Goal: Task Accomplishment & Management: Use online tool/utility

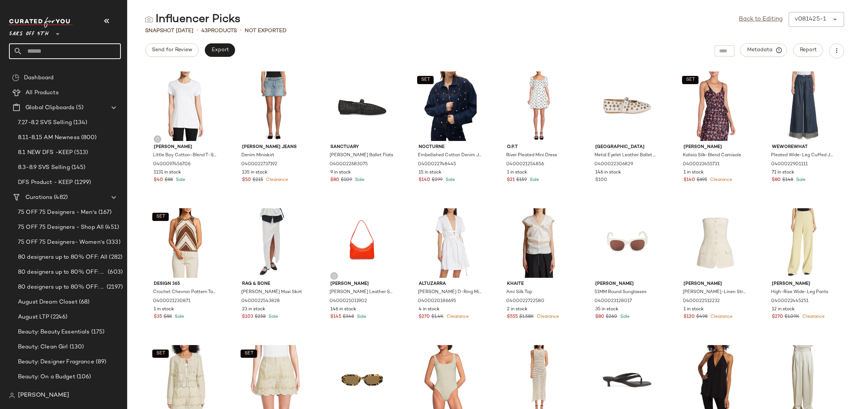
click at [83, 51] on input "text" at bounding box center [71, 51] width 98 height 16
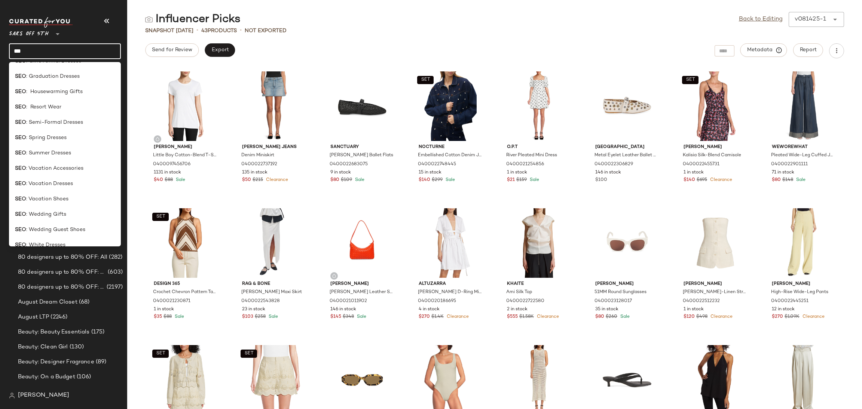
scroll to position [143, 0]
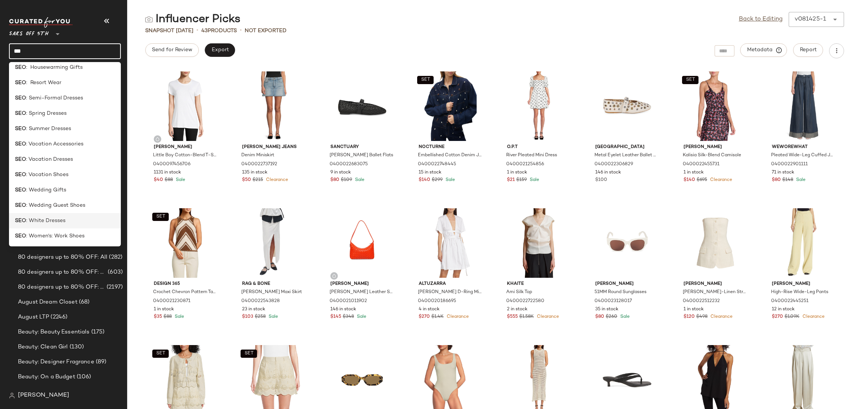
type input "***"
click at [70, 220] on div "SEO : White Dresses" at bounding box center [65, 221] width 100 height 8
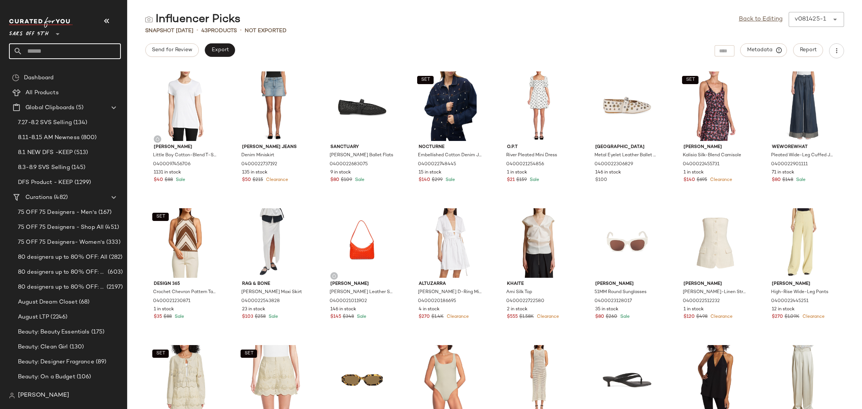
click at [81, 45] on input "text" at bounding box center [71, 51] width 98 height 16
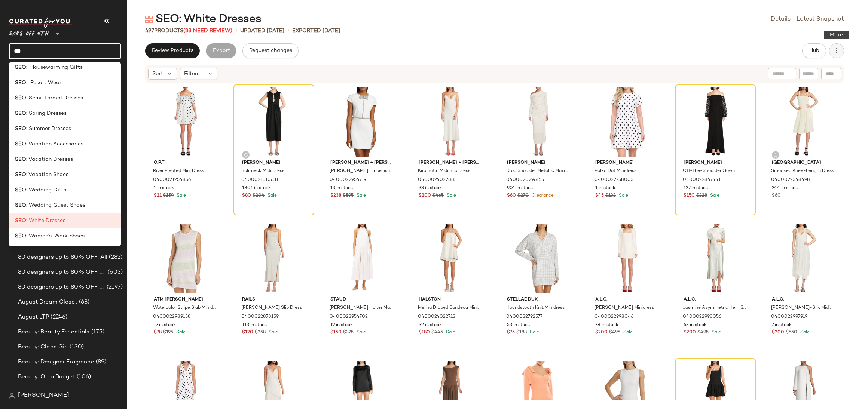
type input "***"
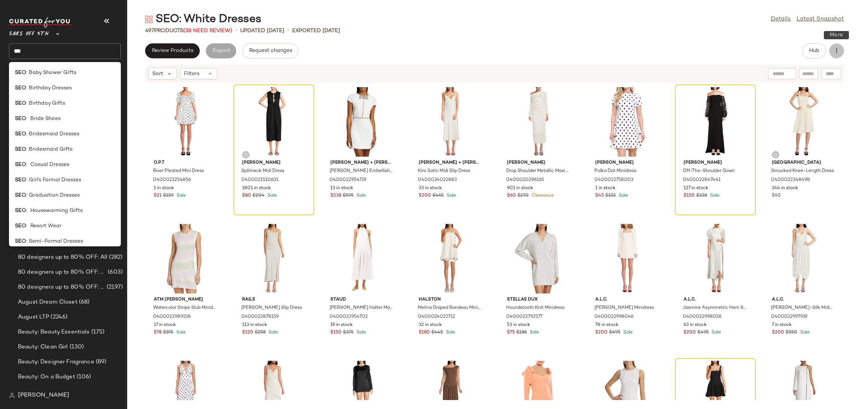
click at [842, 47] on button "button" at bounding box center [836, 50] width 15 height 15
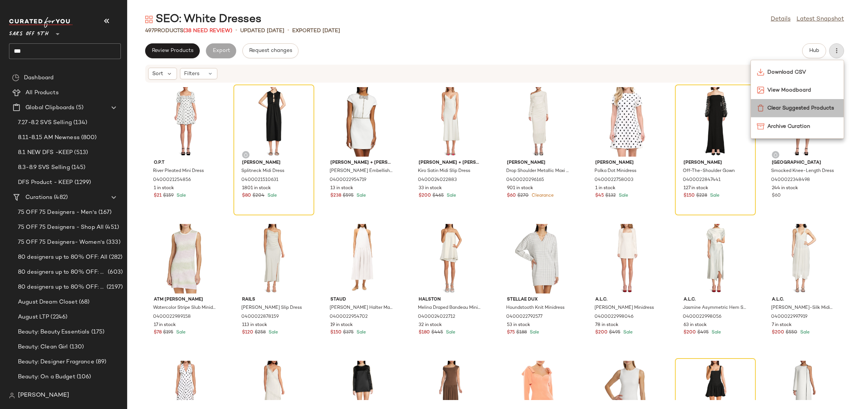
click at [809, 108] on span "Clear Suggested Products" at bounding box center [803, 108] width 70 height 8
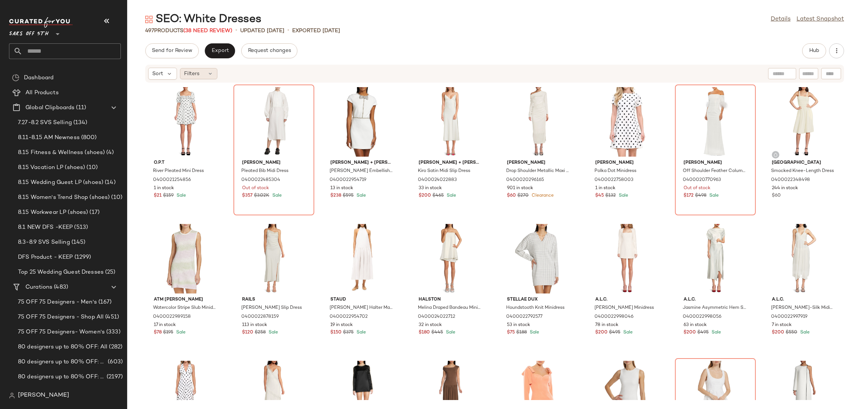
click at [210, 79] on div "Sort Filters" at bounding box center [182, 74] width 69 height 12
click at [210, 77] on div "Filters" at bounding box center [198, 73] width 37 height 11
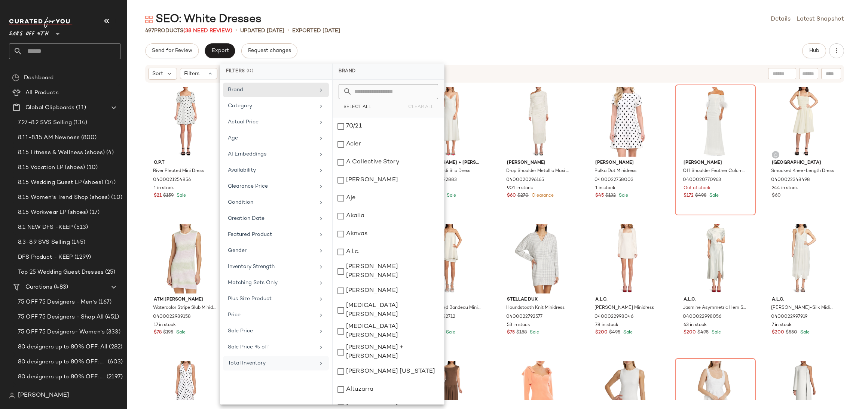
click at [294, 367] on div "Total Inventory" at bounding box center [271, 364] width 87 height 8
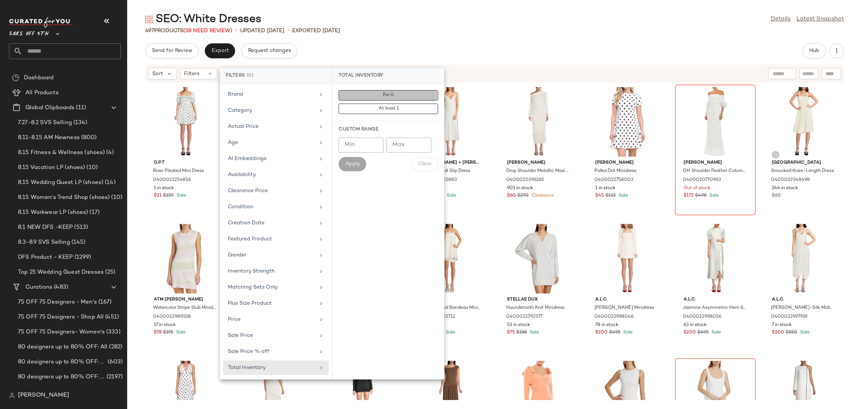
click at [398, 104] on button "For 0" at bounding box center [389, 109] width 100 height 10
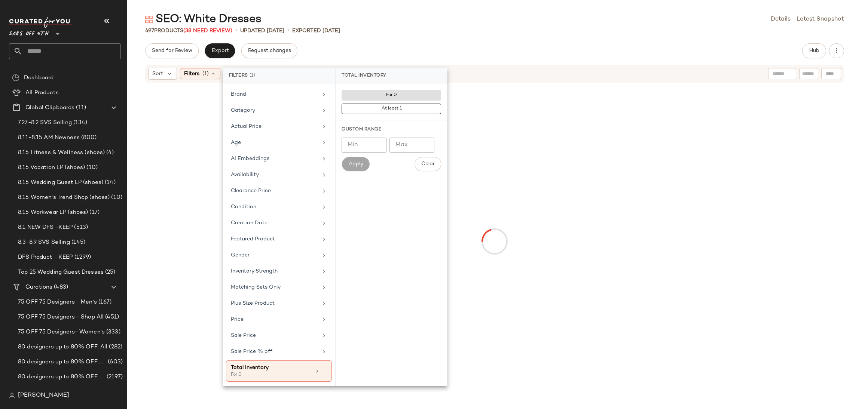
click at [426, 24] on div "SEO: White Dresses Details Latest Snapshot" at bounding box center [494, 19] width 735 height 15
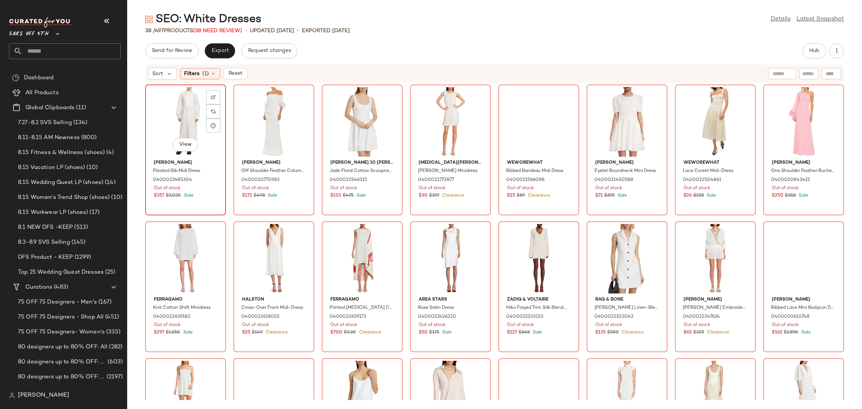
click at [167, 107] on div "View" at bounding box center [186, 122] width 76 height 70
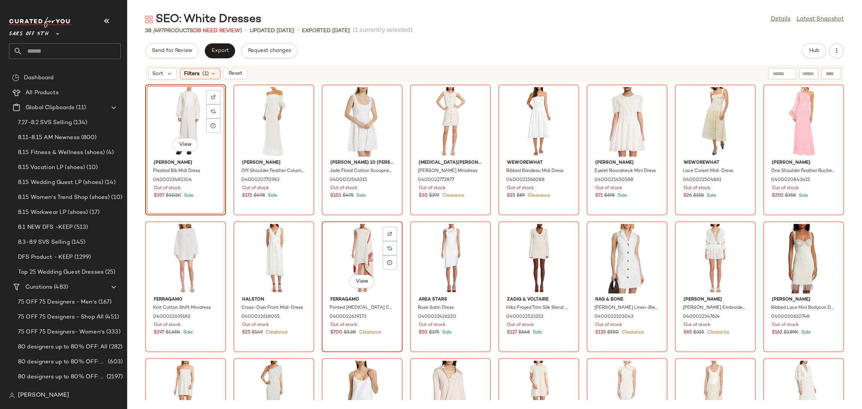
scroll to position [369, 0]
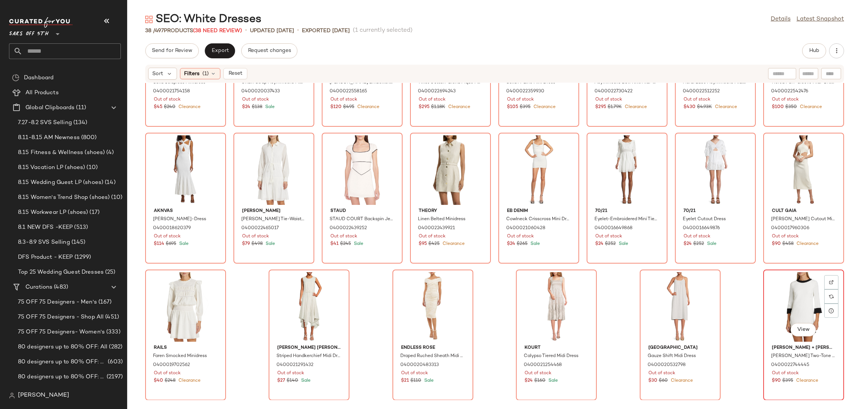
click at [792, 297] on div "View" at bounding box center [804, 307] width 76 height 70
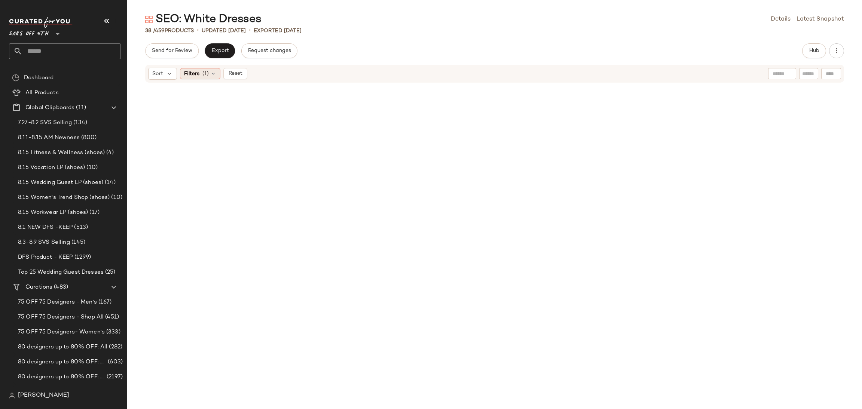
click at [214, 71] on icon at bounding box center [213, 74] width 6 height 6
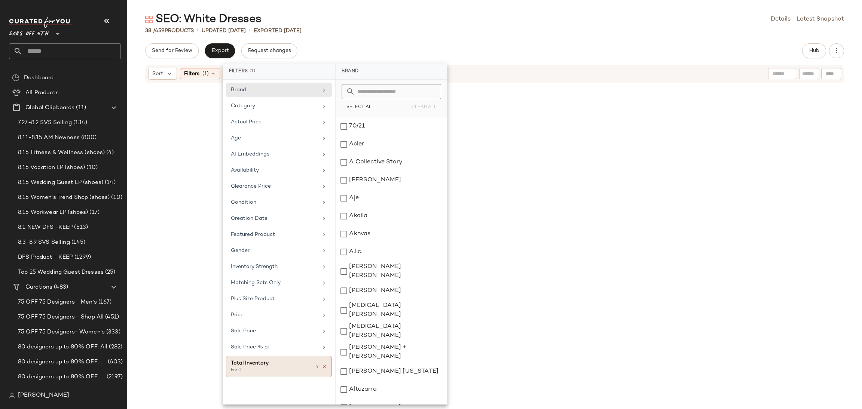
click at [324, 368] on icon at bounding box center [324, 367] width 5 height 5
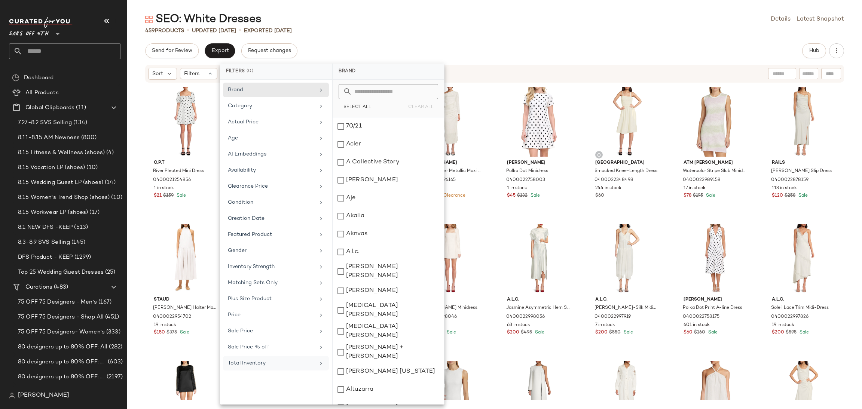
click at [521, 24] on div "SEO: White Dresses Details Latest Snapshot" at bounding box center [494, 19] width 735 height 15
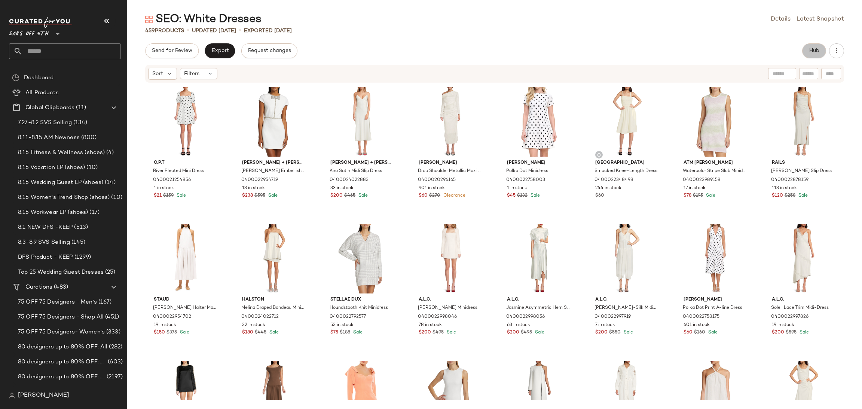
click at [818, 46] on button "Hub" at bounding box center [814, 50] width 24 height 15
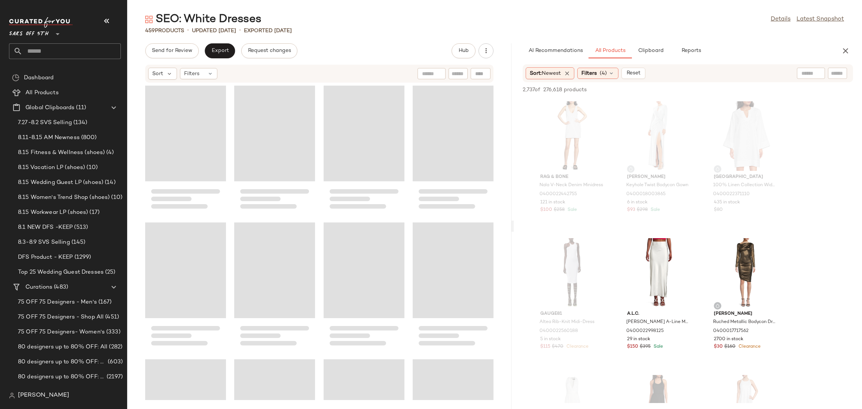
drag, startPoint x: 494, startPoint y: 225, endPoint x: 514, endPoint y: 226, distance: 20.2
click at [514, 226] on div "SEO: White Dresses Details Latest Snapshot 459 Products • updated Aug 15th • Ex…" at bounding box center [494, 210] width 735 height 397
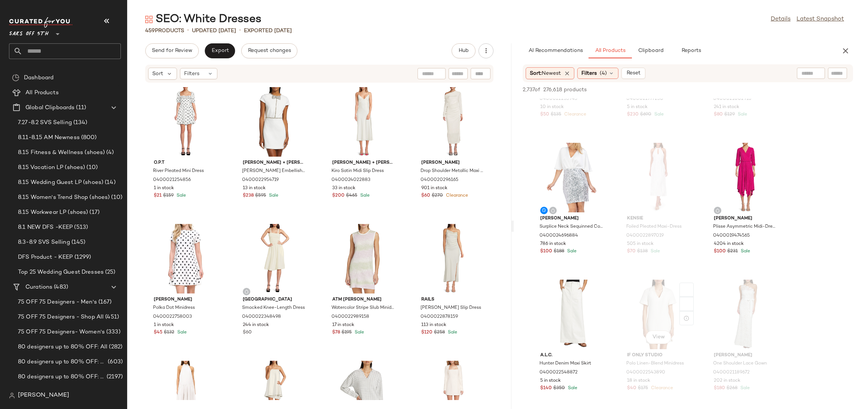
scroll to position [1603, 0]
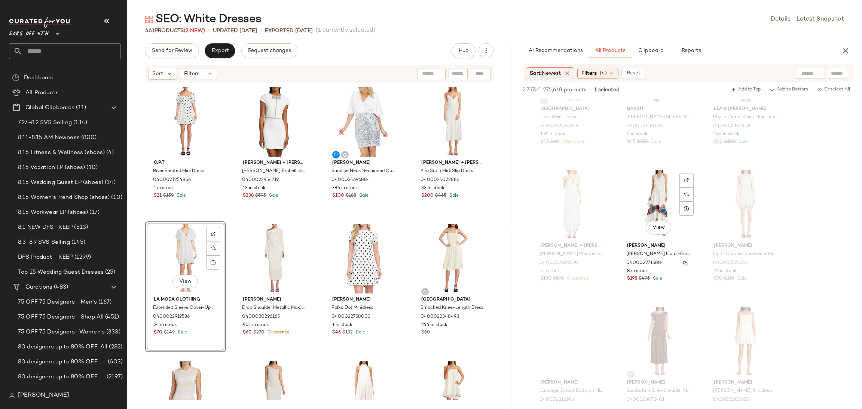
scroll to position [7190, 0]
click at [654, 176] on div "View" at bounding box center [659, 206] width 76 height 70
click at [738, 90] on span "Add to Top" at bounding box center [746, 89] width 30 height 5
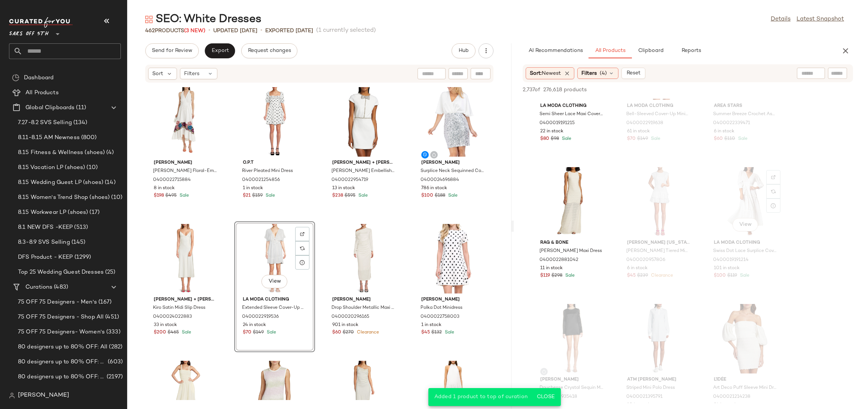
scroll to position [7623, 0]
click at [576, 173] on div "View" at bounding box center [572, 202] width 76 height 70
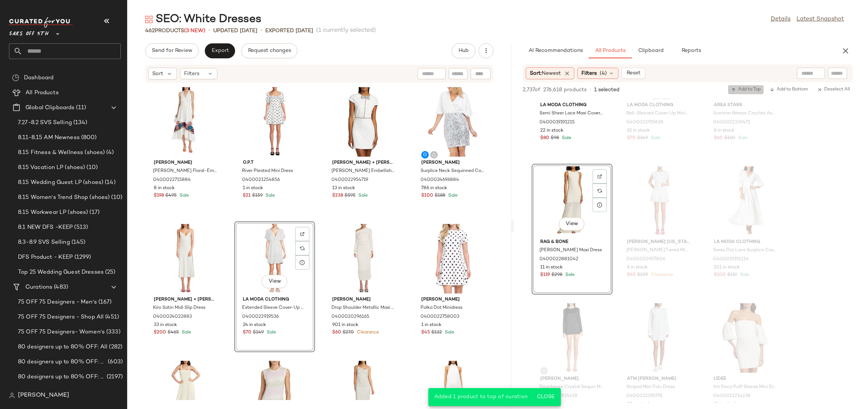
click at [738, 88] on span "Add to Top" at bounding box center [746, 89] width 30 height 5
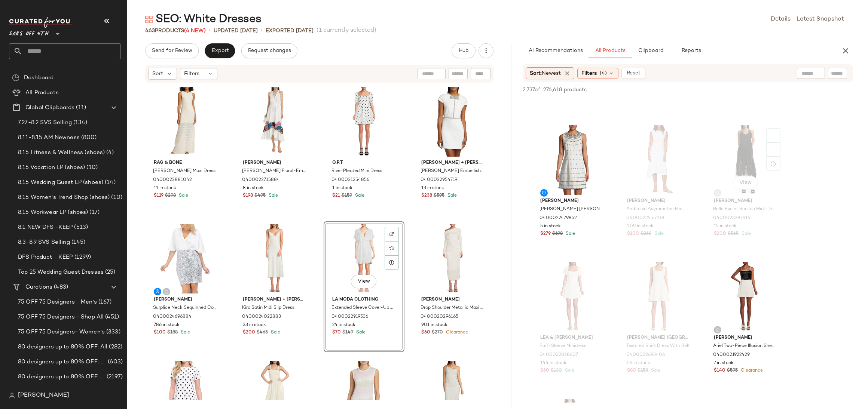
scroll to position [9094, 0]
click at [574, 141] on div "View" at bounding box center [572, 160] width 76 height 70
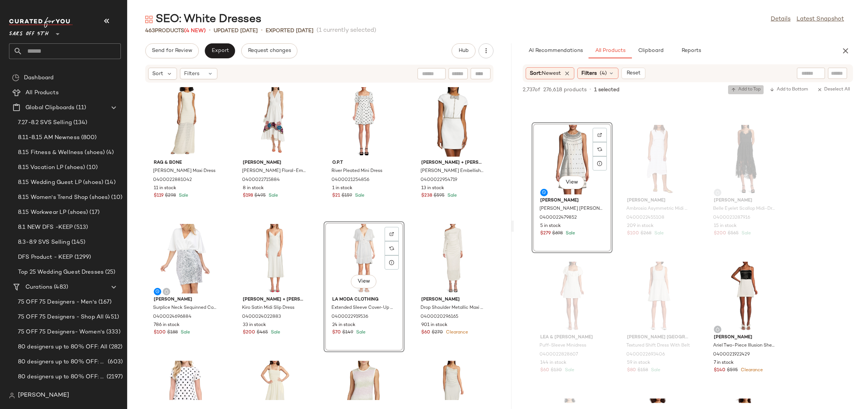
click at [749, 88] on span "Add to Top" at bounding box center [746, 89] width 30 height 5
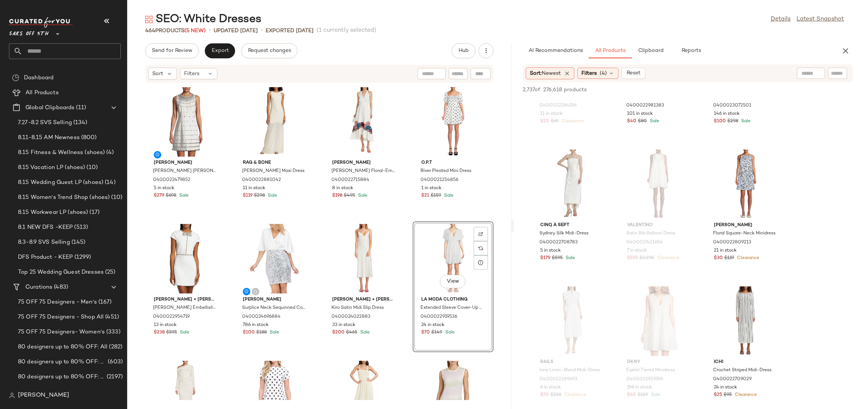
scroll to position [9784, 0]
click at [567, 150] on div "View" at bounding box center [572, 185] width 76 height 70
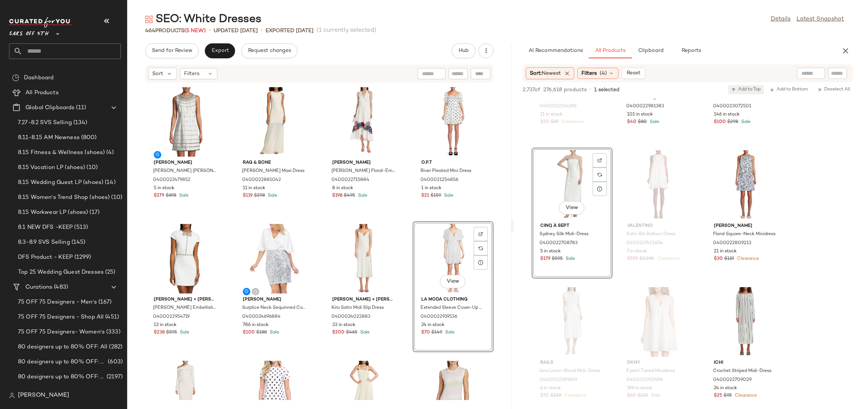
click at [740, 88] on span "Add to Top" at bounding box center [746, 89] width 30 height 5
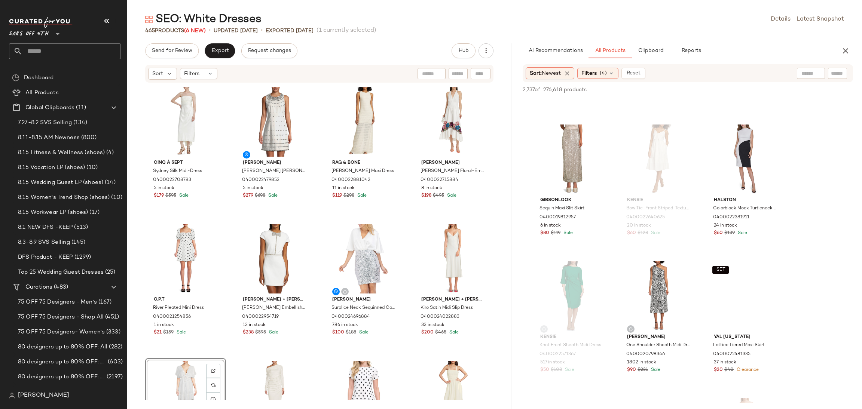
scroll to position [13967, 0]
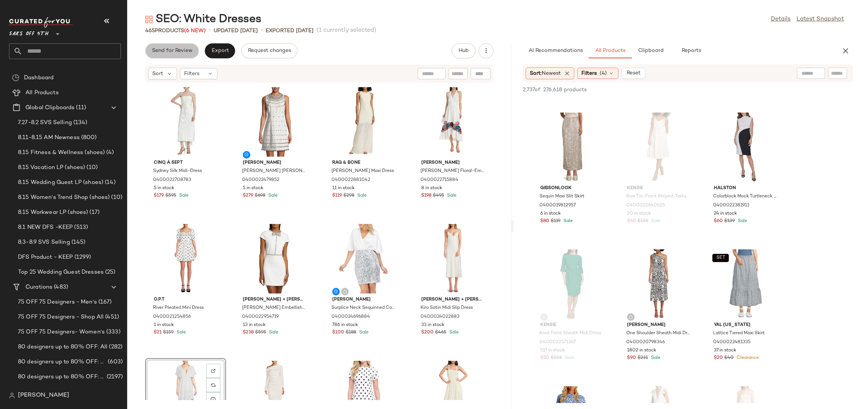
click at [187, 55] on button "Send for Review" at bounding box center [172, 50] width 54 height 15
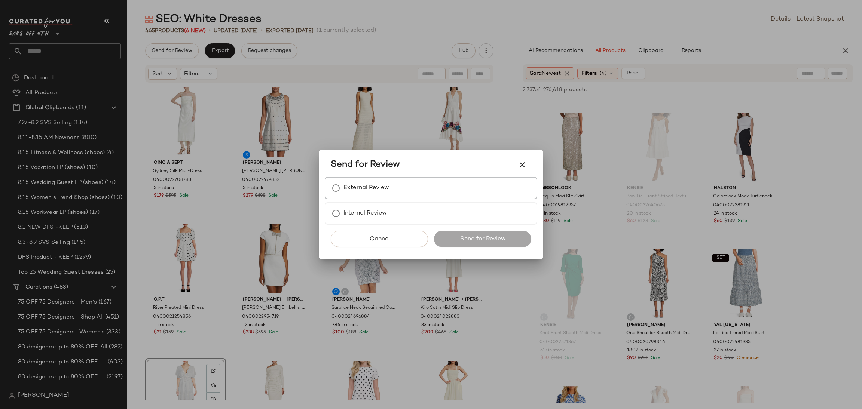
click at [344, 196] on label "External Review" at bounding box center [367, 188] width 46 height 15
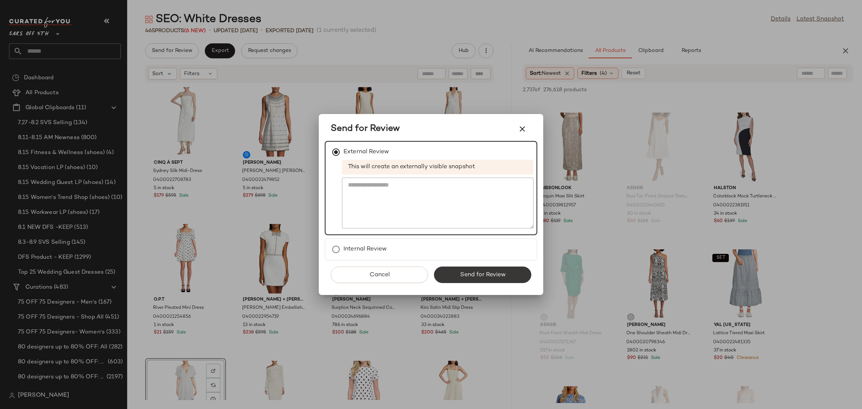
click at [451, 274] on button "Send for Review" at bounding box center [482, 275] width 97 height 16
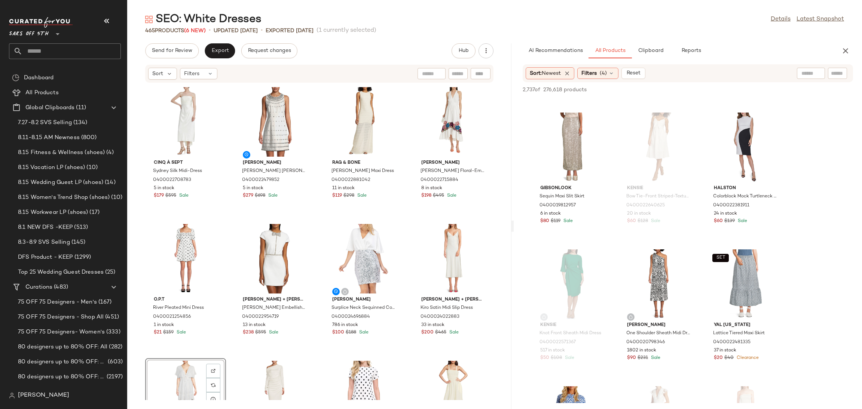
scroll to position [17528, 0]
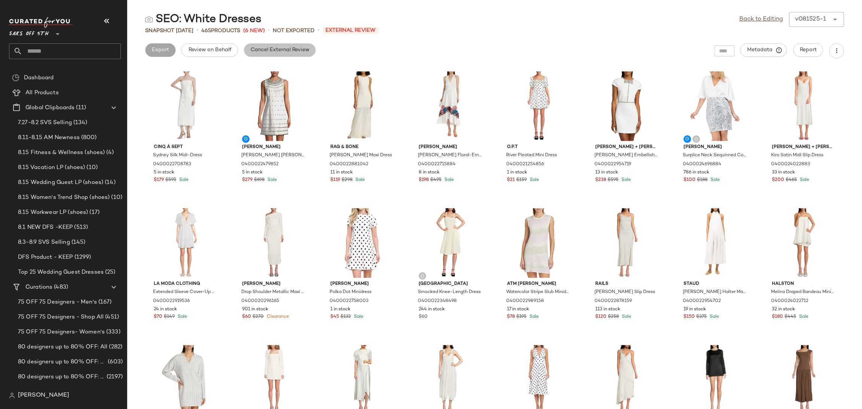
click at [305, 52] on span "Cancel External Review" at bounding box center [279, 50] width 59 height 6
click at [227, 50] on span "Export" at bounding box center [220, 50] width 18 height 6
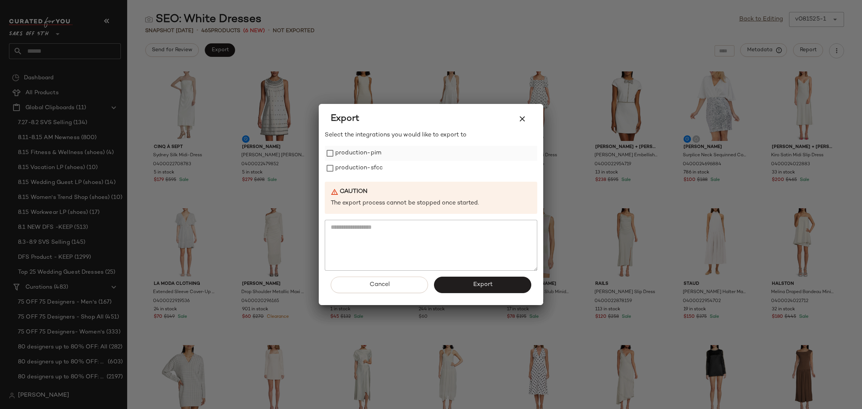
click at [344, 159] on label "production-pim" at bounding box center [358, 153] width 46 height 15
click at [345, 170] on label "production-sfcc" at bounding box center [359, 168] width 48 height 15
click at [466, 281] on button "Export" at bounding box center [482, 285] width 97 height 16
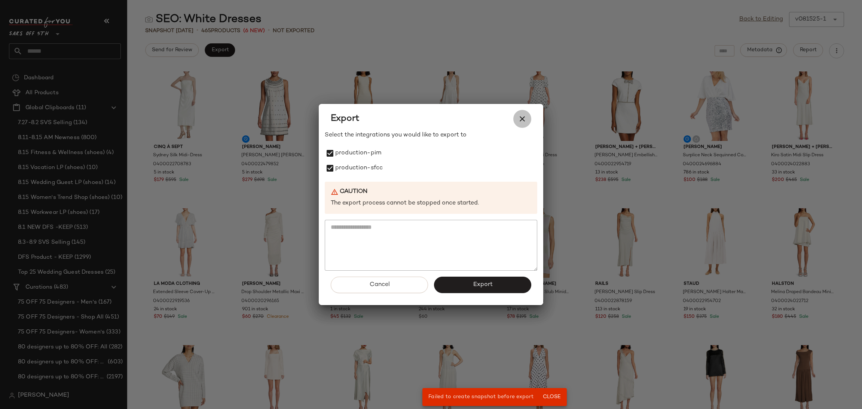
click at [526, 116] on icon "button" at bounding box center [522, 119] width 9 height 9
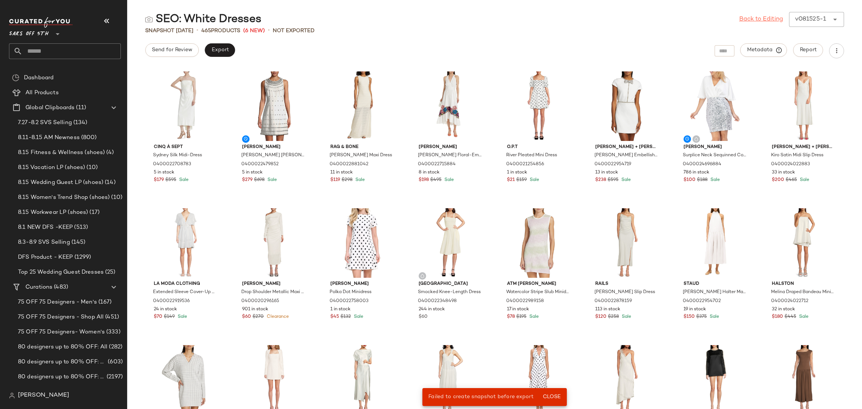
click at [769, 18] on link "Back to Editing" at bounding box center [761, 19] width 44 height 9
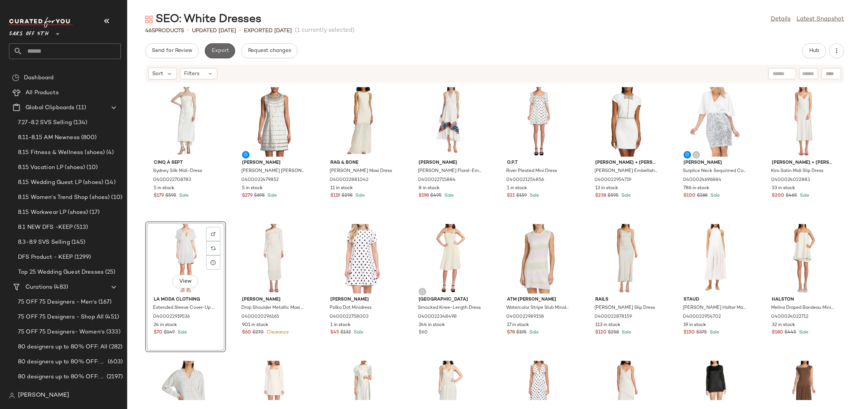
click at [226, 48] on span "Export" at bounding box center [220, 51] width 18 height 6
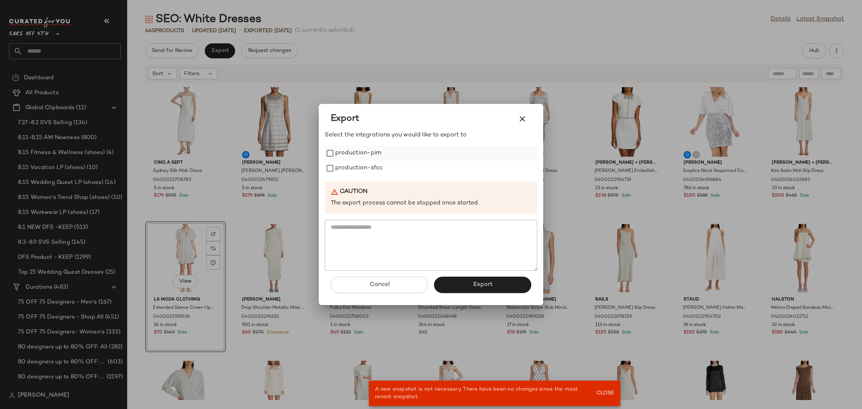
click at [340, 151] on label "production-pim" at bounding box center [358, 153] width 46 height 15
click at [341, 162] on label "production-sfcc" at bounding box center [359, 168] width 48 height 15
click at [466, 280] on button "Export" at bounding box center [482, 285] width 97 height 16
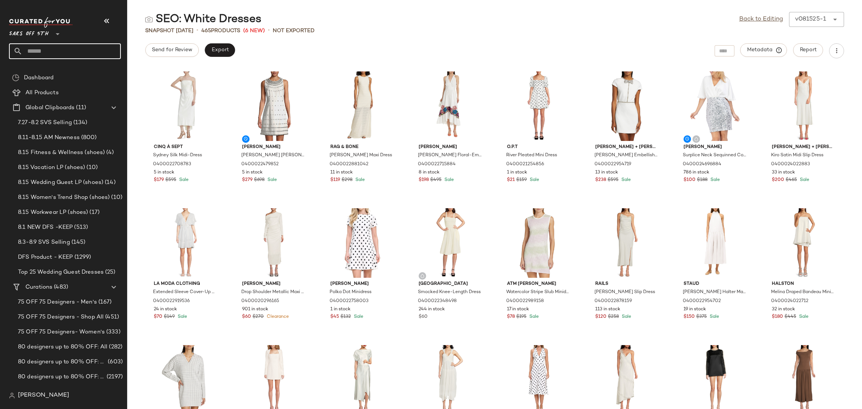
click at [44, 48] on input "text" at bounding box center [71, 51] width 98 height 16
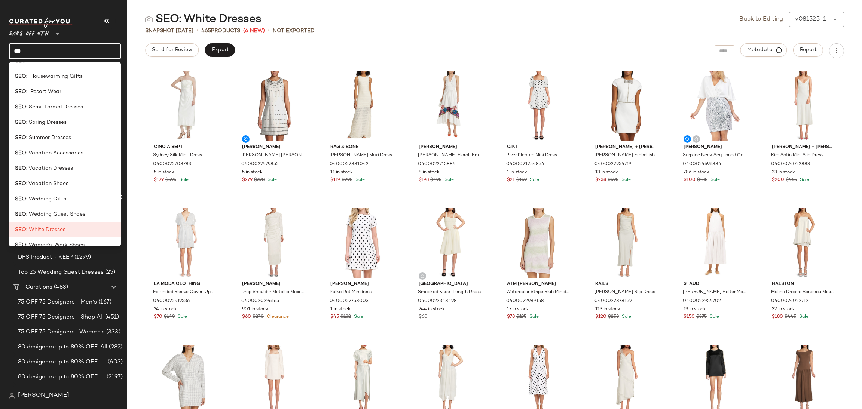
scroll to position [143, 0]
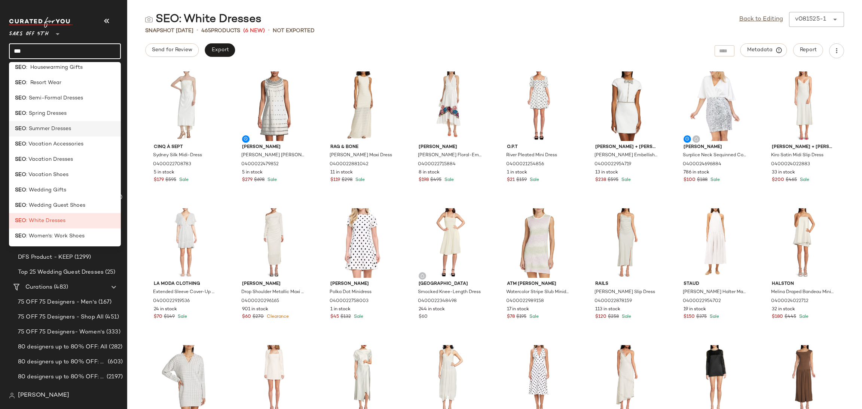
type input "***"
click at [57, 131] on span ": Summer Dresses" at bounding box center [48, 129] width 45 height 8
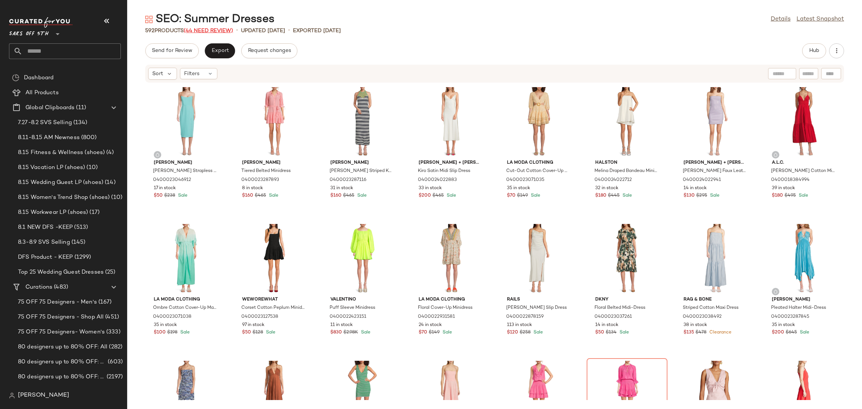
click at [226, 28] on span "(44 Need Review)" at bounding box center [208, 31] width 49 height 6
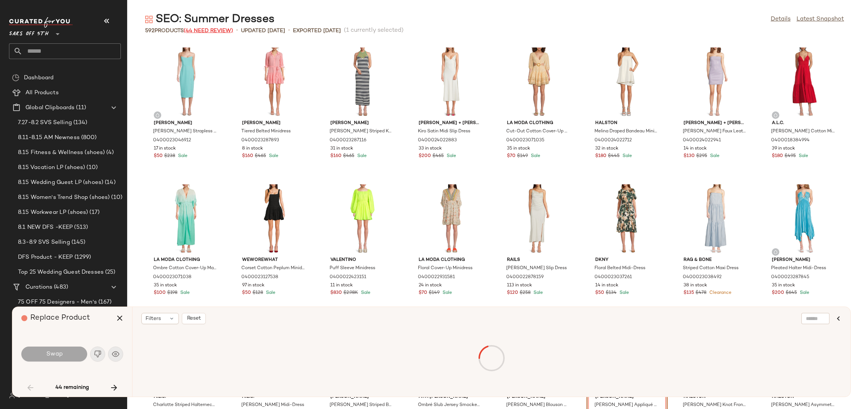
scroll to position [143, 0]
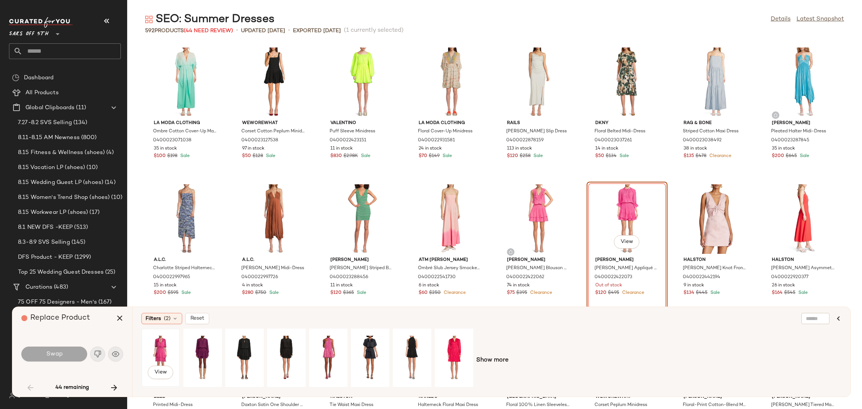
click at [156, 347] on div "View" at bounding box center [160, 358] width 33 height 53
click at [59, 354] on span "Swap" at bounding box center [54, 354] width 17 height 7
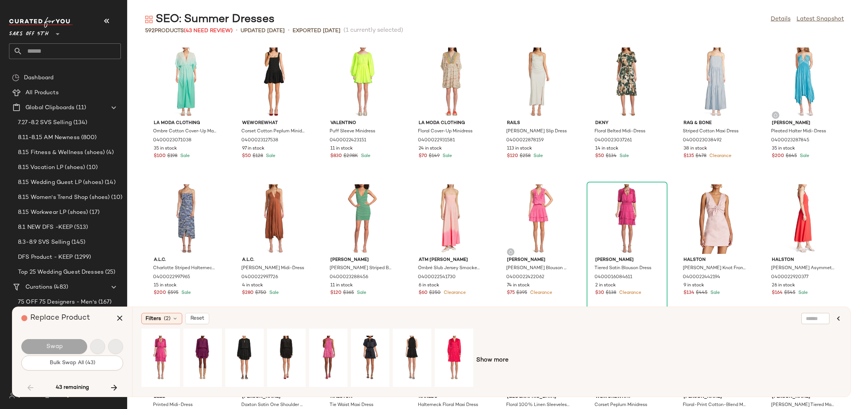
scroll to position [1369, 0]
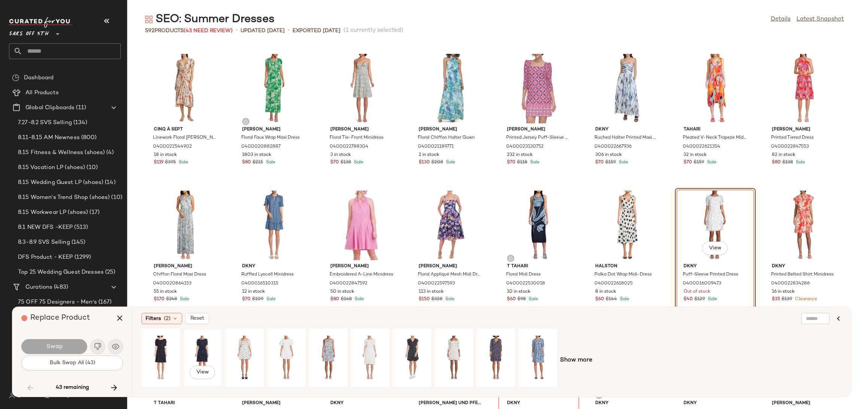
click at [192, 342] on div "View" at bounding box center [202, 358] width 33 height 53
click at [73, 348] on button "Swap" at bounding box center [54, 346] width 66 height 15
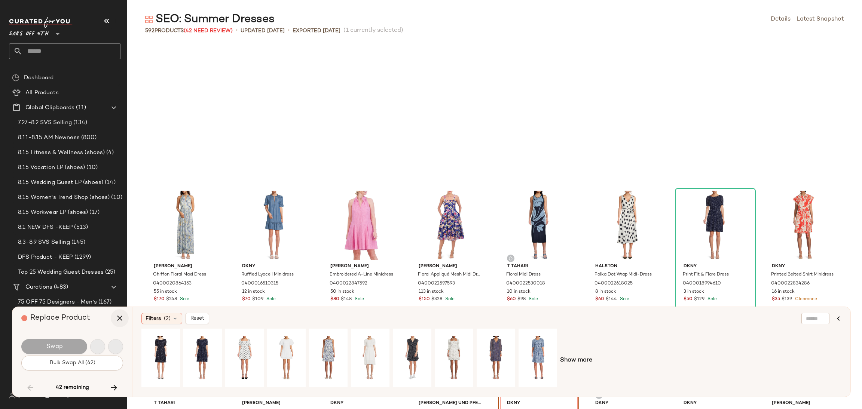
scroll to position [1506, 0]
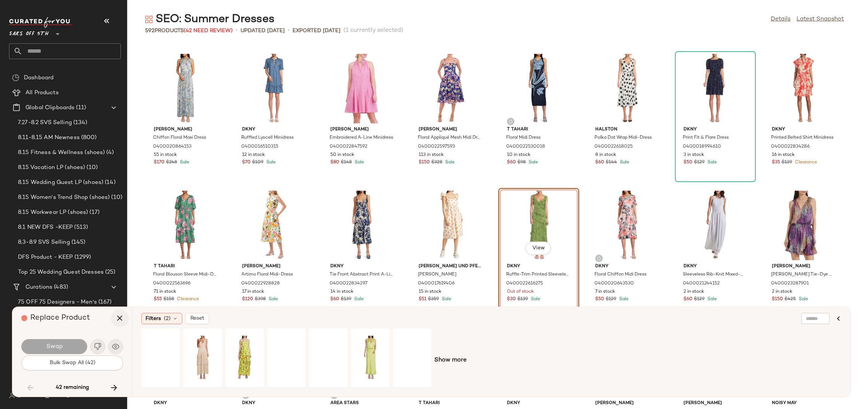
click at [123, 315] on icon "button" at bounding box center [119, 318] width 9 height 9
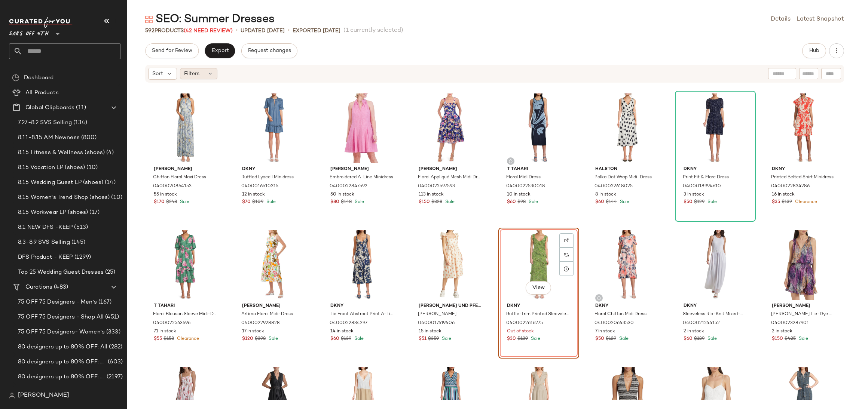
click at [205, 75] on div "Filters" at bounding box center [198, 73] width 37 height 11
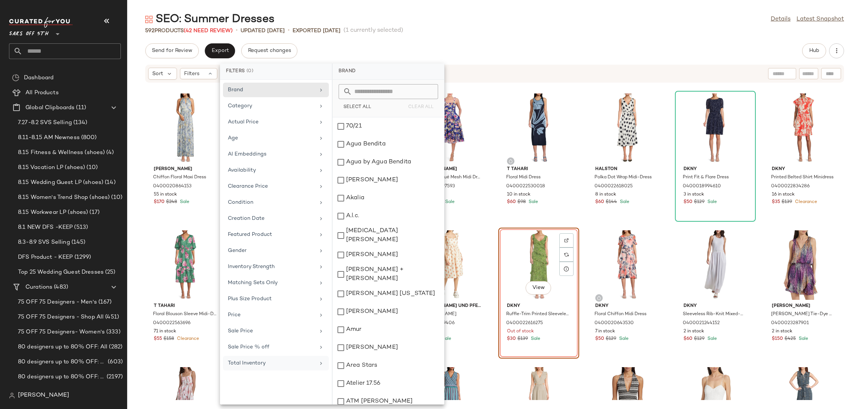
click at [283, 363] on div "Total Inventory" at bounding box center [271, 364] width 87 height 8
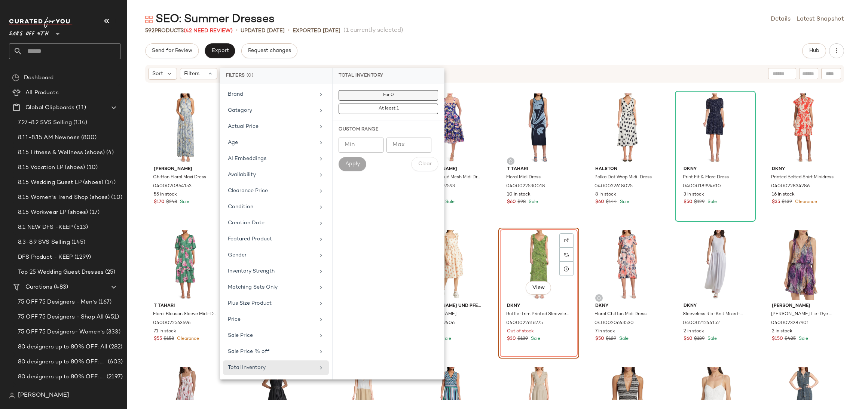
drag, startPoint x: 394, startPoint y: 88, endPoint x: 394, endPoint y: 98, distance: 9.4
click at [394, 98] on div "For 0 At least 1" at bounding box center [389, 102] width 112 height 36
click at [394, 104] on button "For 0" at bounding box center [389, 109] width 100 height 10
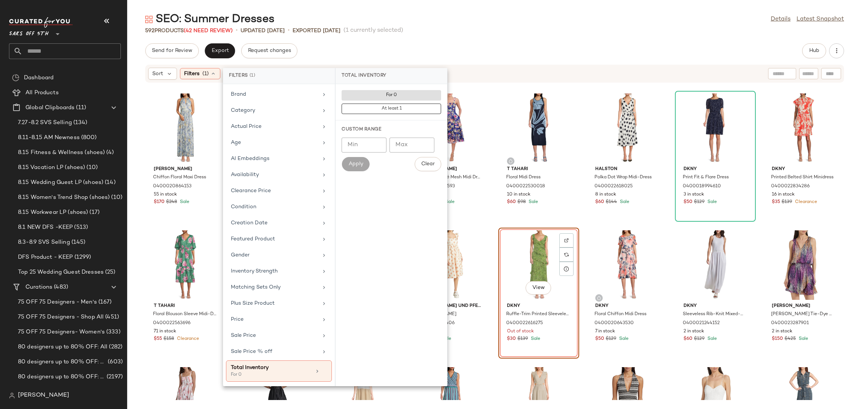
click at [452, 46] on div "Send for Review Export Request changes Hub" at bounding box center [494, 50] width 699 height 15
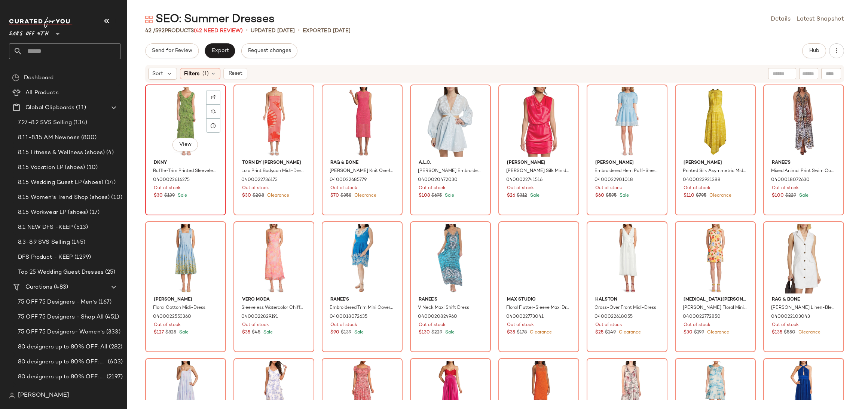
click at [189, 101] on div "View" at bounding box center [186, 122] width 76 height 70
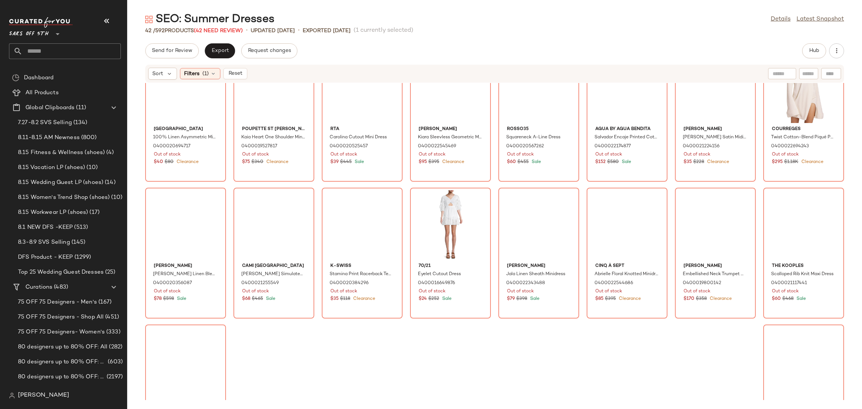
scroll to position [506, 0]
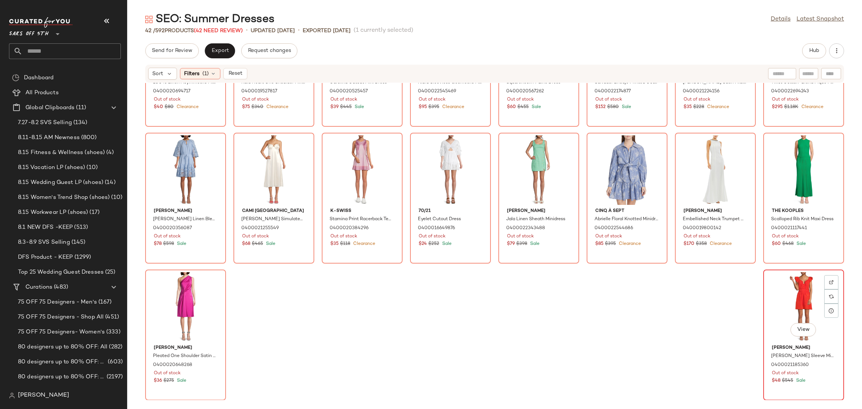
click at [798, 290] on div "View" at bounding box center [804, 307] width 76 height 70
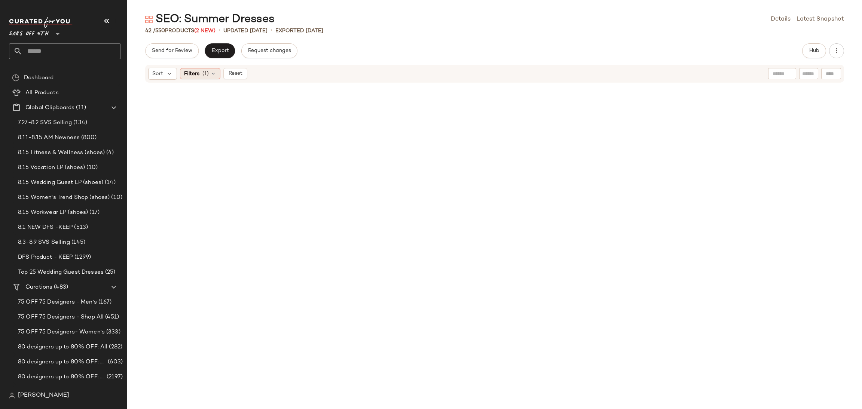
click at [206, 74] on span "(1)" at bounding box center [205, 74] width 6 height 8
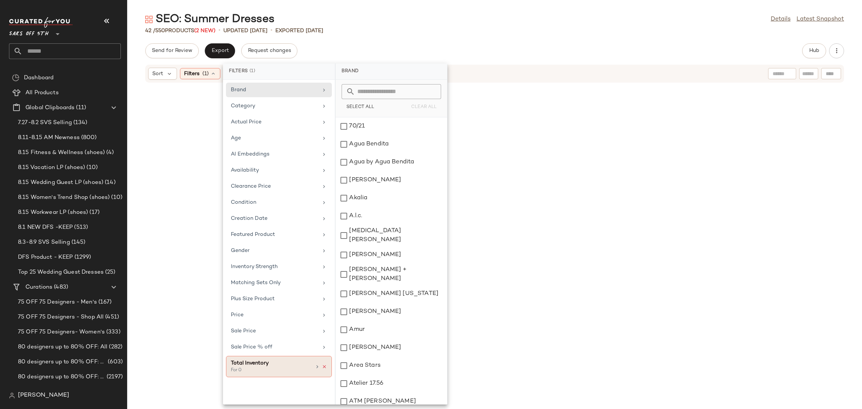
click at [324, 369] on icon at bounding box center [324, 367] width 5 height 5
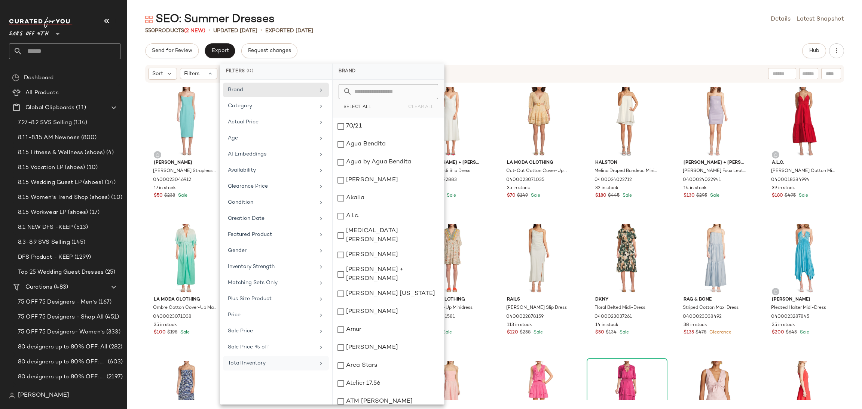
click at [621, 48] on div "Send for Review Export Request changes Hub" at bounding box center [494, 50] width 699 height 15
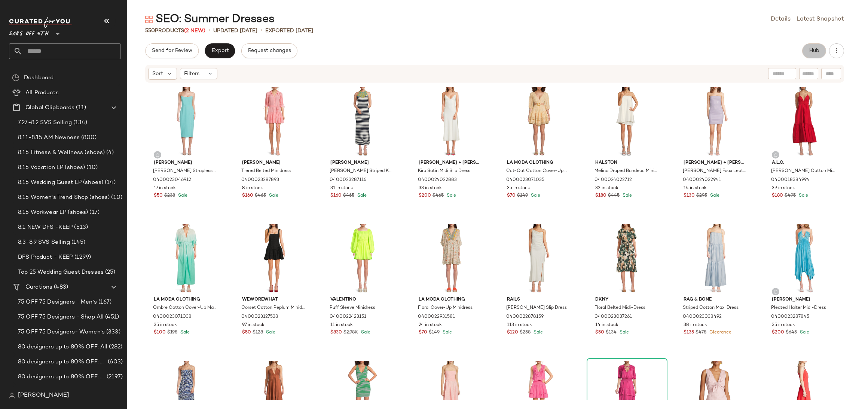
click at [812, 52] on span "Hub" at bounding box center [814, 51] width 10 height 6
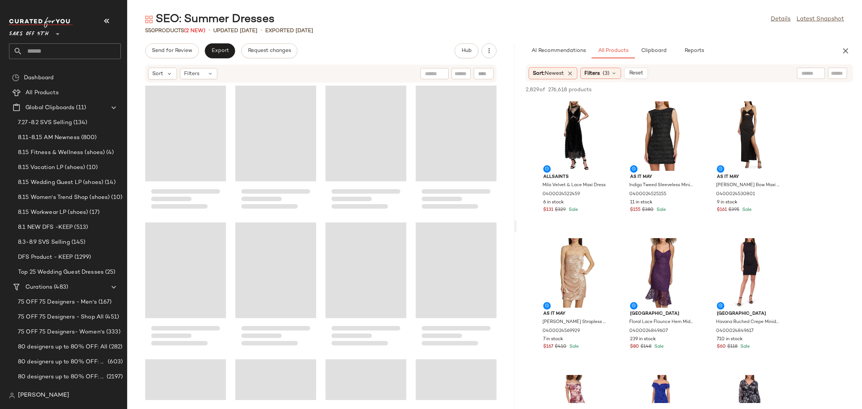
drag, startPoint x: 495, startPoint y: 226, endPoint x: 518, endPoint y: 229, distance: 22.6
click at [518, 229] on div "SEO: Summer Dresses Details Latest Snapshot 550 Products (2 New) • updated Aug …" at bounding box center [494, 210] width 735 height 397
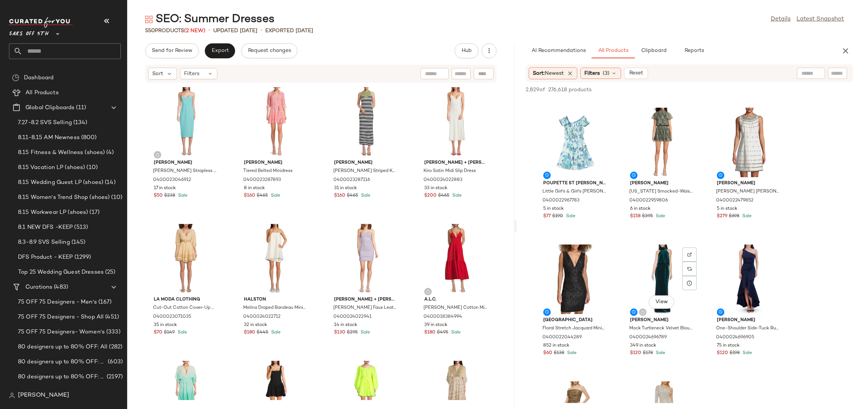
scroll to position [547, 0]
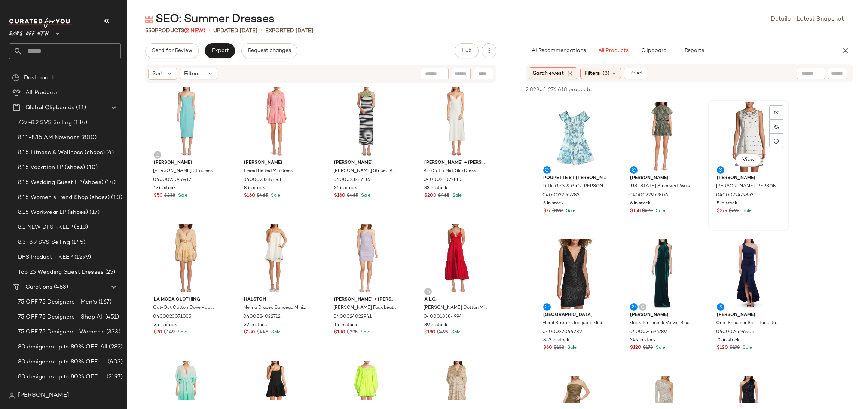
click at [738, 131] on div "View" at bounding box center [749, 138] width 76 height 70
click at [754, 89] on span "Add to Top" at bounding box center [746, 89] width 30 height 5
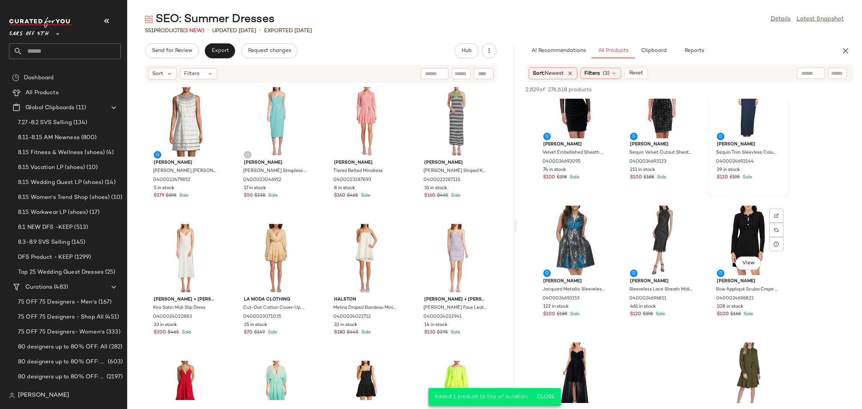
scroll to position [1129, 0]
click at [812, 71] on div at bounding box center [779, 73] width 94 height 11
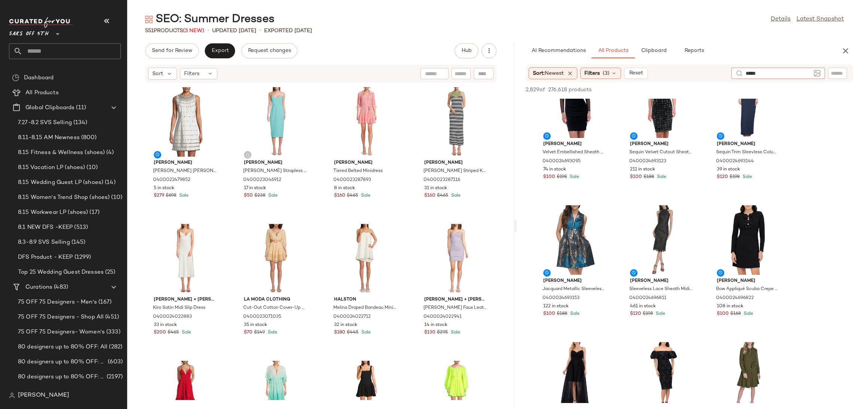
type input "******"
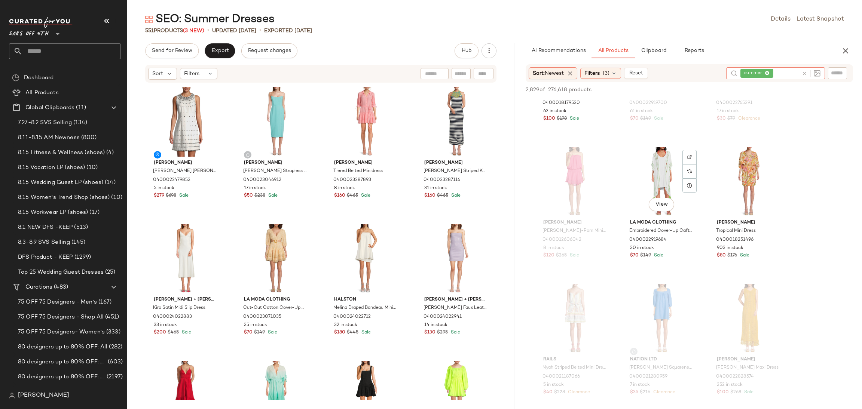
scroll to position [366, 0]
click at [751, 160] on div "View" at bounding box center [749, 181] width 76 height 70
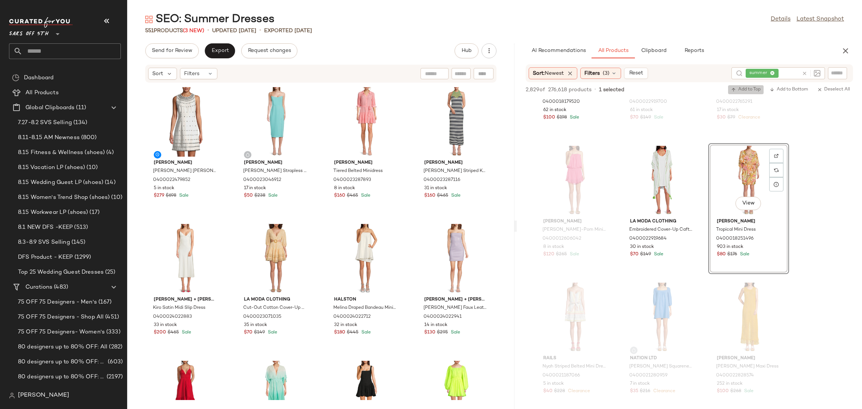
click at [739, 91] on span "Add to Top" at bounding box center [746, 89] width 30 height 5
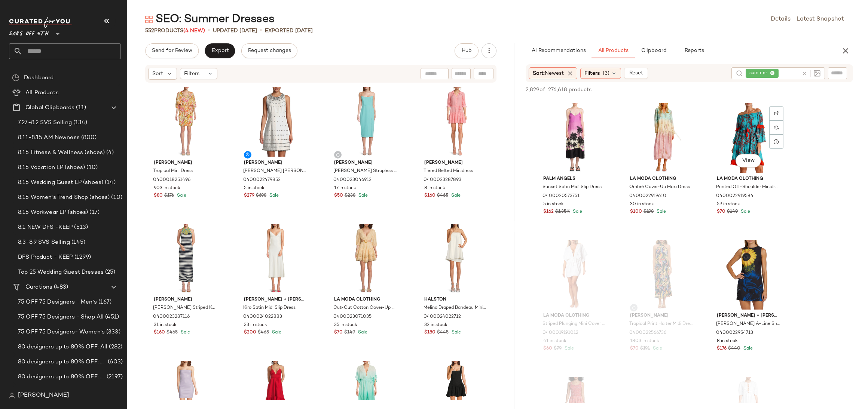
scroll to position [690, 0]
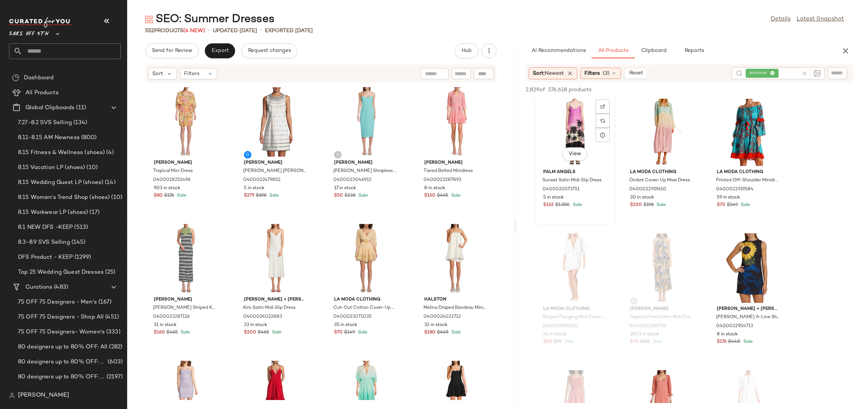
click at [563, 110] on div "View" at bounding box center [575, 132] width 76 height 70
click at [751, 92] on span "Add to Top" at bounding box center [746, 89] width 30 height 5
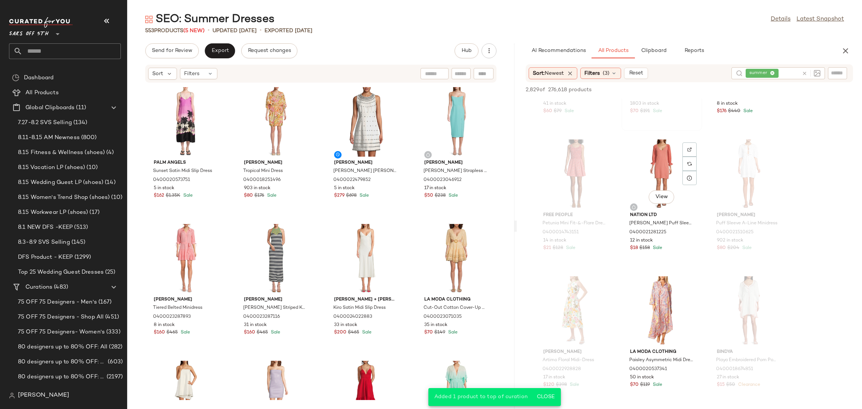
scroll to position [922, 0]
click at [659, 160] on div "View" at bounding box center [662, 173] width 76 height 70
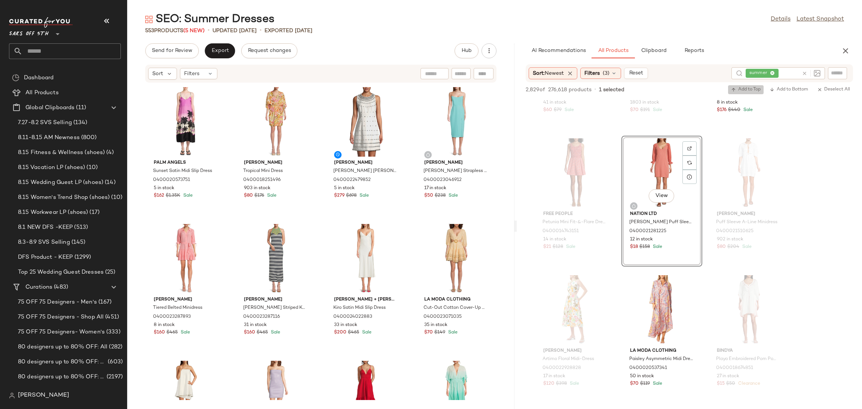
click at [746, 89] on span "Add to Top" at bounding box center [746, 89] width 30 height 5
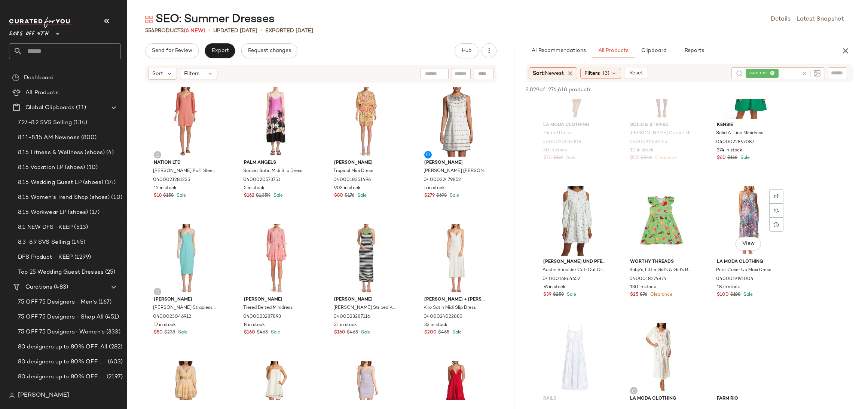
scroll to position [1697, 0]
click at [564, 207] on div "View" at bounding box center [575, 220] width 76 height 70
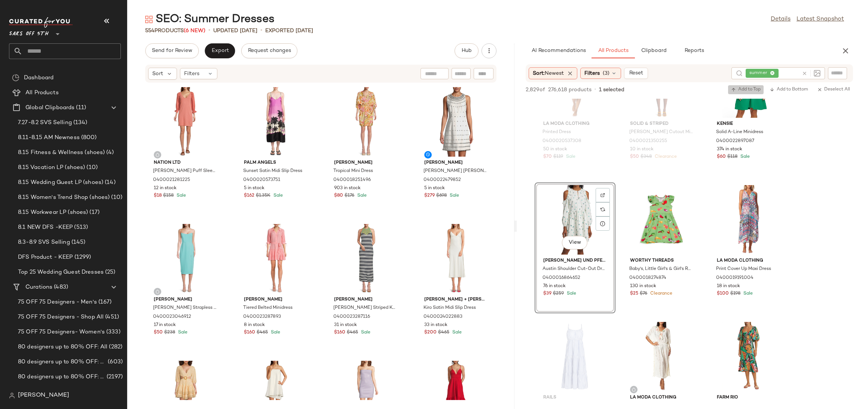
click at [758, 91] on span "Add to Top" at bounding box center [746, 89] width 30 height 5
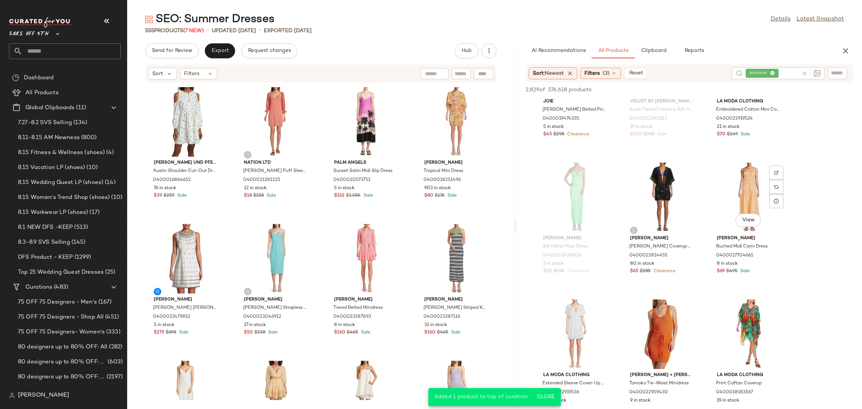
scroll to position [2135, 0]
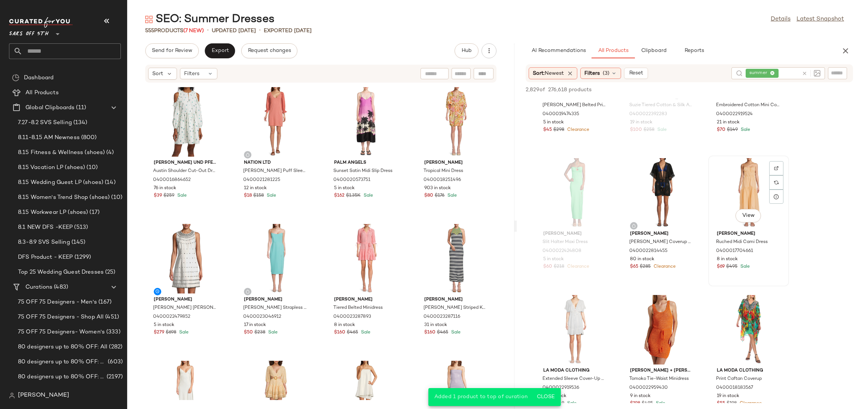
click at [740, 173] on div "View" at bounding box center [749, 193] width 76 height 70
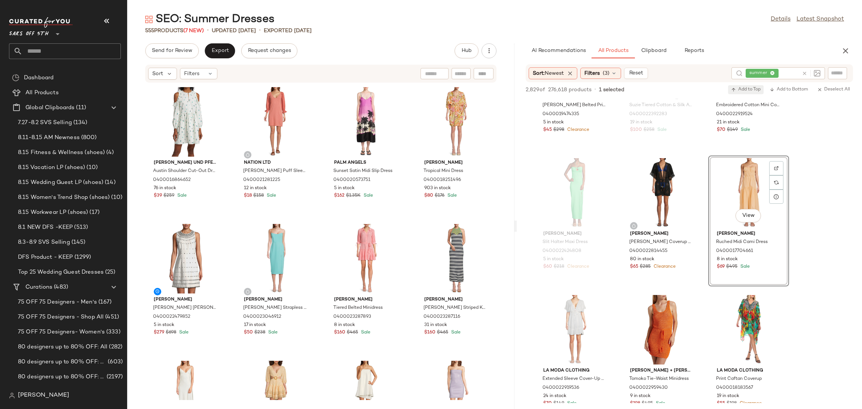
click at [746, 90] on span "Add to Top" at bounding box center [746, 89] width 30 height 5
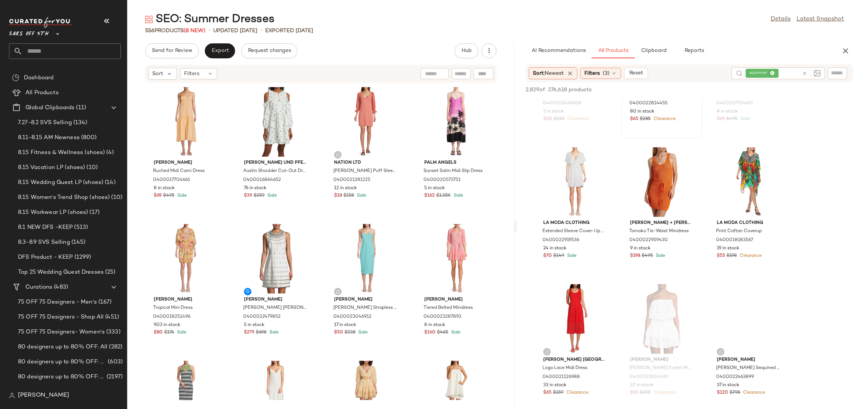
scroll to position [2283, 0]
click at [664, 169] on div "View" at bounding box center [662, 182] width 76 height 70
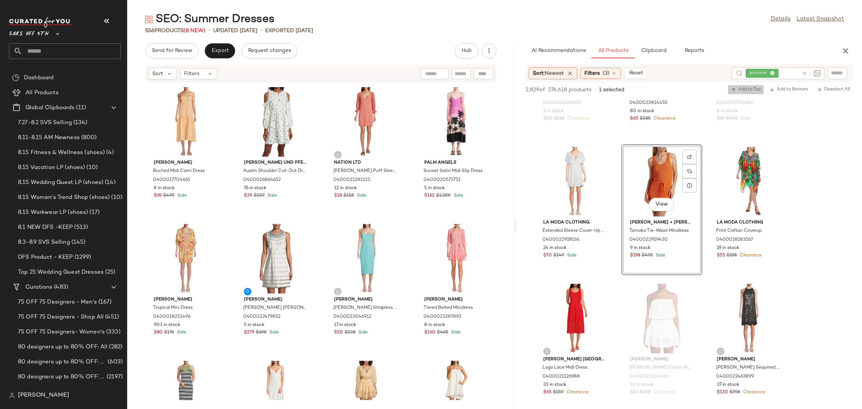
click at [751, 90] on span "Add to Top" at bounding box center [746, 89] width 30 height 5
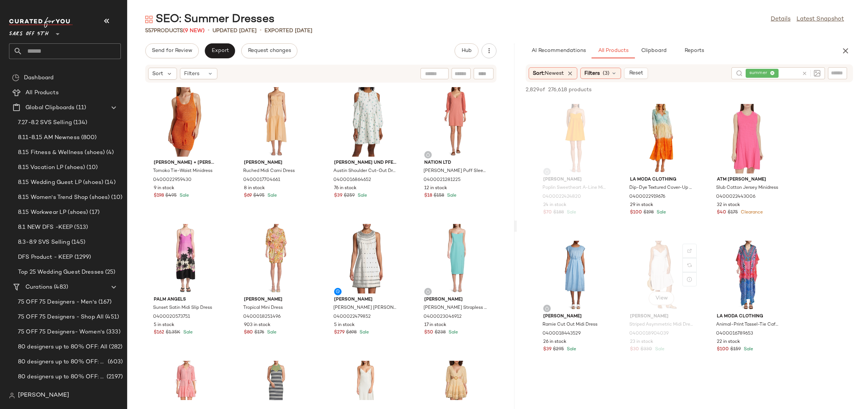
scroll to position [4111, 0]
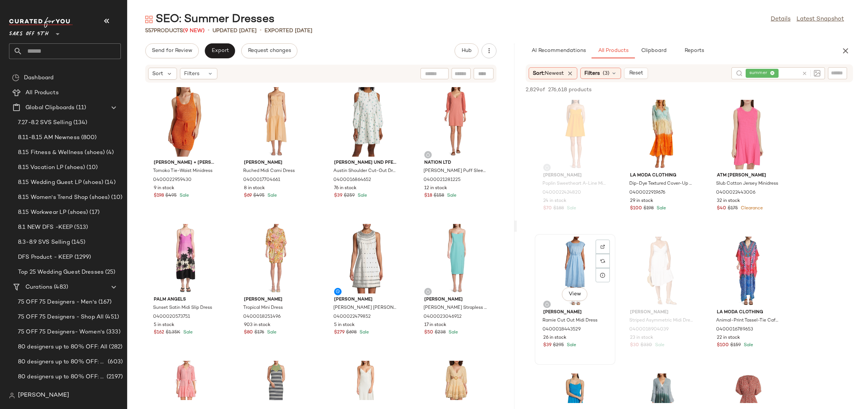
click at [560, 268] on div "View" at bounding box center [575, 272] width 76 height 70
click at [732, 92] on icon "button" at bounding box center [733, 89] width 5 height 5
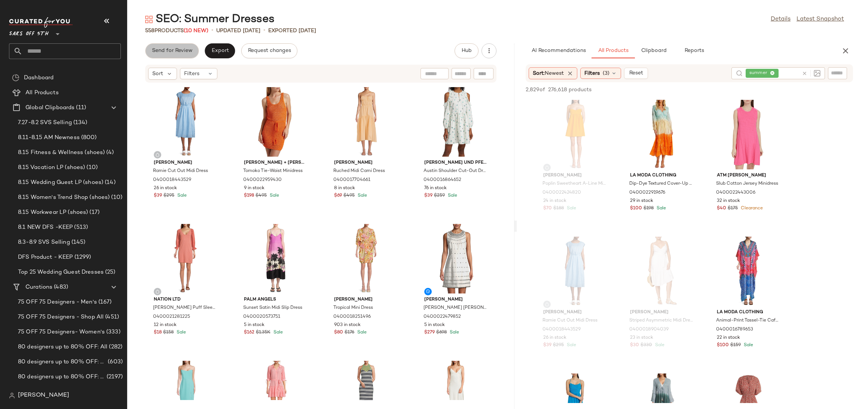
click at [181, 52] on span "Send for Review" at bounding box center [172, 51] width 41 height 6
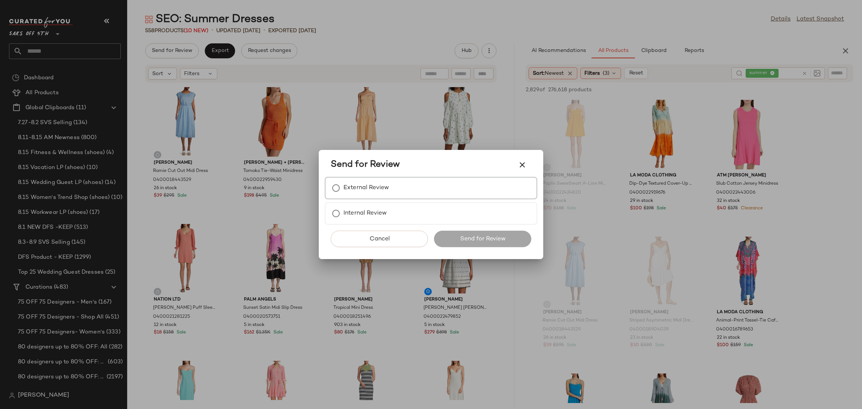
click at [357, 186] on label "External Review" at bounding box center [367, 188] width 46 height 15
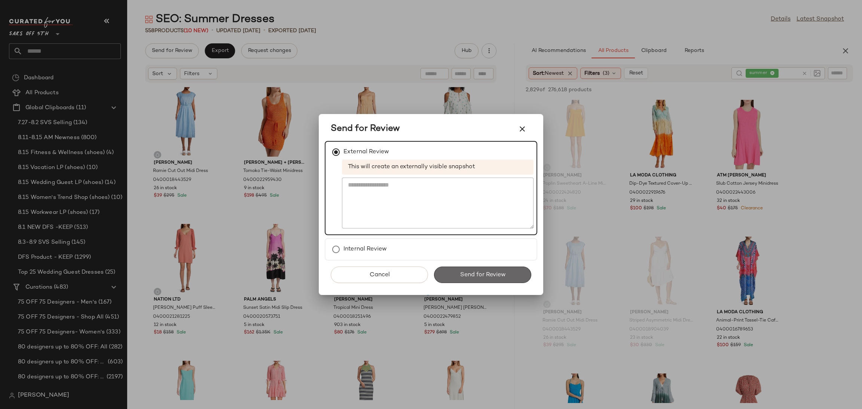
click at [461, 279] on button "Send for Review" at bounding box center [482, 275] width 97 height 16
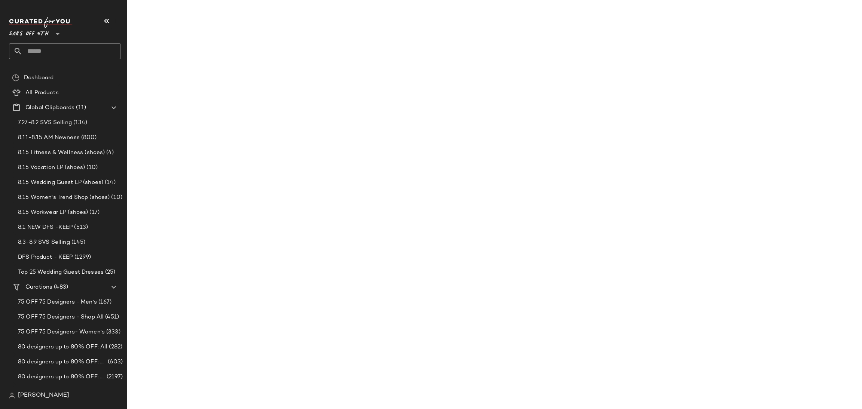
scroll to position [6165, 0]
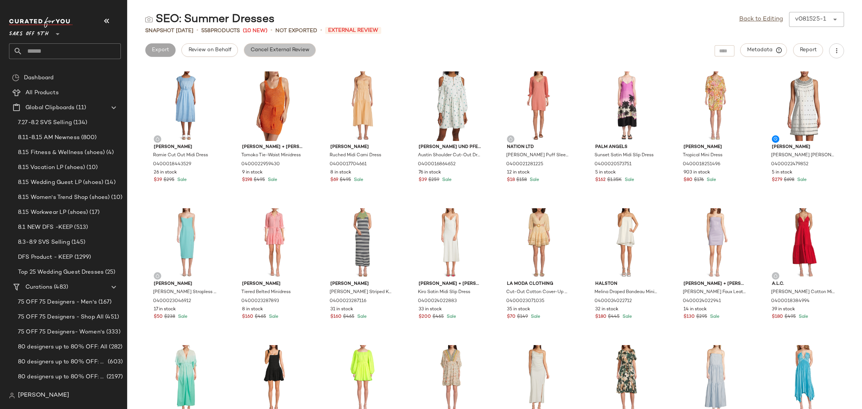
click at [271, 55] on button "Cancel External Review" at bounding box center [280, 49] width 72 height 13
click at [753, 20] on link "Back to Editing" at bounding box center [761, 19] width 44 height 9
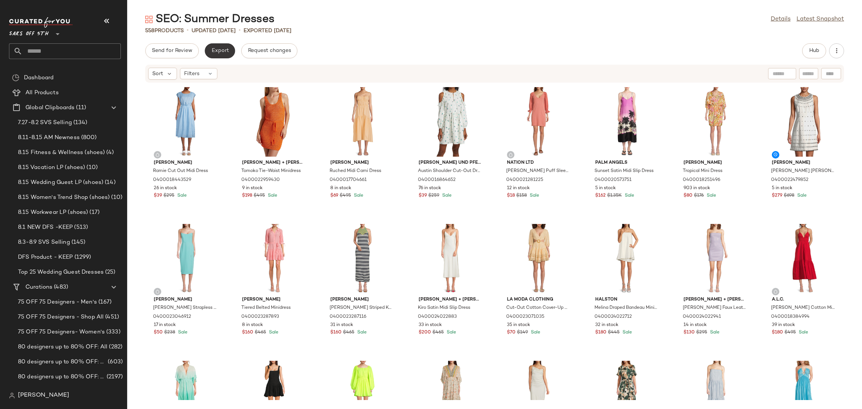
click at [227, 52] on span "Export" at bounding box center [220, 51] width 18 height 6
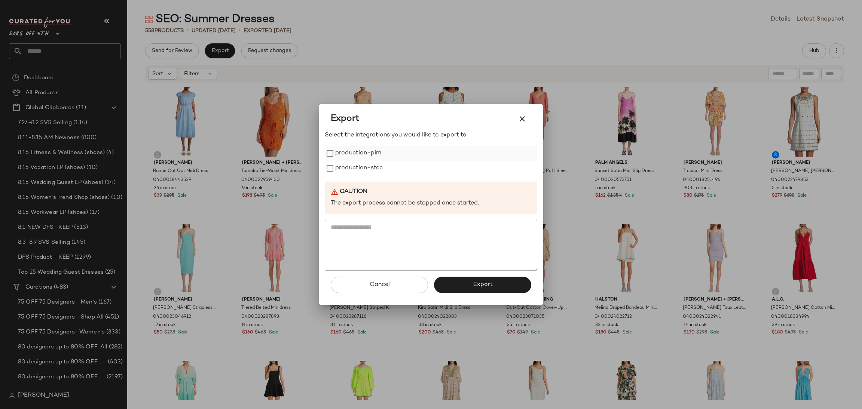
click at [374, 150] on label "production-pim" at bounding box center [358, 153] width 46 height 15
click at [367, 170] on label "production-sfcc" at bounding box center [359, 168] width 48 height 15
click at [485, 288] on span "Export" at bounding box center [483, 284] width 20 height 7
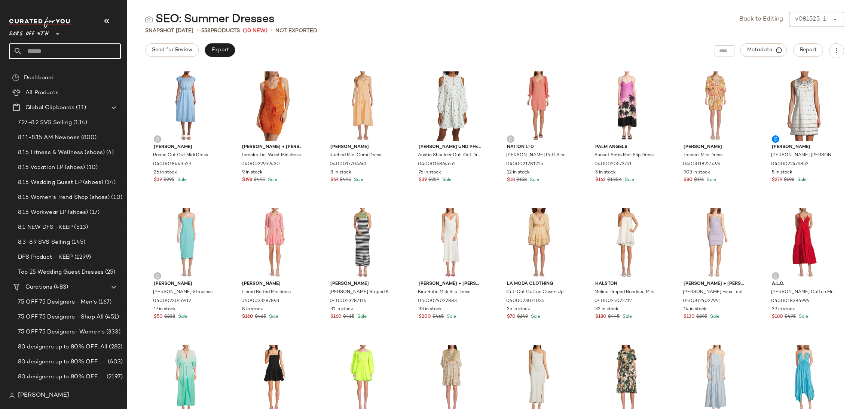
click at [67, 47] on input "text" at bounding box center [71, 51] width 98 height 16
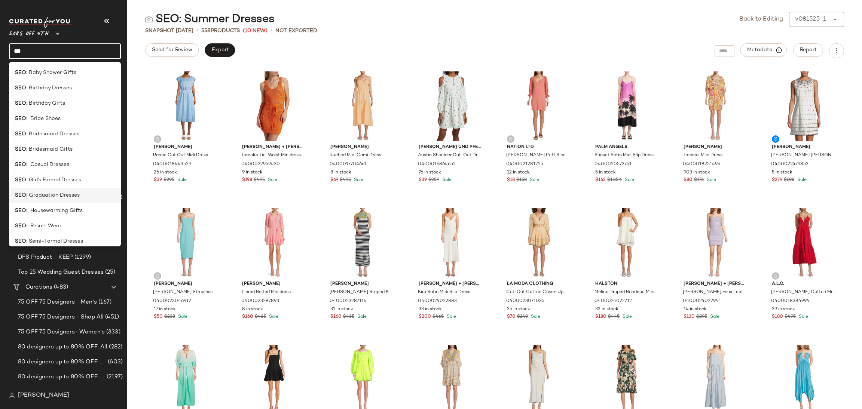
scroll to position [143, 0]
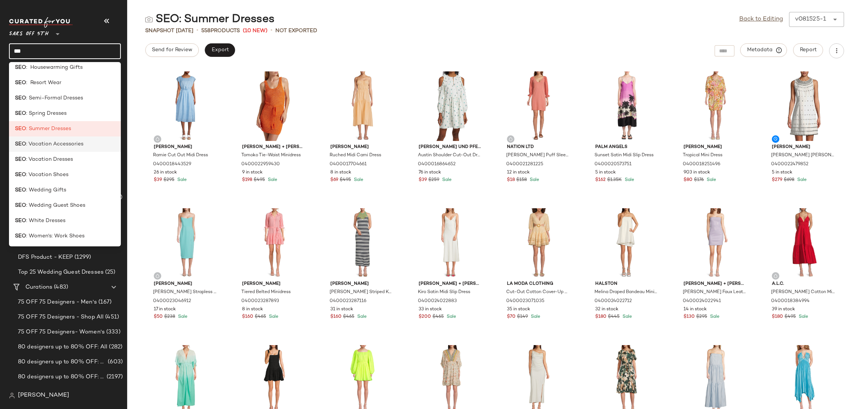
type input "***"
click at [77, 142] on span ": Vacation Accessories" at bounding box center [54, 144] width 57 height 8
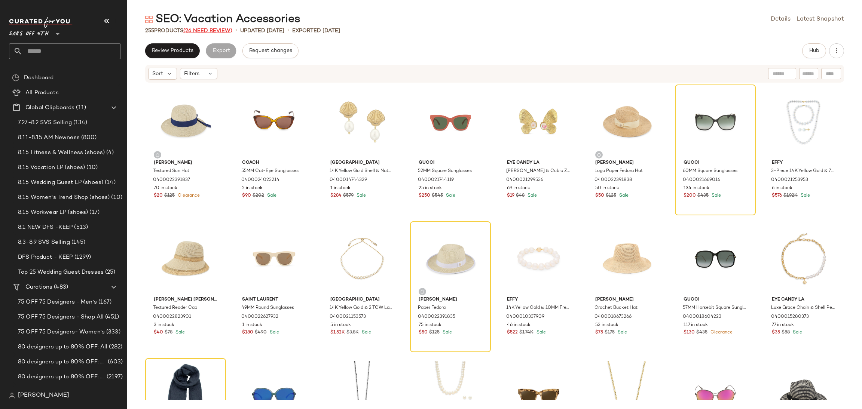
click at [207, 33] on span "(26 Need Review)" at bounding box center [207, 31] width 49 height 6
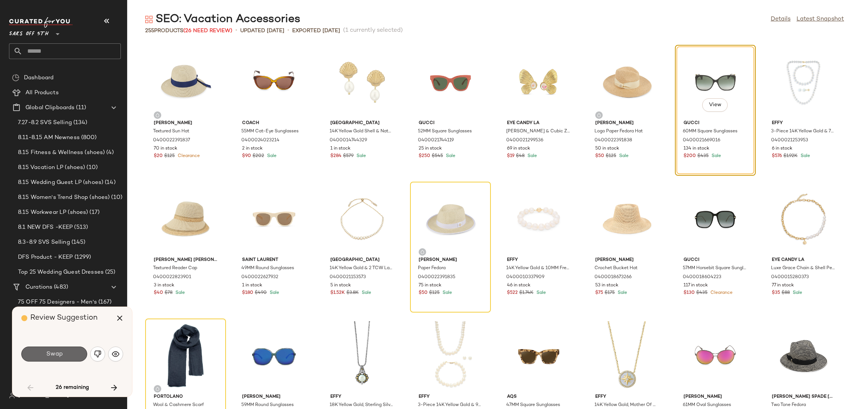
click at [66, 356] on button "Swap" at bounding box center [54, 354] width 66 height 15
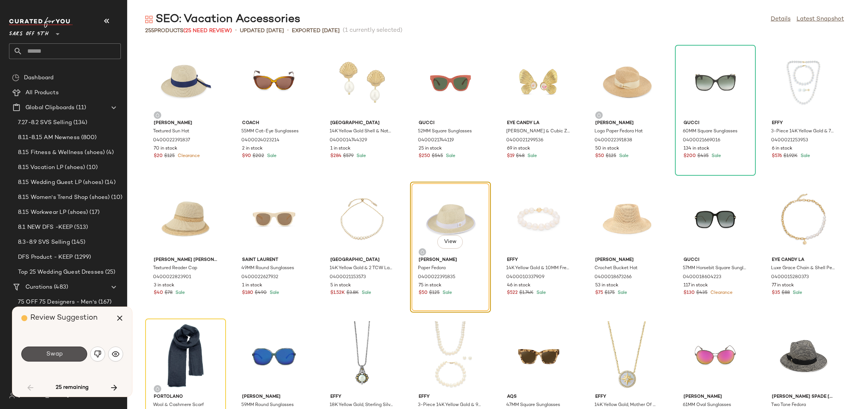
click at [66, 356] on button "Swap" at bounding box center [54, 354] width 66 height 15
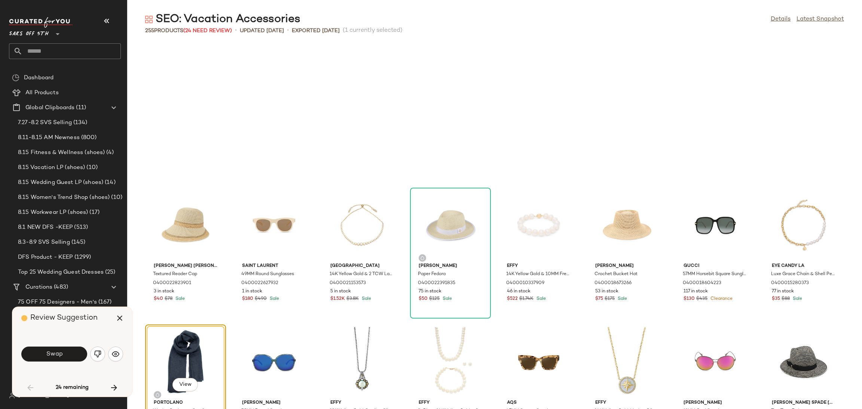
scroll to position [143, 0]
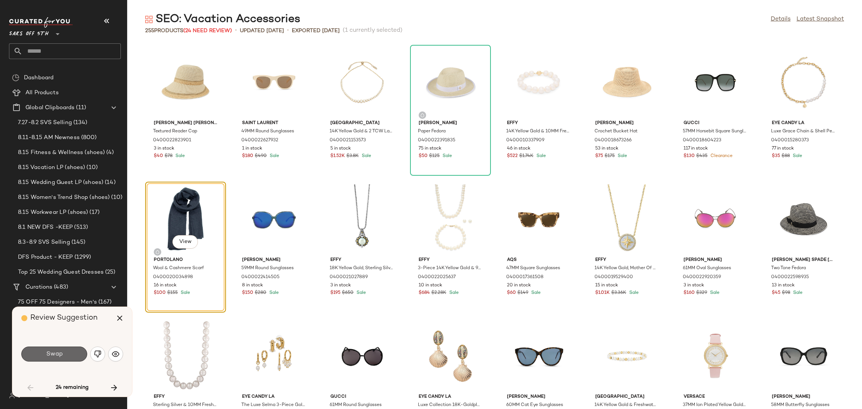
click at [77, 351] on button "Swap" at bounding box center [54, 354] width 66 height 15
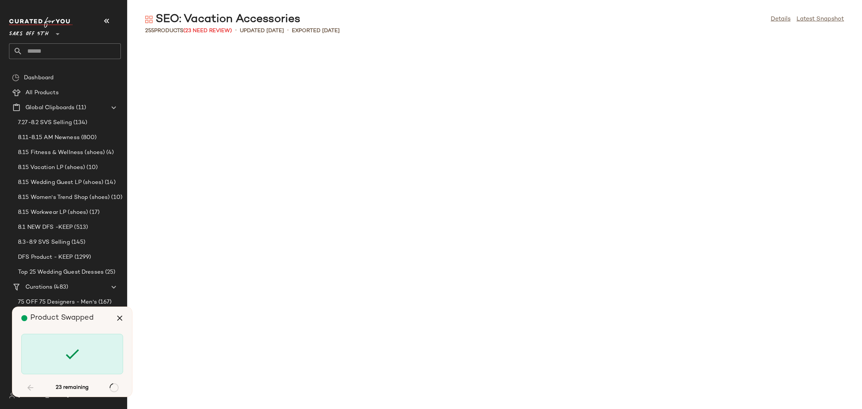
scroll to position [684, 0]
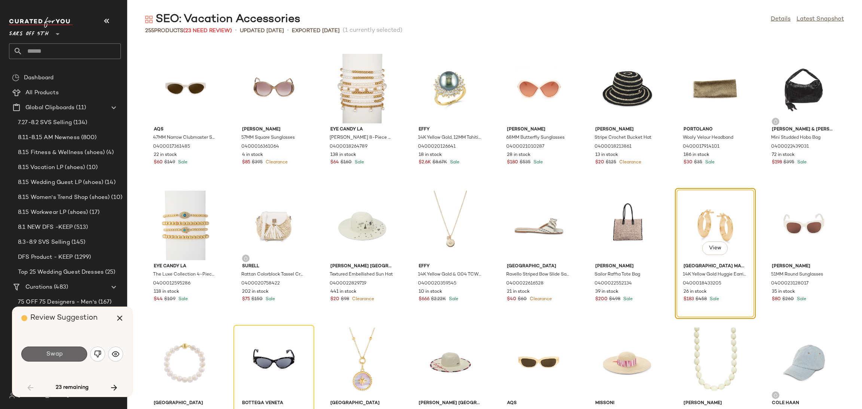
click at [67, 356] on button "Swap" at bounding box center [54, 354] width 66 height 15
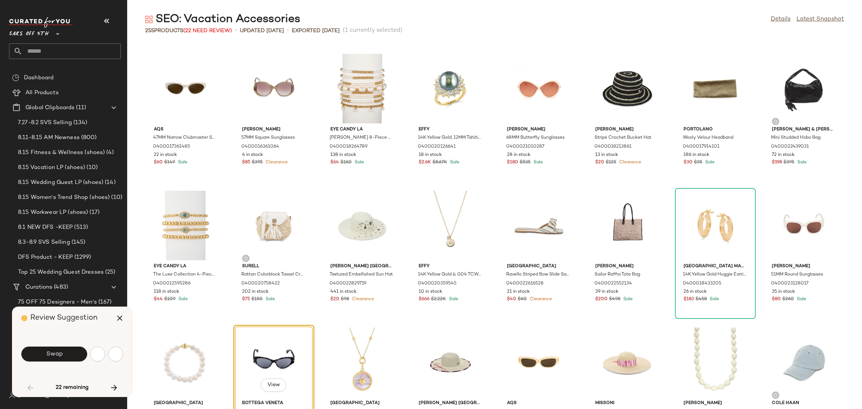
scroll to position [822, 0]
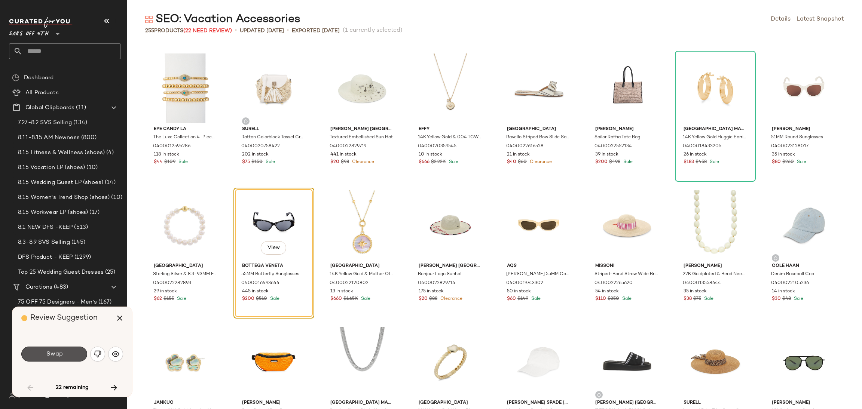
click at [67, 356] on button "Swap" at bounding box center [54, 354] width 66 height 15
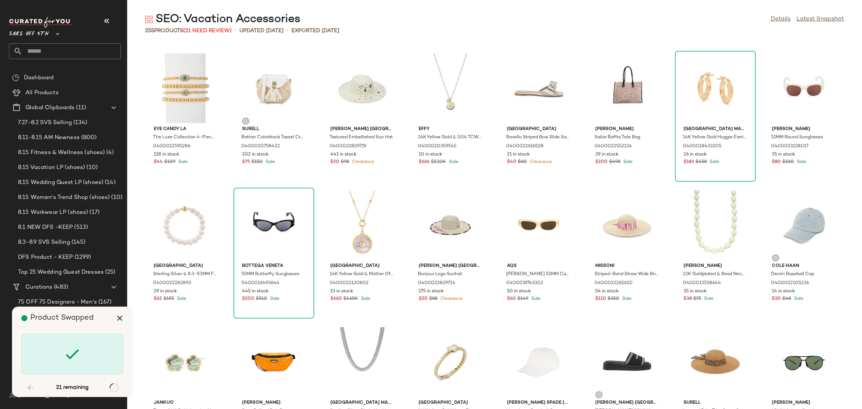
scroll to position [1644, 0]
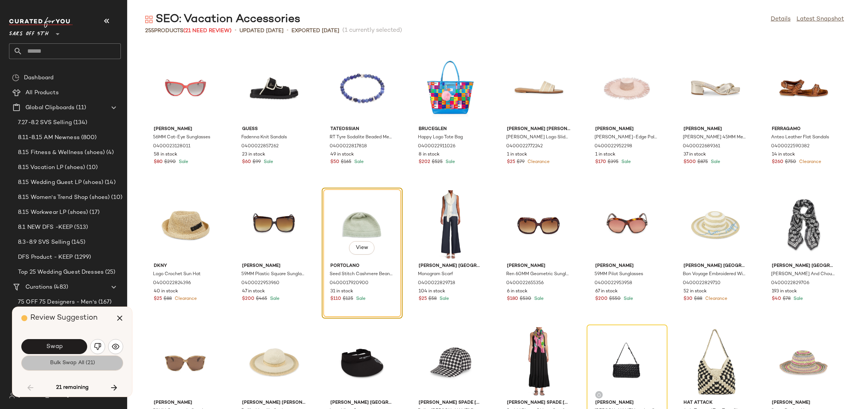
click at [68, 366] on span "Bulk Swap All (21)" at bounding box center [71, 363] width 45 height 6
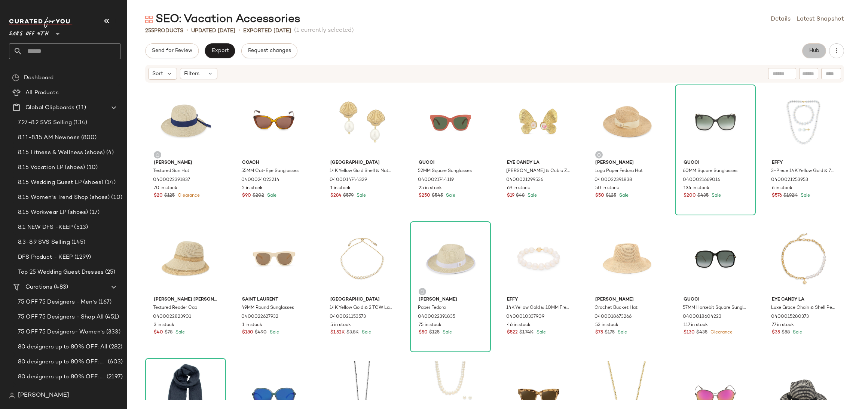
click at [817, 52] on span "Hub" at bounding box center [814, 51] width 10 height 6
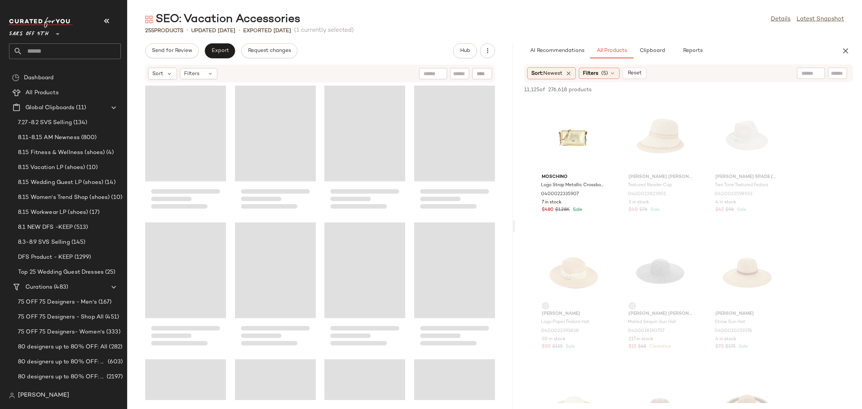
drag, startPoint x: 495, startPoint y: 225, endPoint x: 518, endPoint y: 229, distance: 22.8
click at [518, 229] on div "SEO: Vacation Accessories Details Latest Snapshot 255 Products • updated Aug 8t…" at bounding box center [494, 210] width 735 height 397
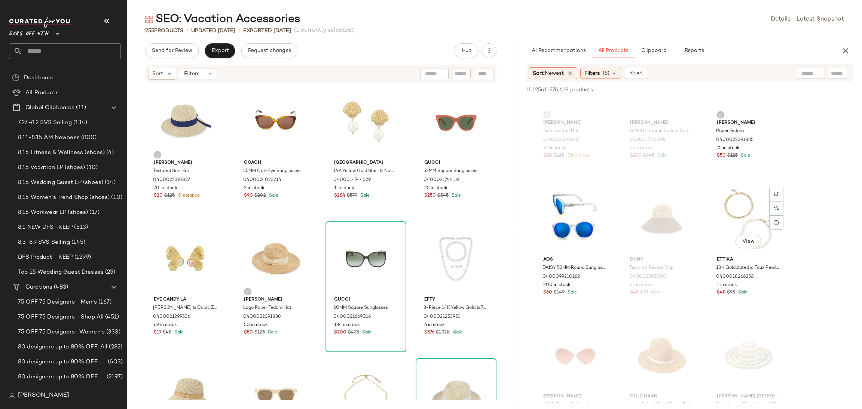
scroll to position [463, 0]
click at [739, 214] on div "View" at bounding box center [749, 222] width 76 height 70
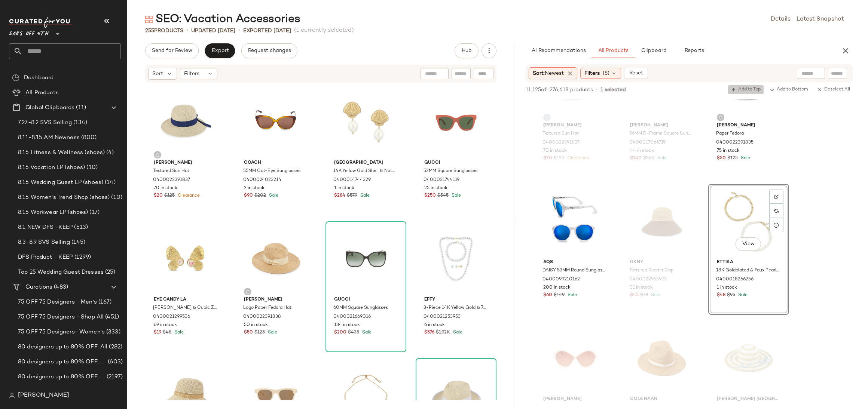
click at [746, 90] on span "Add to Top" at bounding box center [746, 89] width 30 height 5
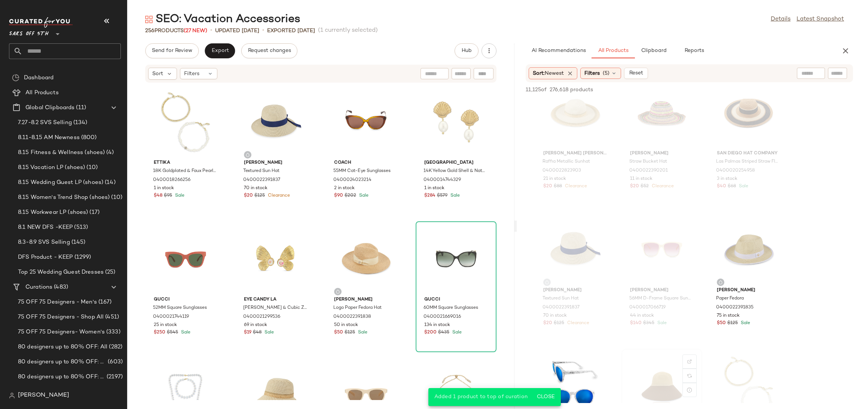
scroll to position [296, 0]
click at [738, 238] on div "View" at bounding box center [749, 251] width 76 height 70
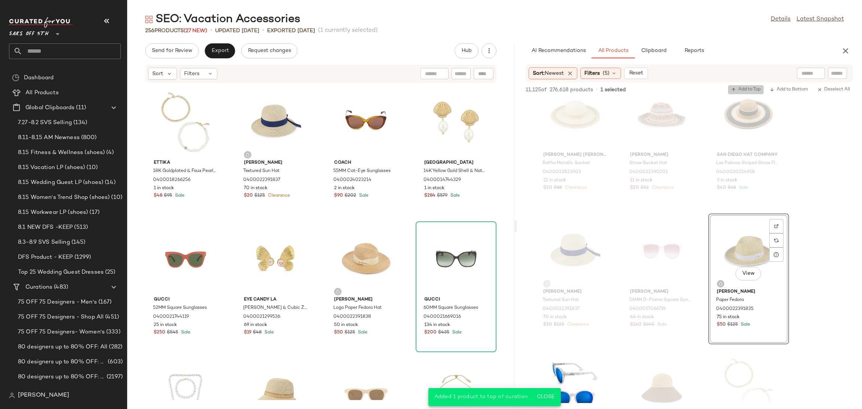
click at [747, 89] on span "Add to Top" at bounding box center [746, 89] width 30 height 5
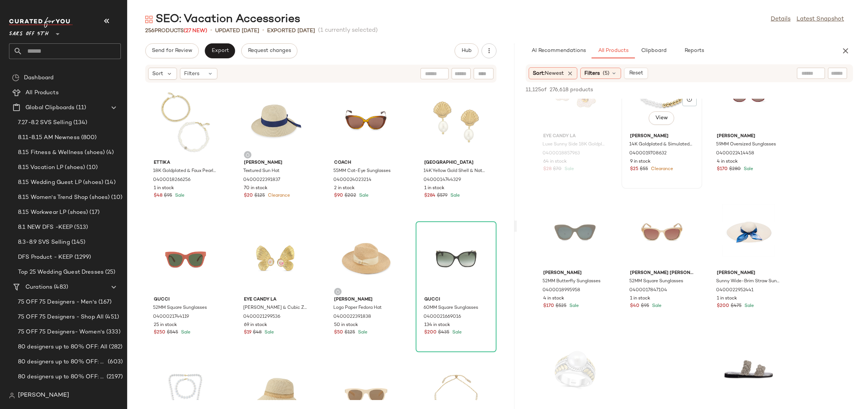
scroll to position [2233, 0]
click at [559, 214] on div "View" at bounding box center [575, 232] width 76 height 70
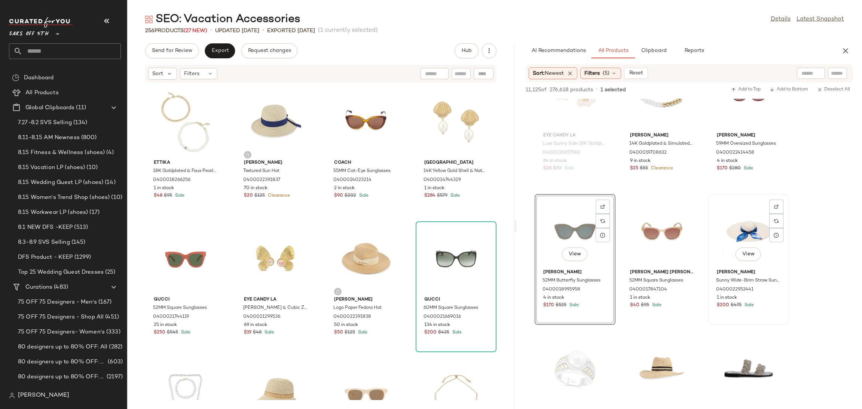
click at [743, 222] on div "View" at bounding box center [749, 232] width 76 height 70
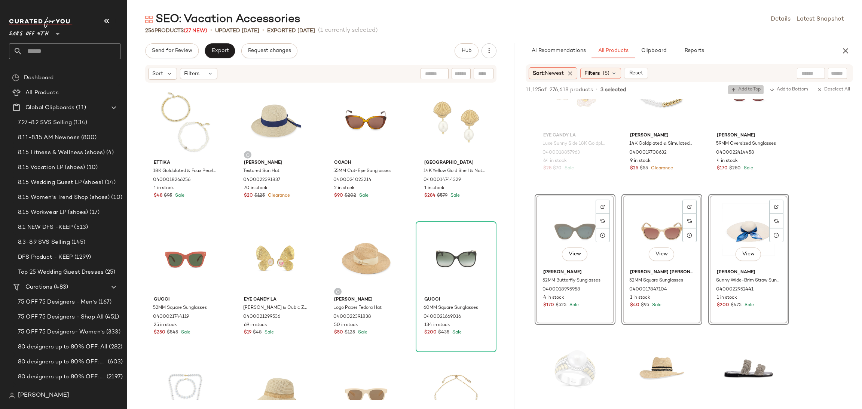
click at [735, 91] on icon "button" at bounding box center [733, 89] width 5 height 5
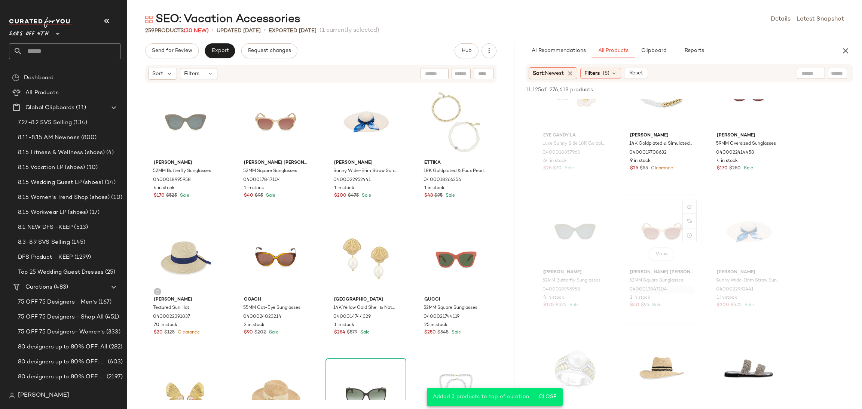
scroll to position [2300, 0]
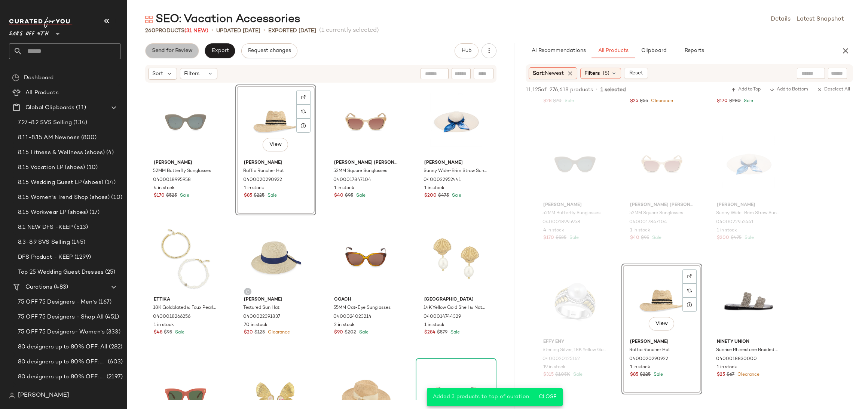
click at [167, 51] on span "Send for Review" at bounding box center [172, 51] width 41 height 6
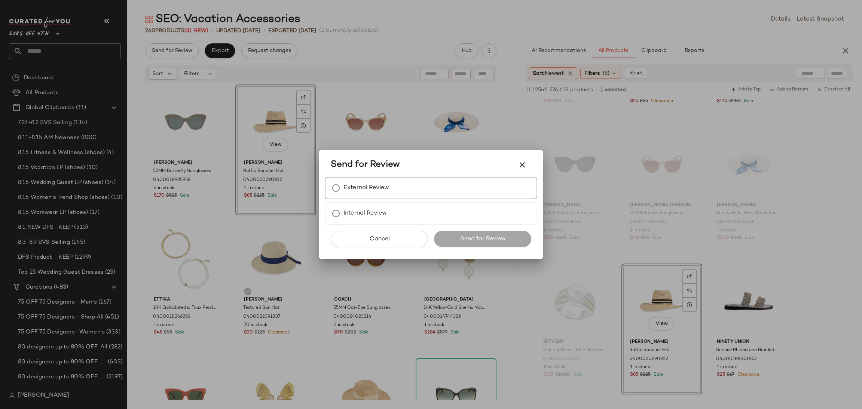
click at [358, 184] on label "External Review" at bounding box center [367, 188] width 46 height 15
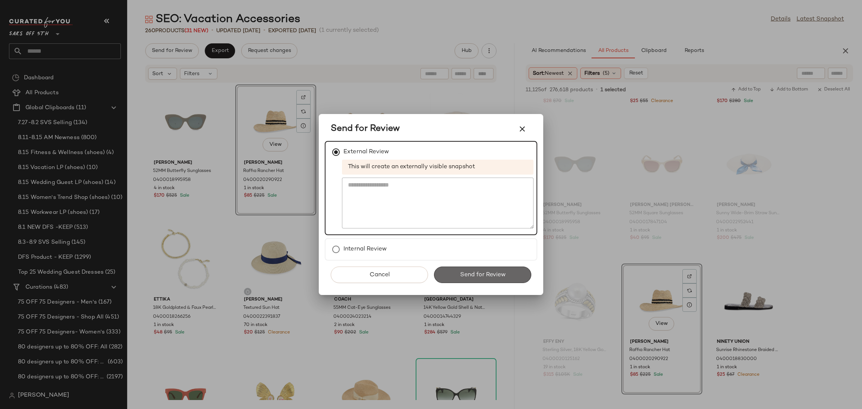
click at [448, 267] on button "Send for Review" at bounding box center [482, 275] width 97 height 16
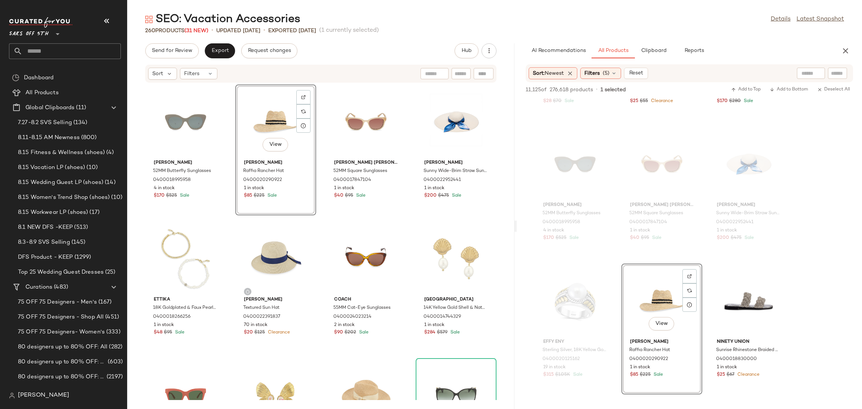
scroll to position [3396, 0]
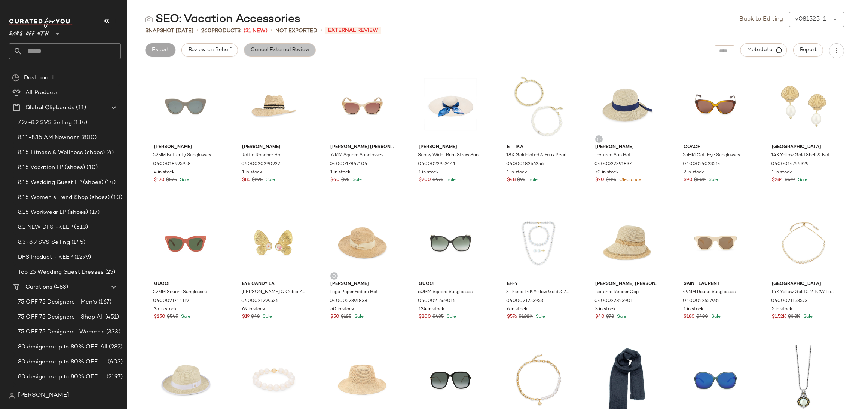
click at [280, 52] on span "Cancel External Review" at bounding box center [279, 50] width 59 height 6
click at [217, 46] on button "Export" at bounding box center [220, 49] width 30 height 13
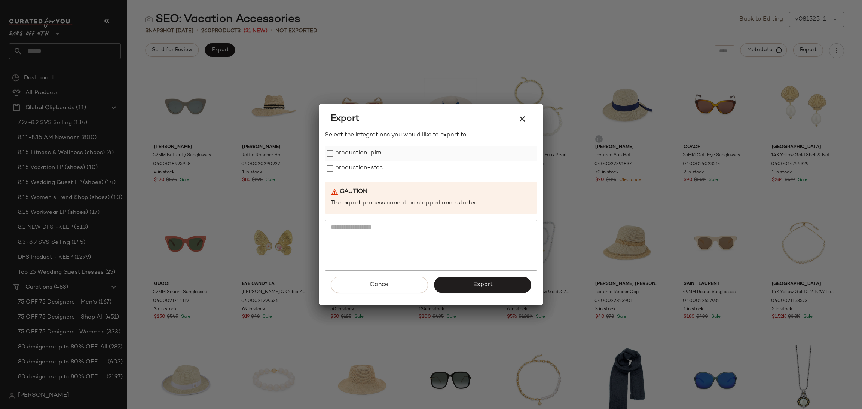
click at [336, 160] on label "production-pim" at bounding box center [358, 153] width 46 height 15
click at [341, 169] on label "production-sfcc" at bounding box center [359, 168] width 48 height 15
click at [473, 287] on span "Export" at bounding box center [483, 284] width 20 height 7
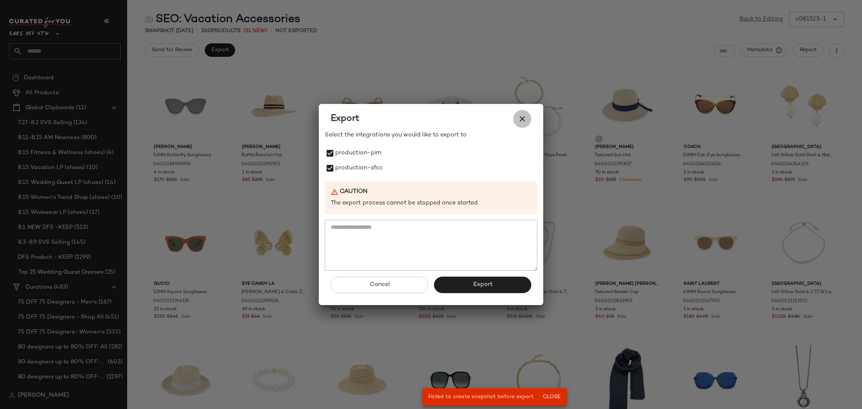
click at [520, 116] on icon "button" at bounding box center [522, 119] width 9 height 9
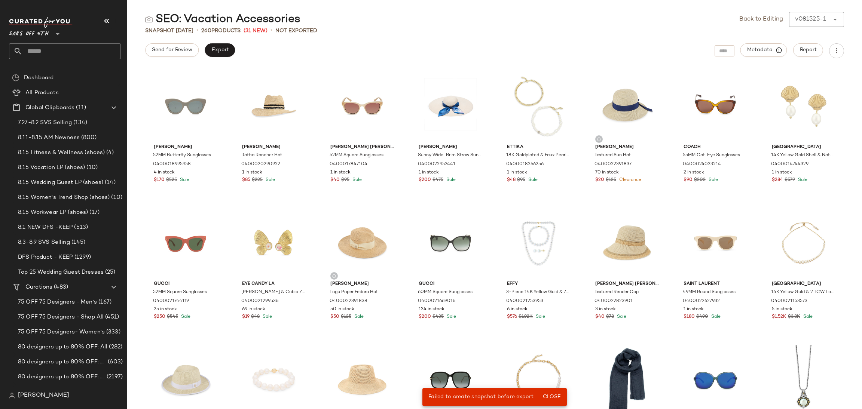
click at [743, 14] on div "Back to Editing v081525-1 ******" at bounding box center [791, 19] width 105 height 15
click at [745, 21] on link "Back to Editing" at bounding box center [761, 19] width 44 height 9
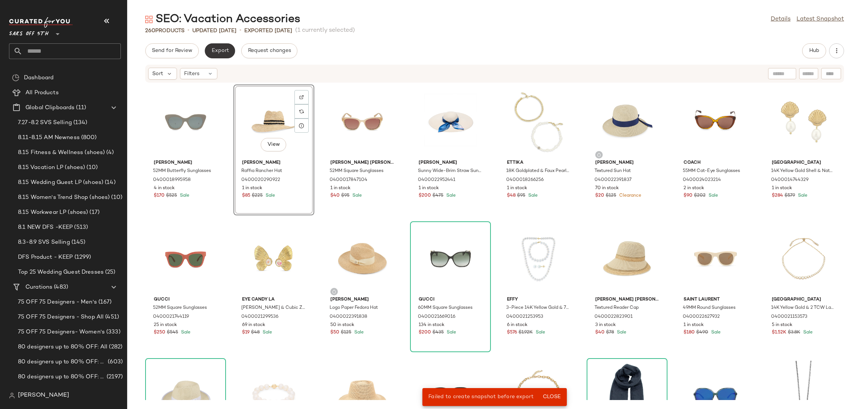
click at [226, 57] on button "Export" at bounding box center [220, 50] width 30 height 15
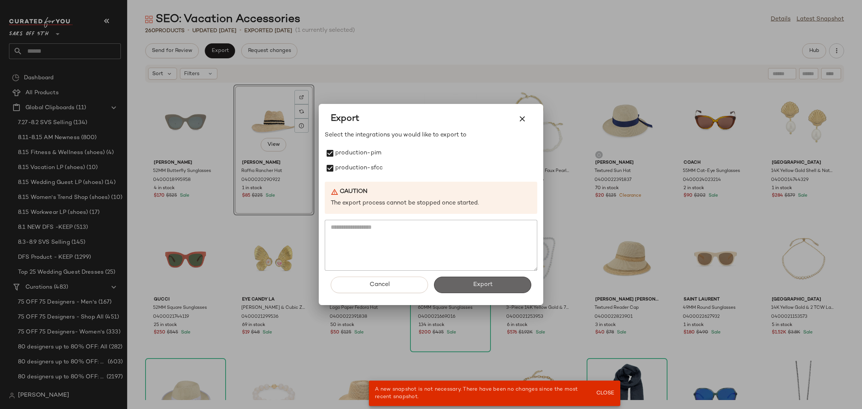
click at [492, 287] on button "Export" at bounding box center [482, 285] width 97 height 16
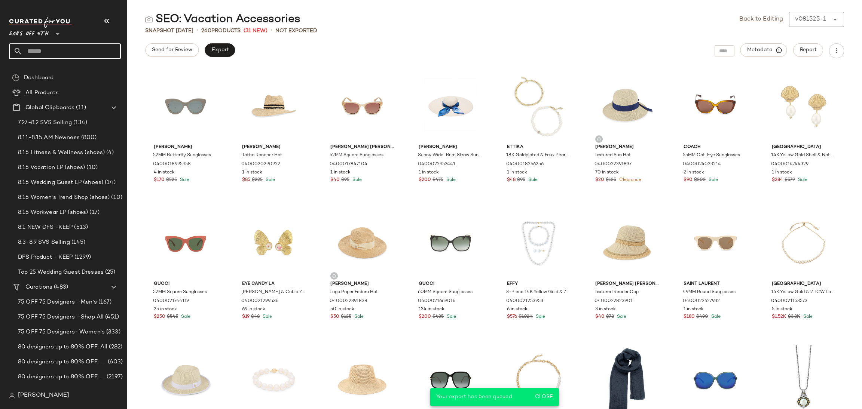
click at [89, 52] on input "text" at bounding box center [71, 51] width 98 height 16
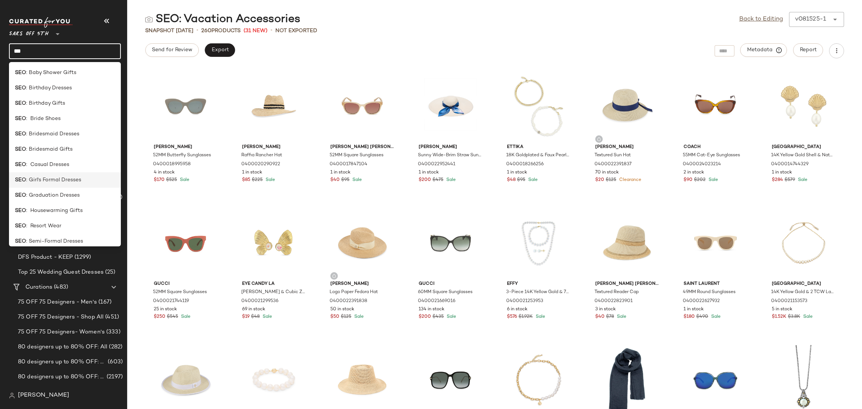
scroll to position [143, 0]
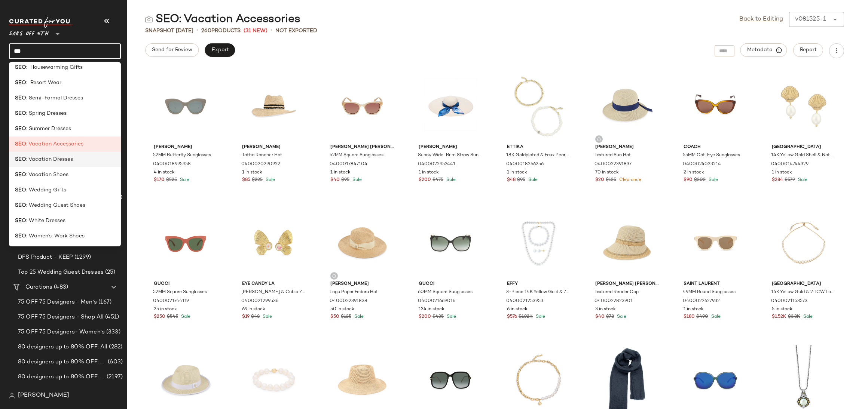
type input "***"
click at [67, 157] on span ": Vacation Dresses" at bounding box center [49, 160] width 47 height 8
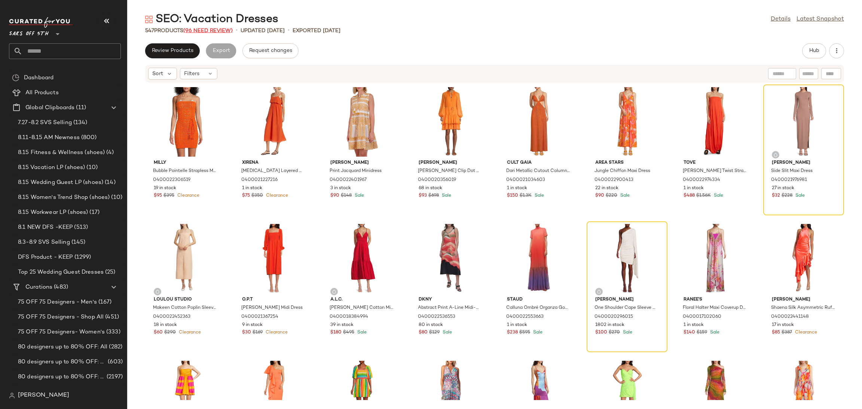
click at [210, 28] on span "(96 Need Review)" at bounding box center [207, 31] width 49 height 6
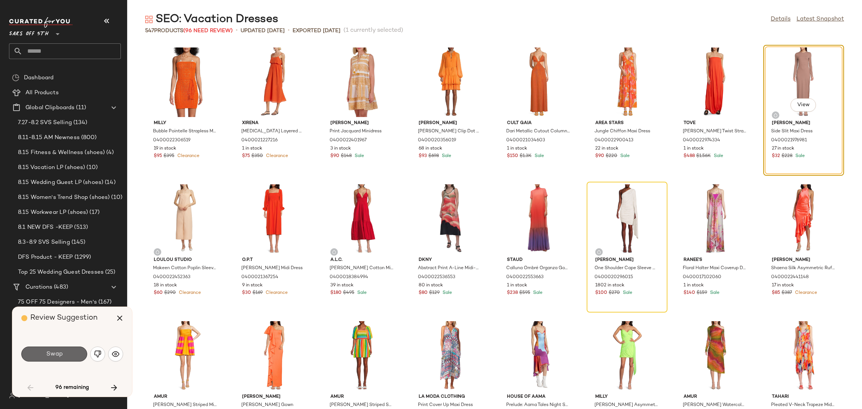
click at [67, 351] on button "Swap" at bounding box center [54, 354] width 66 height 15
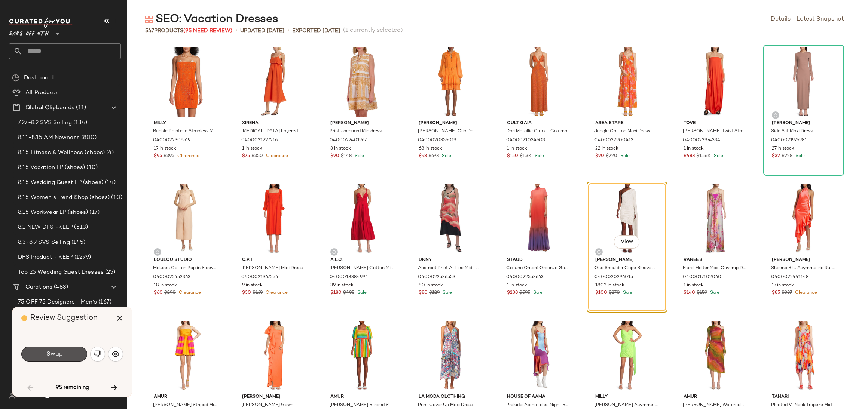
click at [67, 351] on button "Swap" at bounding box center [54, 354] width 66 height 15
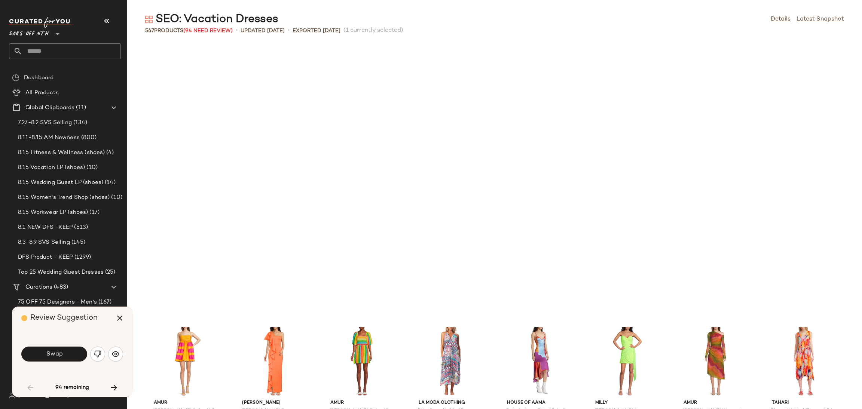
scroll to position [280, 0]
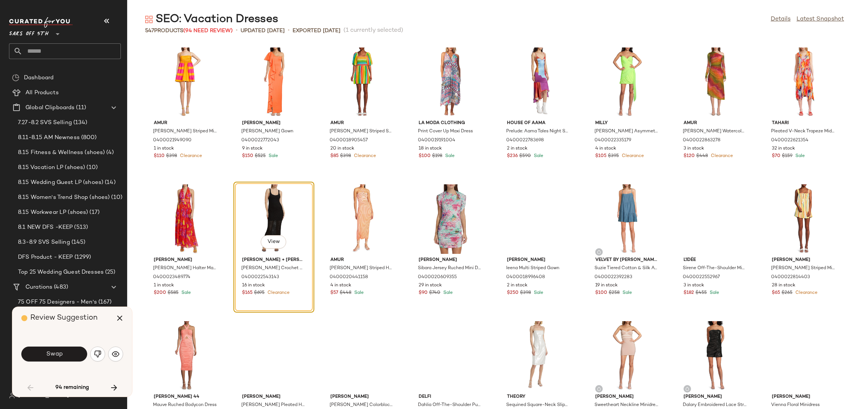
click at [67, 351] on button "Swap" at bounding box center [54, 354] width 66 height 15
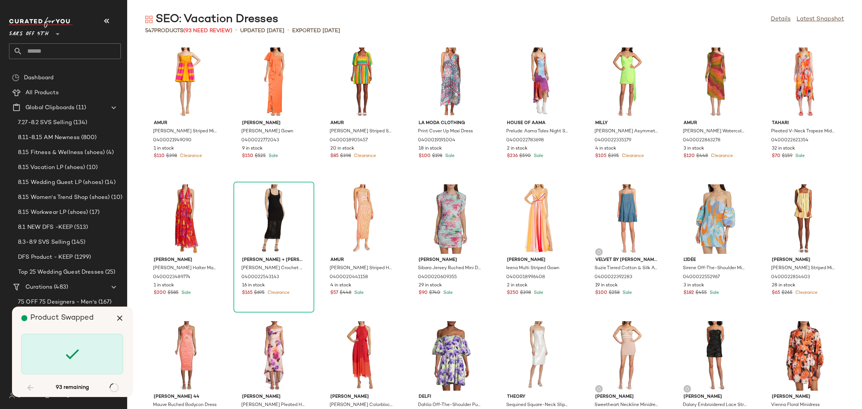
scroll to position [958, 0]
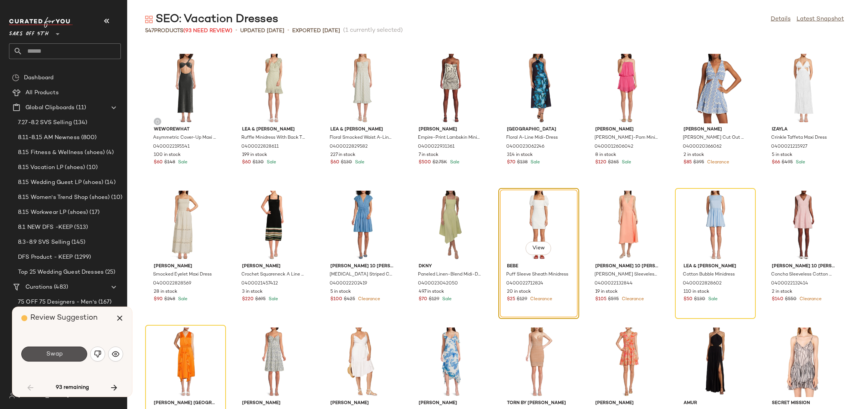
click at [67, 351] on button "Swap" at bounding box center [54, 354] width 66 height 15
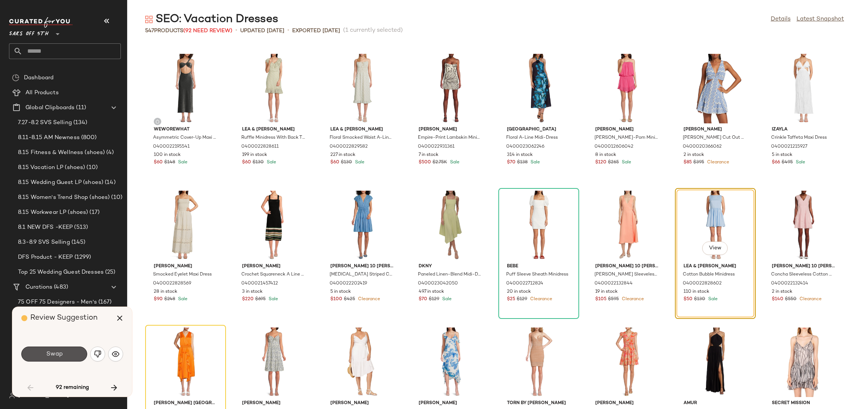
click at [67, 351] on button "Swap" at bounding box center [54, 354] width 66 height 15
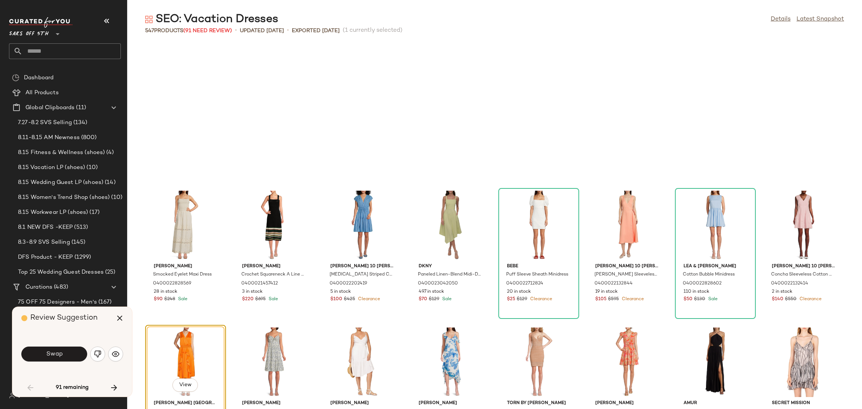
scroll to position [1095, 0]
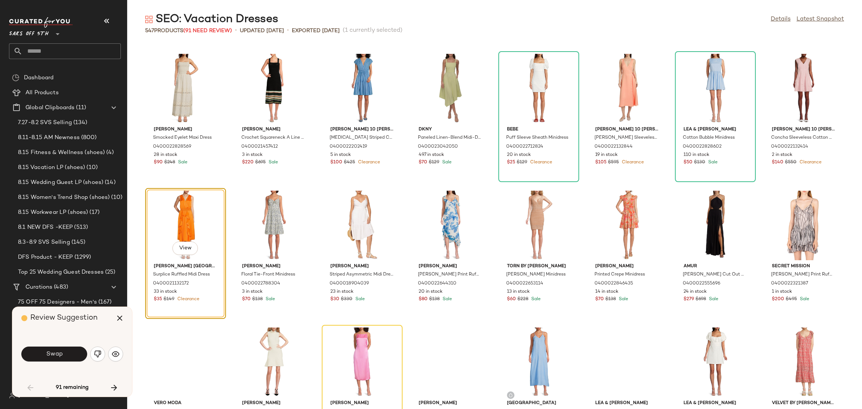
click at [67, 351] on button "Swap" at bounding box center [54, 354] width 66 height 15
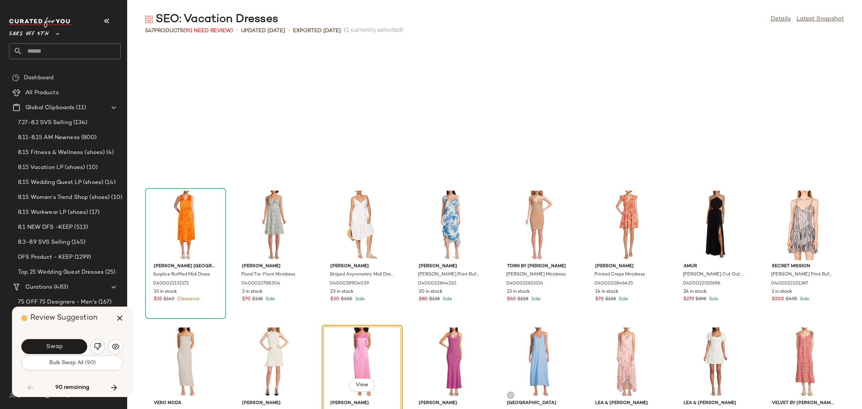
scroll to position [1232, 0]
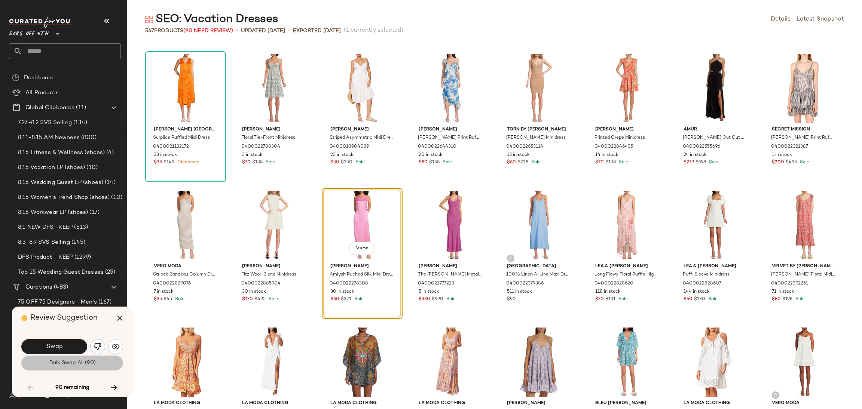
click at [67, 367] on button "Bulk Swap All (90)" at bounding box center [72, 363] width 102 height 15
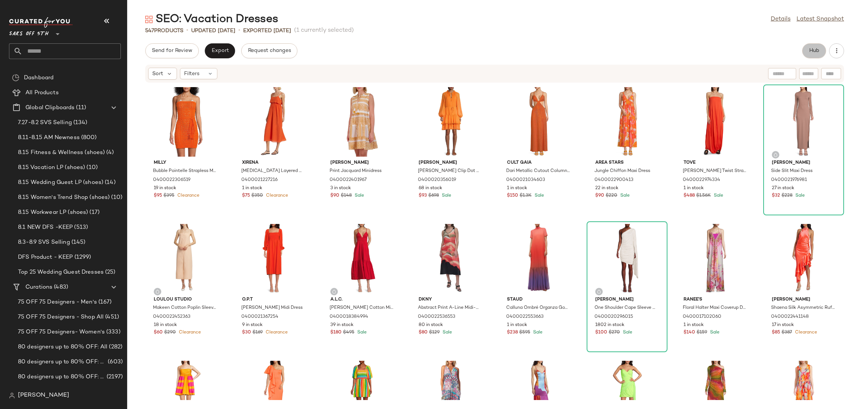
click at [816, 48] on span "Hub" at bounding box center [814, 51] width 10 height 6
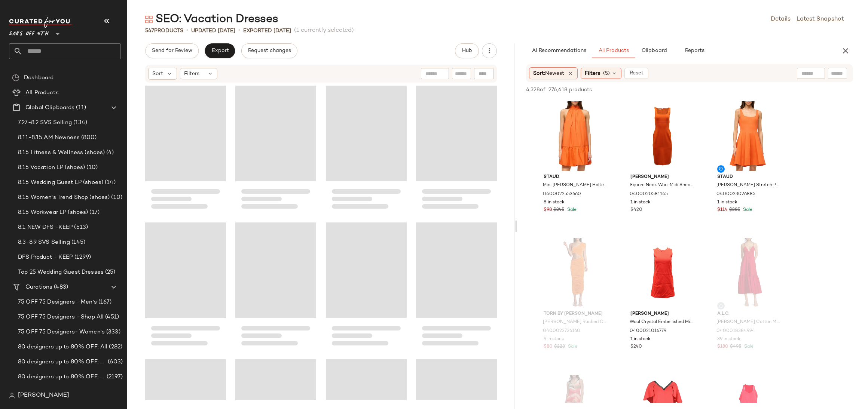
drag, startPoint x: 493, startPoint y: 226, endPoint x: 517, endPoint y: 223, distance: 23.7
click at [517, 223] on div "SEO: Vacation Dresses Details Latest Snapshot 547 Products • updated Aug 8th • …" at bounding box center [494, 210] width 735 height 397
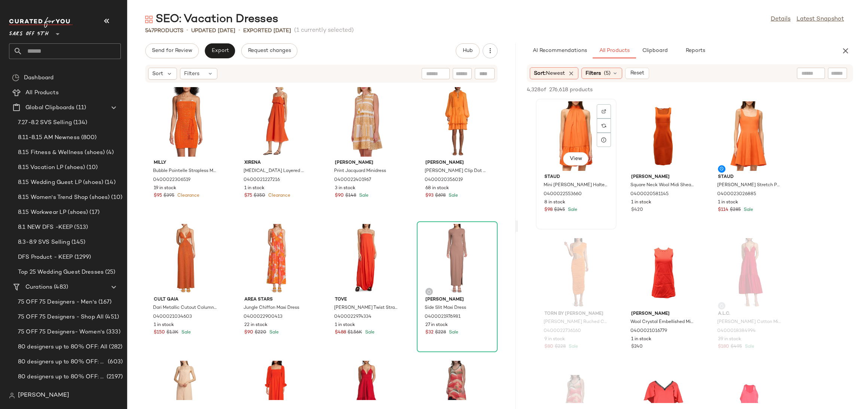
click at [578, 115] on div "View" at bounding box center [577, 136] width 76 height 70
click at [751, 89] on span "Add to Top" at bounding box center [746, 89] width 30 height 5
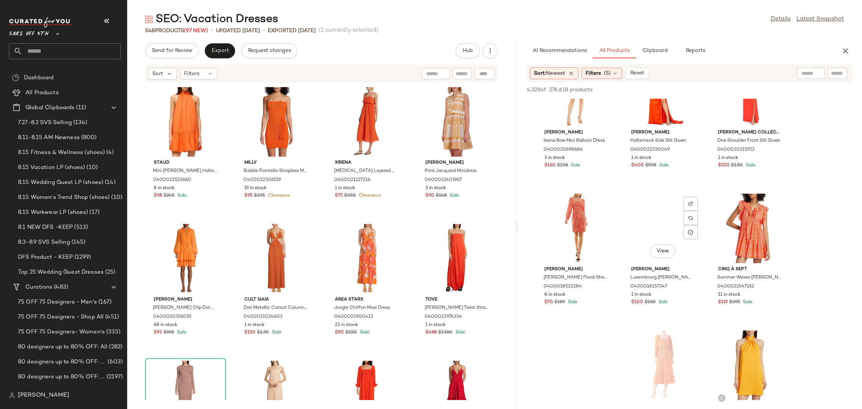
scroll to position [1005, 0]
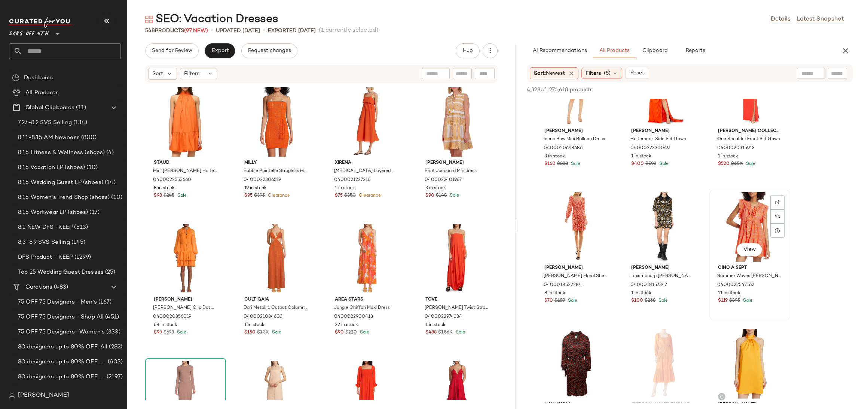
click at [753, 214] on div "View" at bounding box center [750, 227] width 76 height 70
click at [755, 83] on div "4,328 of 276,618 products • 1 selected Add to Top Add to Bottom Deselect All" at bounding box center [690, 90] width 344 height 16
click at [749, 88] on span "Add to Top" at bounding box center [746, 89] width 30 height 5
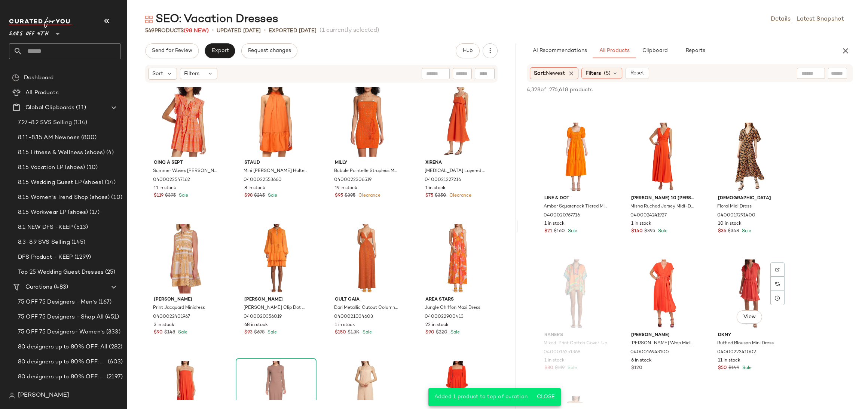
scroll to position [1353, 0]
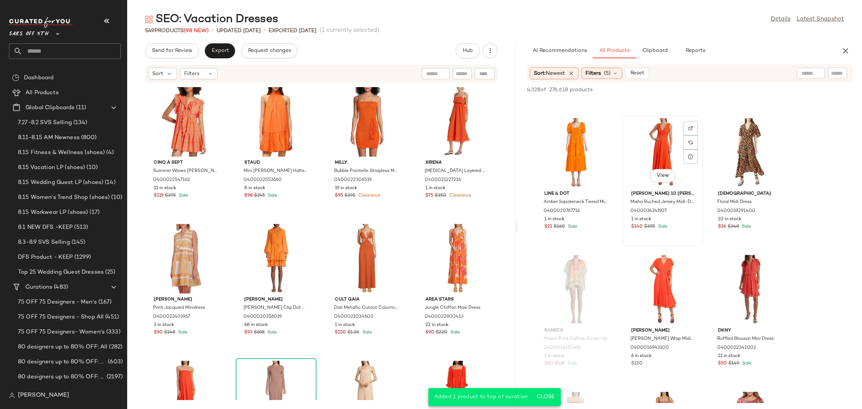
click at [650, 136] on div "View" at bounding box center [663, 153] width 76 height 70
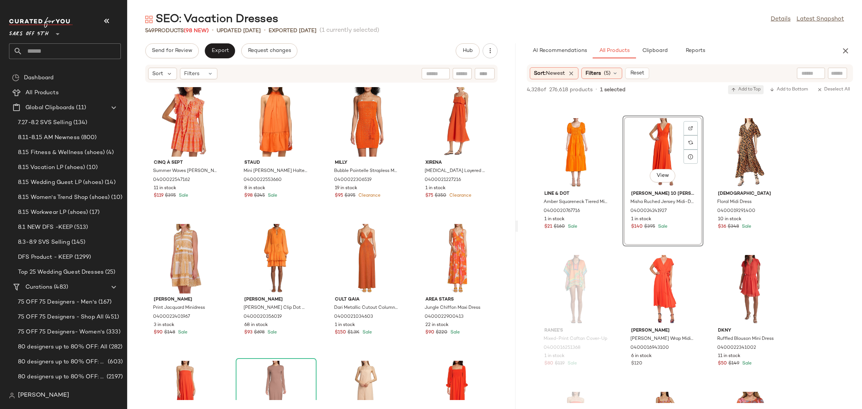
click at [755, 91] on span "Add to Top" at bounding box center [746, 89] width 30 height 5
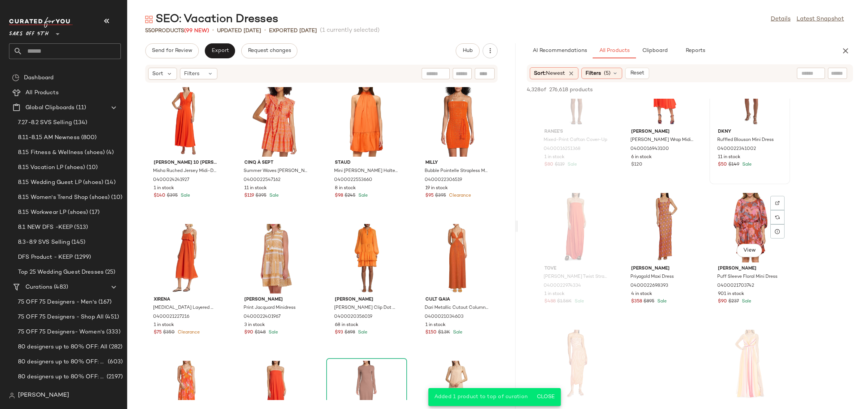
scroll to position [1554, 0]
click at [668, 216] on div "View" at bounding box center [663, 226] width 76 height 70
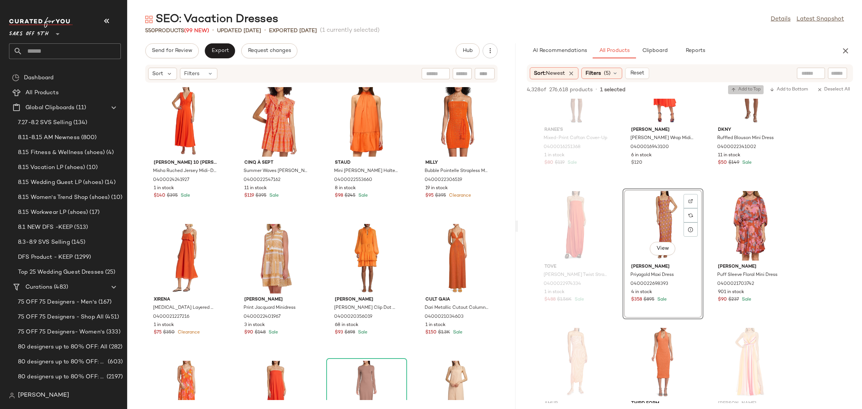
click at [749, 89] on span "Add to Top" at bounding box center [746, 89] width 30 height 5
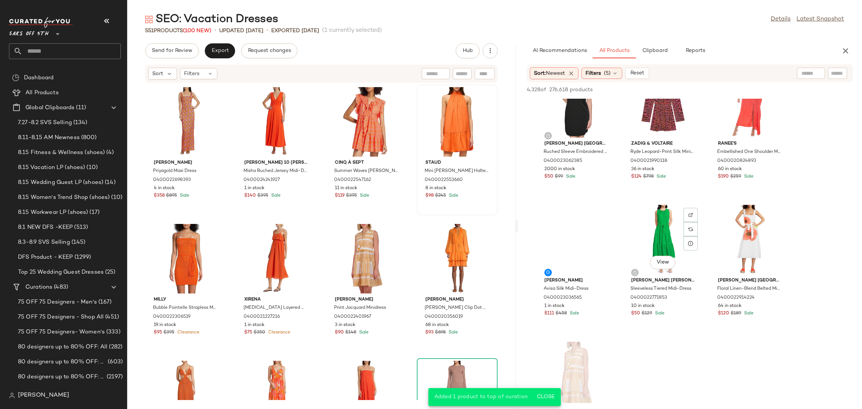
scroll to position [2095, 0]
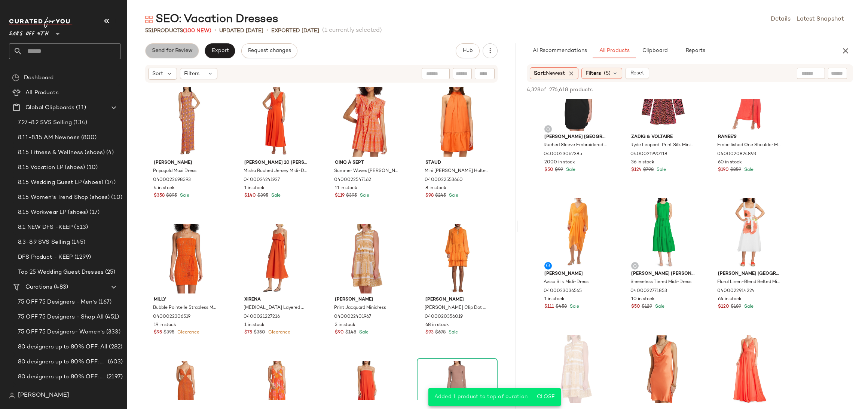
click at [172, 46] on button "Send for Review" at bounding box center [172, 50] width 54 height 15
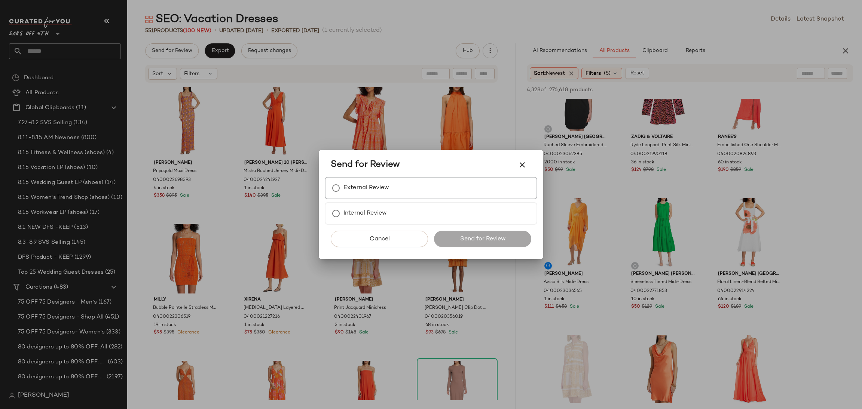
click at [371, 180] on div "External Review" at bounding box center [431, 188] width 213 height 22
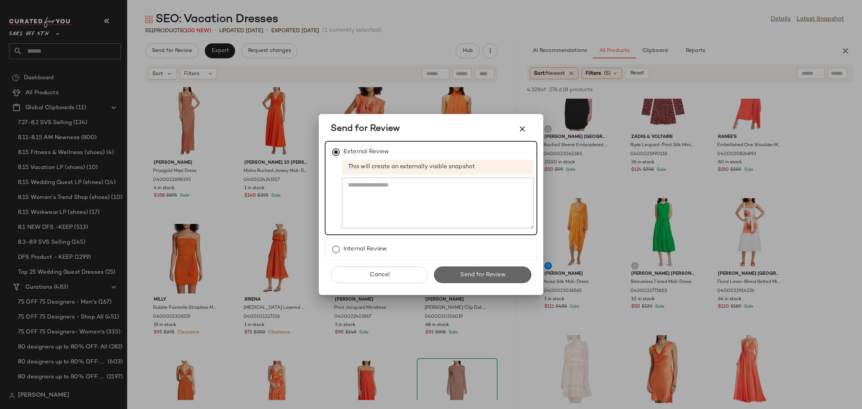
click at [463, 267] on button "Send for Review" at bounding box center [482, 275] width 97 height 16
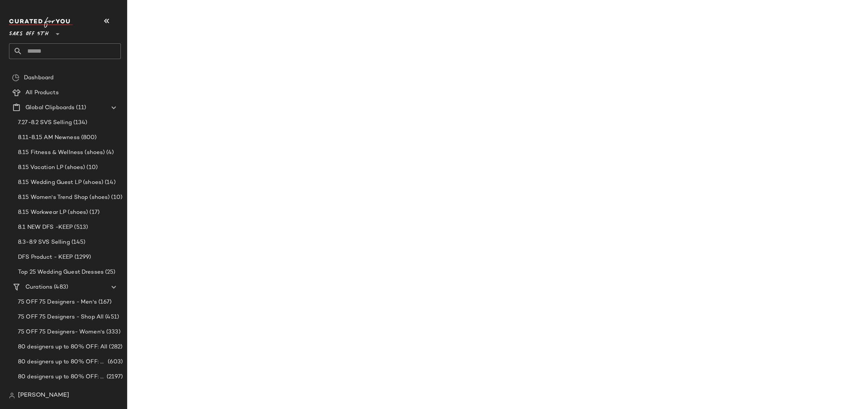
scroll to position [3053, 0]
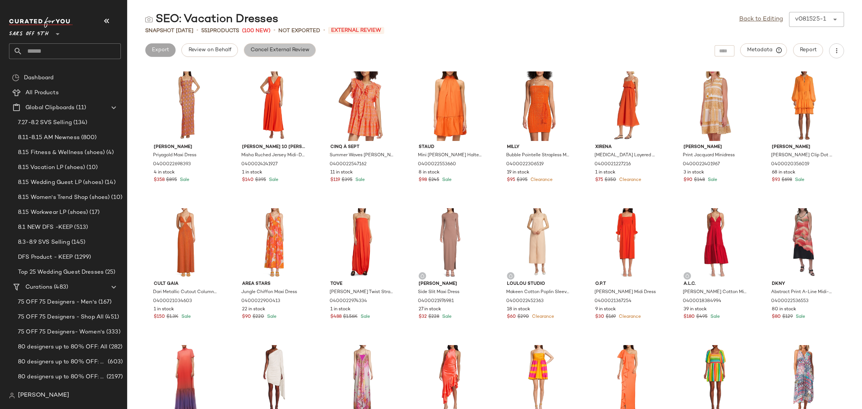
click at [272, 49] on span "Cancel External Review" at bounding box center [279, 50] width 59 height 6
click at [745, 23] on link "Back to Editing" at bounding box center [761, 19] width 44 height 9
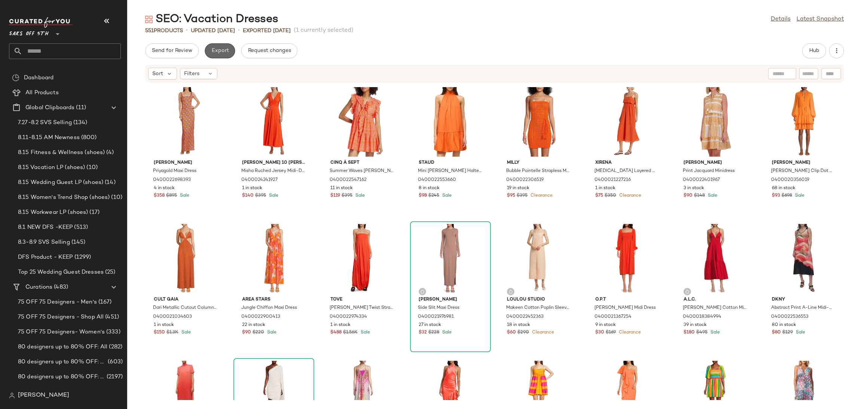
click at [223, 53] on span "Export" at bounding box center [220, 51] width 18 height 6
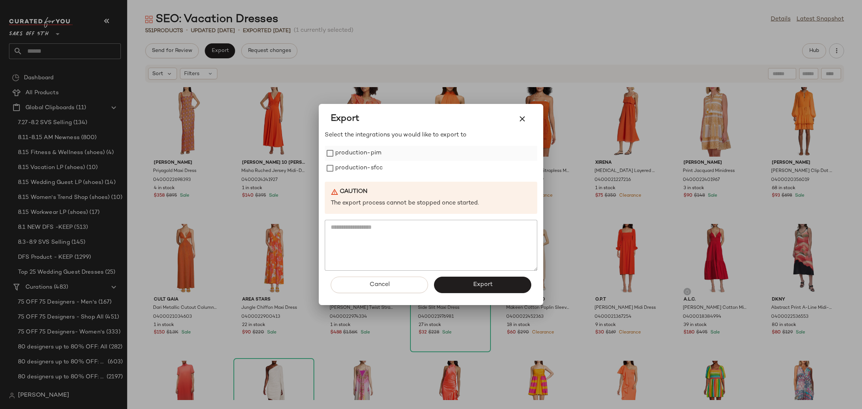
click at [341, 156] on label "production-pim" at bounding box center [358, 153] width 46 height 15
click at [344, 169] on label "production-sfcc" at bounding box center [359, 168] width 48 height 15
click at [482, 285] on span "Export" at bounding box center [483, 284] width 20 height 7
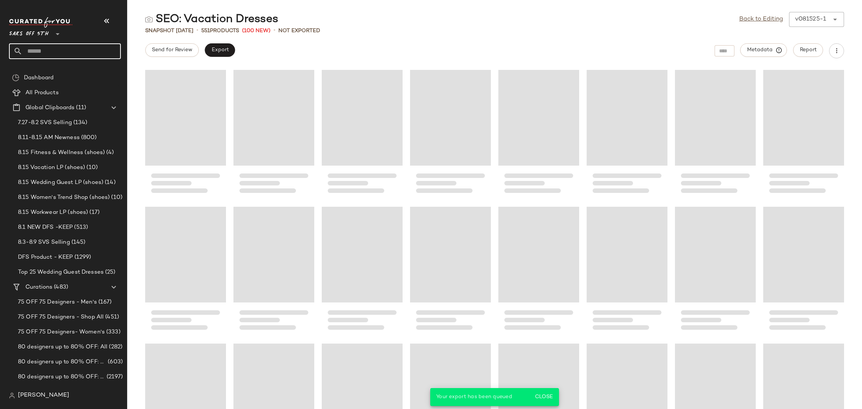
click at [85, 57] on input "text" at bounding box center [71, 51] width 98 height 16
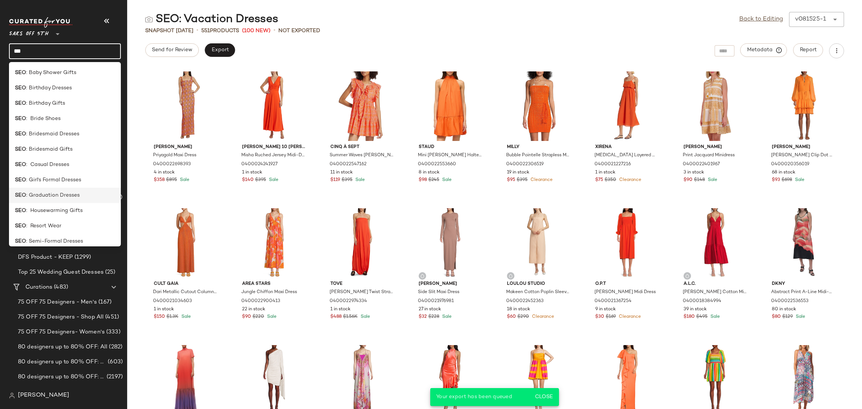
scroll to position [143, 0]
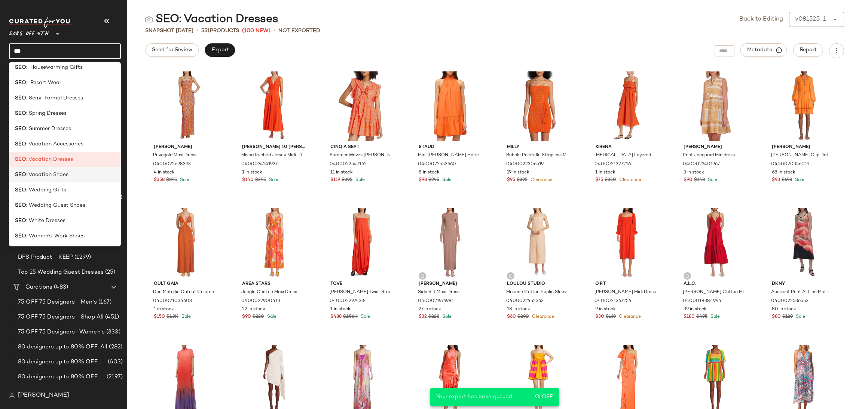
type input "***"
click at [76, 173] on div "SEO : Vacation Shoes" at bounding box center [65, 175] width 100 height 8
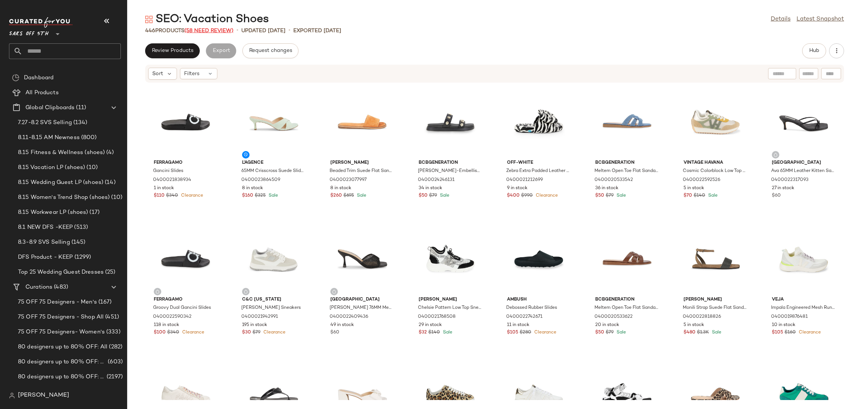
click at [217, 30] on span "(58 Need Review)" at bounding box center [208, 31] width 49 height 6
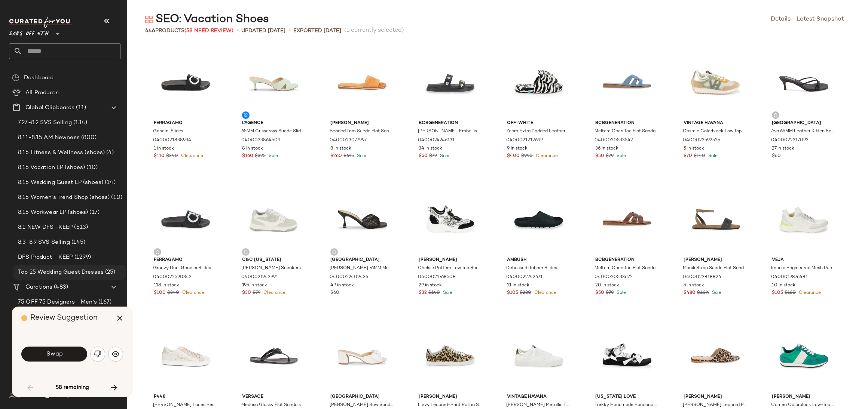
scroll to position [417, 0]
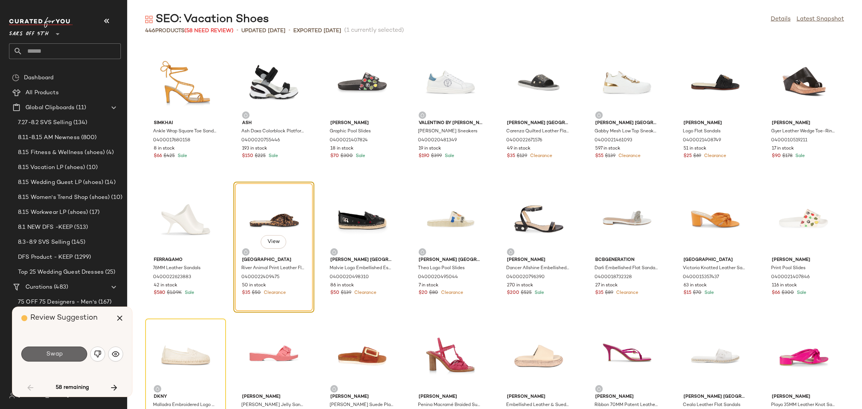
click at [60, 357] on span "Swap" at bounding box center [54, 354] width 17 height 7
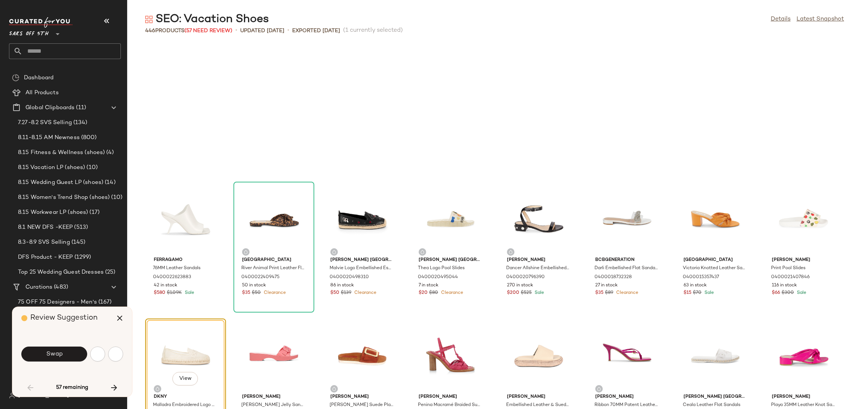
scroll to position [548, 0]
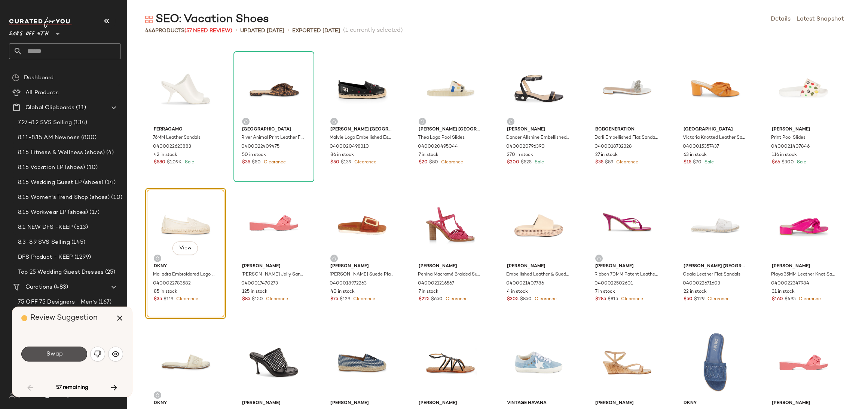
click at [60, 357] on span "Swap" at bounding box center [54, 354] width 17 height 7
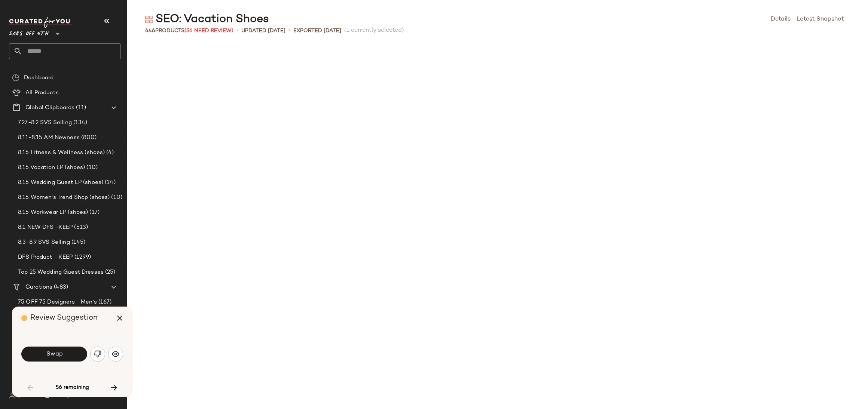
scroll to position [958, 0]
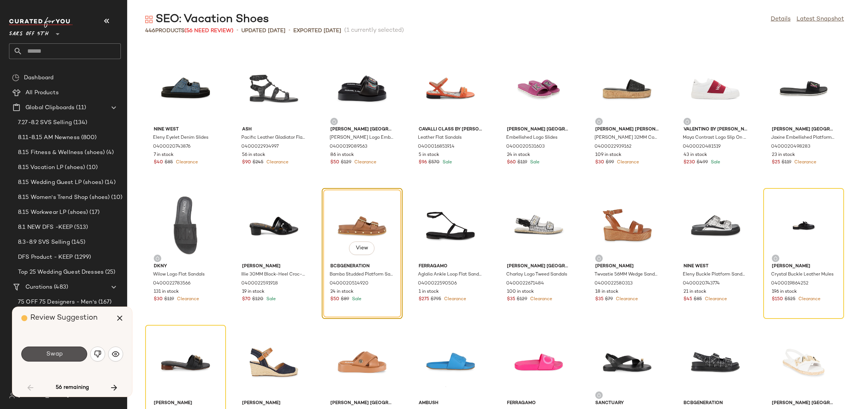
click at [60, 357] on span "Swap" at bounding box center [54, 354] width 17 height 7
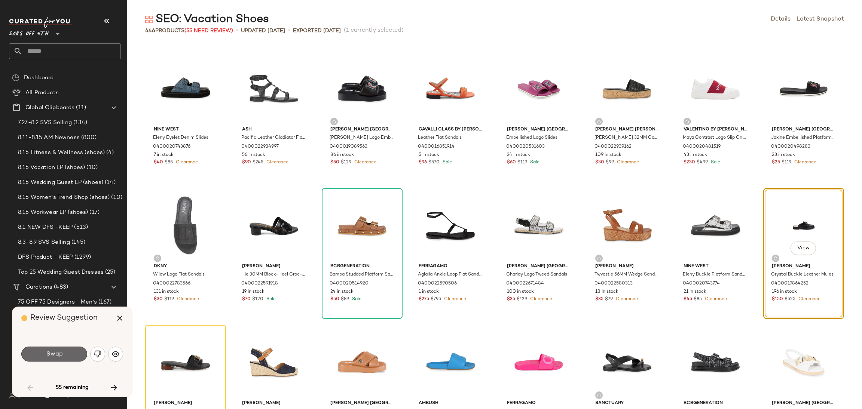
click at [69, 355] on button "Swap" at bounding box center [54, 354] width 66 height 15
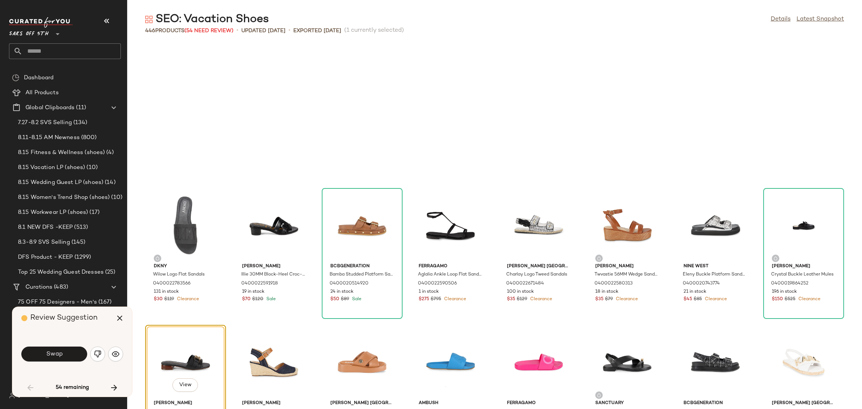
scroll to position [1095, 0]
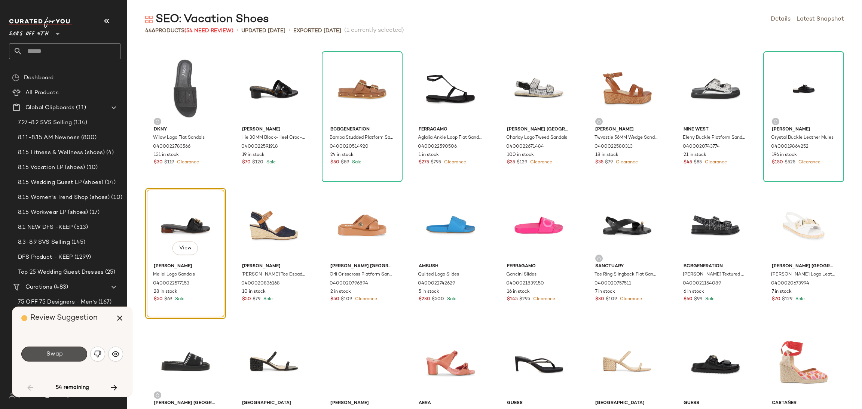
click at [69, 355] on button "Swap" at bounding box center [54, 354] width 66 height 15
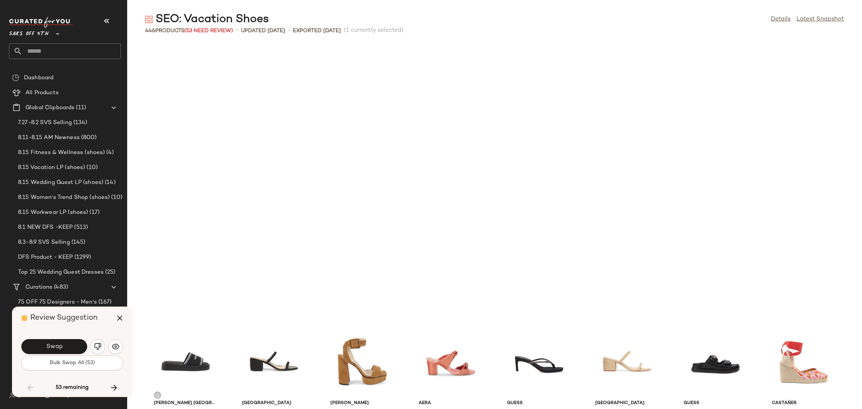
scroll to position [1369, 0]
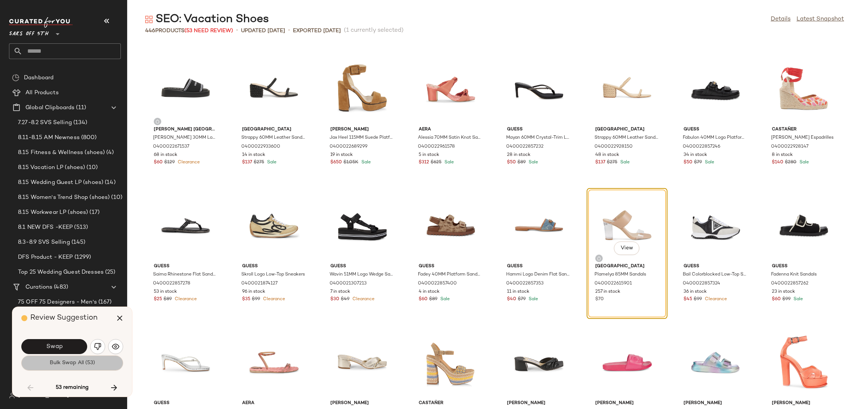
click at [71, 363] on span "Bulk Swap All (53)" at bounding box center [72, 363] width 46 height 6
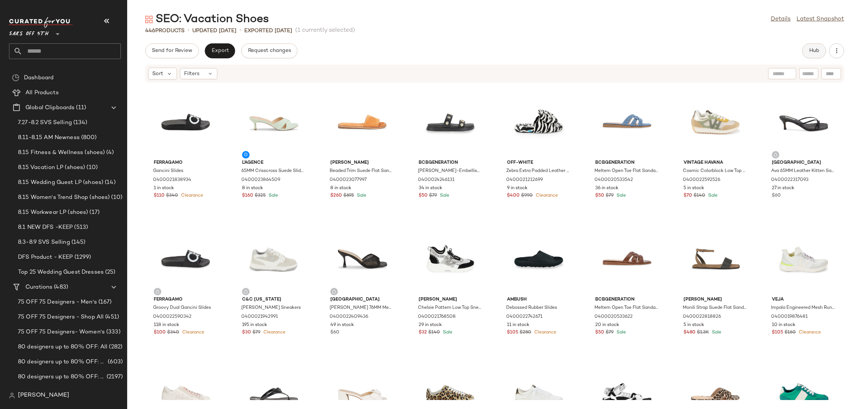
click at [814, 46] on button "Hub" at bounding box center [814, 50] width 24 height 15
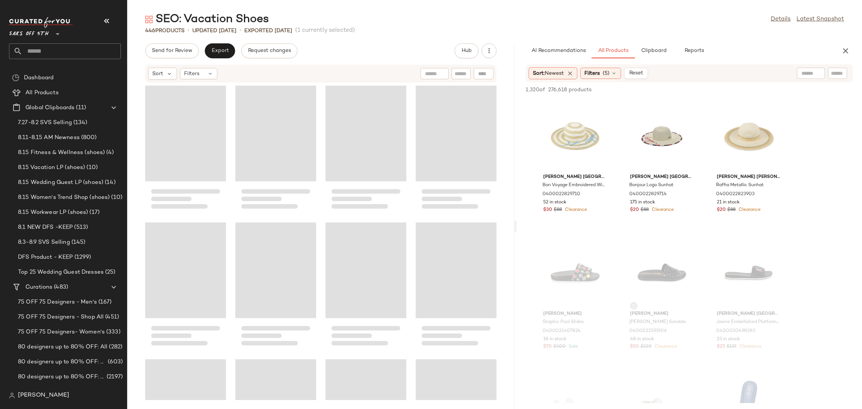
drag, startPoint x: 495, startPoint y: 225, endPoint x: 518, endPoint y: 223, distance: 22.5
click at [518, 223] on div "SEO: Vacation Shoes Details Latest Snapshot 446 Products • updated Aug 8th • Ex…" at bounding box center [494, 210] width 735 height 397
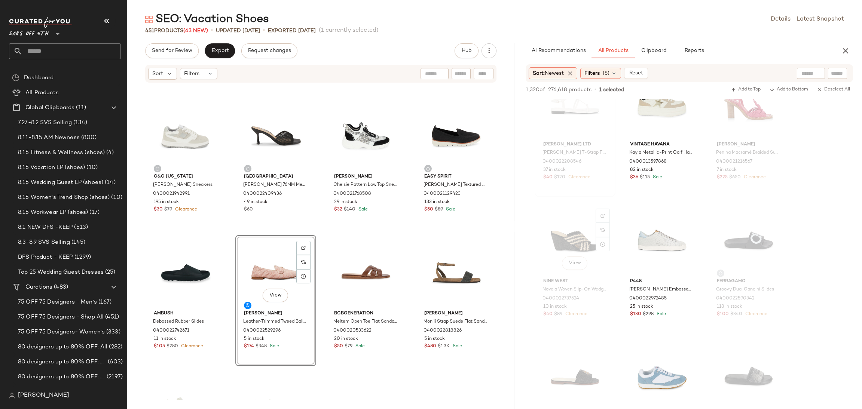
scroll to position [5103, 0]
click at [175, 57] on button "Send for Review" at bounding box center [172, 50] width 54 height 15
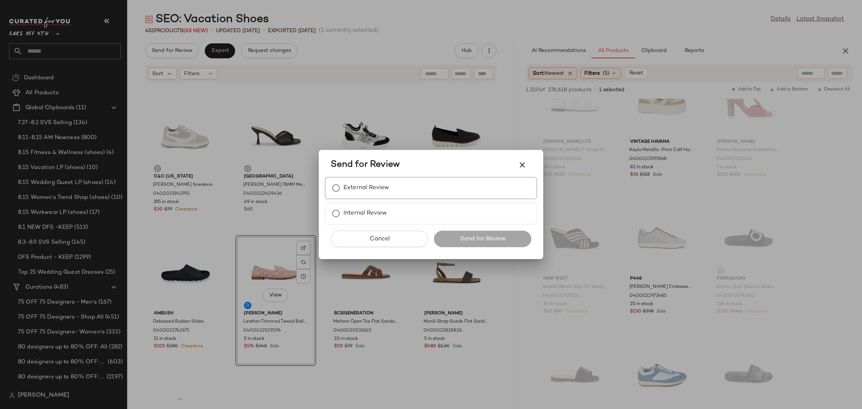
click at [370, 189] on label "External Review" at bounding box center [367, 188] width 46 height 15
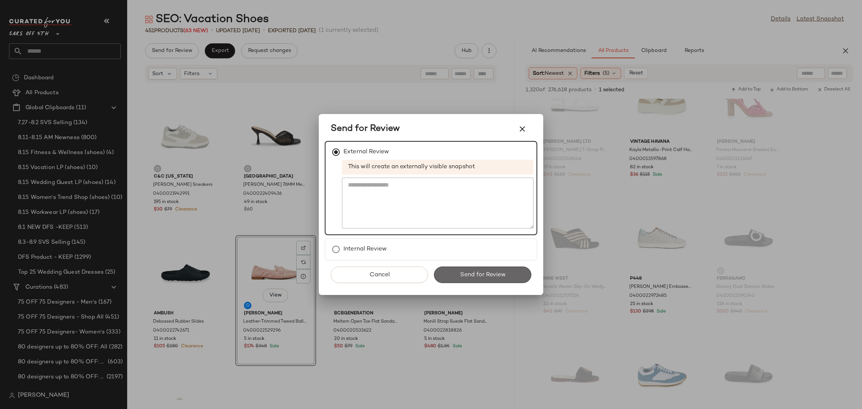
click at [461, 278] on button "Send for Review" at bounding box center [482, 275] width 97 height 16
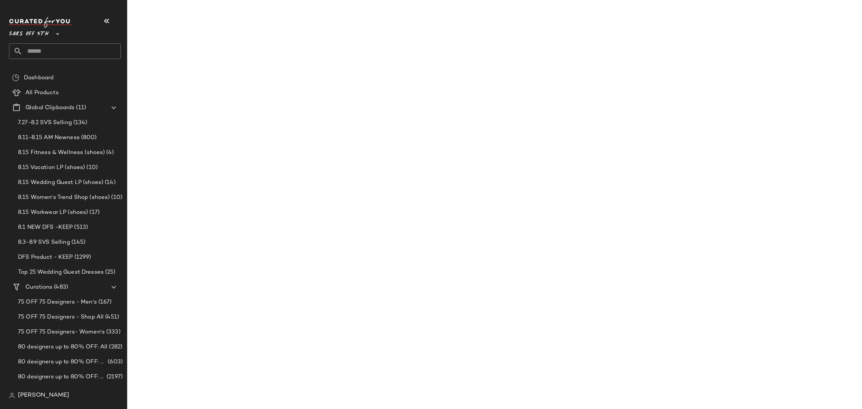
scroll to position [7568, 0]
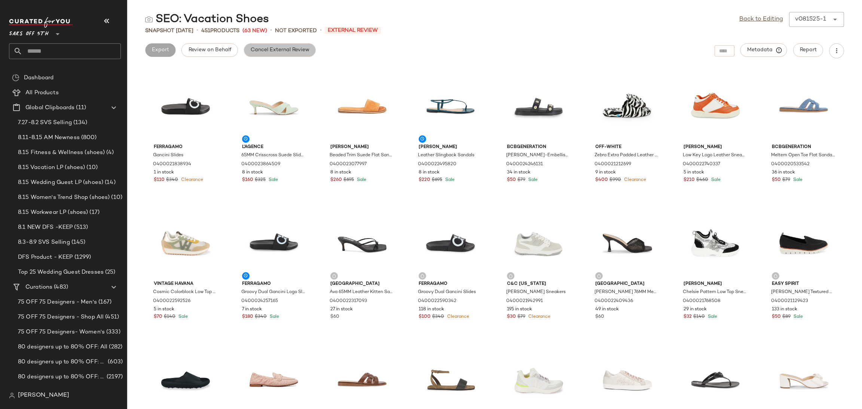
click at [259, 47] on span "Cancel External Review" at bounding box center [279, 50] width 59 height 6
click at [750, 22] on link "Back to Editing" at bounding box center [761, 19] width 44 height 9
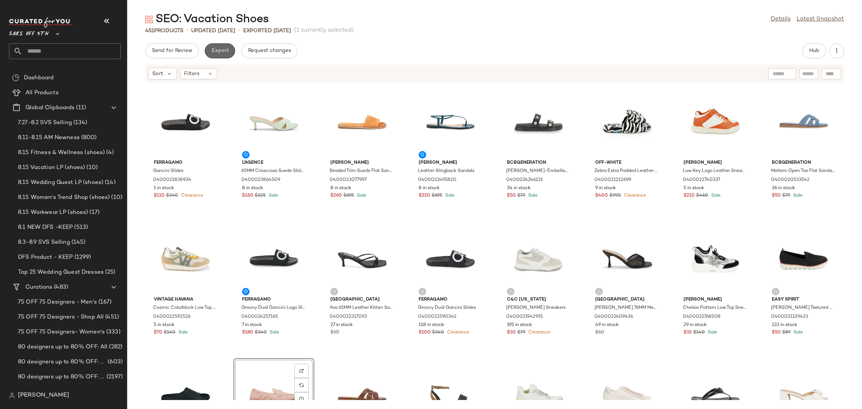
click at [217, 45] on button "Export" at bounding box center [220, 50] width 30 height 15
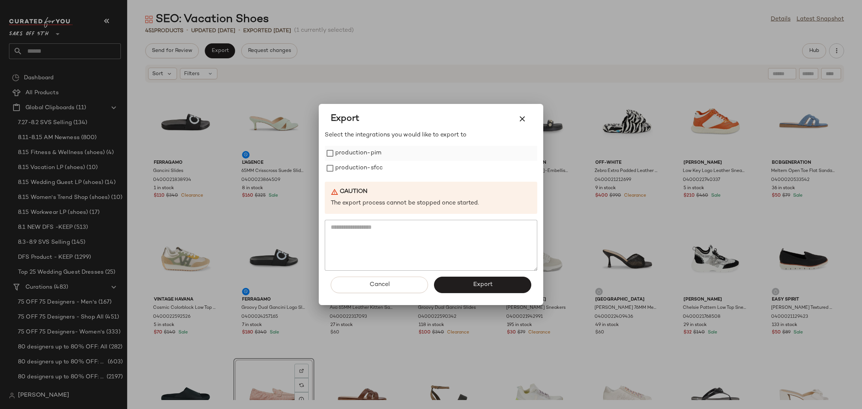
click at [344, 154] on label "production-pim" at bounding box center [358, 153] width 46 height 15
click at [347, 164] on label "production-sfcc" at bounding box center [359, 168] width 48 height 15
click at [463, 289] on button "Export" at bounding box center [482, 285] width 97 height 16
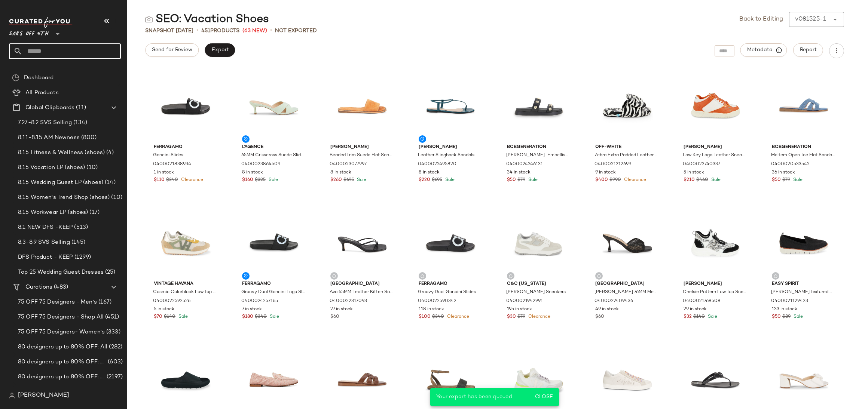
click at [97, 52] on input "text" at bounding box center [71, 51] width 98 height 16
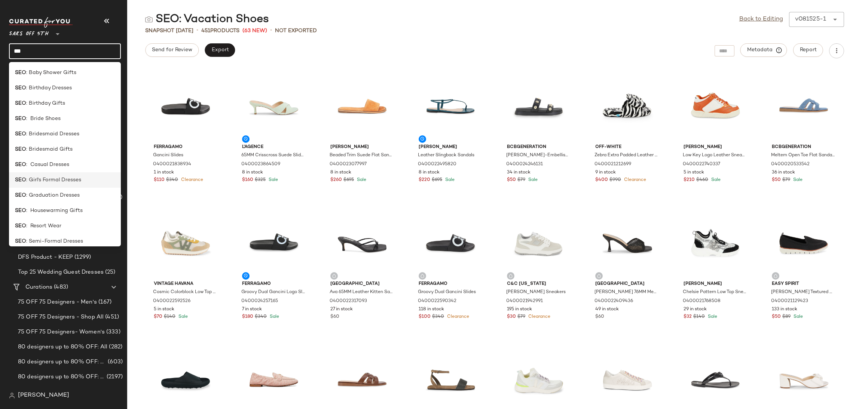
scroll to position [143, 0]
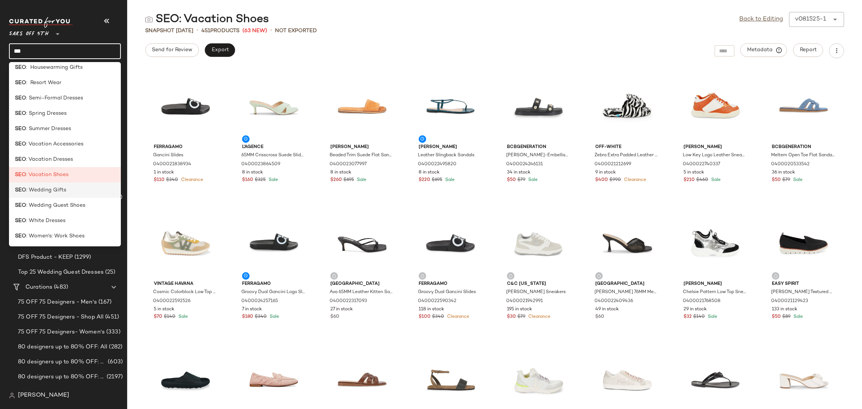
type input "***"
click at [60, 193] on span ": Wedding Gifts" at bounding box center [46, 190] width 40 height 8
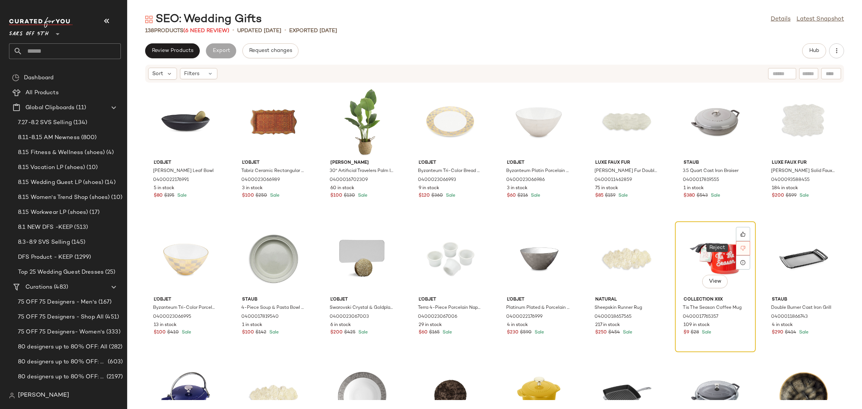
click at [741, 249] on icon at bounding box center [743, 248] width 5 height 5
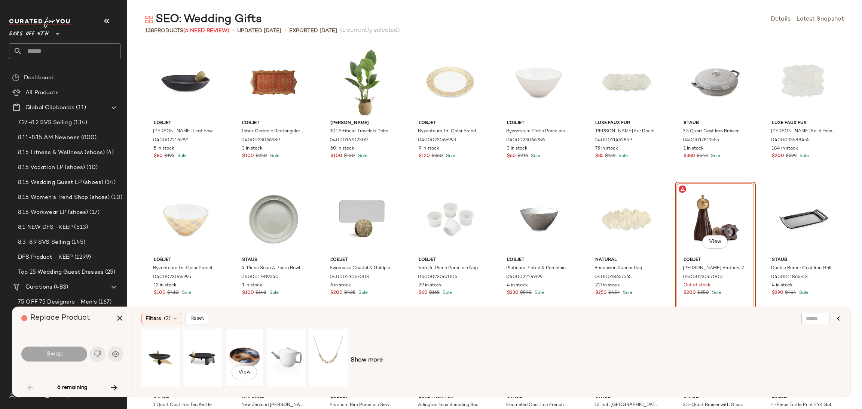
click at [242, 350] on div "View" at bounding box center [244, 358] width 33 height 53
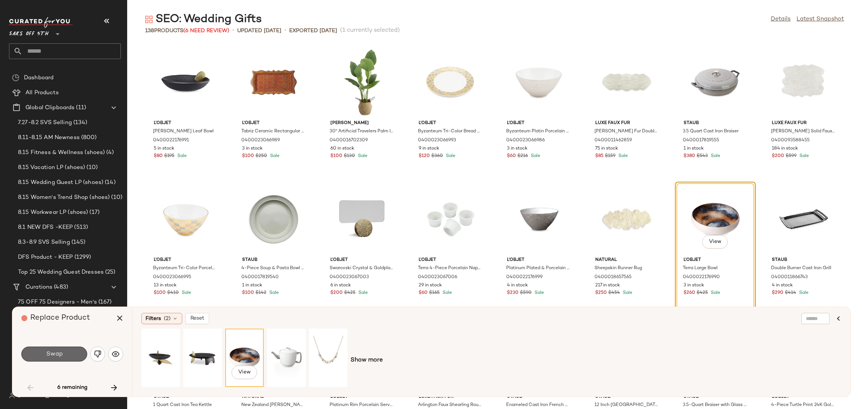
click at [41, 357] on button "Swap" at bounding box center [54, 354] width 66 height 15
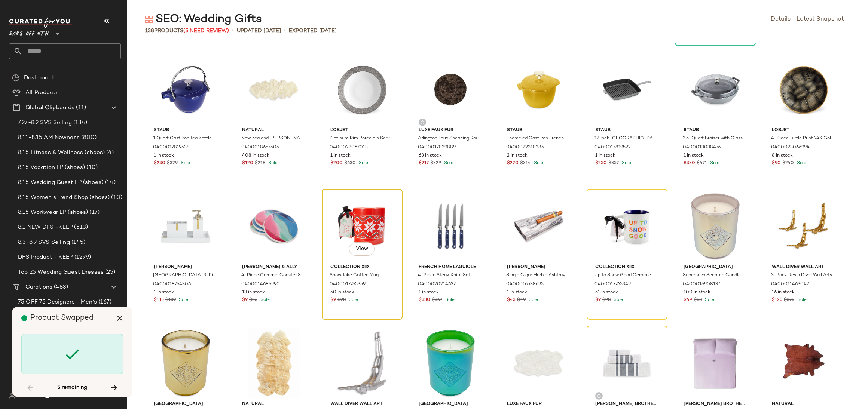
scroll to position [274, 0]
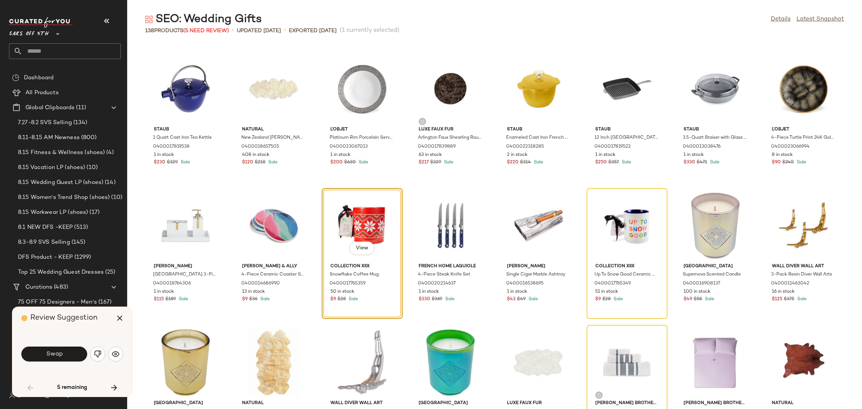
click at [367, 218] on div "View" at bounding box center [362, 226] width 76 height 70
click at [95, 358] on img "button" at bounding box center [97, 354] width 7 height 7
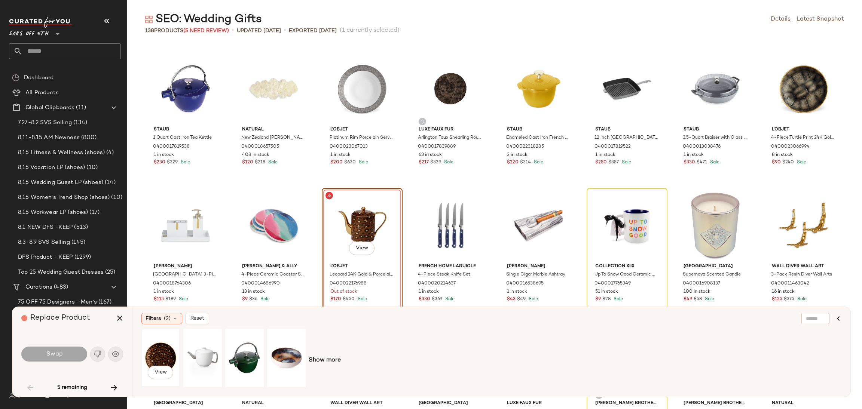
click at [160, 348] on div "View" at bounding box center [160, 358] width 33 height 53
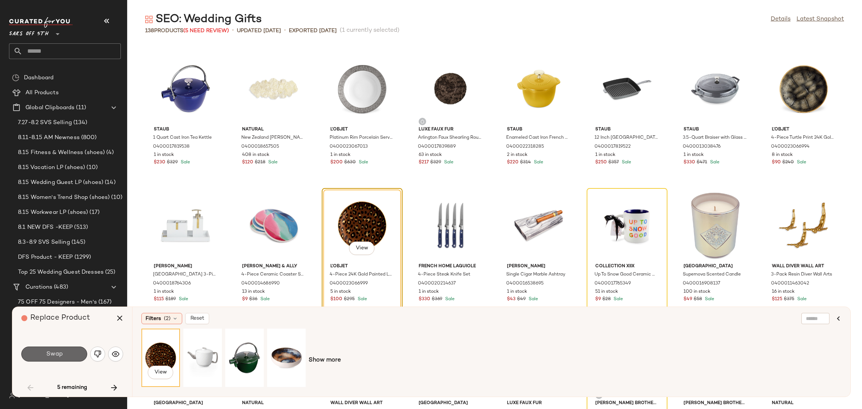
click at [76, 354] on button "Swap" at bounding box center [54, 354] width 66 height 15
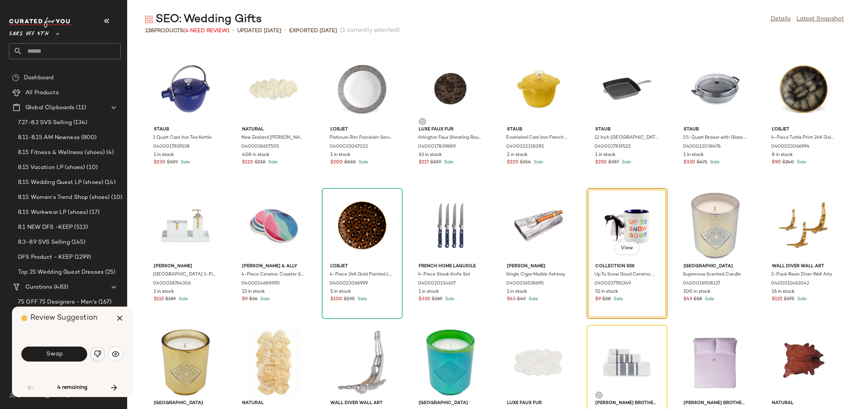
click at [95, 357] on img "button" at bounding box center [97, 354] width 7 height 7
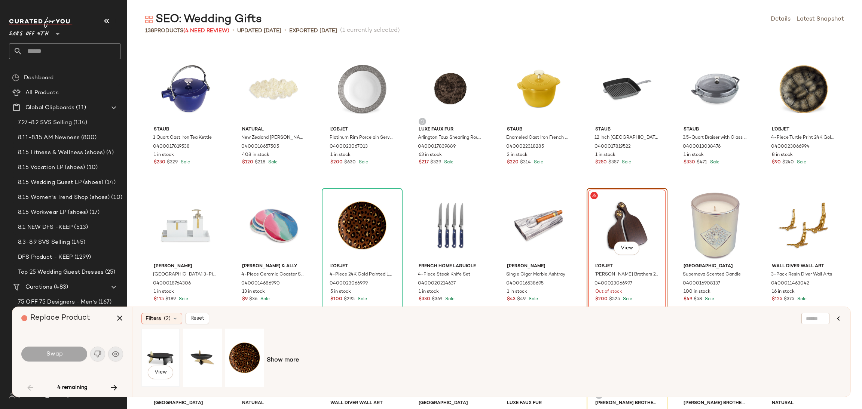
click at [160, 357] on div "View" at bounding box center [160, 358] width 33 height 53
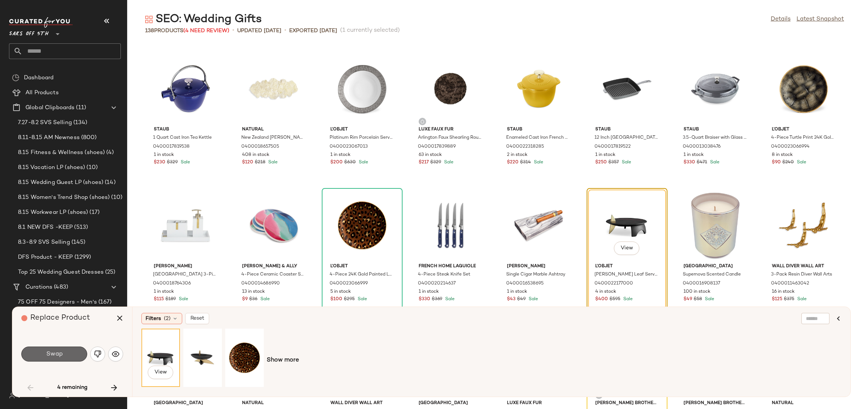
click at [51, 354] on span "Swap" at bounding box center [54, 354] width 17 height 7
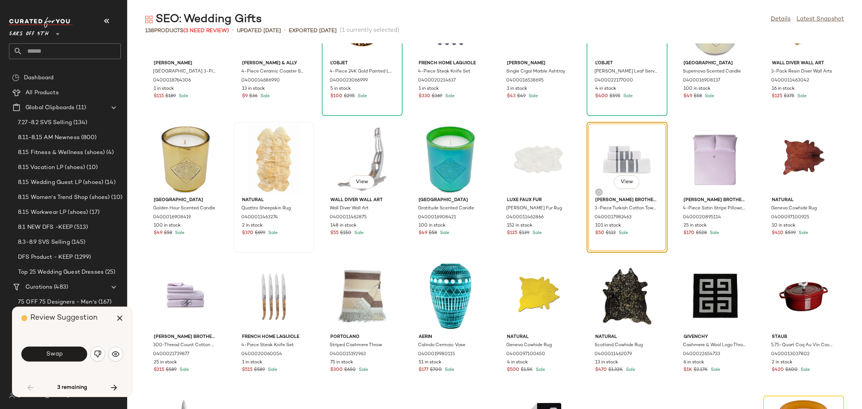
scroll to position [411, 0]
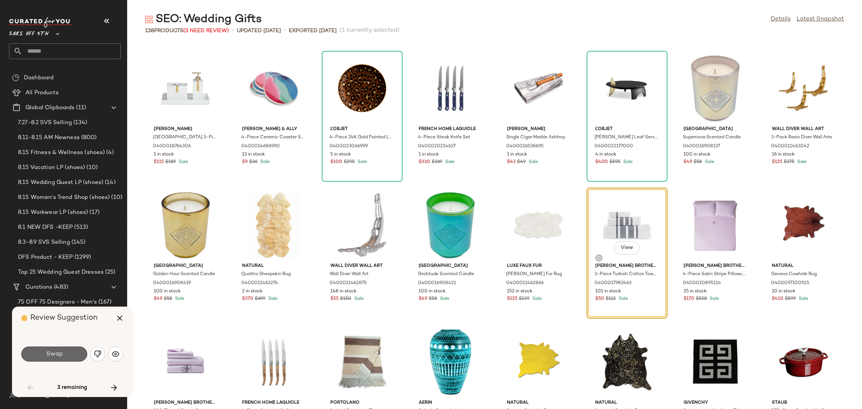
click at [70, 353] on button "Swap" at bounding box center [54, 354] width 66 height 15
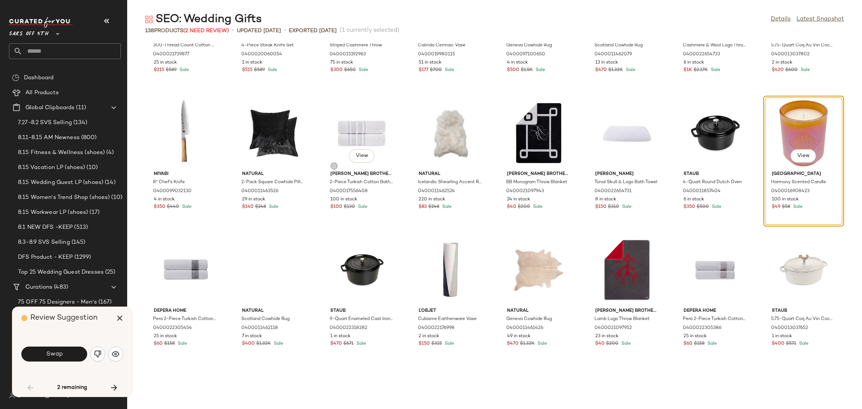
scroll to position [779, 0]
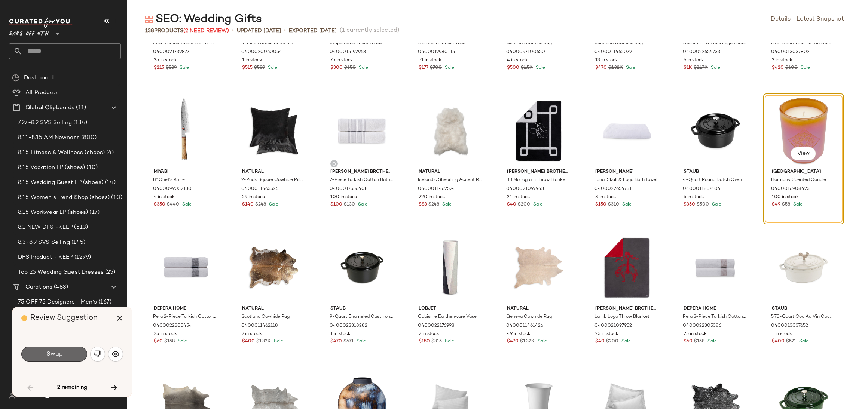
click at [64, 354] on button "Swap" at bounding box center [54, 354] width 66 height 15
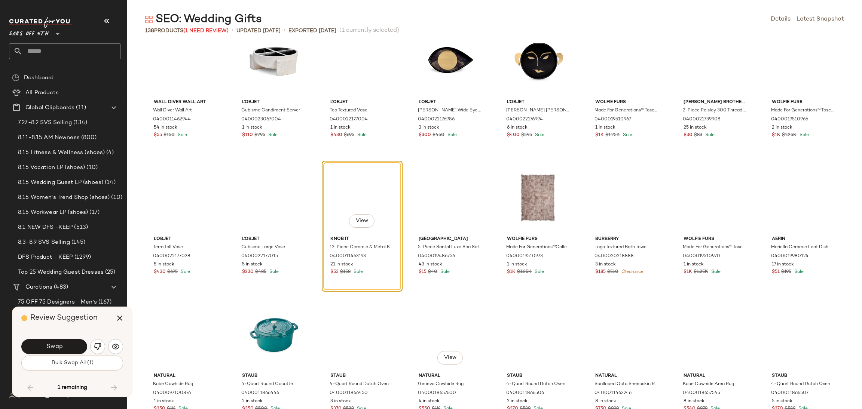
scroll to position [1809, 0]
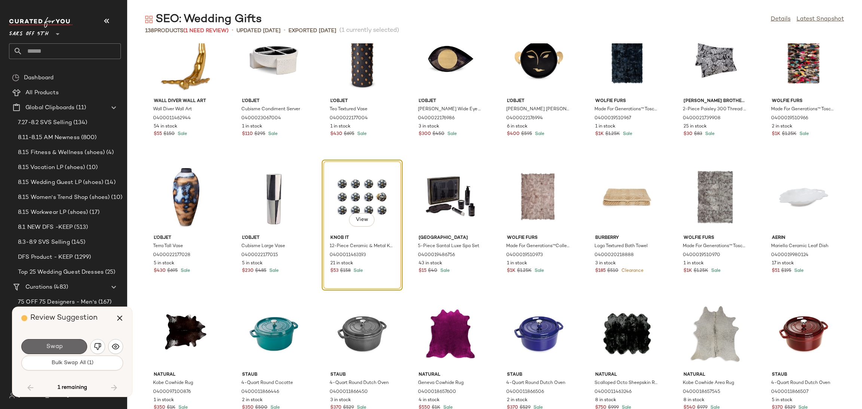
click at [69, 348] on button "Swap" at bounding box center [54, 346] width 66 height 15
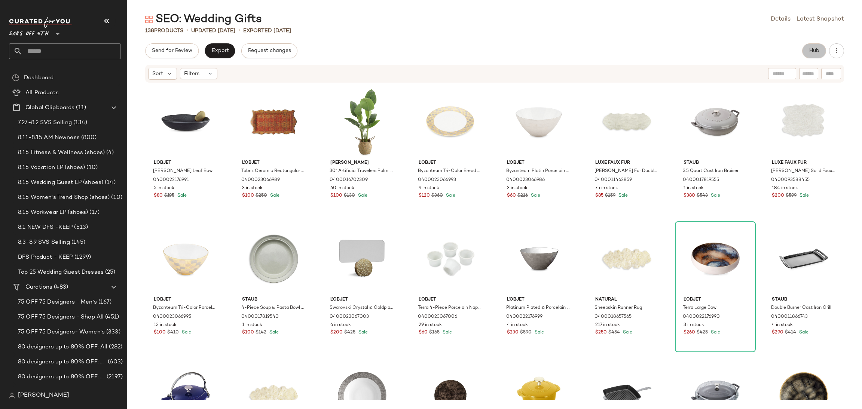
click at [811, 52] on span "Hub" at bounding box center [814, 51] width 10 height 6
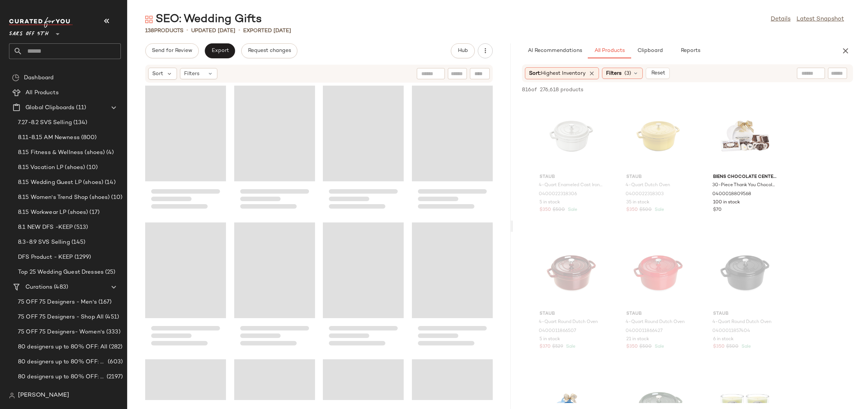
drag, startPoint x: 494, startPoint y: 225, endPoint x: 513, endPoint y: 222, distance: 19.0
click at [513, 222] on div "SEO: Wedding Gifts Details Latest Snapshot 138 Products • updated Aug 8th • Exp…" at bounding box center [494, 210] width 735 height 397
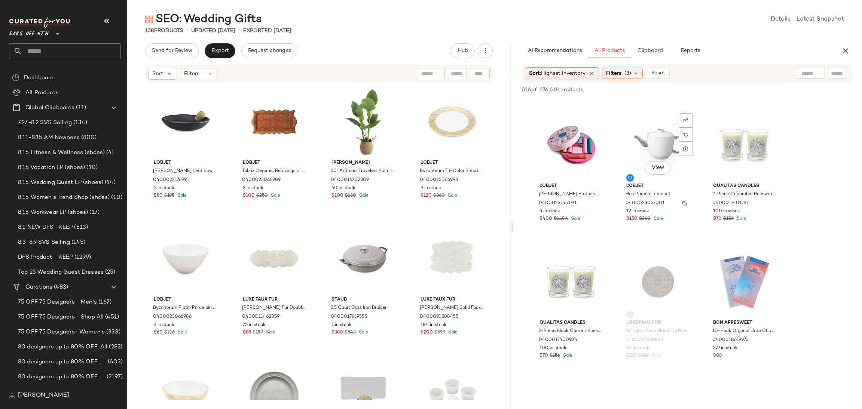
scroll to position [401, 0]
click at [643, 143] on div "View" at bounding box center [658, 146] width 76 height 70
click at [749, 87] on span "Add to Top" at bounding box center [746, 89] width 30 height 5
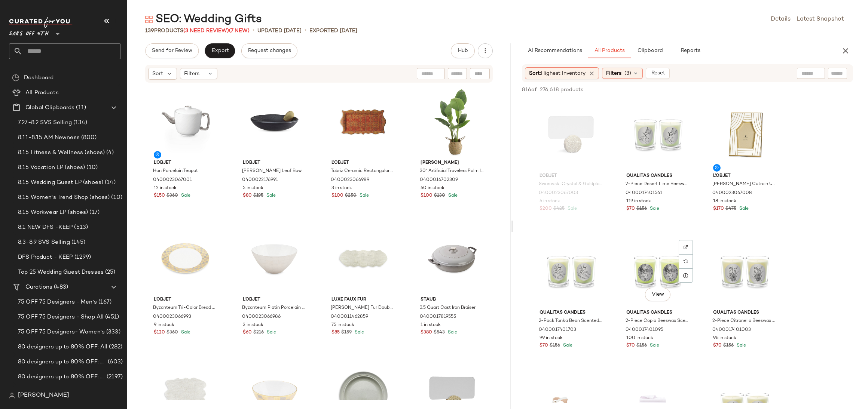
scroll to position [4521, 0]
click at [738, 135] on div "View" at bounding box center [745, 135] width 76 height 70
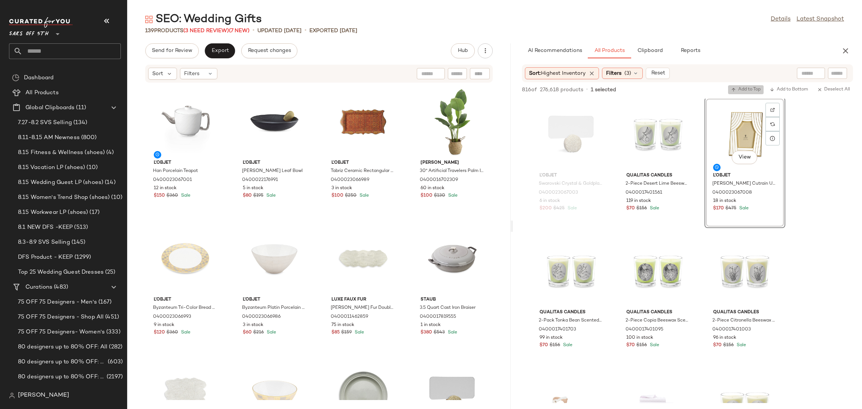
click at [746, 91] on span "Add to Top" at bounding box center [746, 89] width 30 height 5
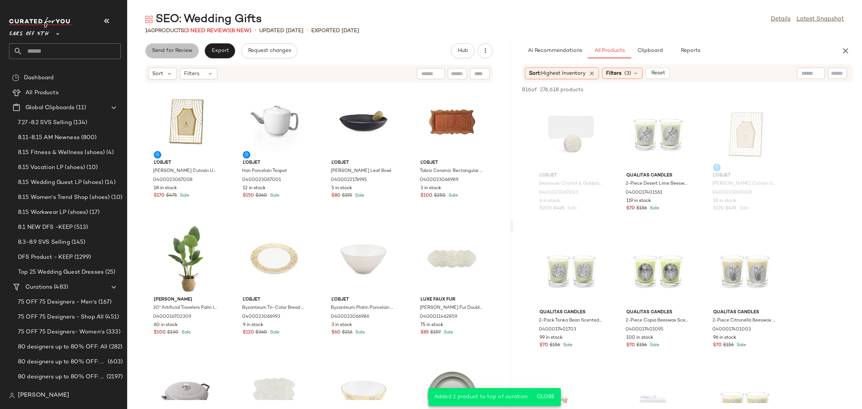
click at [178, 55] on button "Send for Review" at bounding box center [172, 50] width 54 height 15
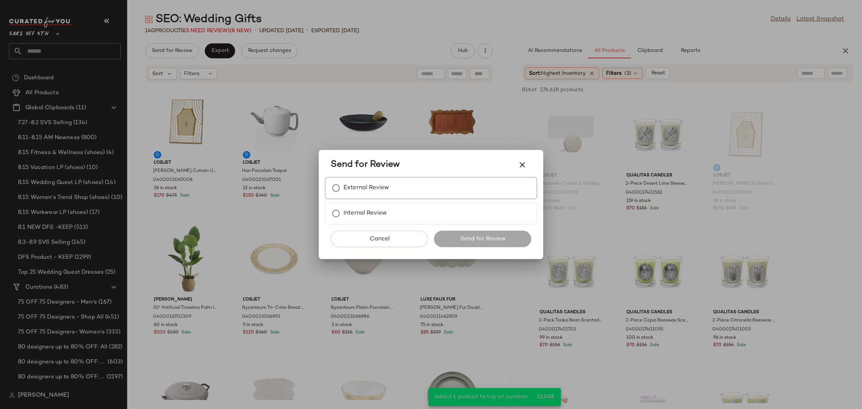
click at [345, 189] on label "External Review" at bounding box center [367, 188] width 46 height 15
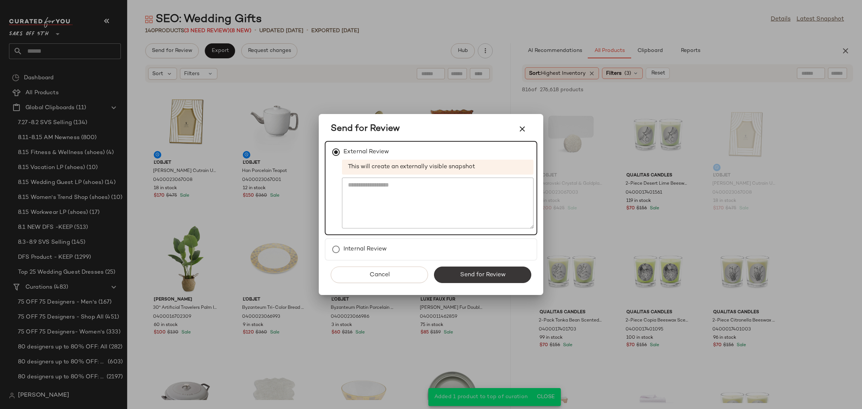
click at [454, 280] on button "Send for Review" at bounding box center [482, 275] width 97 height 16
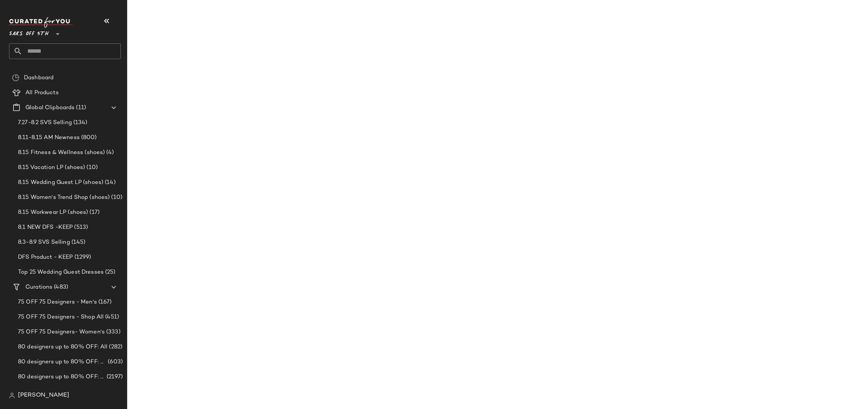
scroll to position [6713, 0]
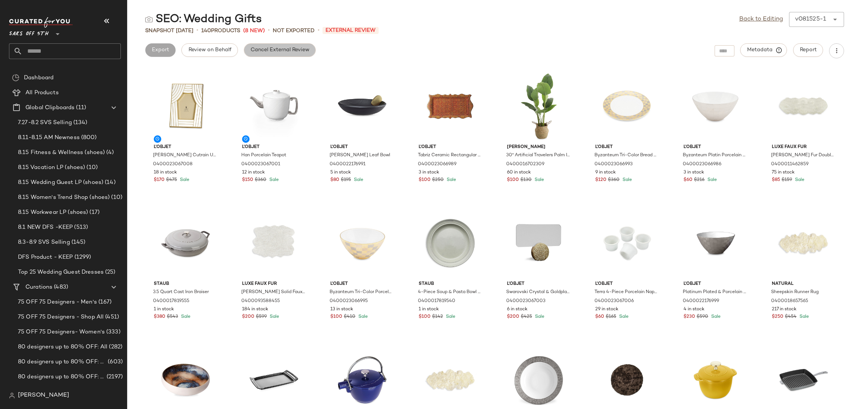
click at [283, 51] on span "Cancel External Review" at bounding box center [279, 50] width 59 height 6
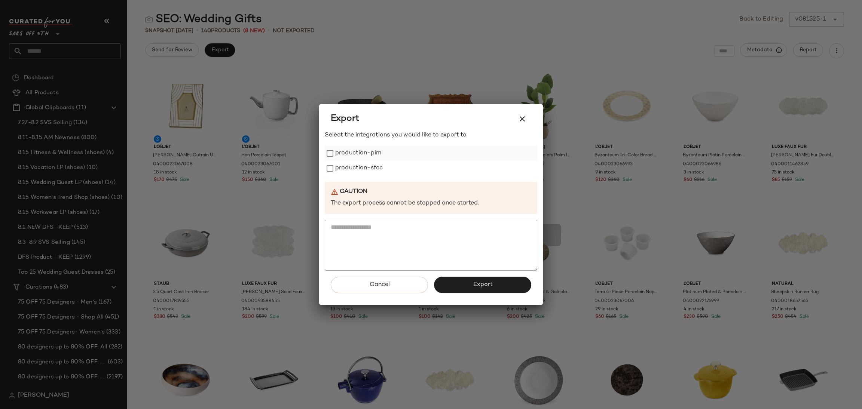
click at [362, 157] on label "production-pim" at bounding box center [358, 153] width 46 height 15
click at [362, 168] on label "production-sfcc" at bounding box center [359, 168] width 48 height 15
click at [466, 293] on button "Export" at bounding box center [482, 285] width 97 height 16
click at [516, 126] on div "Export" at bounding box center [431, 119] width 201 height 18
click at [518, 123] on icon "button" at bounding box center [522, 119] width 9 height 9
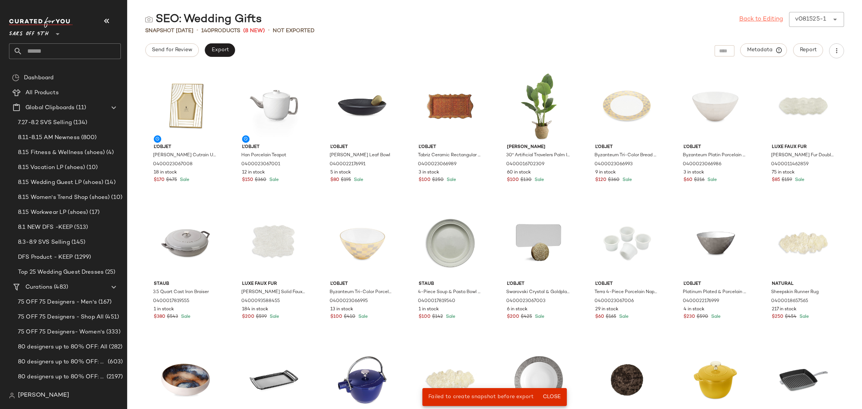
click at [756, 15] on link "Back to Editing" at bounding box center [761, 19] width 44 height 9
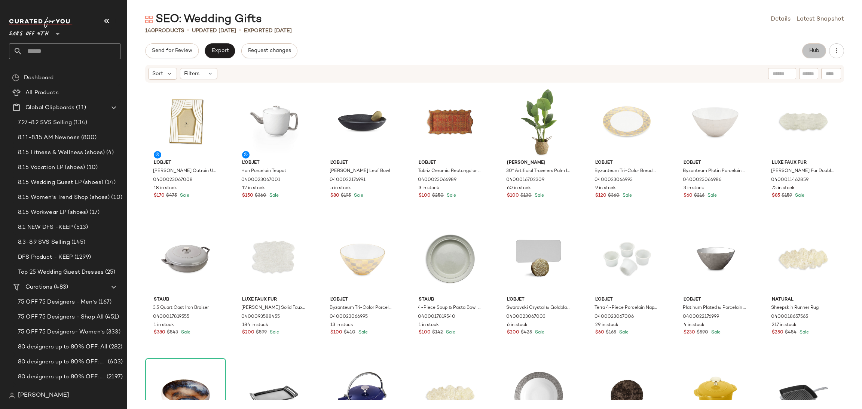
click at [814, 53] on span "Hub" at bounding box center [814, 51] width 10 height 6
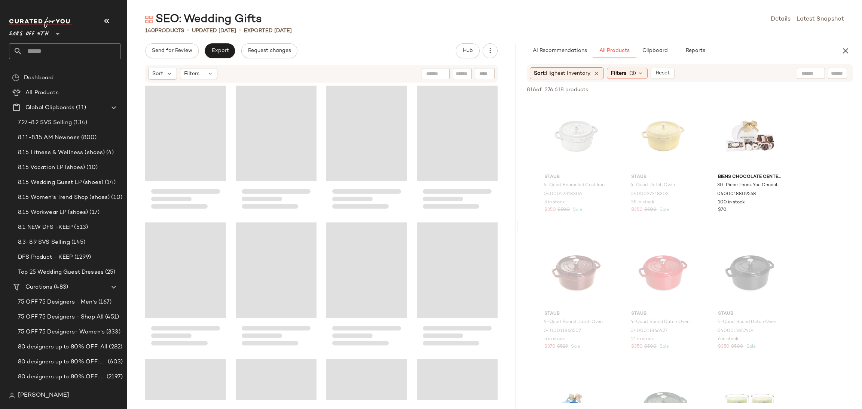
drag, startPoint x: 494, startPoint y: 223, endPoint x: 518, endPoint y: 227, distance: 24.7
click at [518, 227] on div "SEO: Wedding Gifts Details Latest Snapshot 140 Products • updated Aug 15th • Ex…" at bounding box center [494, 210] width 735 height 397
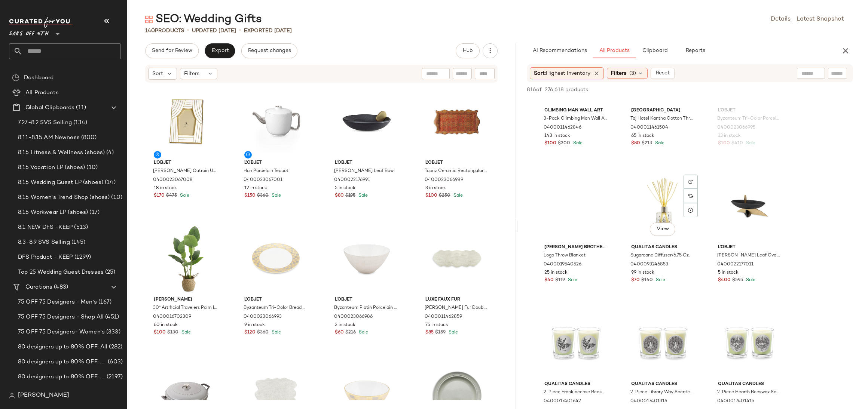
scroll to position [5820, 0]
click at [664, 189] on div "View" at bounding box center [663, 206] width 76 height 70
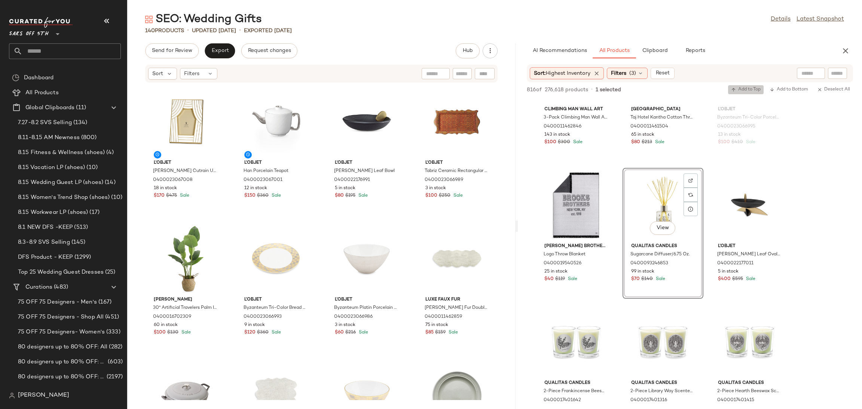
click at [748, 92] on span "Add to Top" at bounding box center [746, 89] width 30 height 5
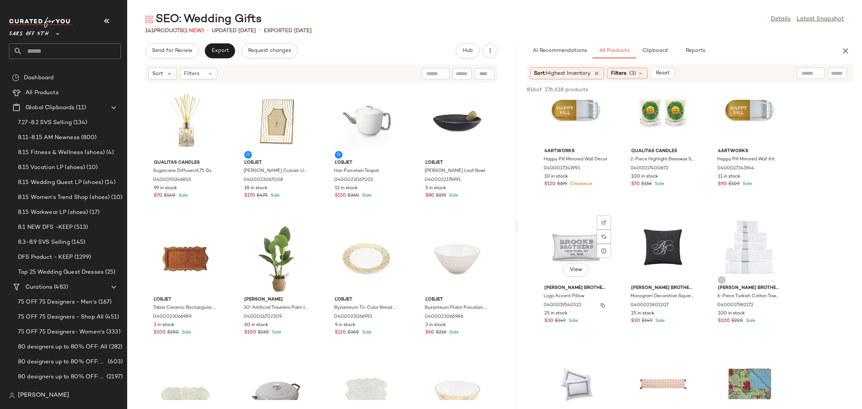
scroll to position [6876, 0]
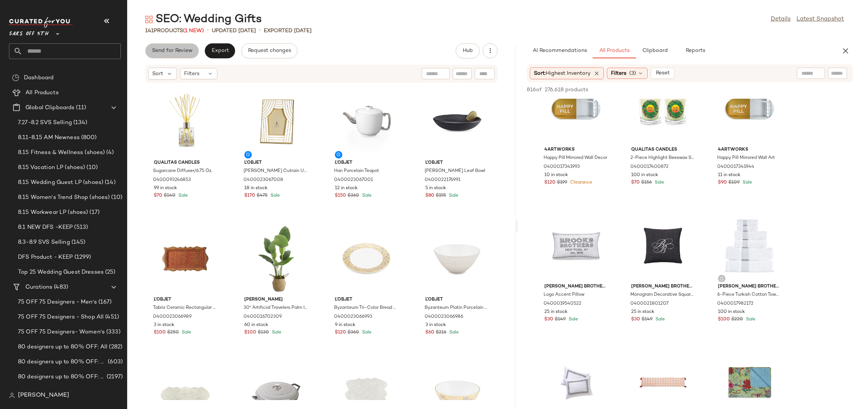
click at [175, 48] on span "Send for Review" at bounding box center [172, 51] width 41 height 6
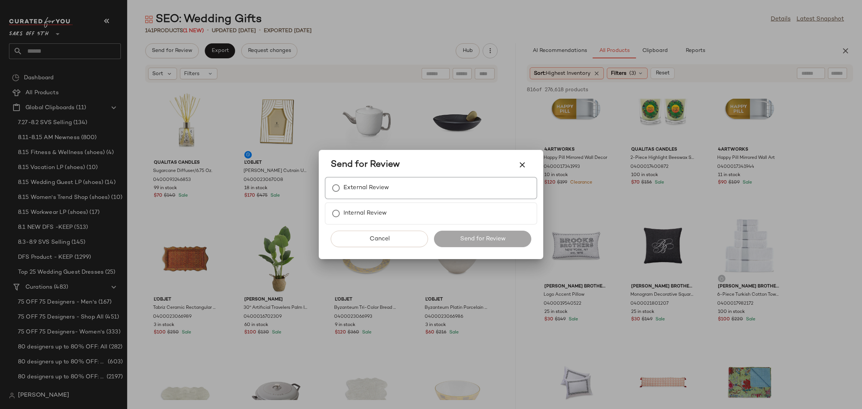
click at [345, 194] on label "External Review" at bounding box center [367, 188] width 46 height 15
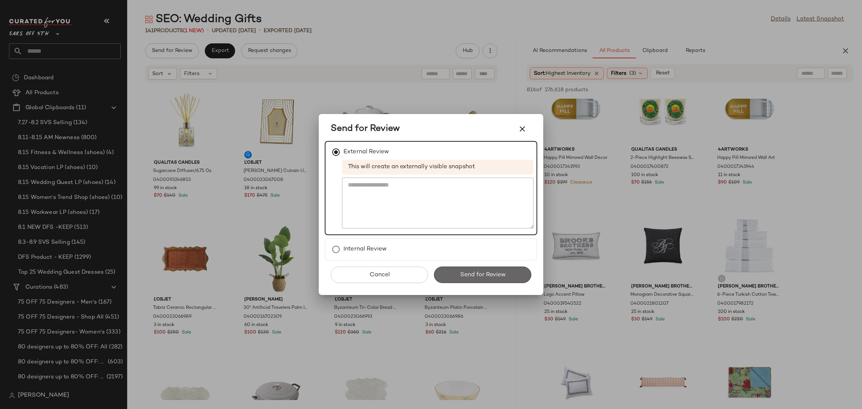
click at [466, 272] on span "Send for Review" at bounding box center [483, 275] width 46 height 7
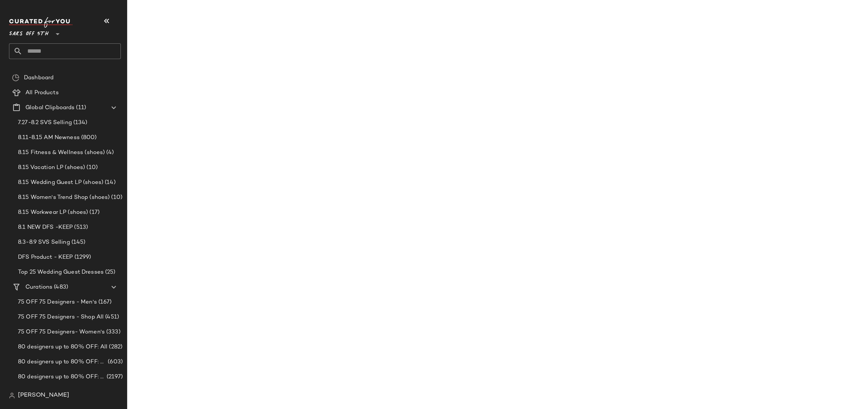
scroll to position [10300, 0]
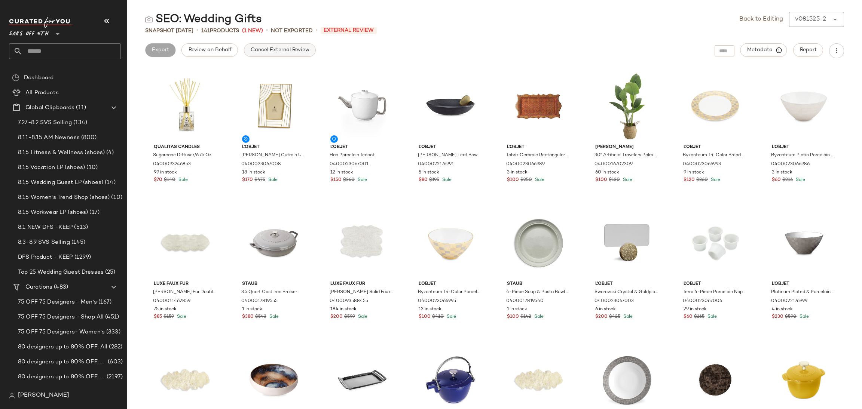
click at [290, 48] on span "Cancel External Review" at bounding box center [279, 50] width 59 height 6
click at [750, 18] on link "Back to Editing" at bounding box center [761, 19] width 44 height 9
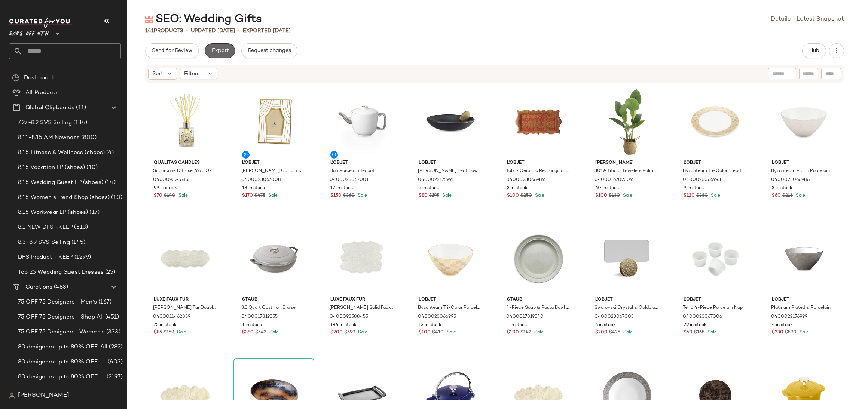
click at [221, 55] on button "Export" at bounding box center [220, 50] width 30 height 15
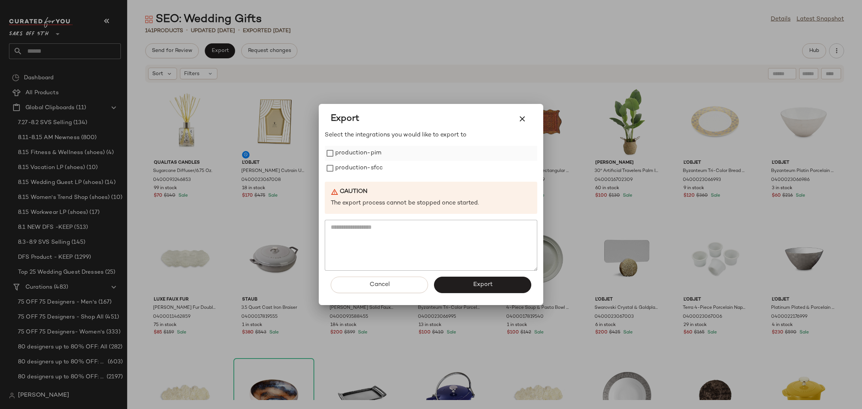
click at [343, 152] on label "production-pim" at bounding box center [358, 153] width 46 height 15
click at [352, 169] on label "production-sfcc" at bounding box center [359, 168] width 48 height 15
click at [454, 281] on button "Export" at bounding box center [482, 285] width 97 height 16
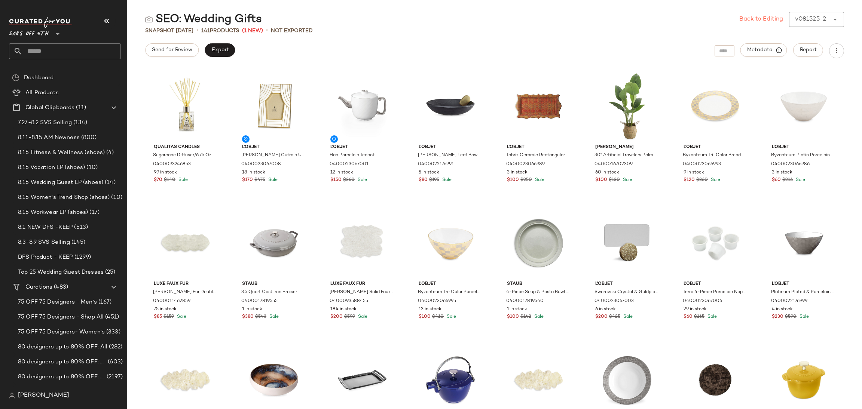
click at [744, 17] on link "Back to Editing" at bounding box center [761, 19] width 44 height 9
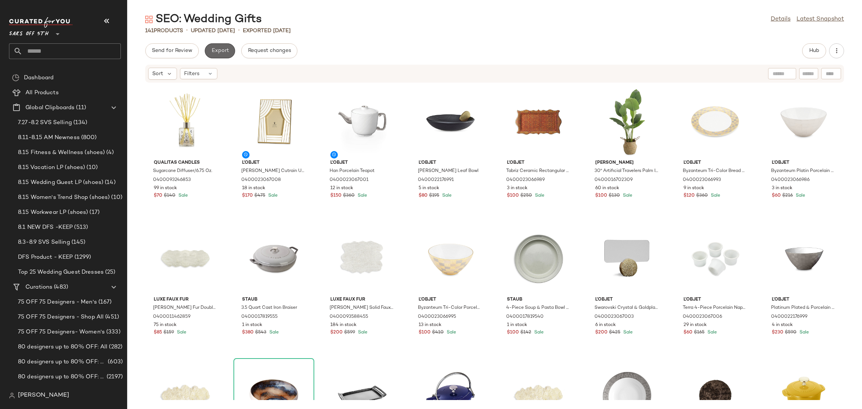
click at [229, 56] on button "Export" at bounding box center [220, 50] width 30 height 15
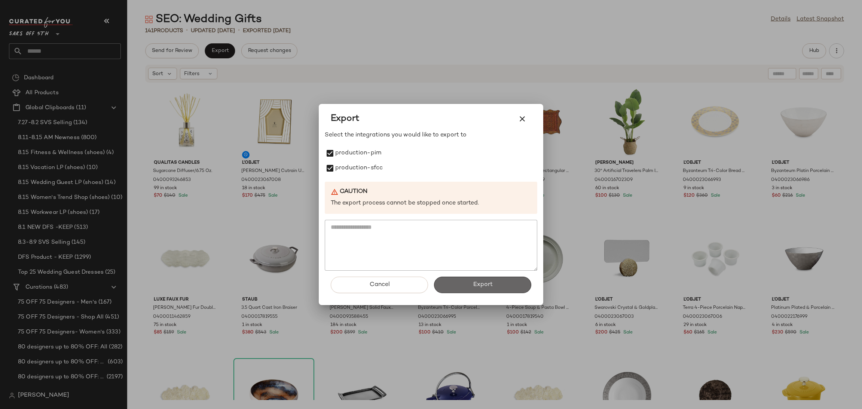
click at [457, 281] on button "Export" at bounding box center [482, 285] width 97 height 16
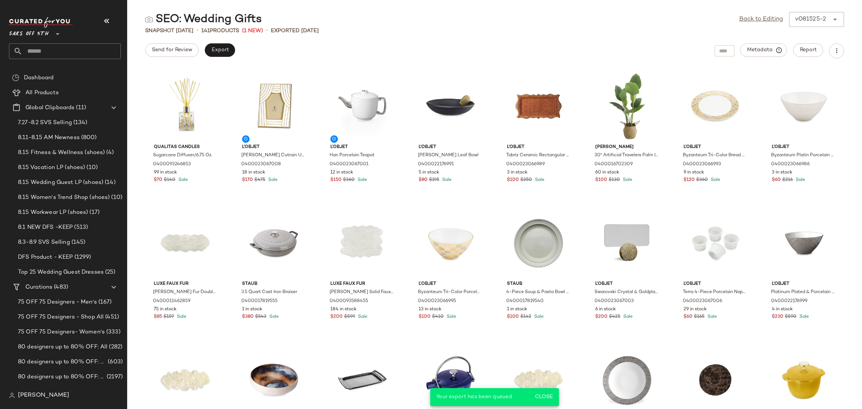
click at [88, 40] on div "Saks OFF 5TH **" at bounding box center [65, 38] width 112 height 42
click at [86, 49] on input "text" at bounding box center [71, 51] width 98 height 16
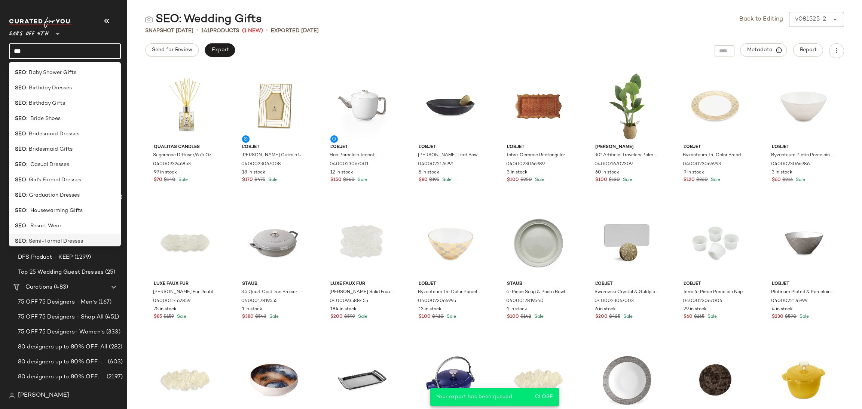
scroll to position [143, 0]
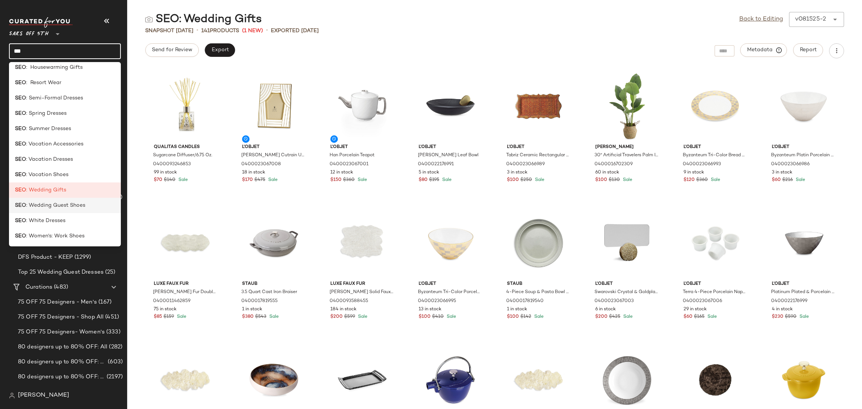
type input "***"
click at [82, 206] on span ": Wedding Guest Shoes" at bounding box center [55, 206] width 59 height 8
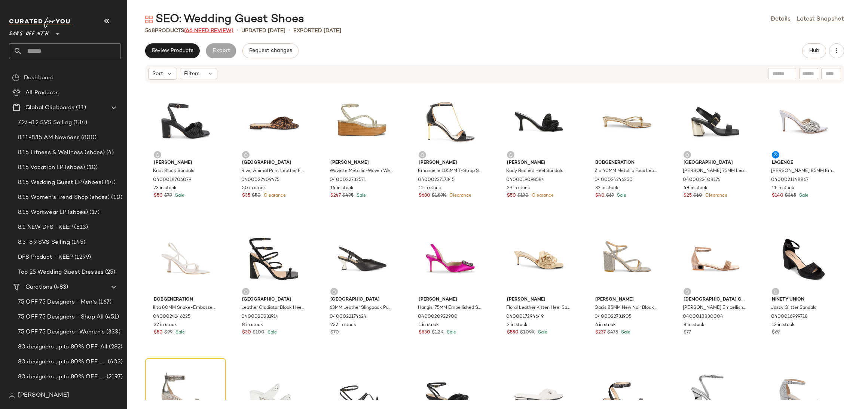
click at [220, 29] on span "(66 Need Review)" at bounding box center [208, 31] width 49 height 6
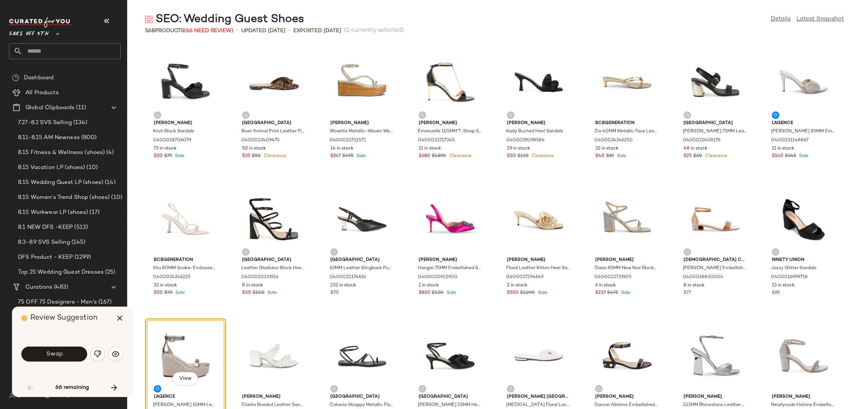
scroll to position [143, 0]
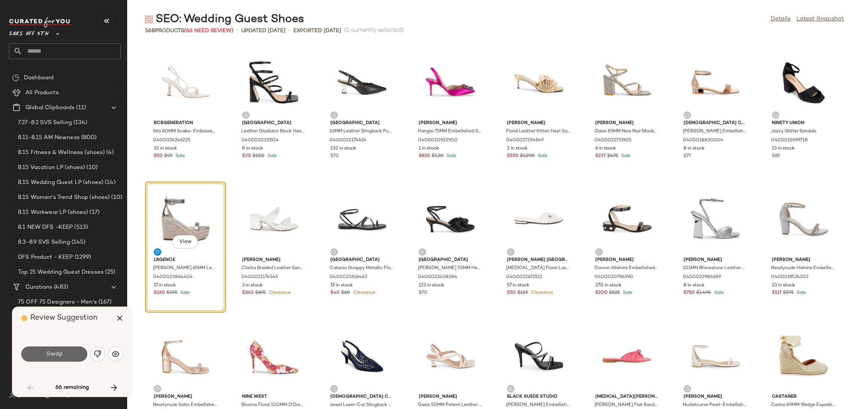
click at [52, 351] on span "Swap" at bounding box center [54, 354] width 17 height 7
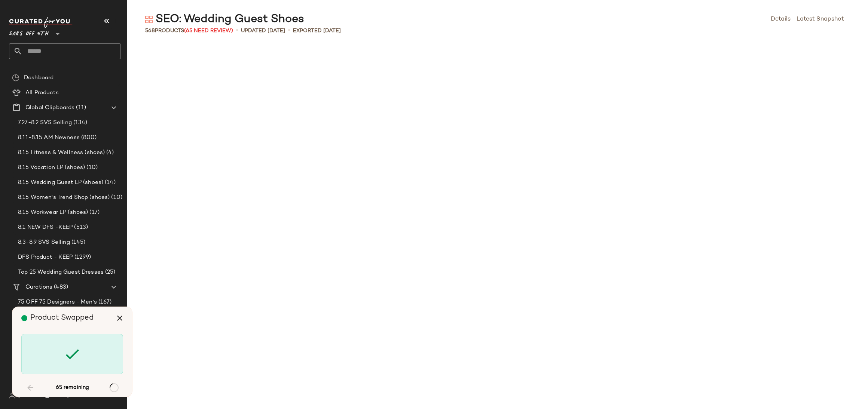
scroll to position [822, 0]
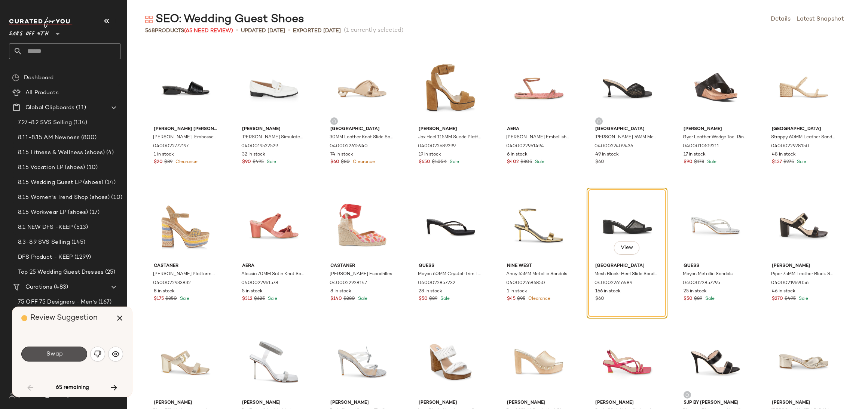
click at [52, 351] on span "Swap" at bounding box center [54, 354] width 17 height 7
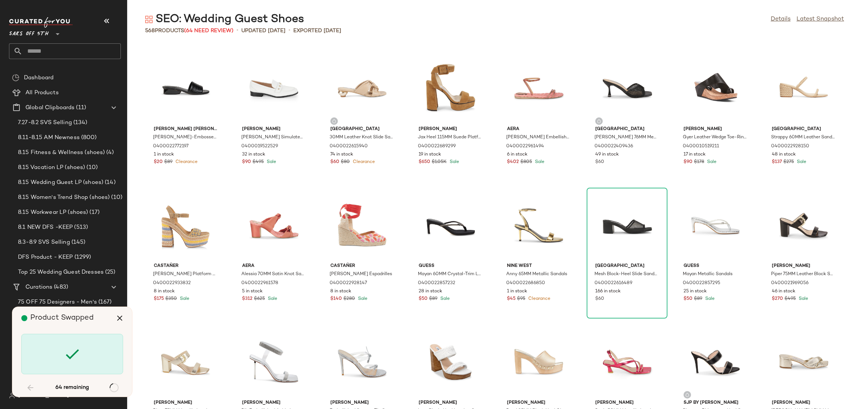
scroll to position [1369, 0]
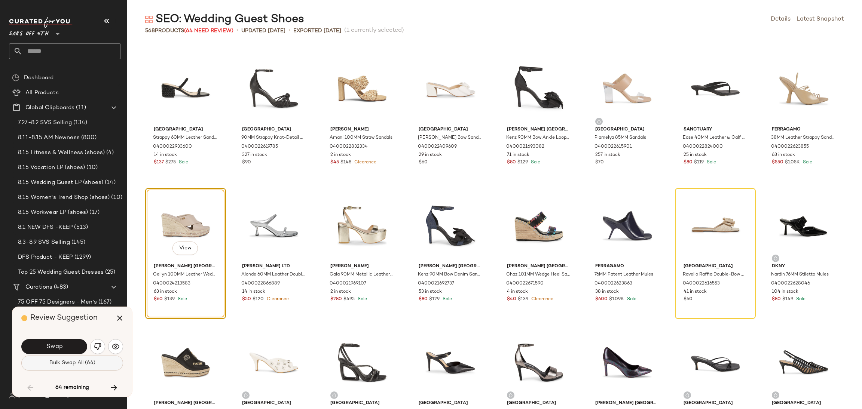
click at [62, 363] on span "Bulk Swap All (64)" at bounding box center [72, 363] width 46 height 6
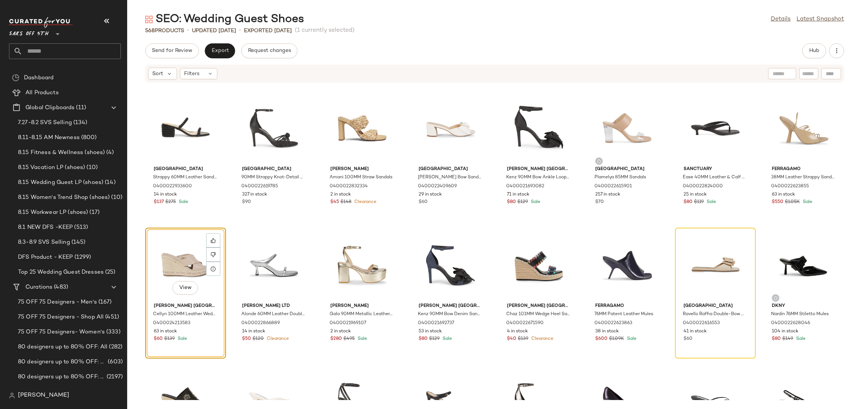
click at [184, 260] on div "View" at bounding box center [186, 266] width 76 height 70
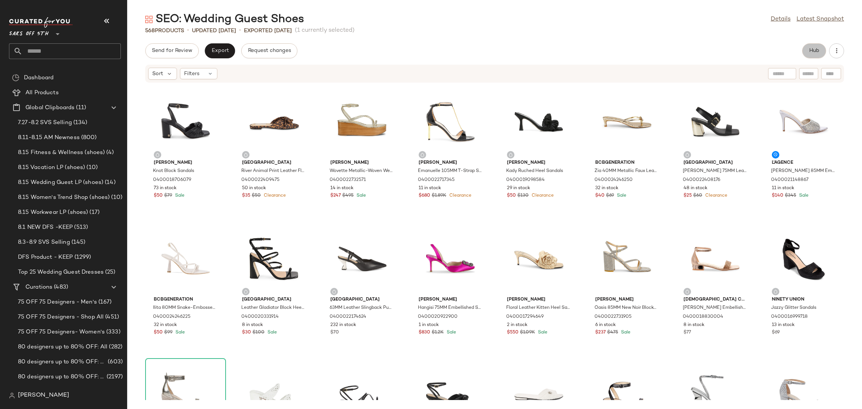
click at [823, 50] on button "Hub" at bounding box center [814, 50] width 24 height 15
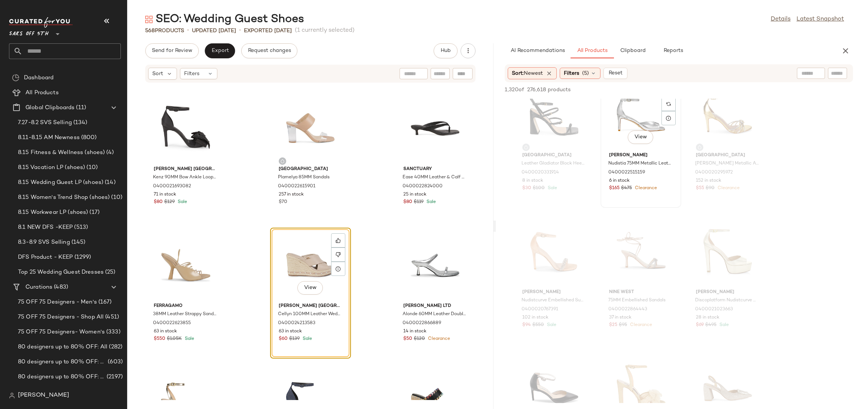
scroll to position [983, 0]
click at [627, 108] on div "View" at bounding box center [641, 112] width 76 height 70
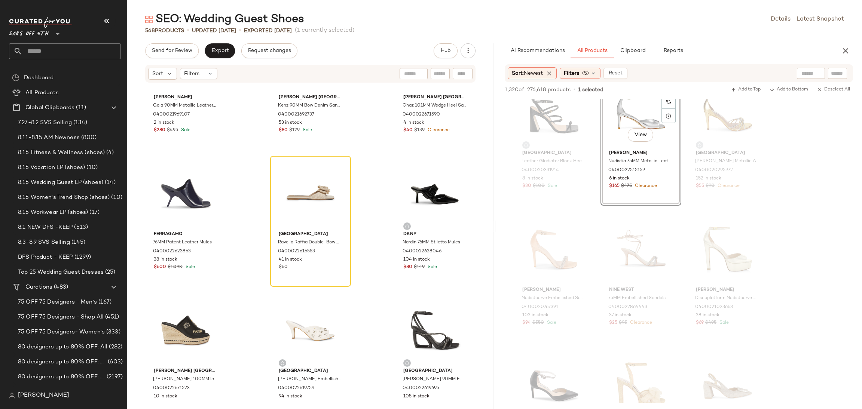
scroll to position [4220, 0]
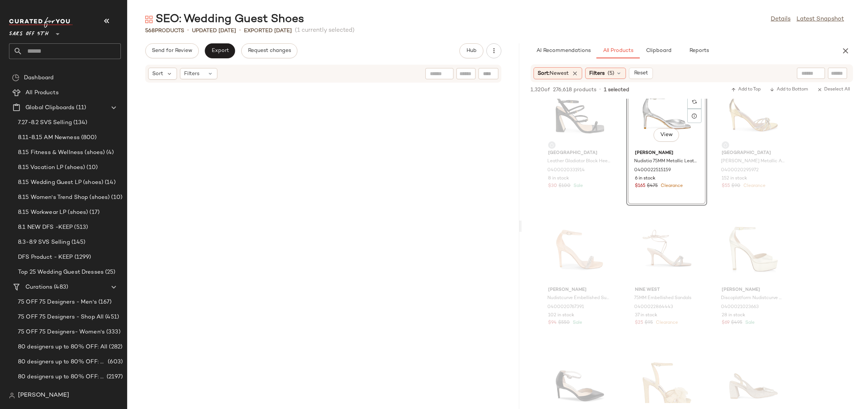
drag, startPoint x: 495, startPoint y: 227, endPoint x: 523, endPoint y: 225, distance: 27.8
click at [523, 225] on div "SEO: Wedding Guest Shoes Details Latest Snapshot 568 Products • updated Aug 8th…" at bounding box center [494, 210] width 735 height 397
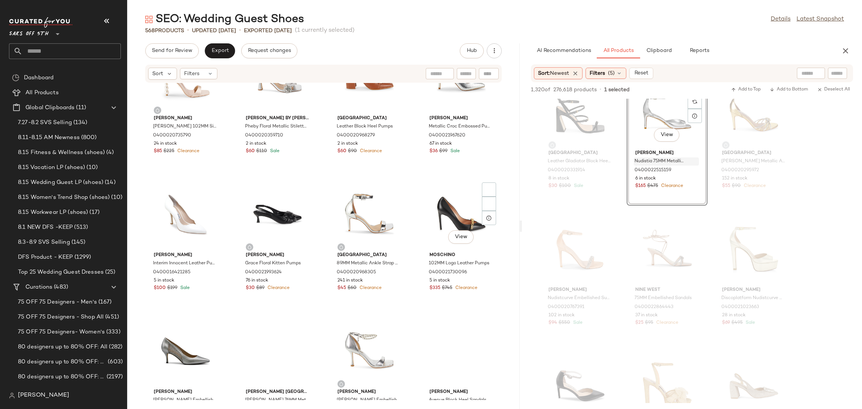
scroll to position [8955, 0]
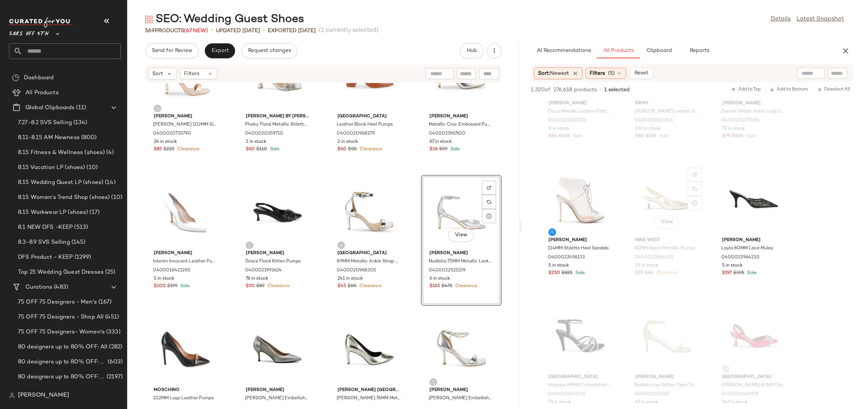
scroll to position [2678, 0]
click at [575, 180] on div "View" at bounding box center [581, 198] width 76 height 70
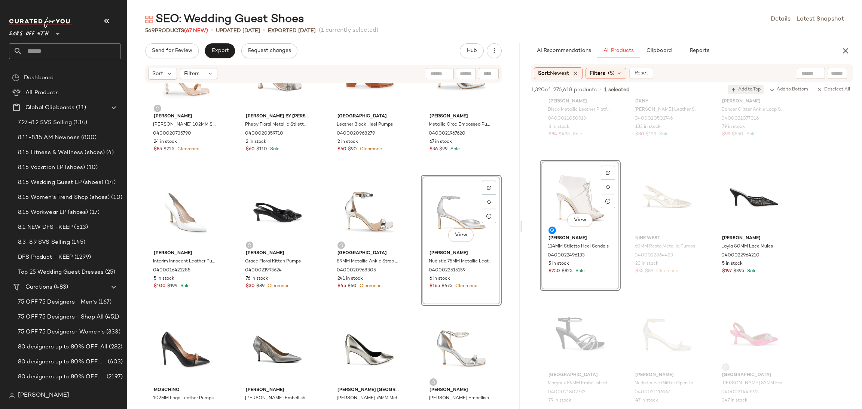
click at [736, 90] on span "Add to Top" at bounding box center [746, 89] width 30 height 5
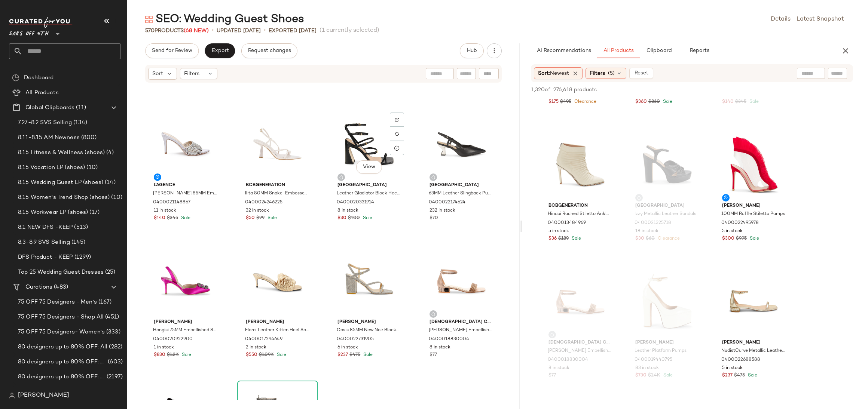
scroll to position [0, 0]
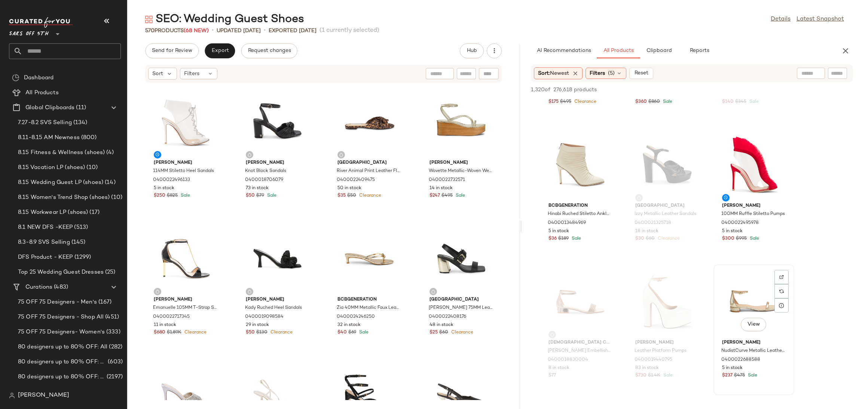
click at [741, 289] on div "View" at bounding box center [754, 302] width 76 height 70
click at [753, 87] on span "Add to Top" at bounding box center [746, 89] width 30 height 5
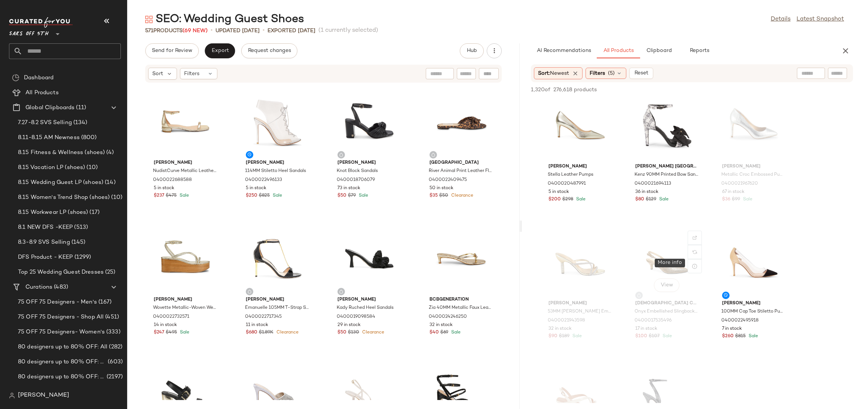
scroll to position [6176, 0]
click at [753, 251] on div "View" at bounding box center [754, 261] width 76 height 70
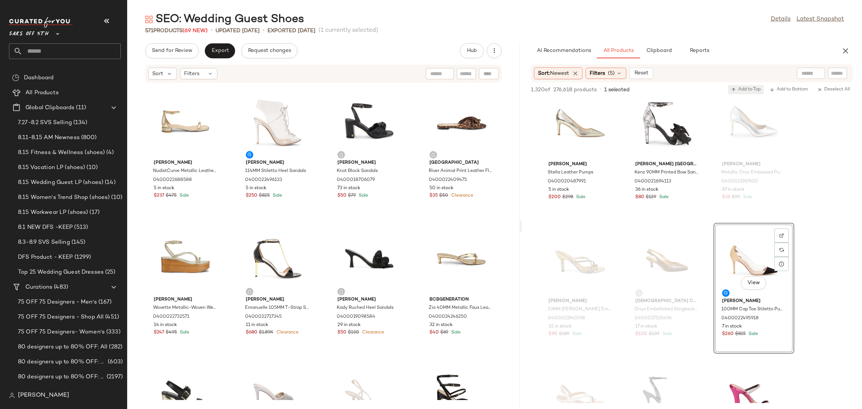
click at [752, 91] on span "Add to Top" at bounding box center [746, 89] width 30 height 5
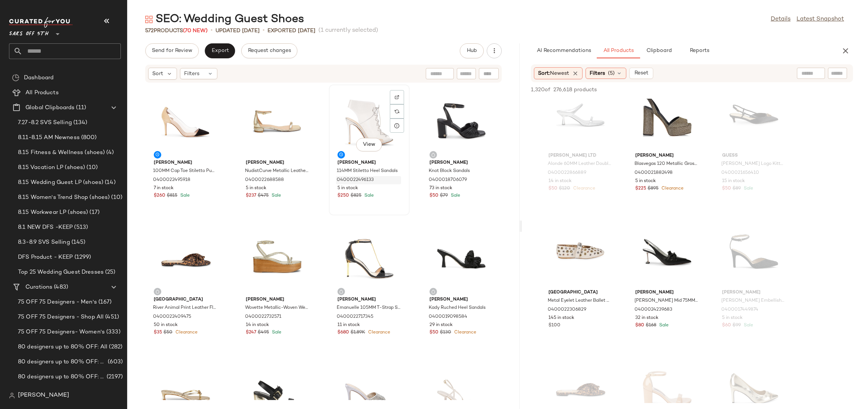
scroll to position [9449, 0]
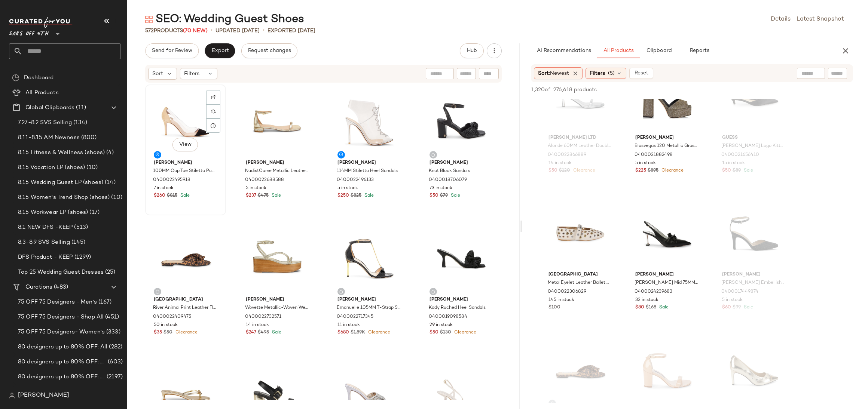
click at [181, 120] on div "View" at bounding box center [186, 122] width 76 height 70
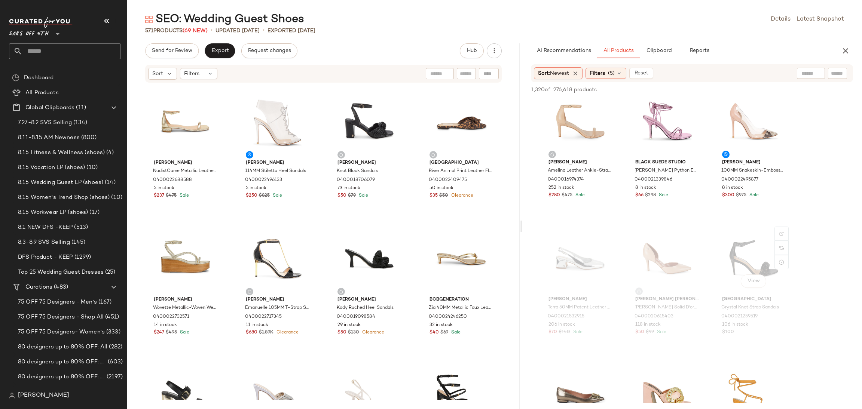
scroll to position [9992, 0]
click at [571, 112] on div "View" at bounding box center [581, 120] width 76 height 70
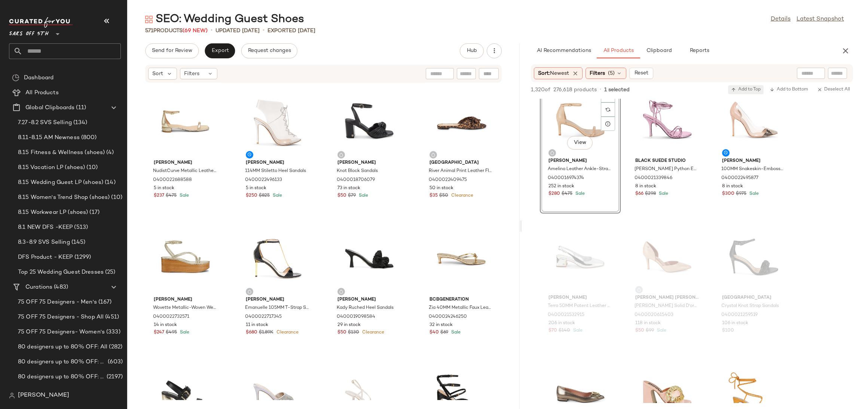
click at [740, 87] on span "Add to Top" at bounding box center [746, 89] width 30 height 5
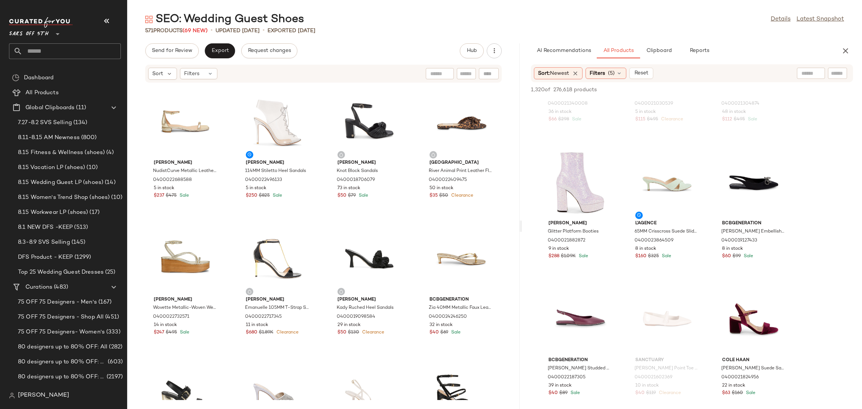
scroll to position [11504, 0]
click at [670, 186] on div "View" at bounding box center [667, 181] width 76 height 70
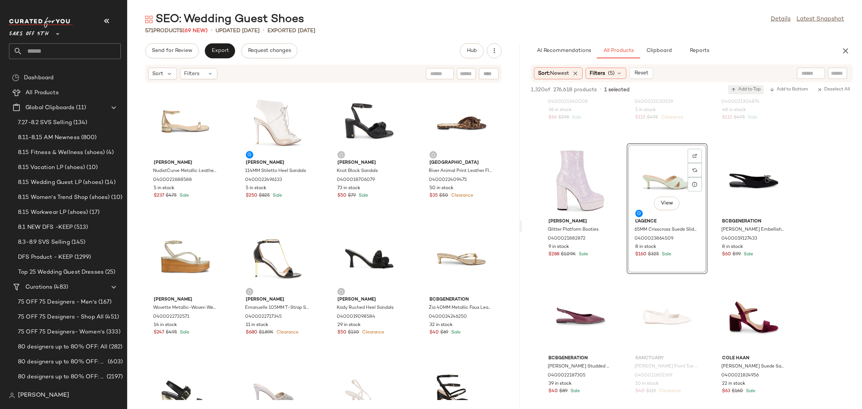
drag, startPoint x: 749, startPoint y: 83, endPoint x: 747, endPoint y: 91, distance: 8.2
click at [747, 91] on div "1,320 of 276,618 products • 1 selected Add to Top Add to Bottom Deselect All" at bounding box center [692, 90] width 340 height 16
click at [747, 91] on span "Add to Top" at bounding box center [746, 89] width 30 height 5
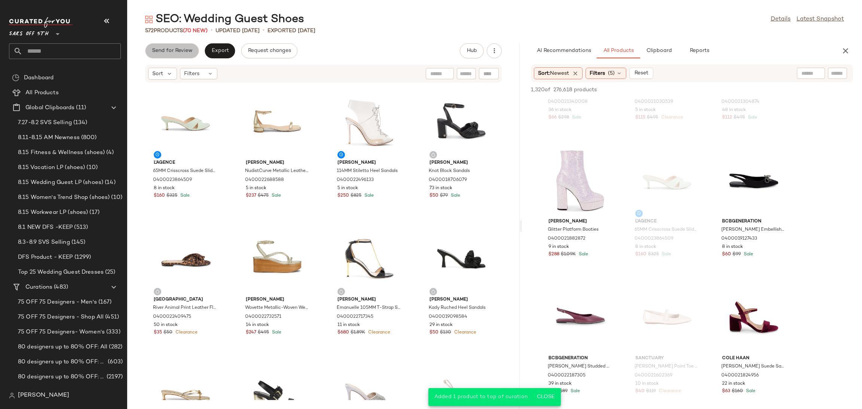
click at [182, 48] on span "Send for Review" at bounding box center [172, 51] width 41 height 6
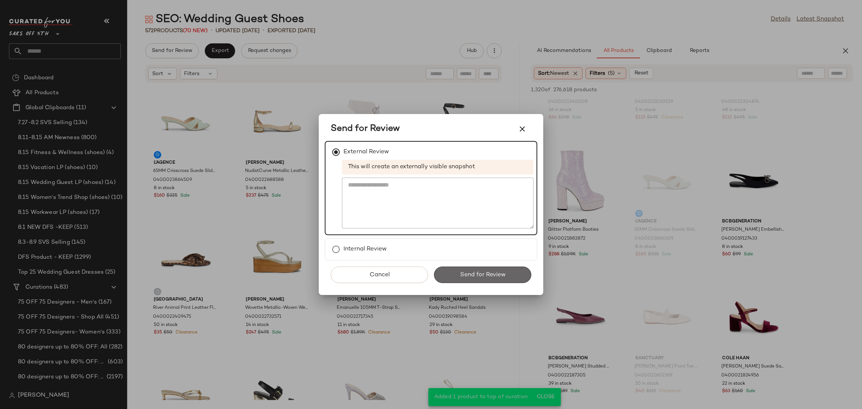
click at [455, 272] on button "Send for Review" at bounding box center [482, 275] width 97 height 16
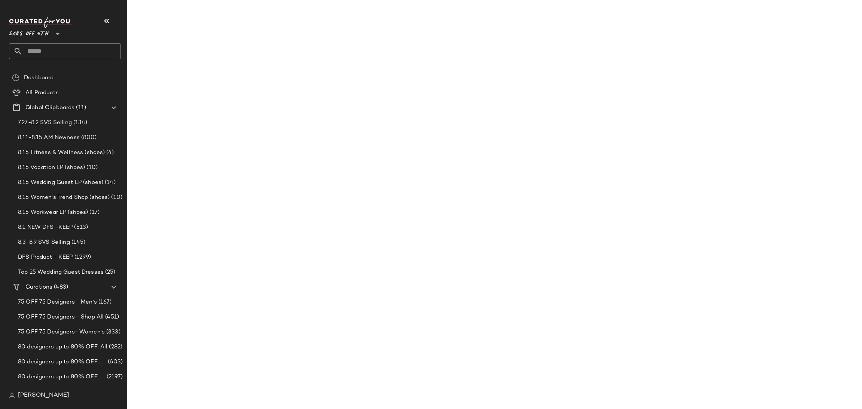
scroll to position [15065, 0]
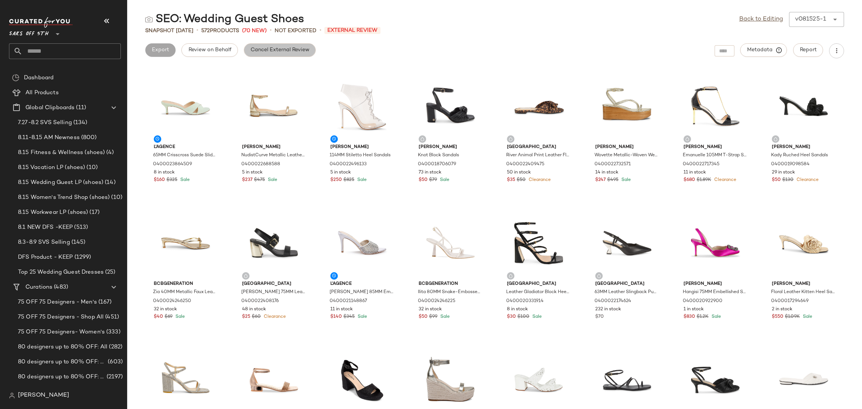
click at [292, 50] on span "Cancel External Review" at bounding box center [279, 50] width 59 height 6
click at [750, 19] on link "Back to Editing" at bounding box center [761, 19] width 44 height 9
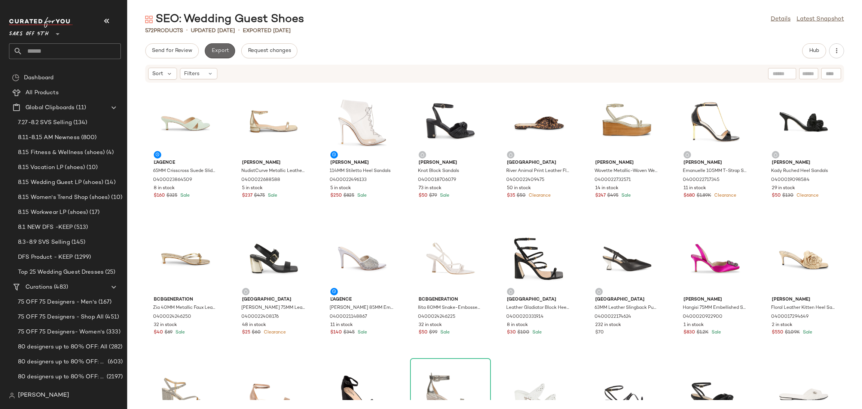
click at [223, 43] on button "Export" at bounding box center [220, 50] width 30 height 15
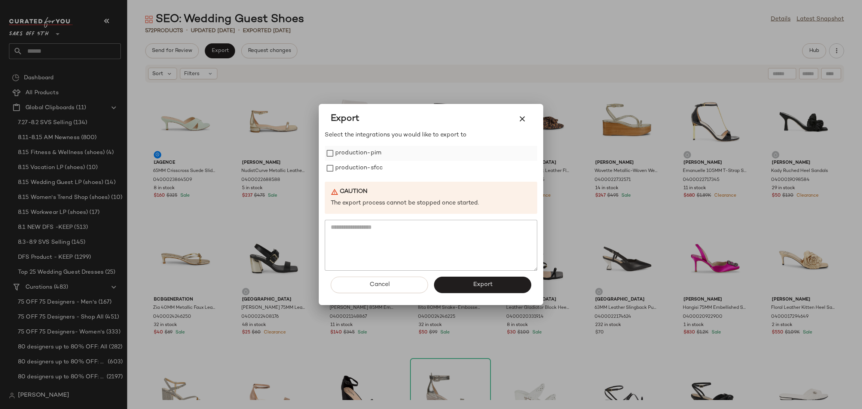
click at [350, 151] on label "production-pim" at bounding box center [358, 153] width 46 height 15
click at [354, 166] on label "production-sfcc" at bounding box center [359, 168] width 48 height 15
click at [459, 283] on button "Export" at bounding box center [482, 285] width 97 height 16
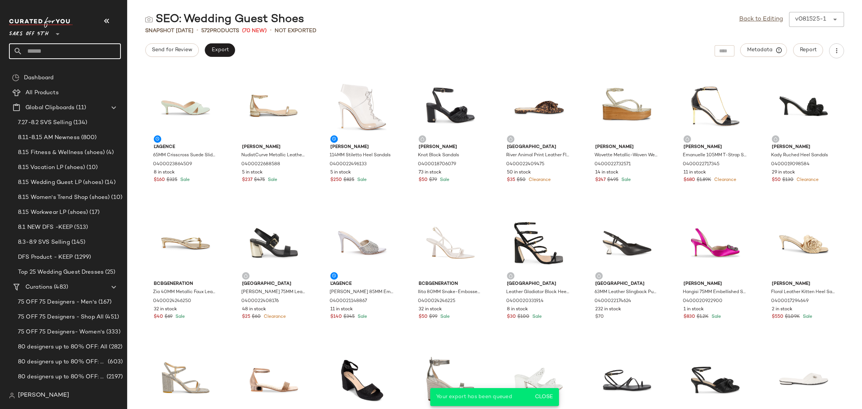
click at [83, 48] on input "text" at bounding box center [71, 51] width 98 height 16
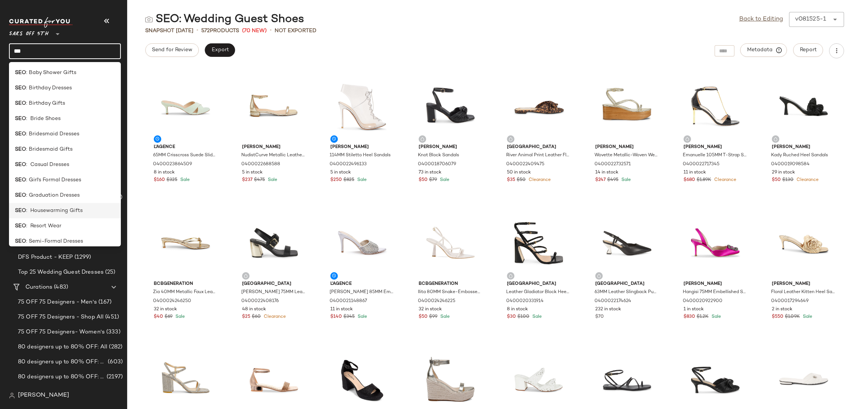
scroll to position [143, 0]
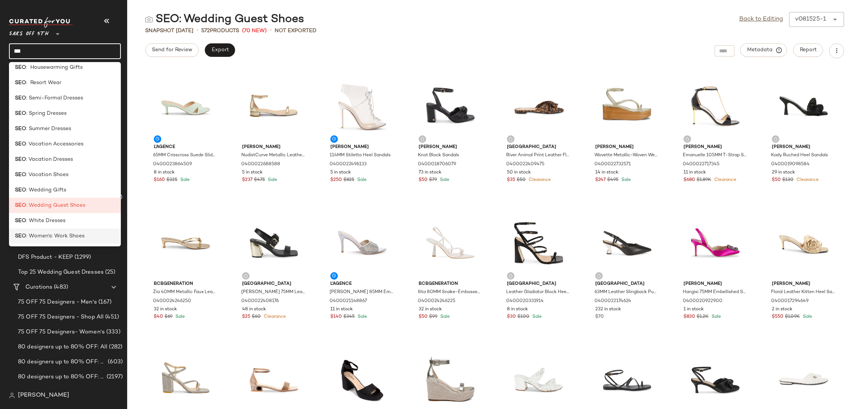
type input "***"
click at [71, 234] on span ": Women's: Work Shoes" at bounding box center [55, 236] width 58 height 8
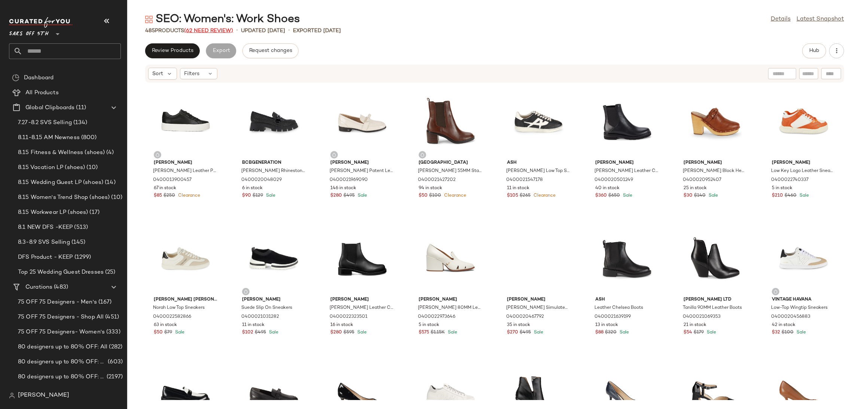
click at [216, 30] on span "(62 Need Review)" at bounding box center [208, 31] width 49 height 6
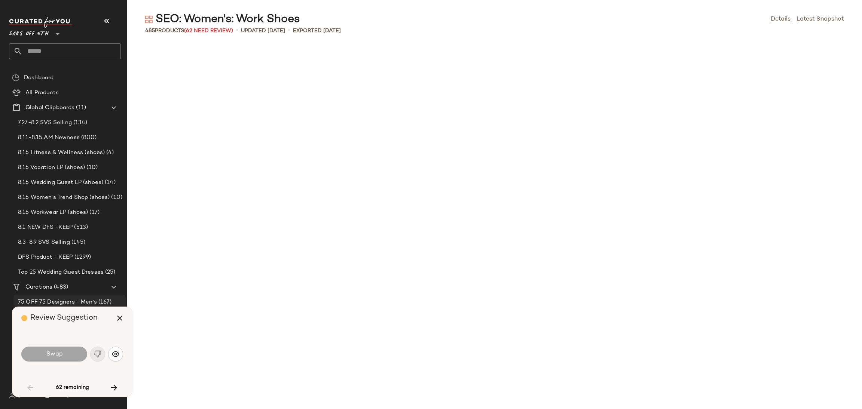
scroll to position [822, 0]
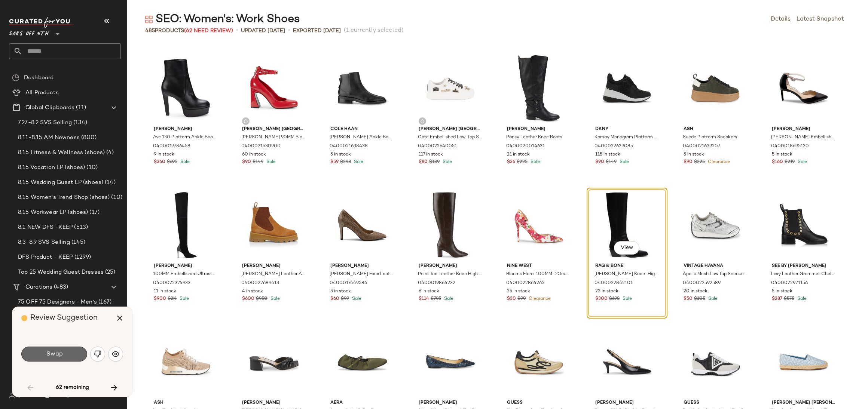
click at [60, 356] on span "Swap" at bounding box center [54, 354] width 17 height 7
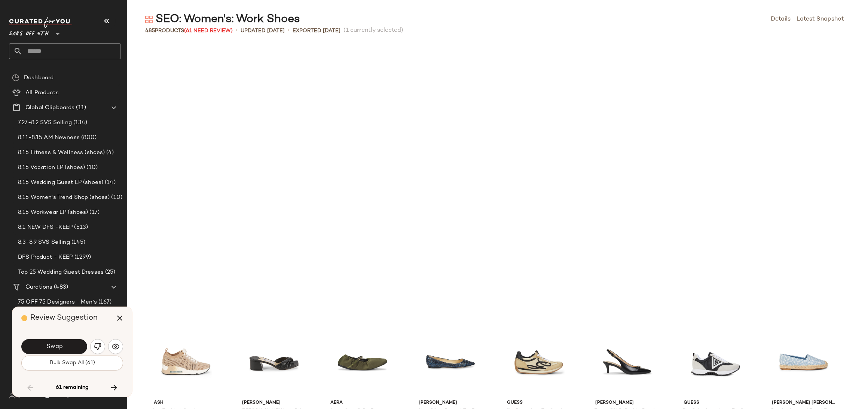
scroll to position [1095, 0]
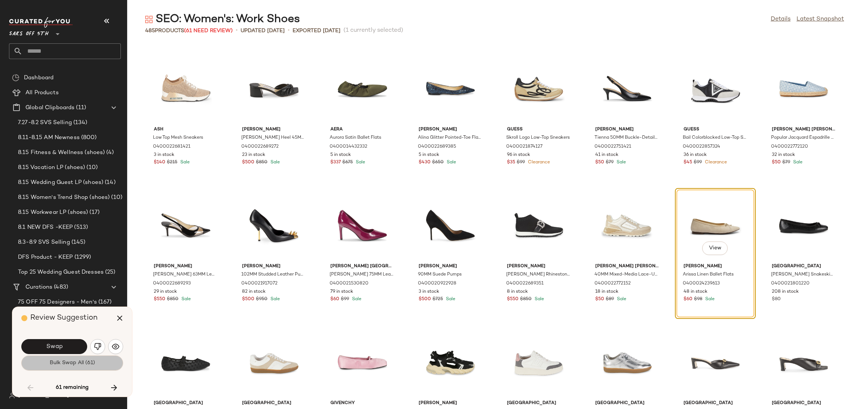
click at [60, 362] on span "Bulk Swap All (61)" at bounding box center [72, 363] width 46 height 6
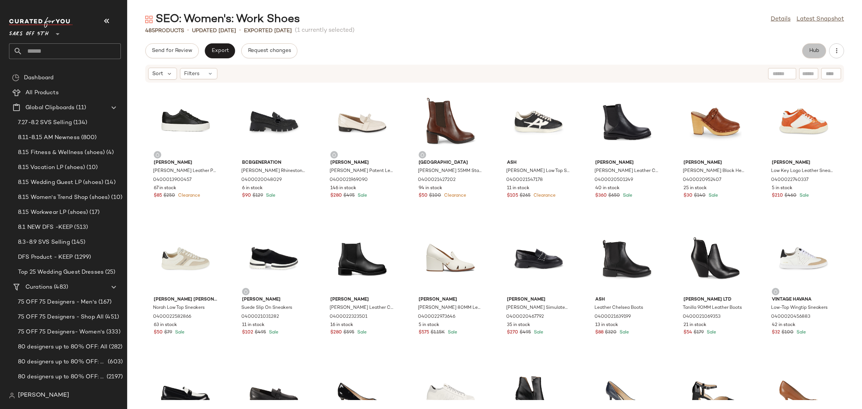
click at [806, 48] on button "Hub" at bounding box center [814, 50] width 24 height 15
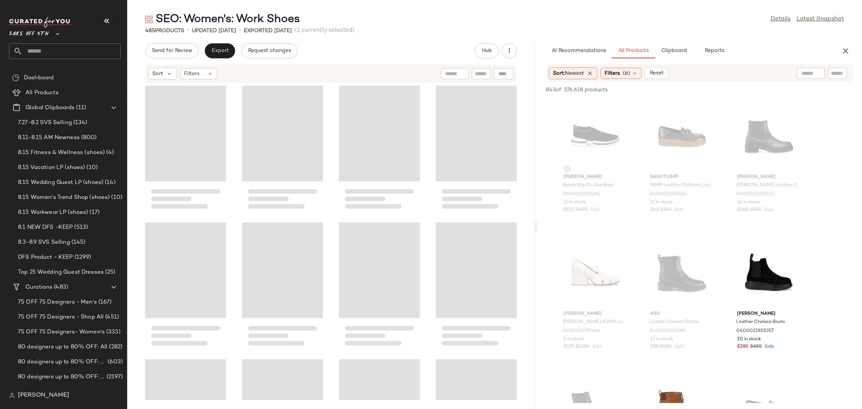
drag, startPoint x: 494, startPoint y: 227, endPoint x: 537, endPoint y: 220, distance: 43.2
click at [537, 220] on div "SEO: Women's: Work Shoes Details Latest Snapshot 485 Products • updated Aug 8th…" at bounding box center [494, 210] width 735 height 397
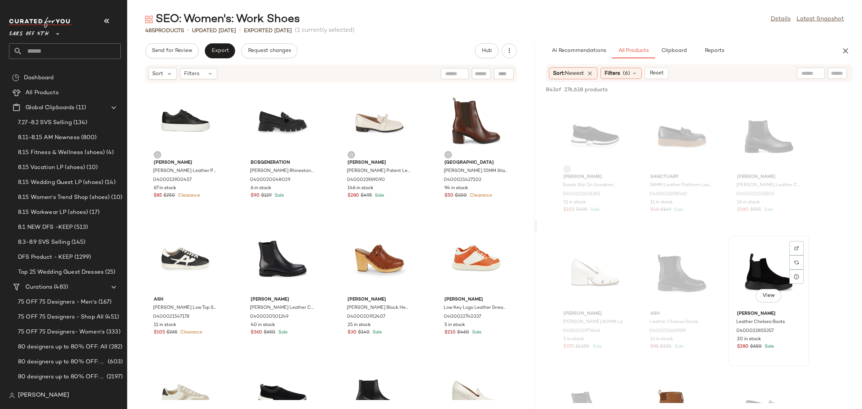
click at [745, 261] on div "View" at bounding box center [769, 273] width 76 height 70
click at [748, 87] on span "Add to Top" at bounding box center [746, 89] width 30 height 5
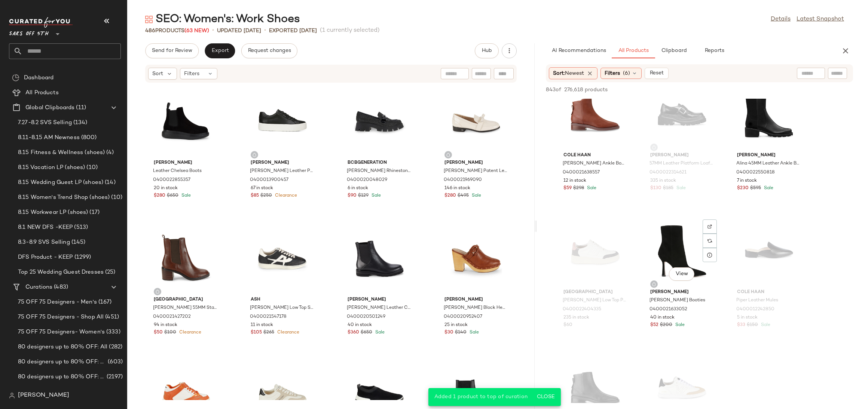
scroll to position [570, 0]
click at [663, 235] on div "View" at bounding box center [682, 251] width 76 height 70
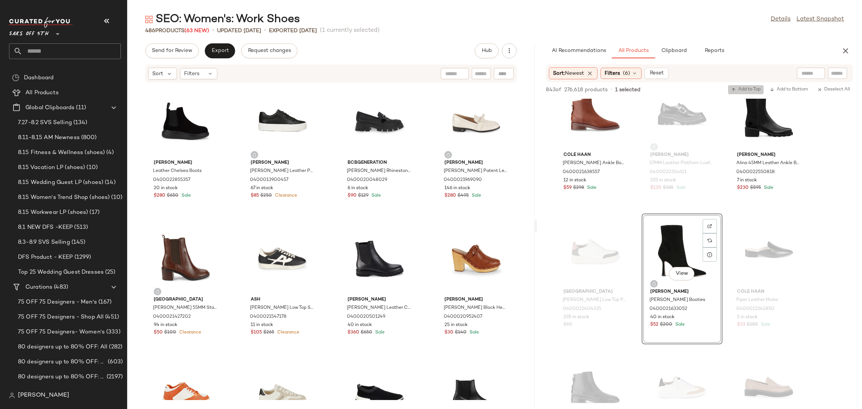
click at [739, 86] on button "Add to Top" at bounding box center [746, 89] width 36 height 9
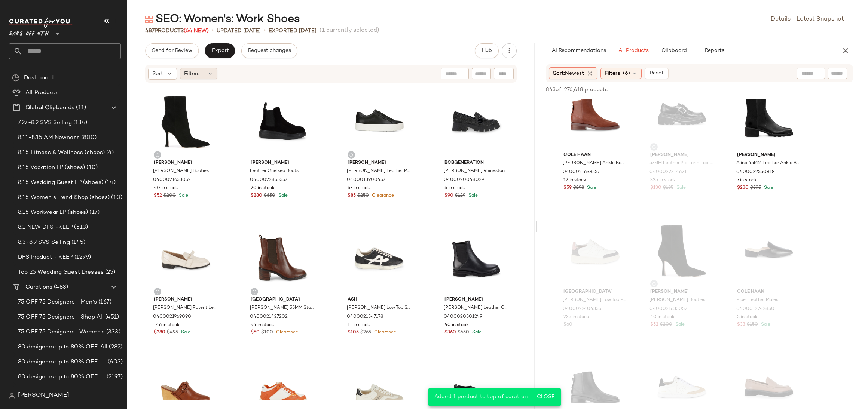
click at [214, 71] on div "Filters" at bounding box center [198, 73] width 37 height 11
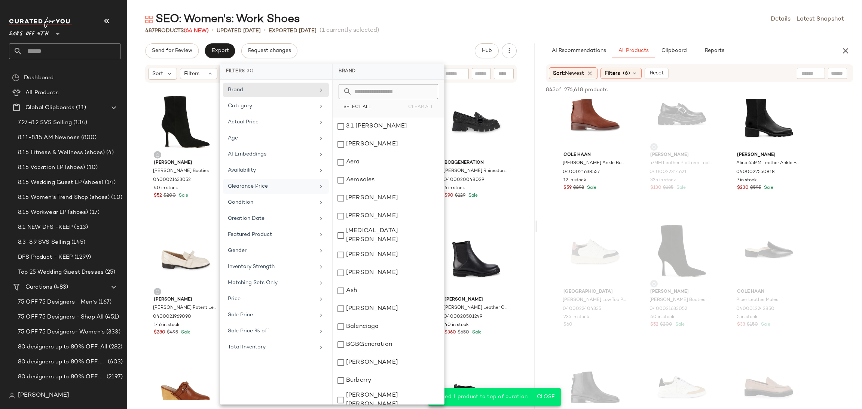
click at [256, 188] on div "Clearance Price" at bounding box center [271, 187] width 87 height 8
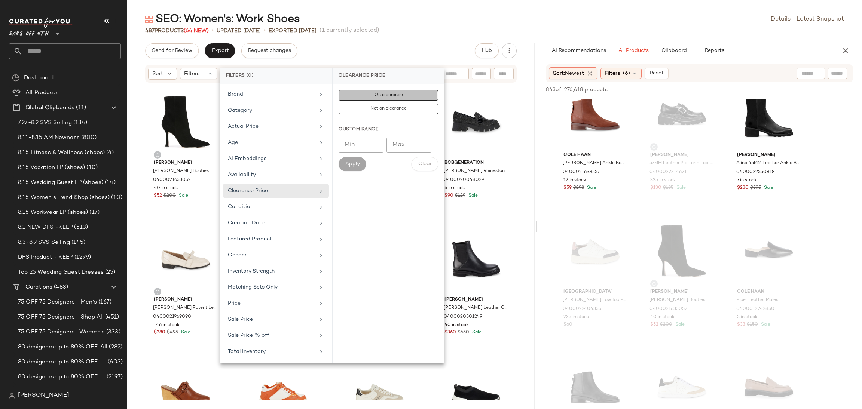
click at [371, 104] on button "On clearance" at bounding box center [389, 109] width 100 height 10
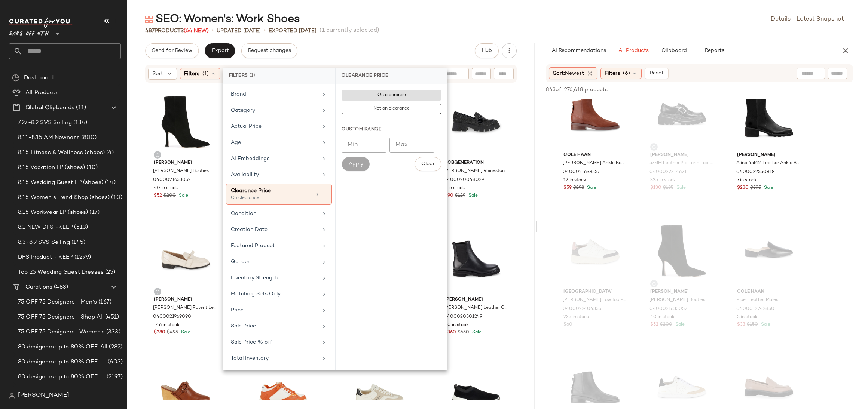
click at [436, 24] on div "SEO: Women's: Work Shoes Details Latest Snapshot" at bounding box center [494, 19] width 735 height 15
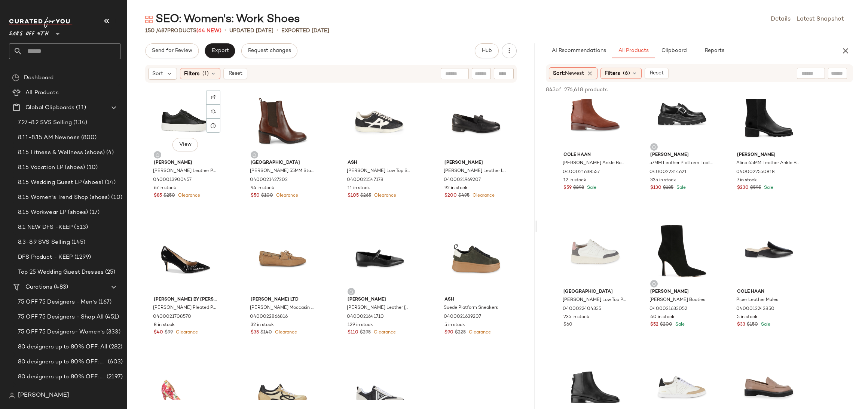
click at [156, 128] on div "View" at bounding box center [186, 122] width 76 height 70
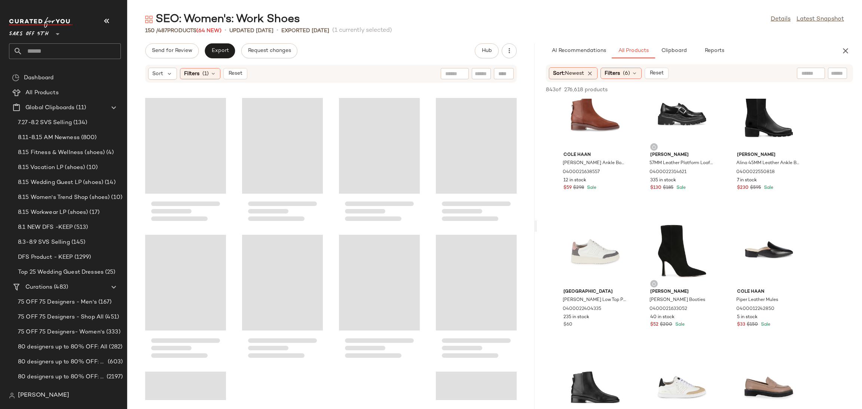
scroll to position [4889, 0]
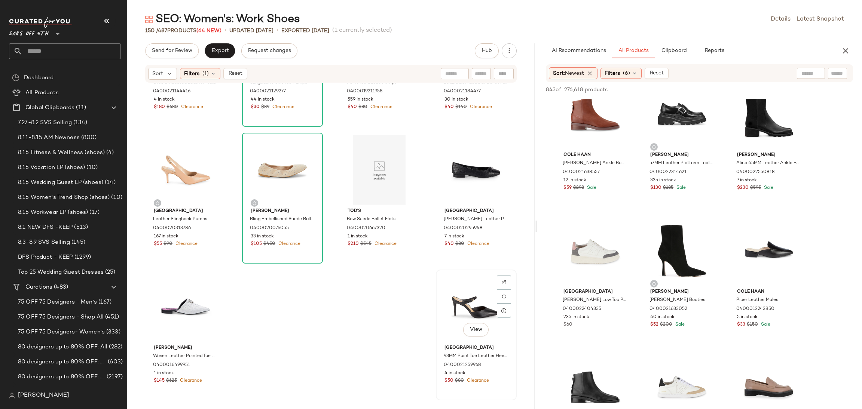
click at [466, 302] on div "View" at bounding box center [477, 307] width 76 height 70
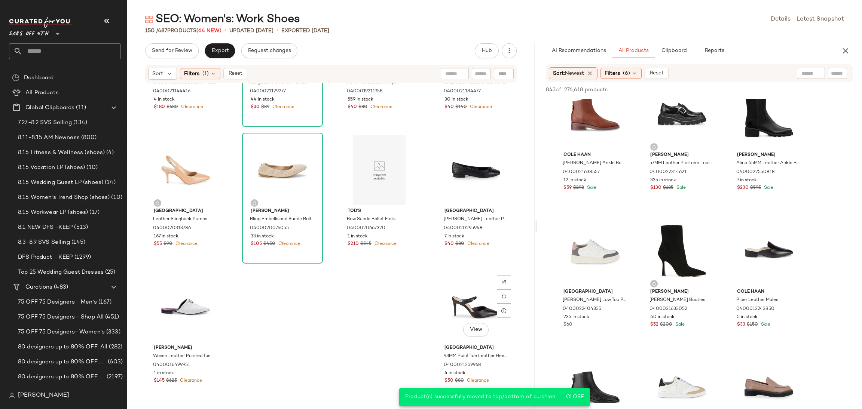
click at [202, 65] on div "Sort Filters (1) Reset" at bounding box center [331, 74] width 372 height 18
click at [202, 71] on span "(1)" at bounding box center [205, 74] width 6 height 8
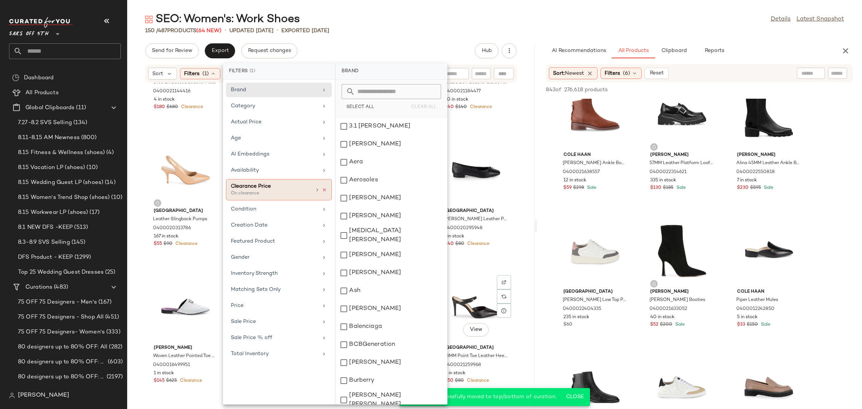
click at [326, 190] on icon at bounding box center [324, 189] width 5 height 5
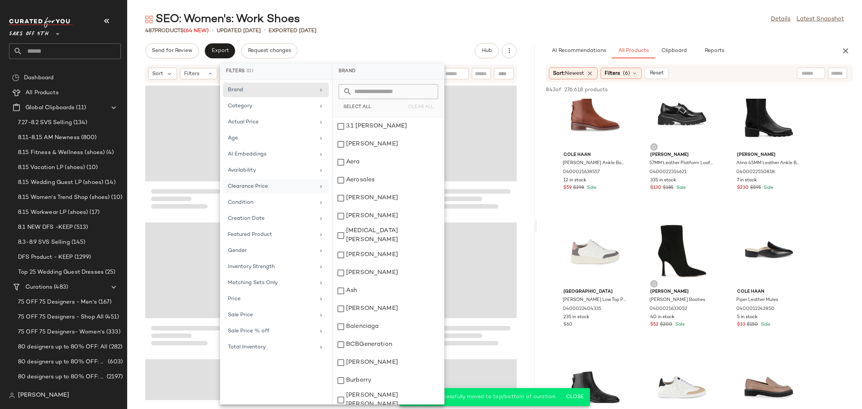
scroll to position [16394, 0]
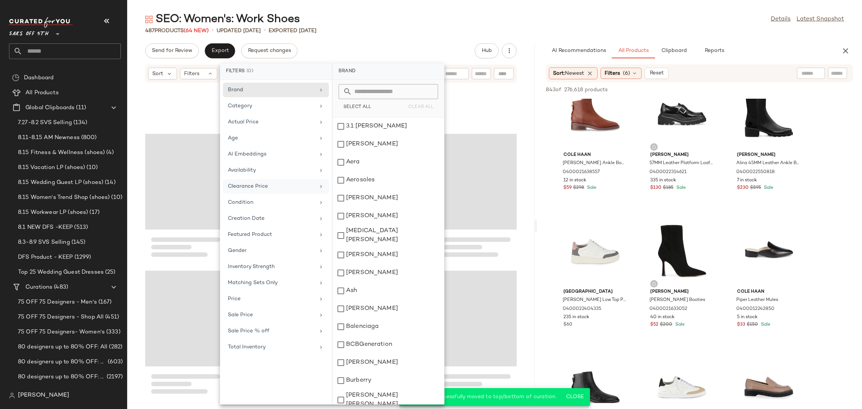
click at [450, 42] on div "SEO: Women's: Work Shoes Details Latest Snapshot 487 Products (64 New) • update…" at bounding box center [494, 210] width 735 height 397
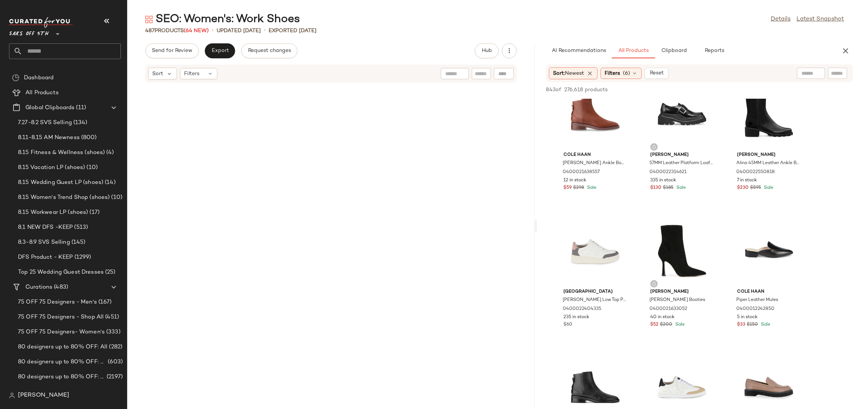
scroll to position [0, 0]
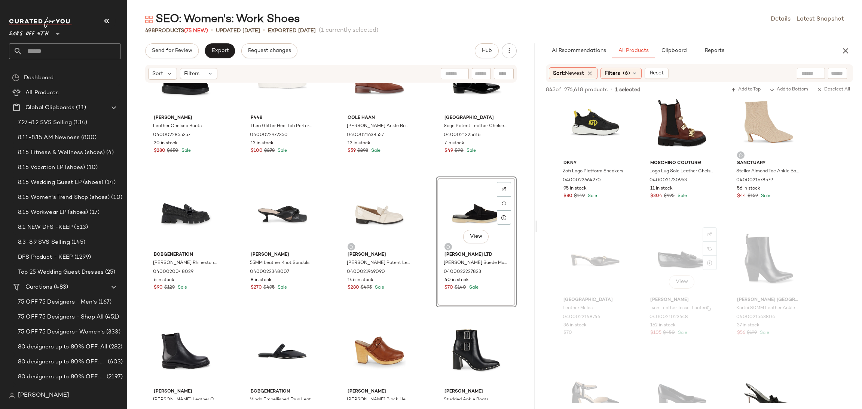
scroll to position [4672, 0]
click at [168, 48] on span "Send for Review" at bounding box center [172, 51] width 41 height 6
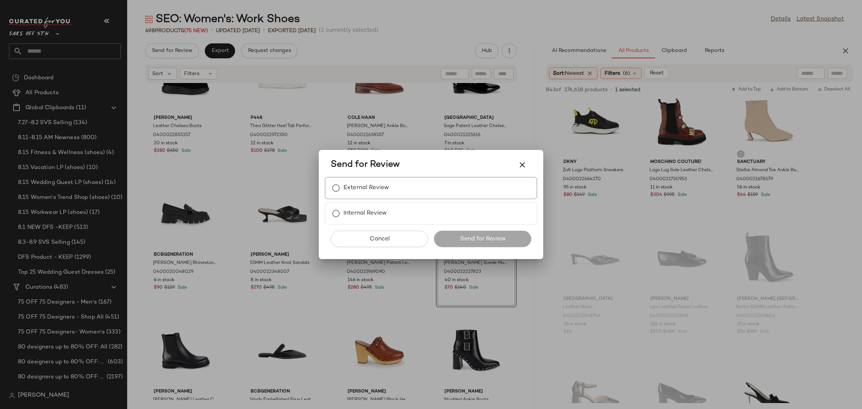
click at [356, 182] on label "External Review" at bounding box center [367, 188] width 46 height 15
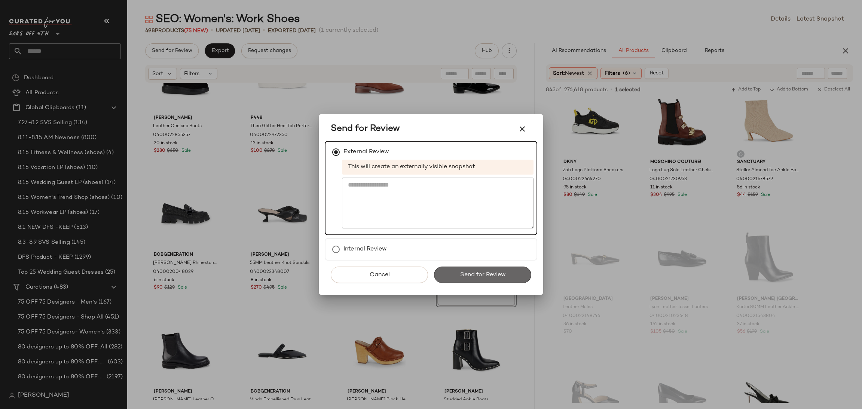
click at [476, 274] on span "Send for Review" at bounding box center [483, 275] width 46 height 7
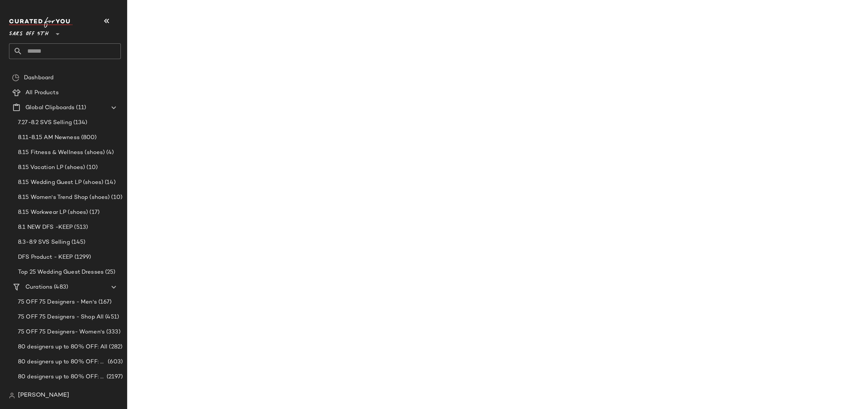
scroll to position [7000, 0]
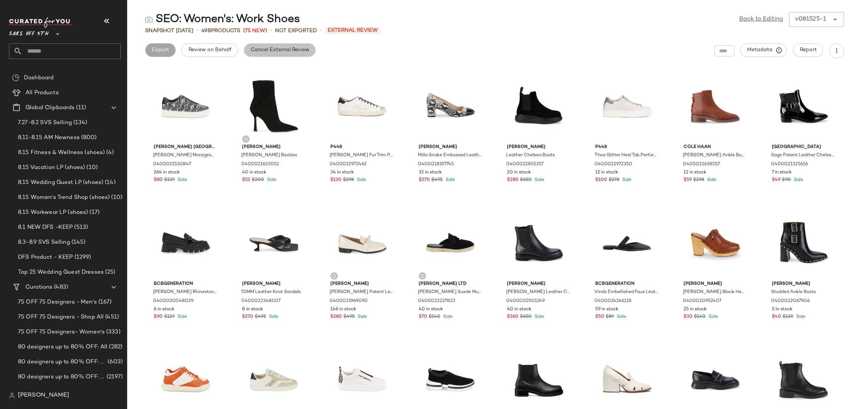
click at [285, 51] on span "Cancel External Review" at bounding box center [279, 50] width 59 height 6
click at [741, 22] on link "Back to Editing" at bounding box center [761, 19] width 44 height 9
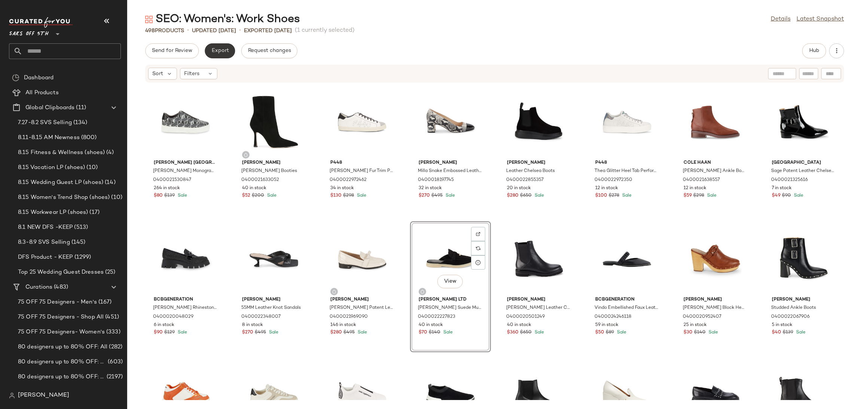
click at [223, 51] on span "Export" at bounding box center [220, 51] width 18 height 6
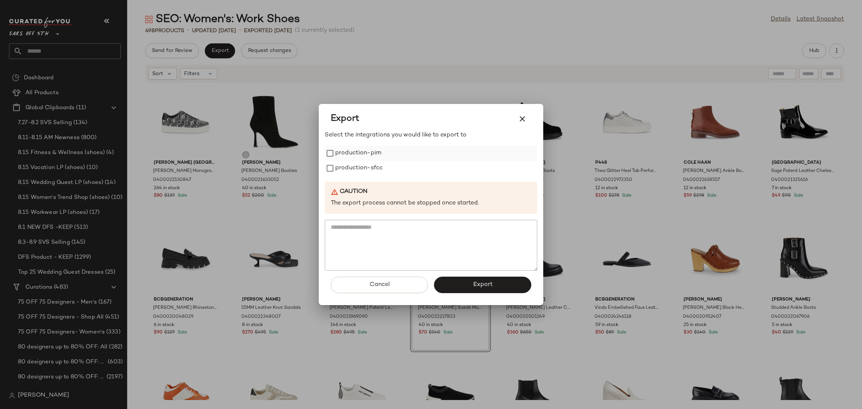
click at [354, 151] on label "production-pim" at bounding box center [358, 153] width 46 height 15
click at [361, 172] on label "production-sfcc" at bounding box center [359, 168] width 48 height 15
click at [460, 287] on button "Export" at bounding box center [482, 285] width 97 height 16
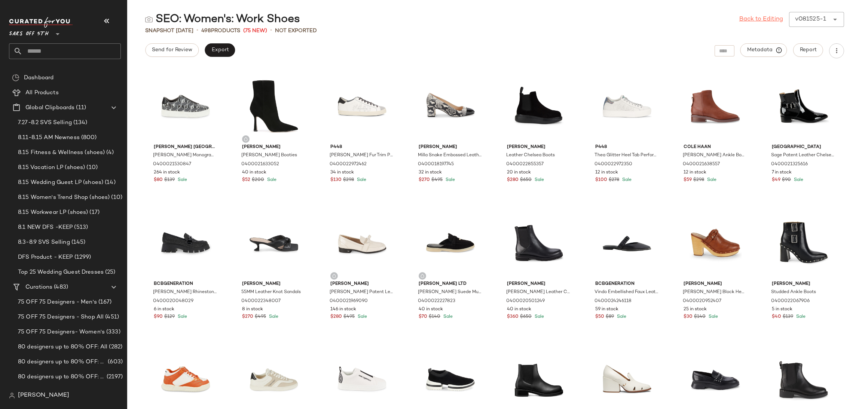
click at [766, 21] on link "Back to Editing" at bounding box center [761, 19] width 44 height 9
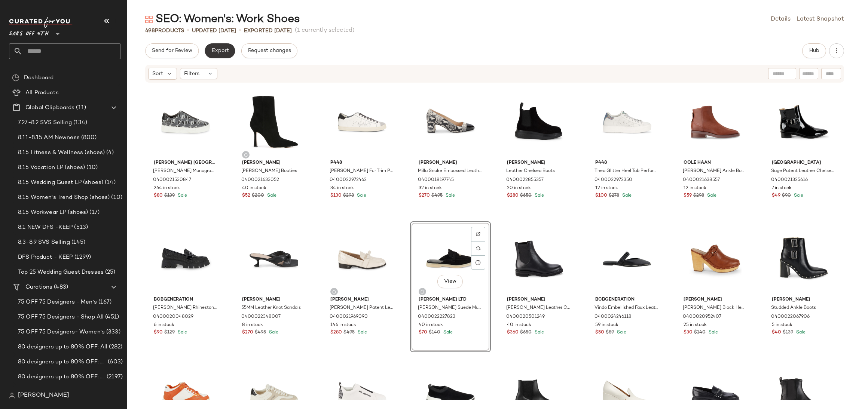
click at [228, 52] on button "Export" at bounding box center [220, 50] width 30 height 15
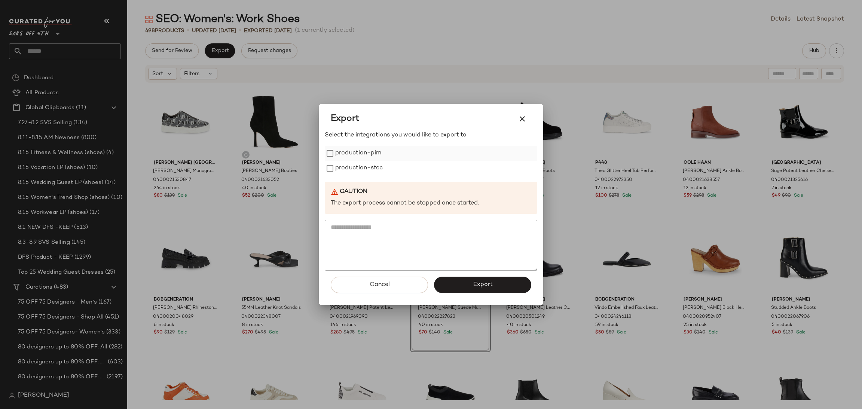
click at [351, 152] on label "production-pim" at bounding box center [358, 153] width 46 height 15
click at [352, 163] on label "production-sfcc" at bounding box center [359, 168] width 48 height 15
click at [456, 287] on button "Export" at bounding box center [482, 285] width 97 height 16
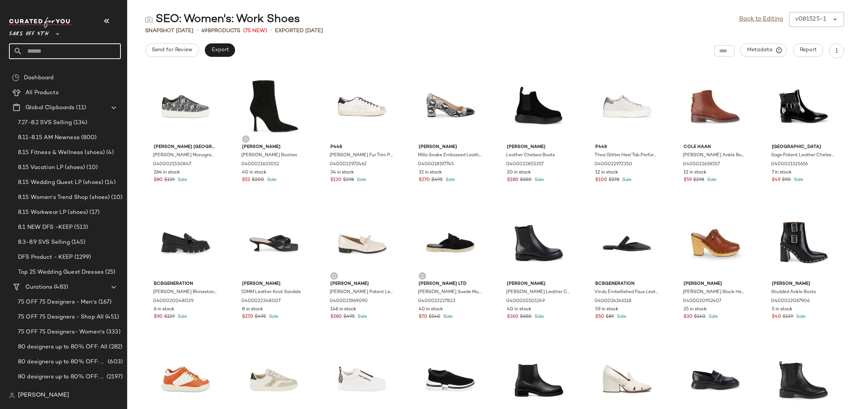
click at [84, 45] on input "text" at bounding box center [71, 51] width 98 height 16
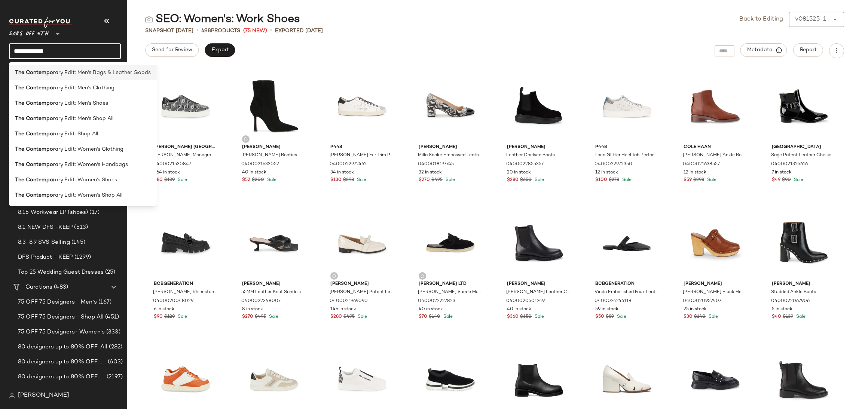
type input "**********"
click at [113, 75] on span "ary Edit: Men's Bags & Leather Goods" at bounding box center [103, 73] width 96 height 8
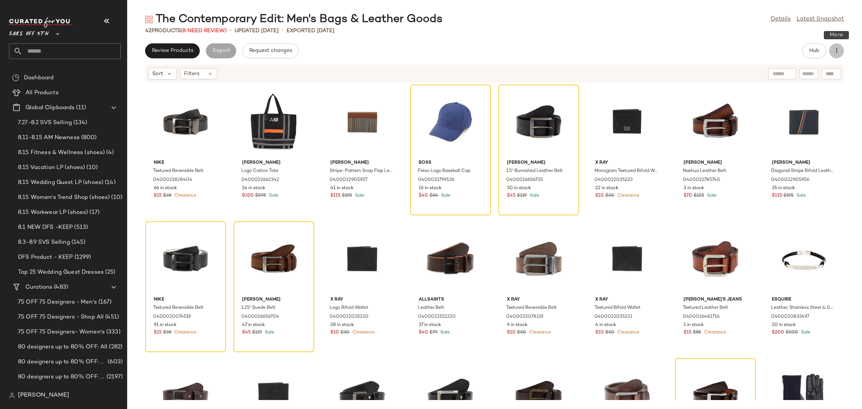
click at [838, 49] on icon "button" at bounding box center [836, 50] width 7 height 7
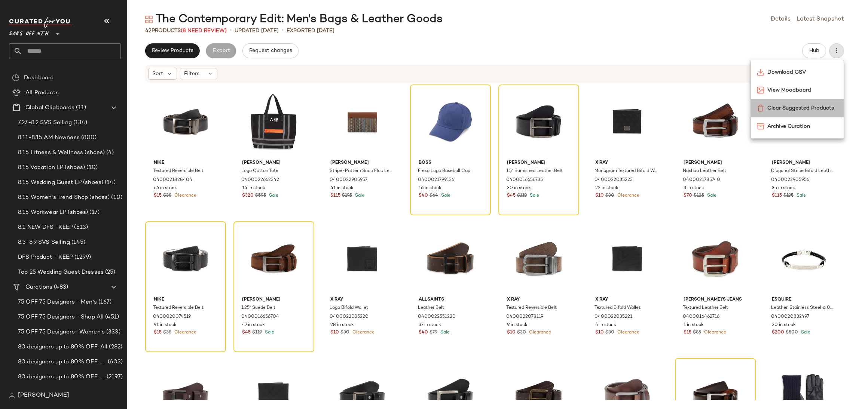
click at [810, 110] on span "Clear Suggested Products" at bounding box center [803, 108] width 70 height 8
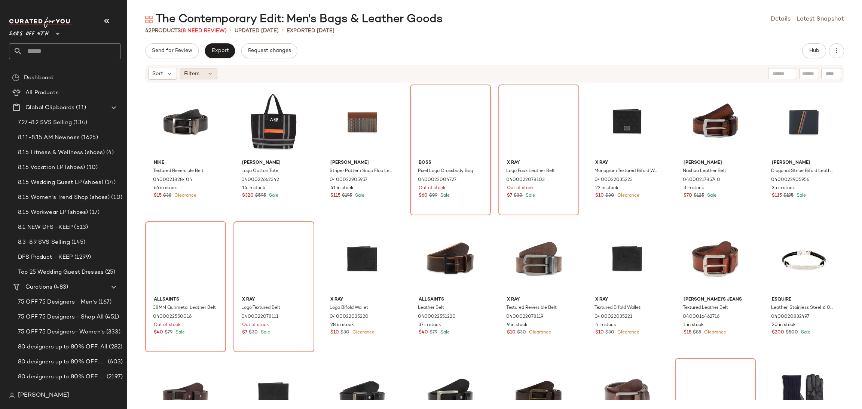
click at [208, 77] on div "Filters" at bounding box center [198, 73] width 37 height 11
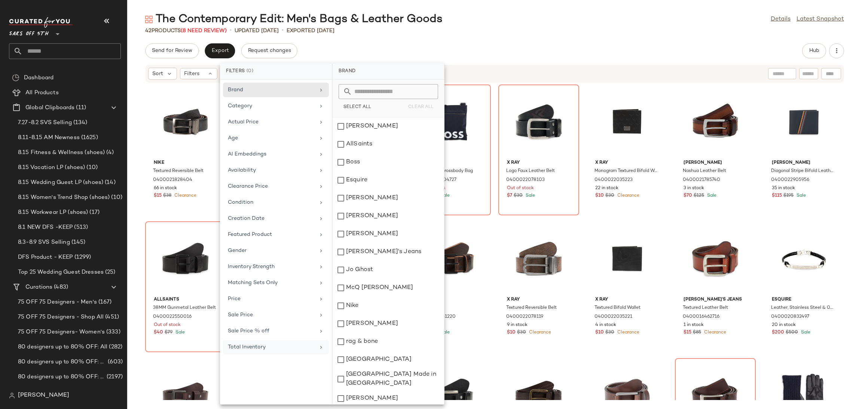
click at [253, 351] on div "Total Inventory" at bounding box center [271, 348] width 87 height 8
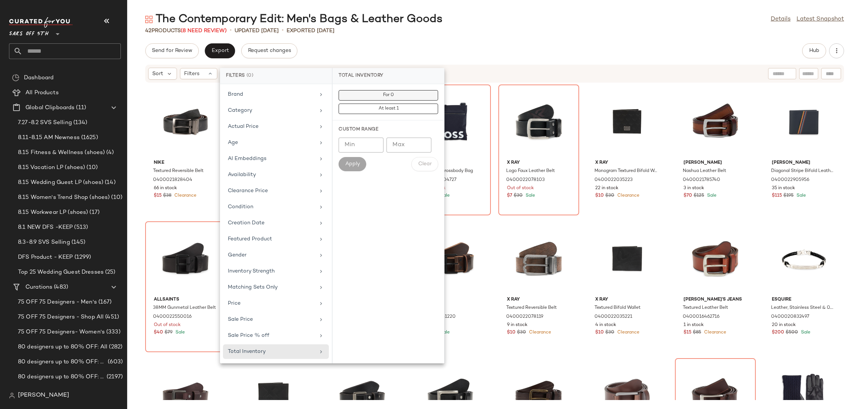
click at [387, 104] on button "For 0" at bounding box center [389, 109] width 100 height 10
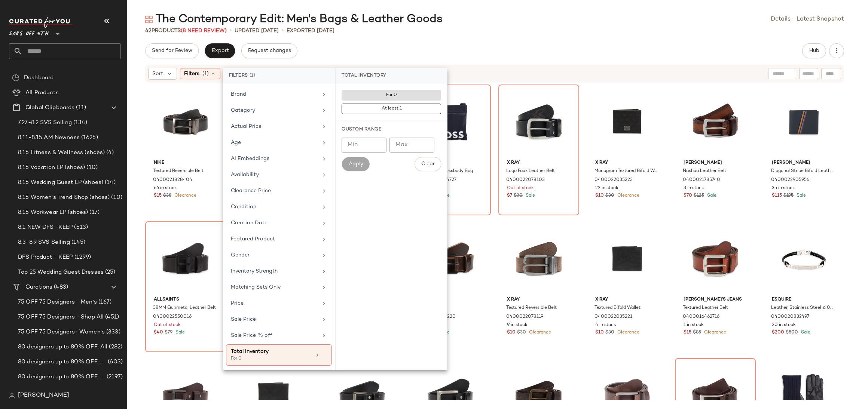
click at [462, 35] on div "The Contemporary Edit: Men's Bags & Leather Goods Details Latest Snapshot 42 Pr…" at bounding box center [494, 210] width 735 height 397
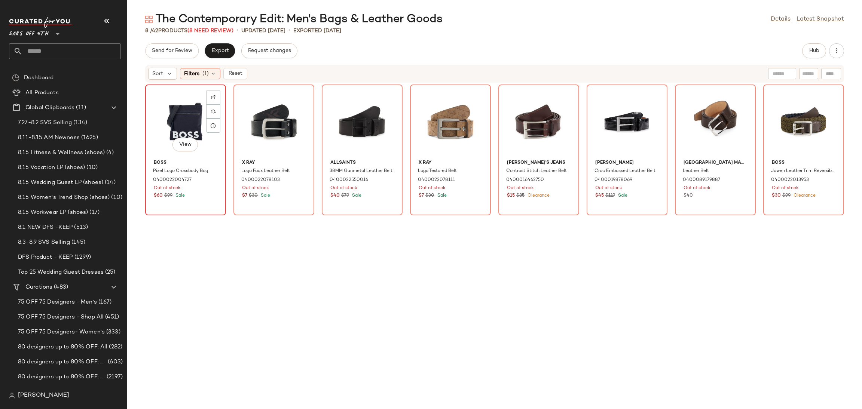
click at [180, 117] on div "View" at bounding box center [186, 122] width 76 height 70
click at [798, 101] on div "View" at bounding box center [804, 122] width 76 height 70
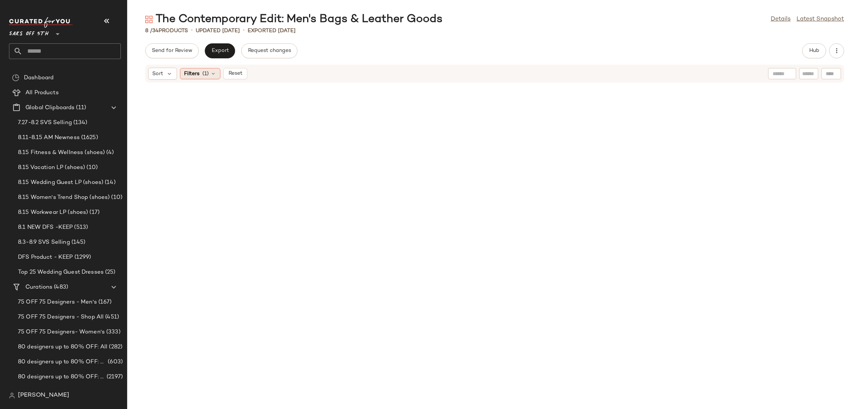
click at [206, 76] on span "(1)" at bounding box center [205, 74] width 6 height 8
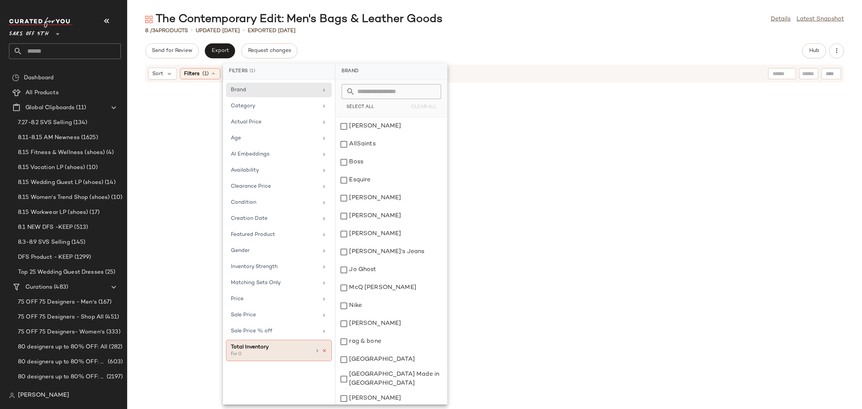
click at [324, 353] on icon at bounding box center [324, 350] width 5 height 5
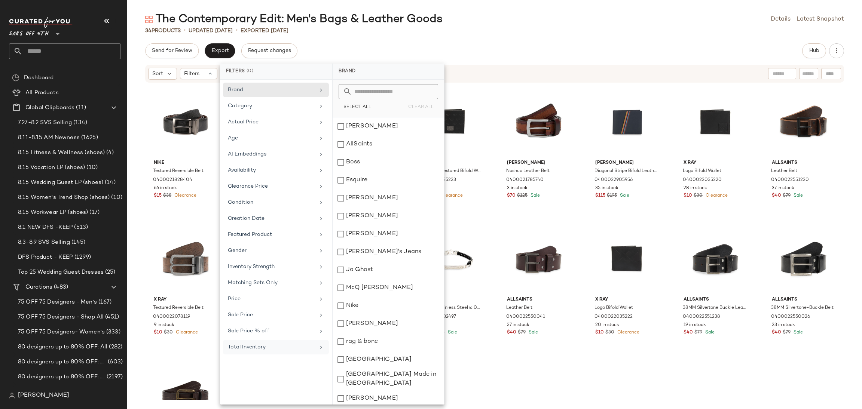
click at [528, 41] on div "The Contemporary Edit: Men's Bags & Leather Goods Details Latest Snapshot 34 Pr…" at bounding box center [494, 210] width 735 height 397
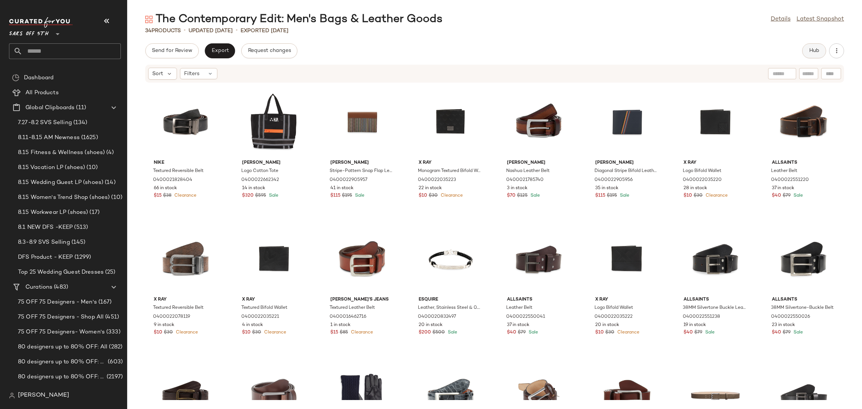
click at [820, 50] on button "Hub" at bounding box center [814, 50] width 24 height 15
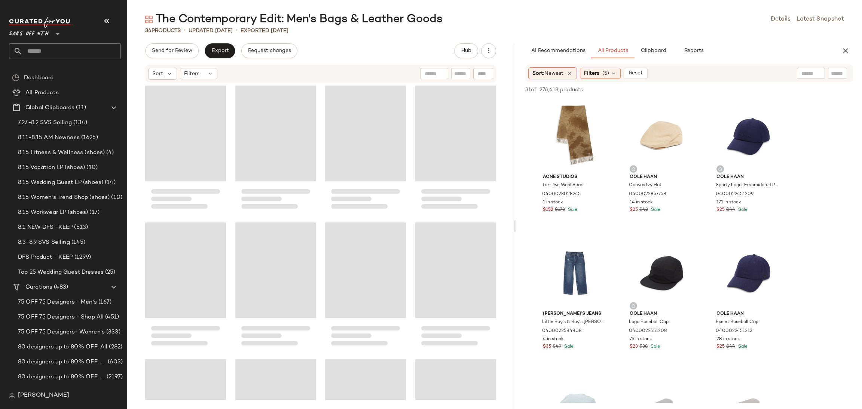
drag, startPoint x: 495, startPoint y: 222, endPoint x: 517, endPoint y: 221, distance: 22.5
click at [517, 221] on div "The Contemporary Edit: Men's Bags & Leather Goods Details Latest Snapshot 34 Pr…" at bounding box center [494, 210] width 735 height 397
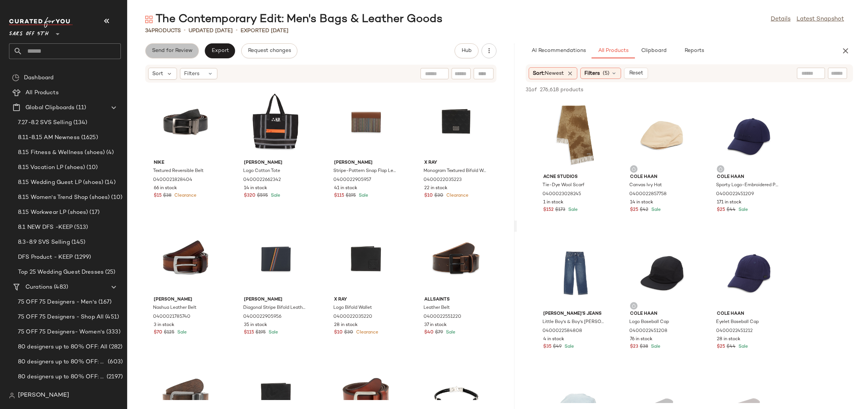
click at [182, 52] on span "Send for Review" at bounding box center [172, 51] width 41 height 6
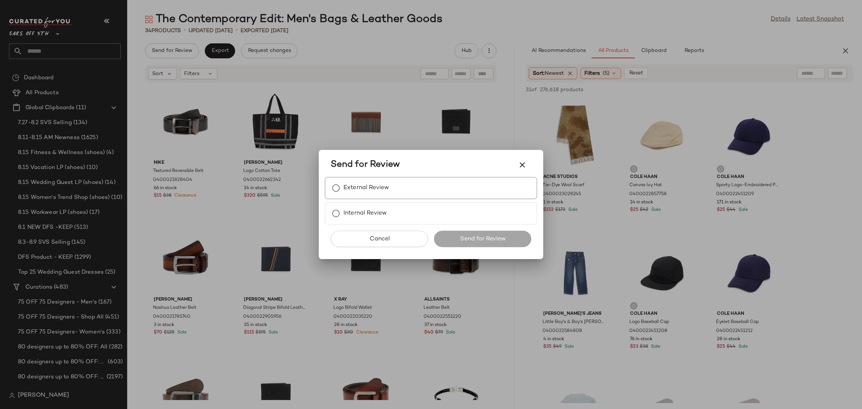
click at [362, 196] on label "External Review" at bounding box center [367, 188] width 46 height 15
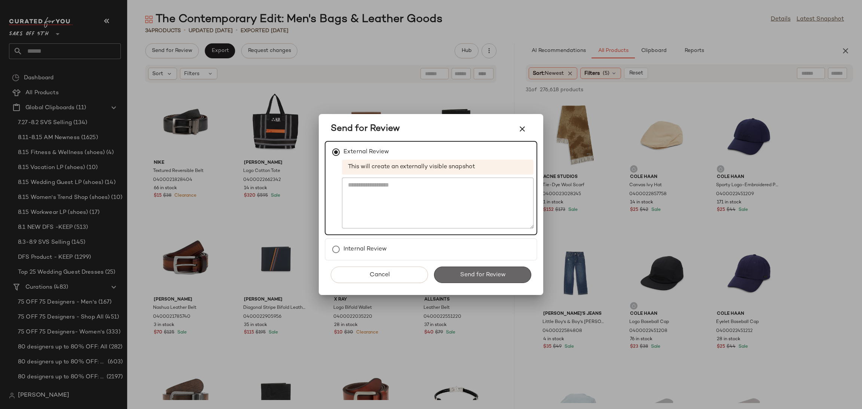
click at [493, 278] on span "Send for Review" at bounding box center [483, 275] width 46 height 7
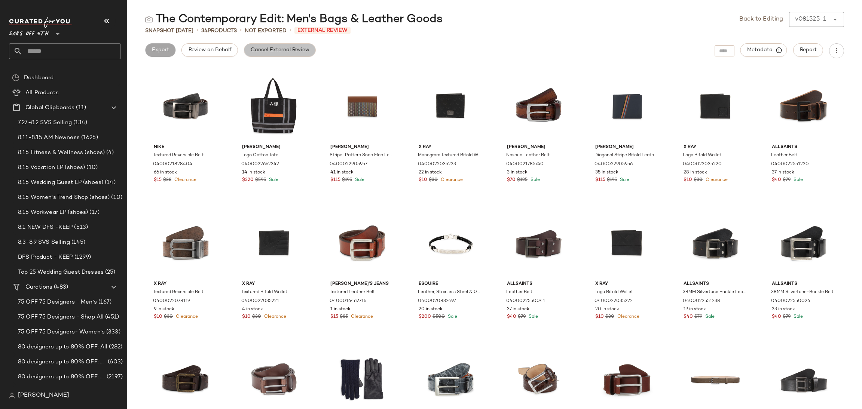
click at [288, 46] on button "Cancel External Review" at bounding box center [280, 49] width 72 height 13
click at [751, 24] on link "Back to Editing" at bounding box center [761, 19] width 44 height 9
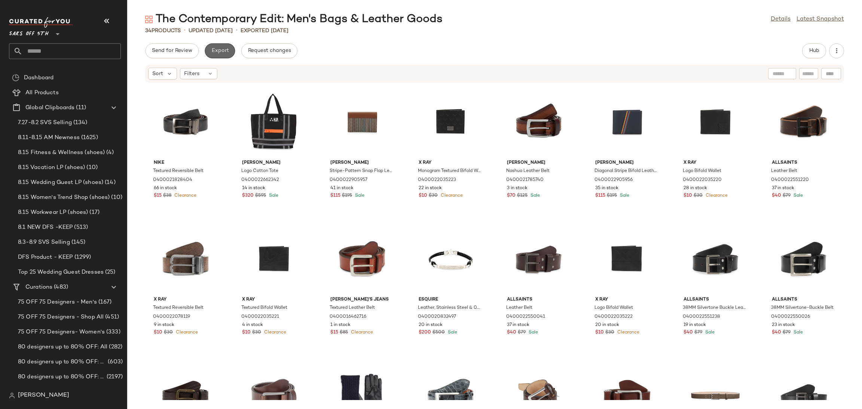
click at [223, 51] on span "Export" at bounding box center [220, 51] width 18 height 6
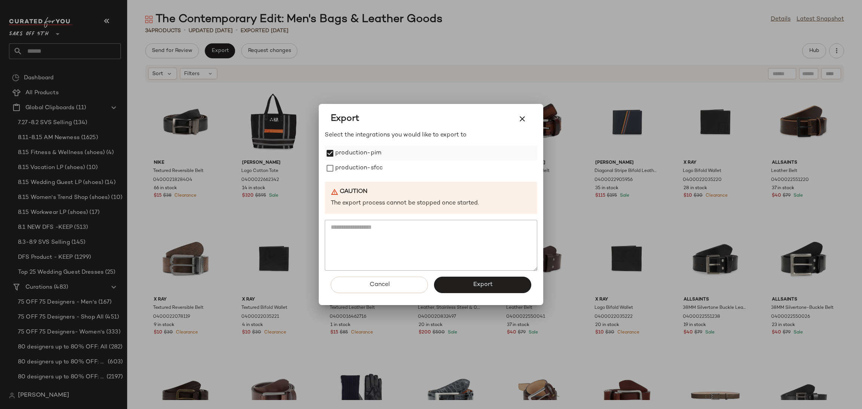
click at [334, 160] on div "production-pim" at bounding box center [431, 153] width 213 height 15
click at [480, 291] on button "Export" at bounding box center [482, 285] width 97 height 16
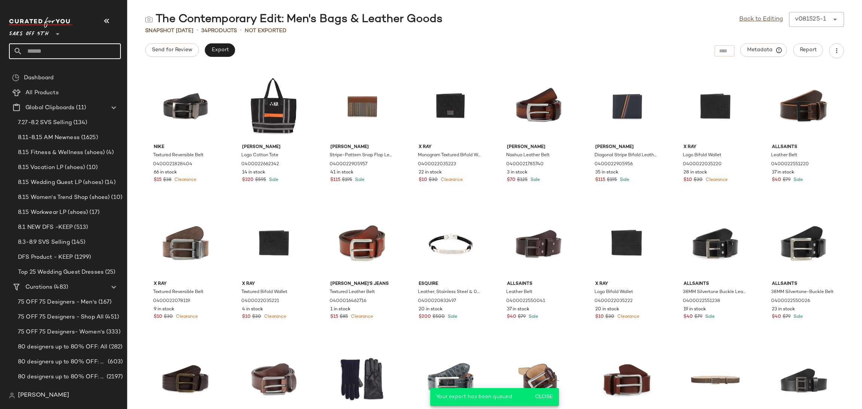
click at [84, 52] on input "text" at bounding box center [71, 51] width 98 height 16
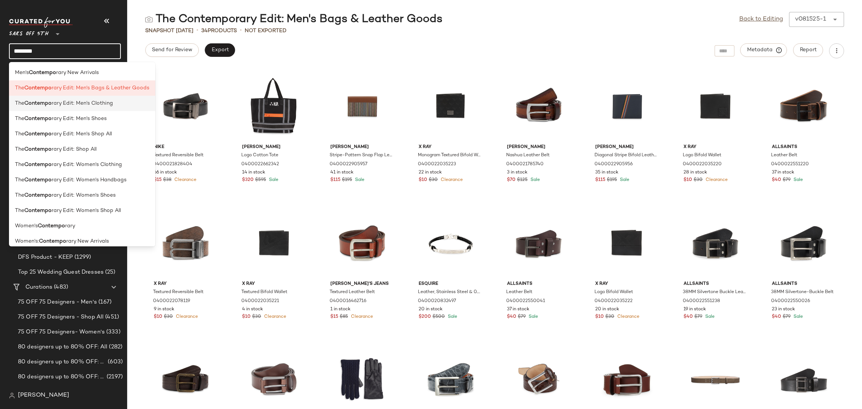
type input "********"
click at [94, 105] on span "rary Edit: Men's Clothing" at bounding box center [82, 104] width 61 height 8
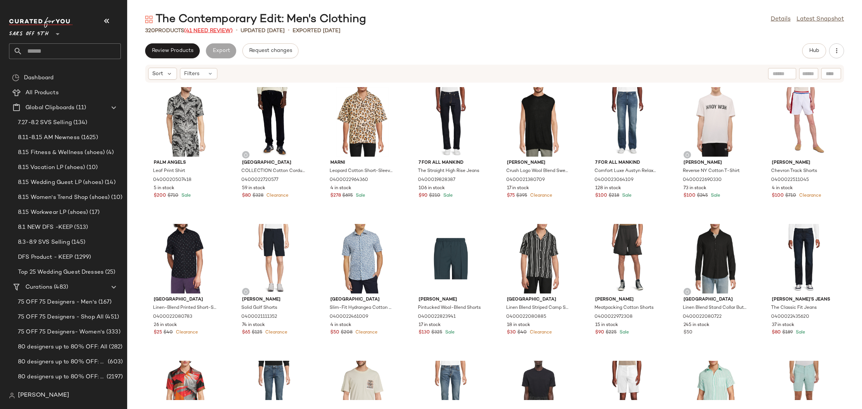
click at [205, 31] on span "(41 Need Review)" at bounding box center [208, 31] width 49 height 6
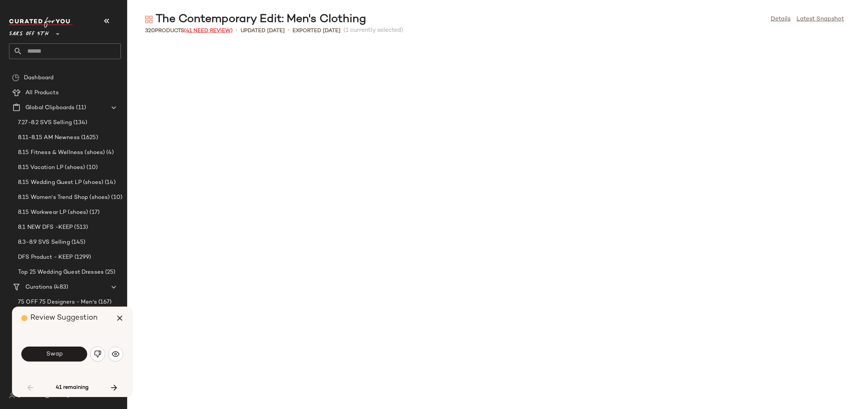
scroll to position [417, 0]
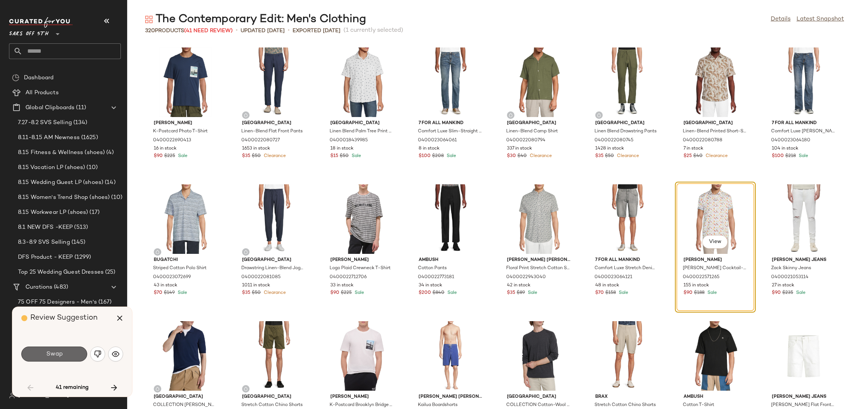
click at [62, 357] on span "Swap" at bounding box center [54, 354] width 17 height 7
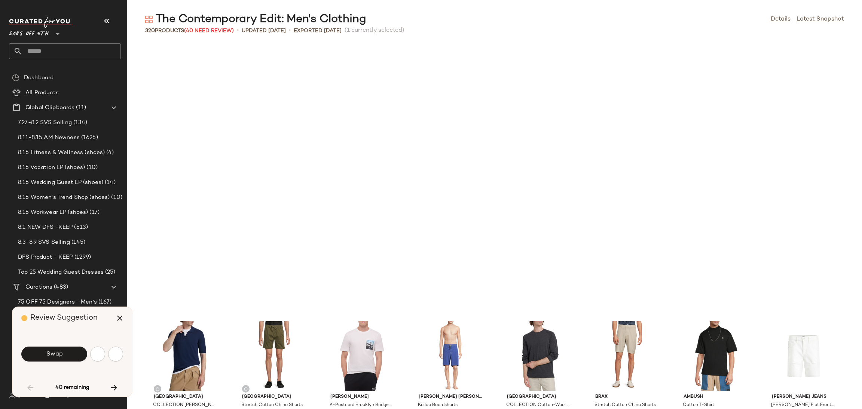
scroll to position [684, 0]
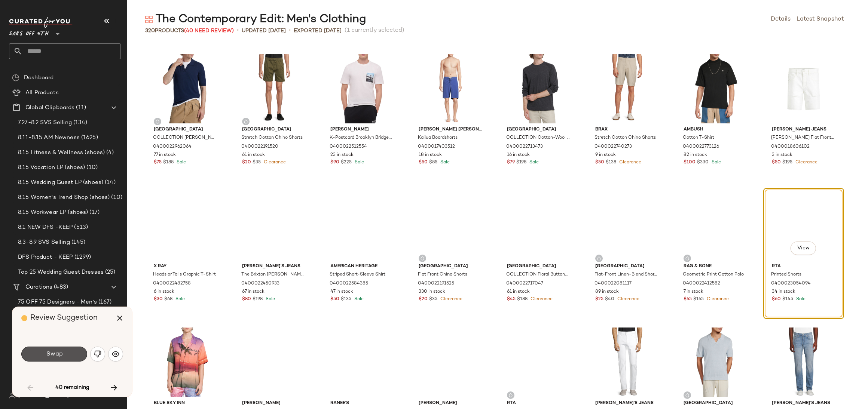
click at [62, 357] on span "Swap" at bounding box center [54, 354] width 17 height 7
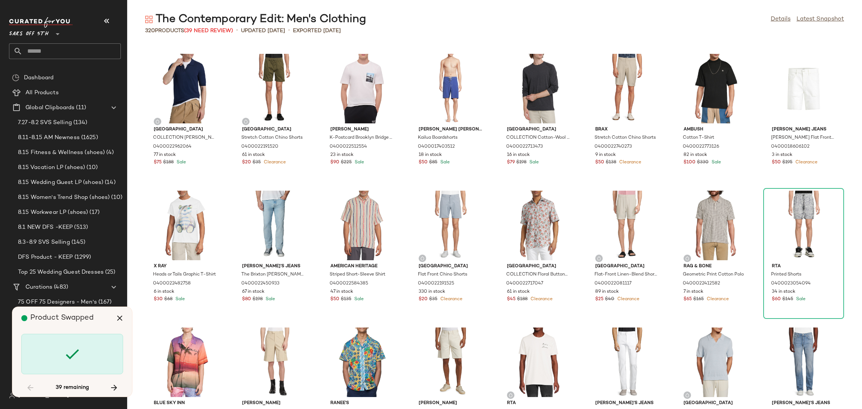
click at [62, 357] on div at bounding box center [72, 354] width 102 height 40
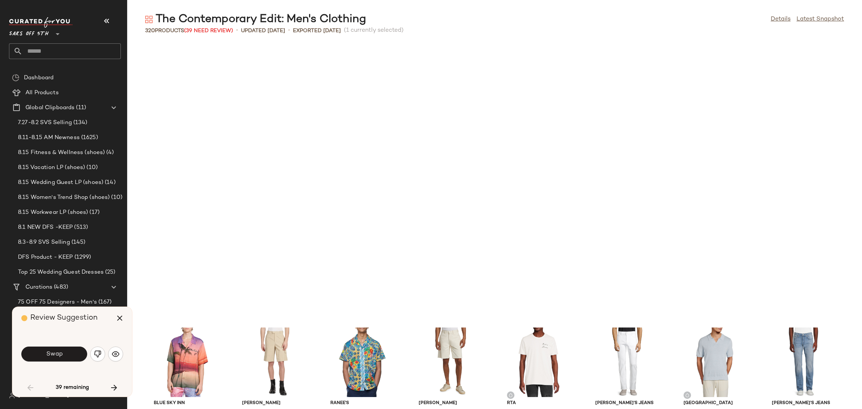
scroll to position [958, 0]
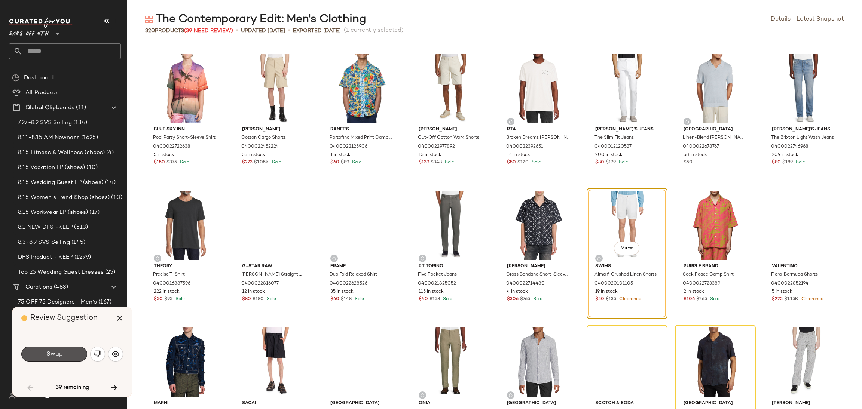
click at [62, 357] on span "Swap" at bounding box center [54, 354] width 17 height 7
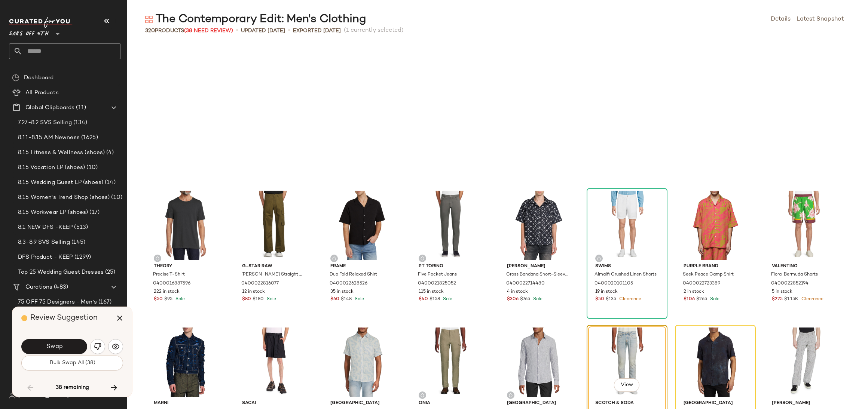
scroll to position [1095, 0]
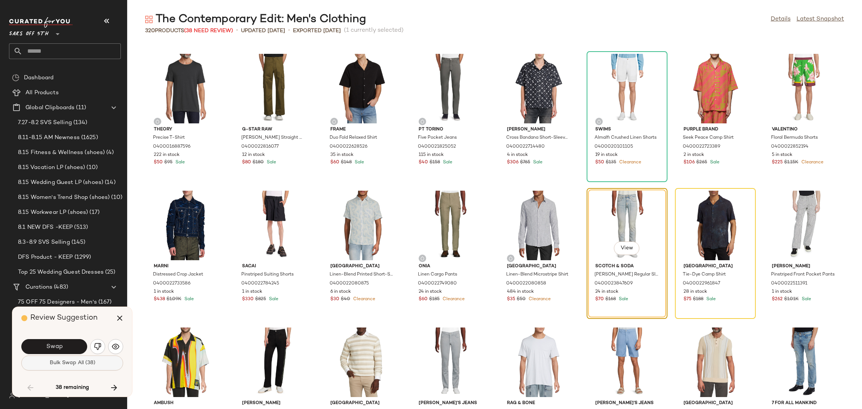
click at [62, 369] on button "Bulk Swap All (38)" at bounding box center [72, 363] width 102 height 15
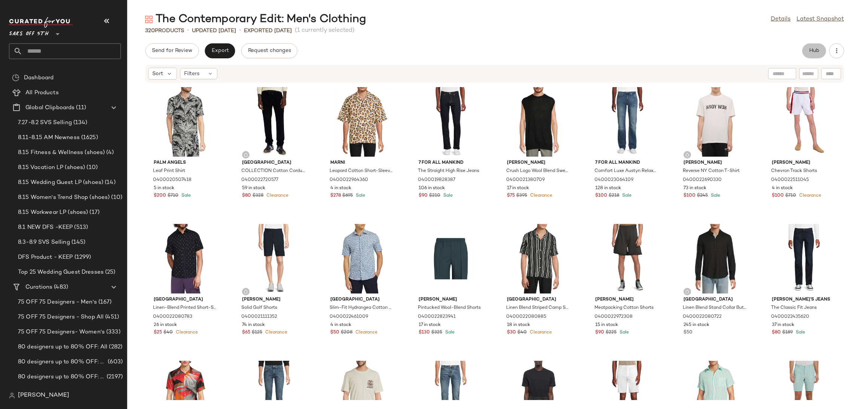
click at [803, 50] on button "Hub" at bounding box center [814, 50] width 24 height 15
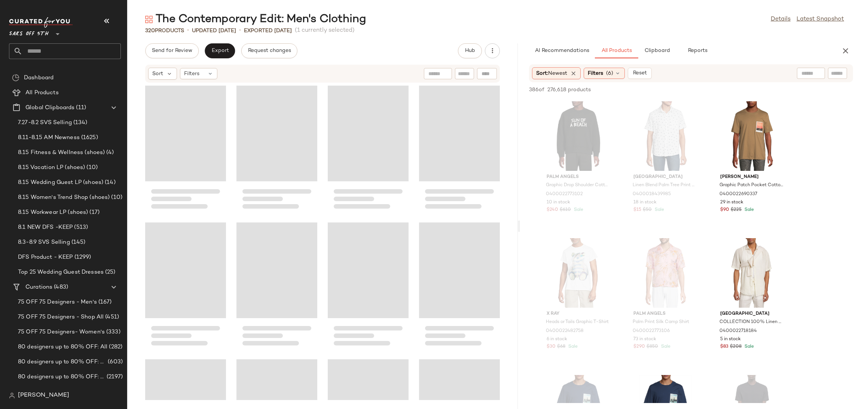
drag, startPoint x: 494, startPoint y: 224, endPoint x: 520, endPoint y: 225, distance: 25.8
click at [520, 225] on div "The Contemporary Edit: Men's Clothing Details Latest Snapshot 320 Products • up…" at bounding box center [494, 210] width 735 height 397
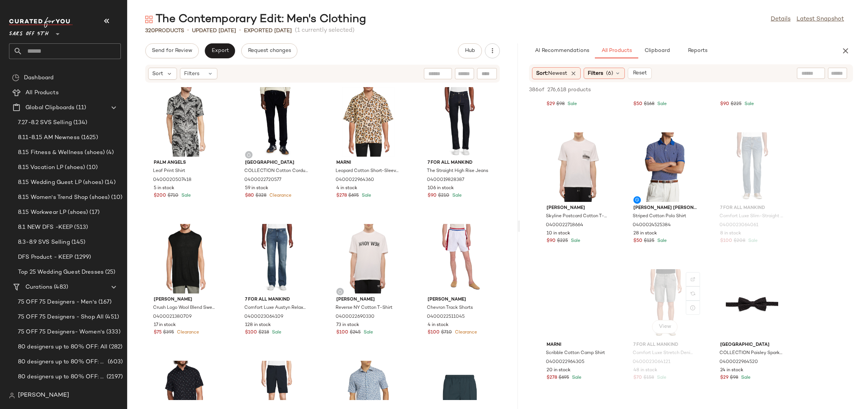
scroll to position [2297, 0]
click at [665, 165] on div "View" at bounding box center [666, 168] width 76 height 70
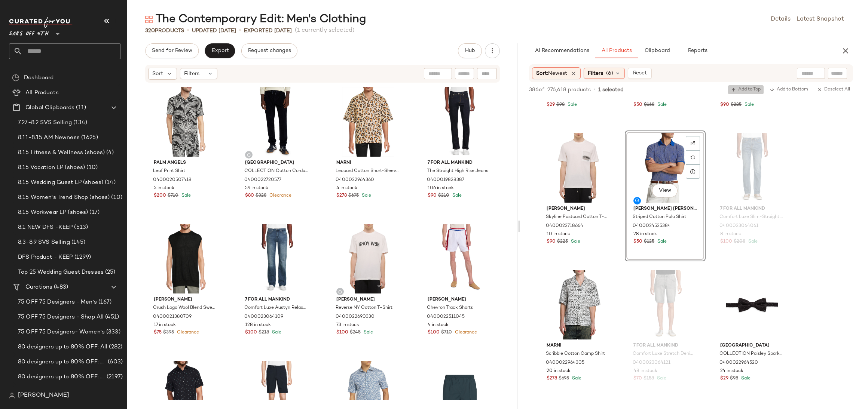
click at [749, 89] on span "Add to Top" at bounding box center [746, 89] width 30 height 5
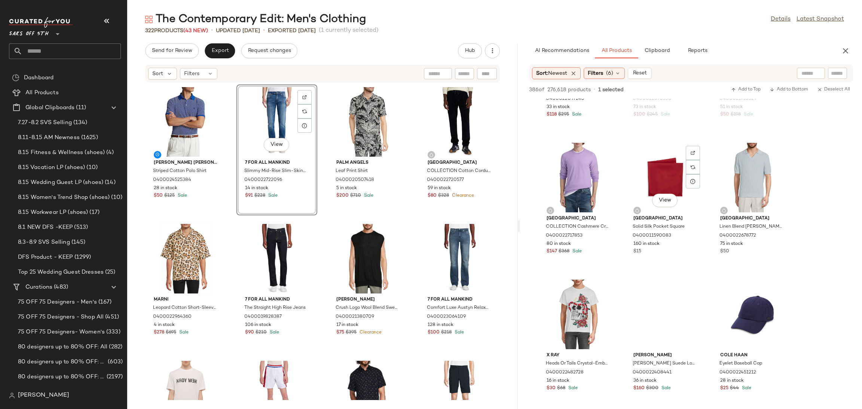
scroll to position [4206, 0]
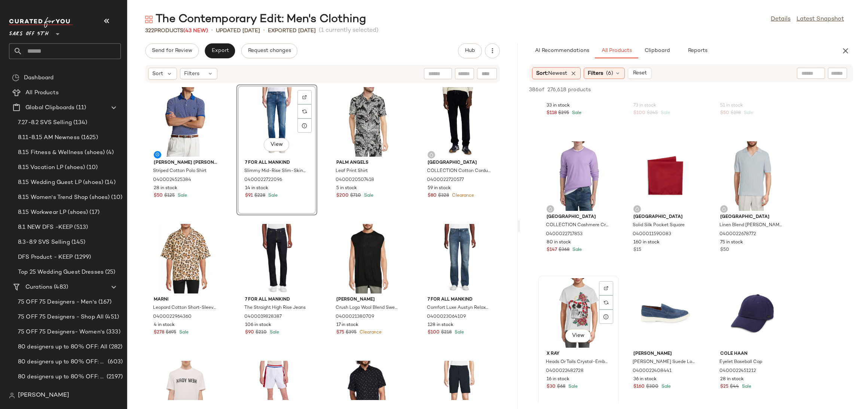
click at [562, 289] on div "View" at bounding box center [579, 313] width 76 height 70
click at [744, 88] on span "Add to Top" at bounding box center [746, 89] width 30 height 5
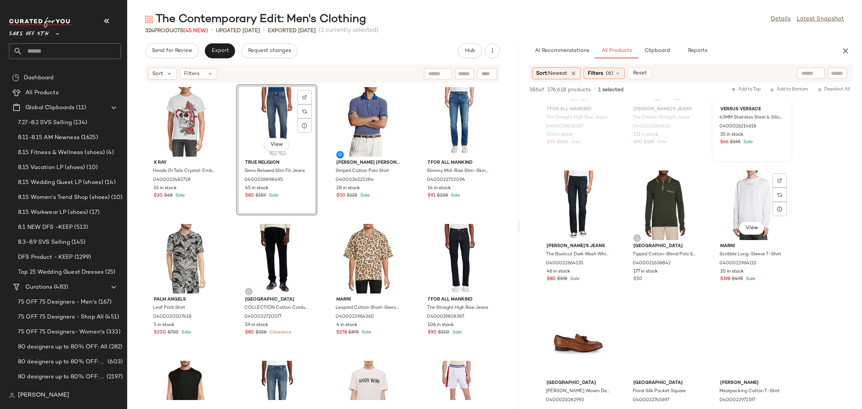
scroll to position [5410, 0]
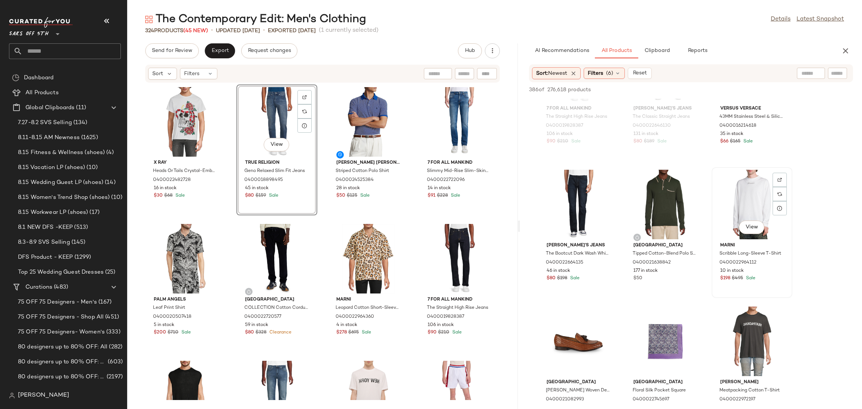
click at [736, 195] on div "View" at bounding box center [752, 205] width 76 height 70
click at [744, 80] on div "Sort: Newest Filters (6) Reset" at bounding box center [691, 73] width 324 height 18
click at [741, 87] on span "Add to Top" at bounding box center [746, 89] width 30 height 5
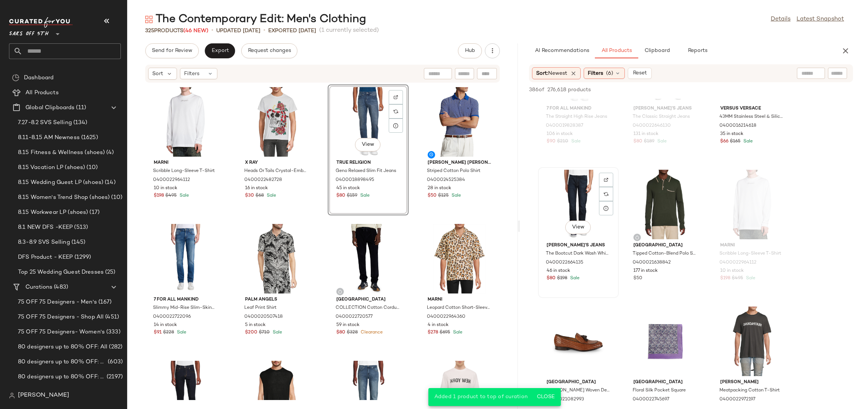
click at [580, 187] on div "View" at bounding box center [579, 205] width 76 height 70
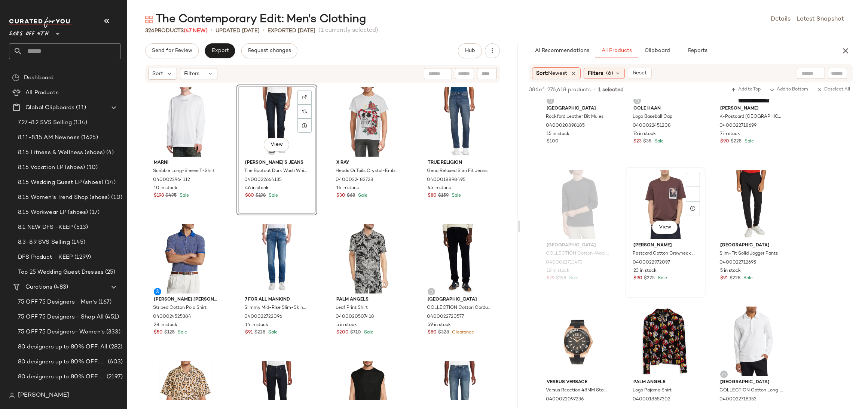
scroll to position [5844, 0]
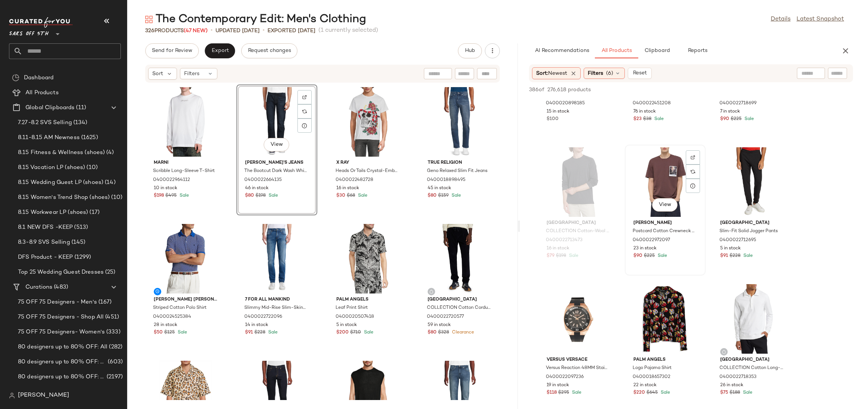
click at [659, 165] on div "View" at bounding box center [666, 182] width 76 height 70
click at [737, 88] on span "Add to Top" at bounding box center [746, 89] width 30 height 5
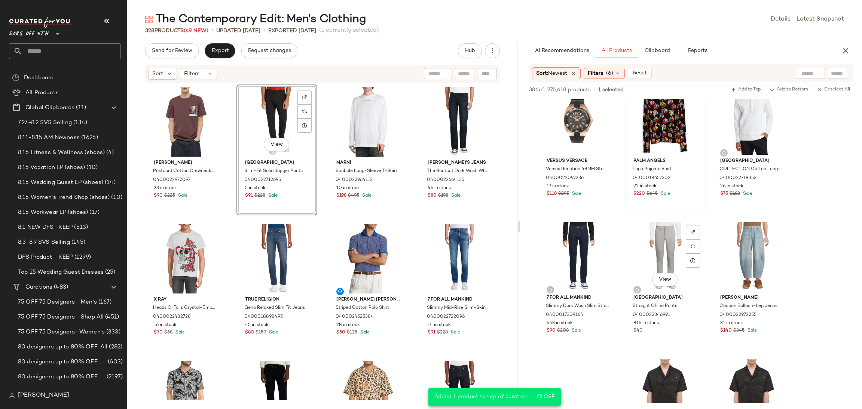
scroll to position [6048, 0]
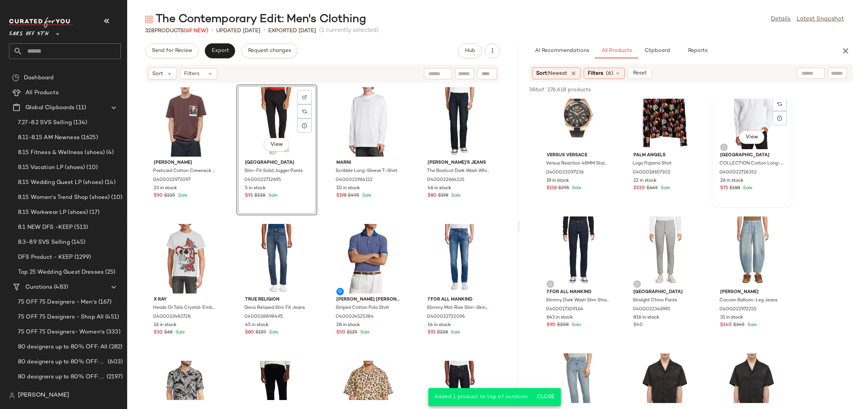
click at [729, 116] on div "View" at bounding box center [752, 115] width 76 height 70
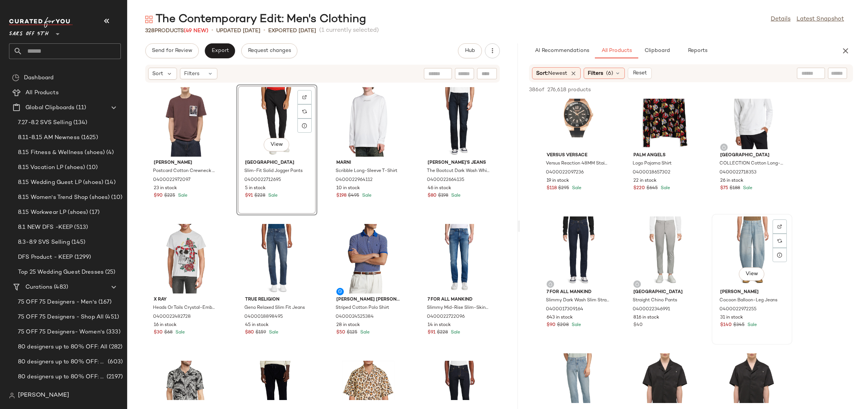
click at [741, 245] on div "View" at bounding box center [752, 252] width 76 height 70
click at [738, 88] on span "Add to Top" at bounding box center [746, 89] width 30 height 5
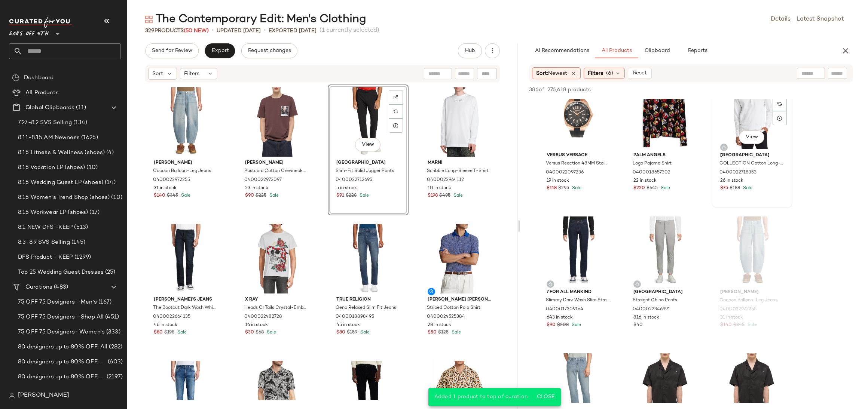
click at [744, 121] on div "View" at bounding box center [752, 115] width 76 height 70
click at [742, 86] on button "Add to Top" at bounding box center [746, 89] width 36 height 9
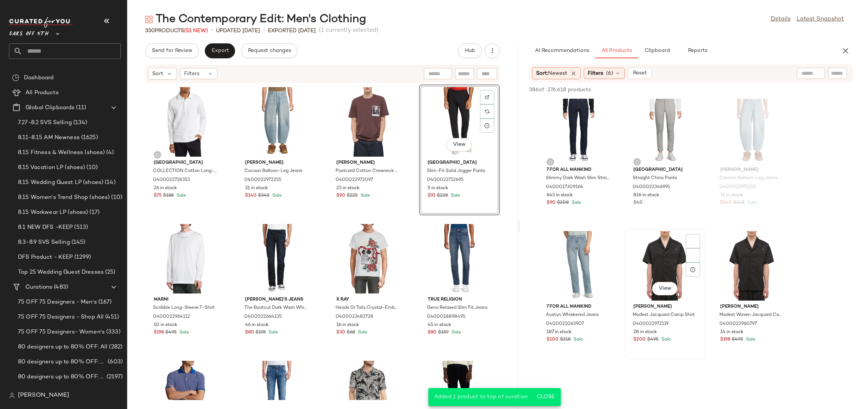
scroll to position [6171, 0]
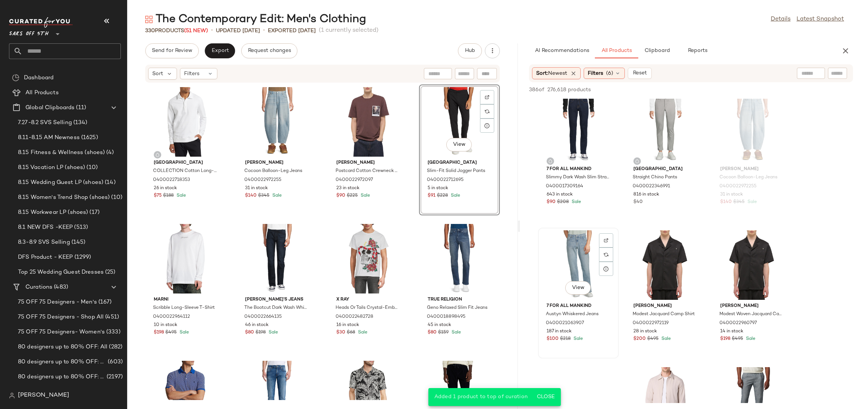
click at [572, 243] on div "View" at bounding box center [579, 266] width 76 height 70
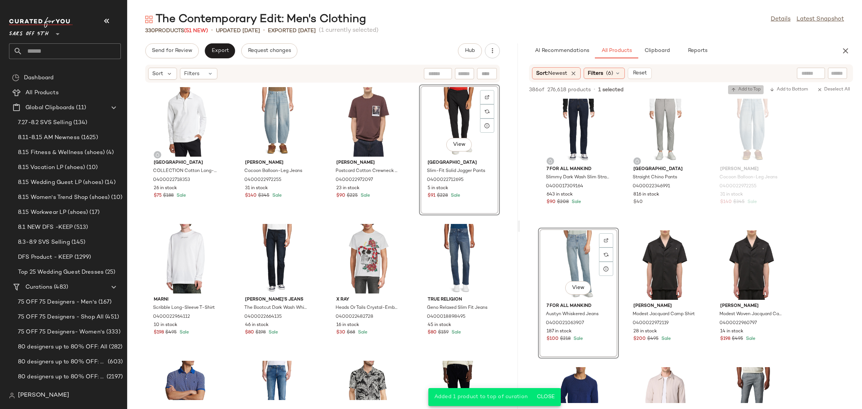
click at [741, 87] on span "Add to Top" at bounding box center [746, 89] width 30 height 5
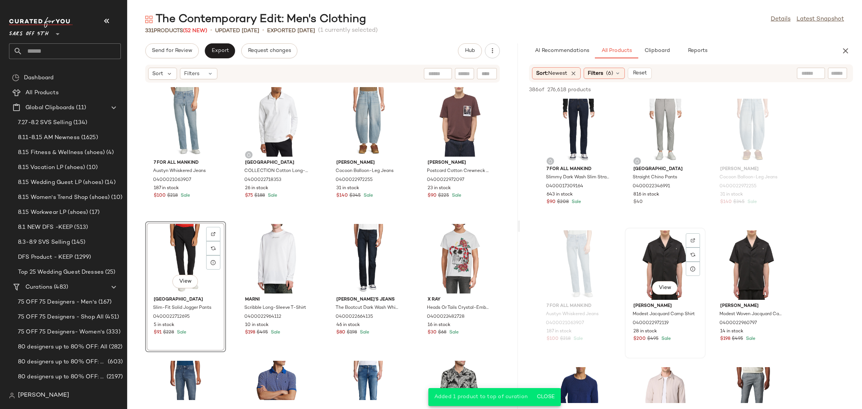
click at [646, 256] on div "View" at bounding box center [666, 266] width 76 height 70
click at [740, 89] on span "Add to Top" at bounding box center [746, 89] width 30 height 5
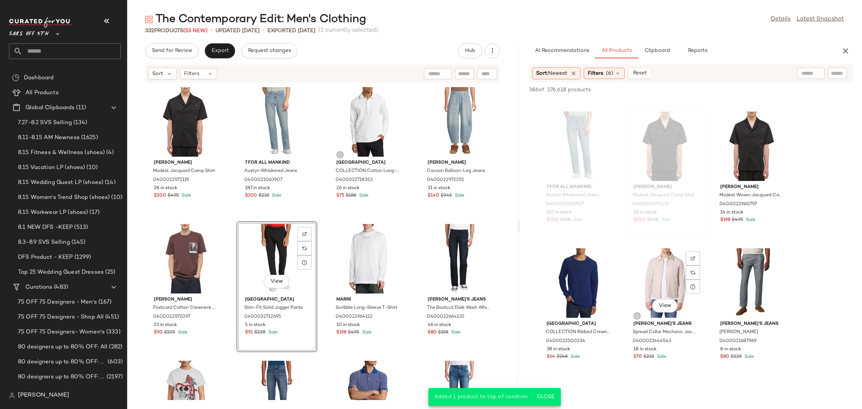
scroll to position [6291, 0]
click at [732, 258] on div "View" at bounding box center [752, 283] width 76 height 70
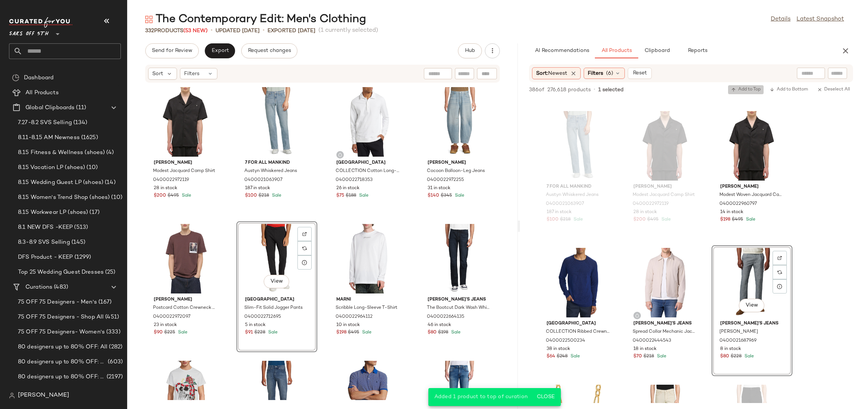
click at [743, 88] on span "Add to Top" at bounding box center [746, 89] width 30 height 5
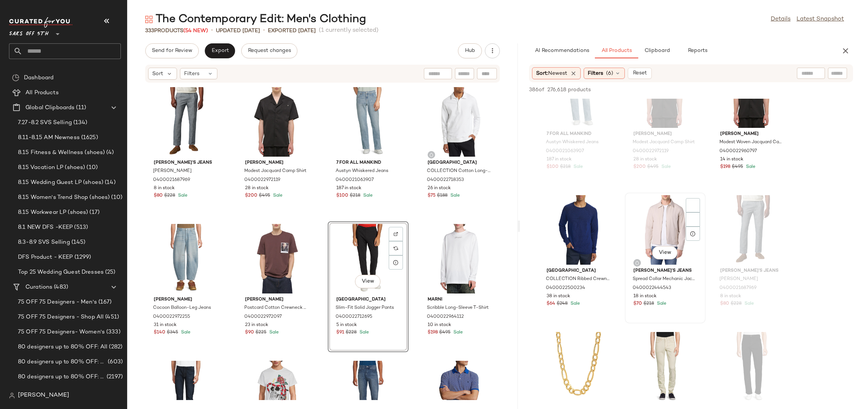
scroll to position [6345, 0]
click at [656, 221] on div "View" at bounding box center [666, 229] width 76 height 70
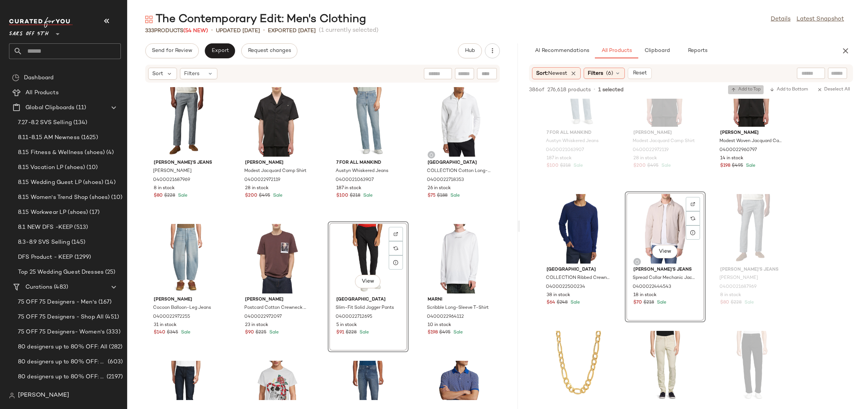
click at [744, 87] on span "Add to Top" at bounding box center [746, 89] width 30 height 5
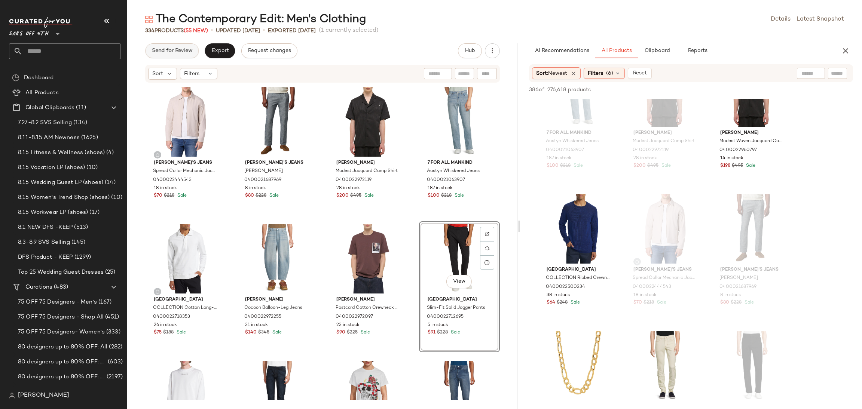
click at [175, 54] on span "Send for Review" at bounding box center [172, 51] width 41 height 6
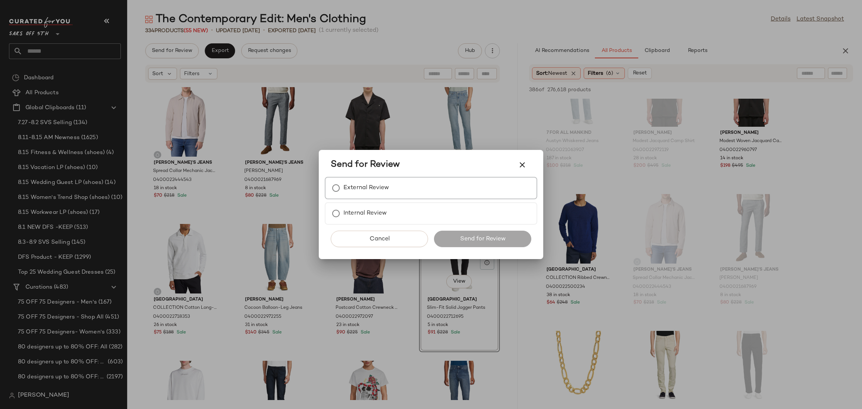
click at [346, 192] on label "External Review" at bounding box center [367, 188] width 46 height 15
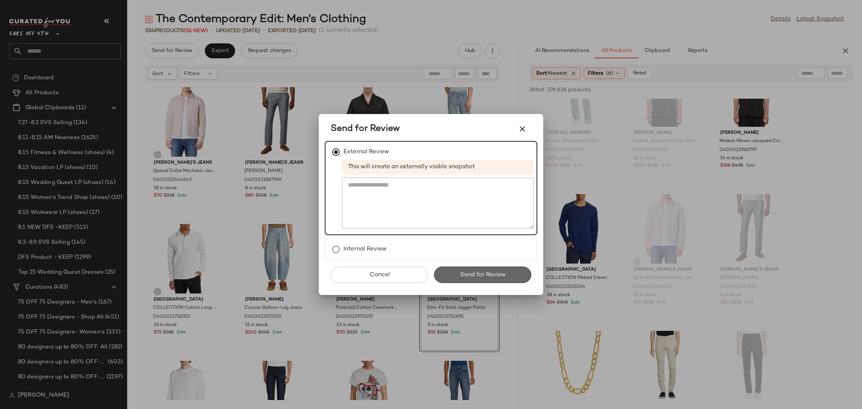
click at [453, 268] on button "Send for Review" at bounding box center [482, 275] width 97 height 16
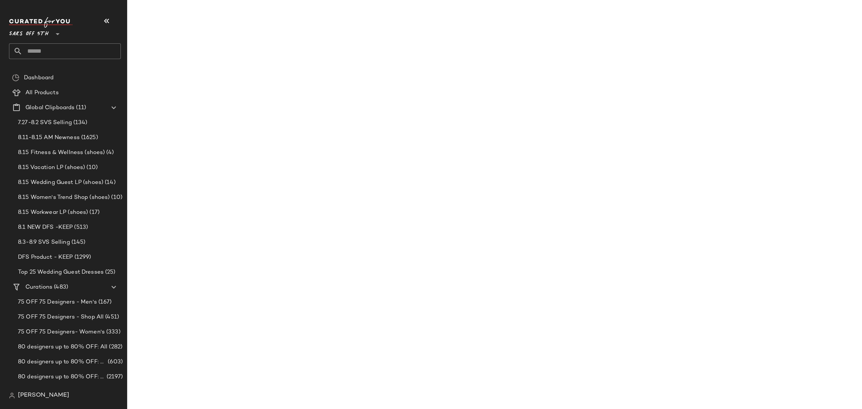
scroll to position [9495, 0]
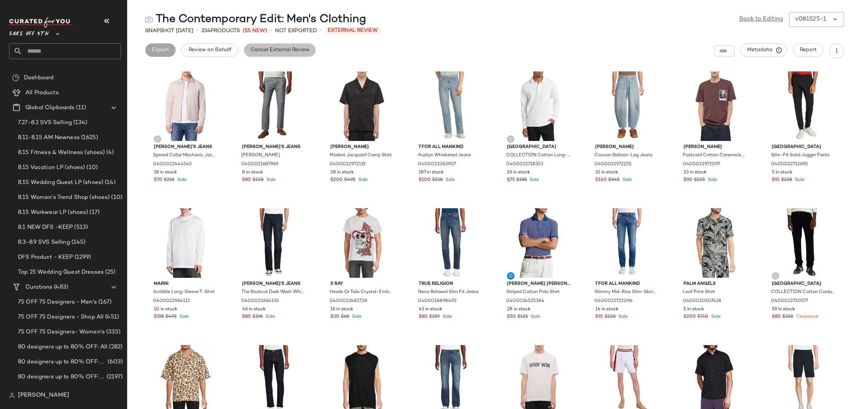
click at [294, 50] on span "Cancel External Review" at bounding box center [279, 50] width 59 height 6
click at [748, 16] on link "Back to Editing" at bounding box center [761, 19] width 44 height 9
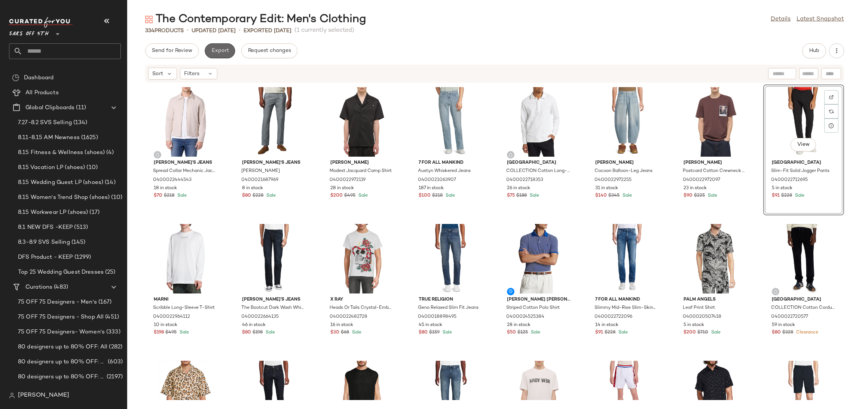
click at [224, 52] on span "Export" at bounding box center [220, 51] width 18 height 6
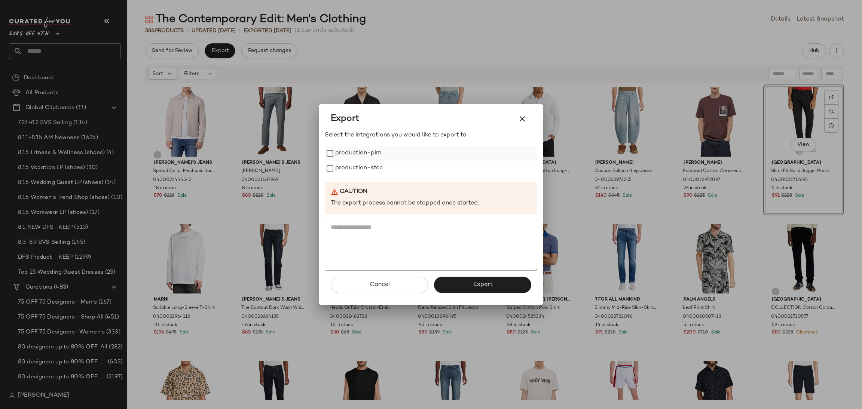
click at [371, 148] on label "production-pim" at bounding box center [358, 153] width 46 height 15
click at [373, 170] on label "production-sfcc" at bounding box center [359, 168] width 48 height 15
click at [467, 286] on button "Export" at bounding box center [482, 285] width 97 height 16
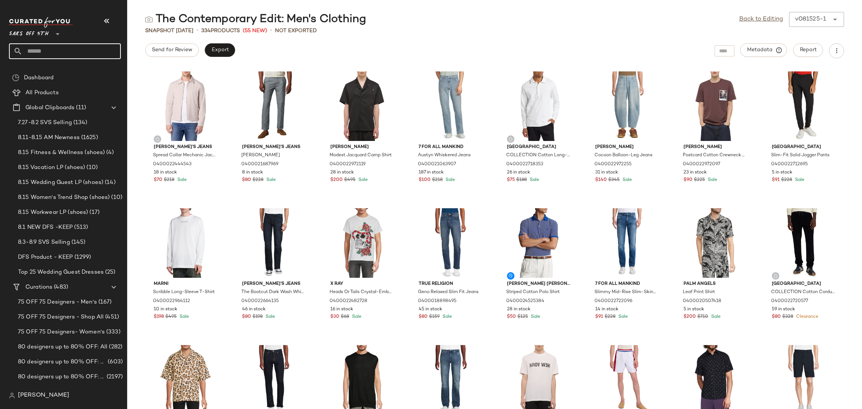
click at [76, 50] on input "text" at bounding box center [71, 51] width 98 height 16
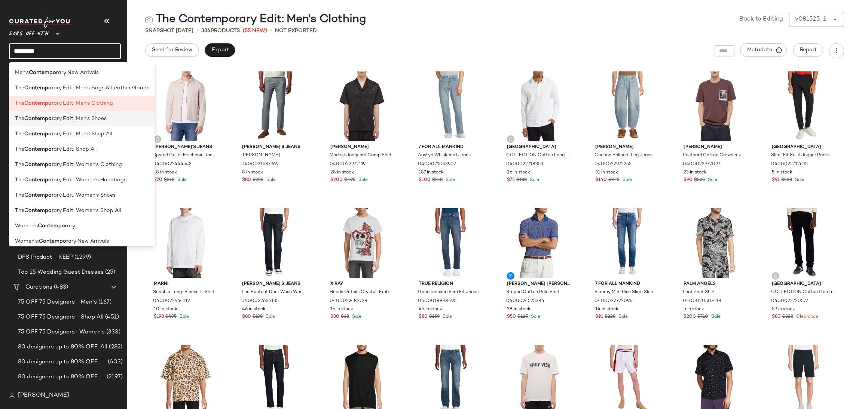
type input "*********"
click at [81, 119] on span "ary Edit: Men's Shoes" at bounding box center [80, 119] width 53 height 8
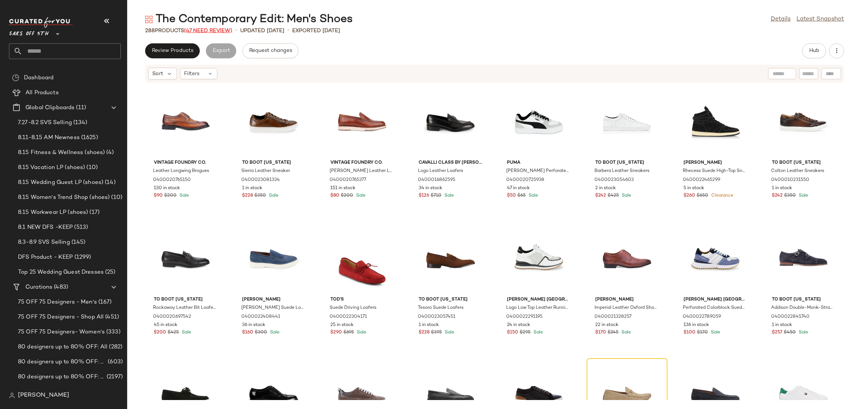
click at [216, 28] on span "(47 Need Review)" at bounding box center [208, 31] width 48 height 6
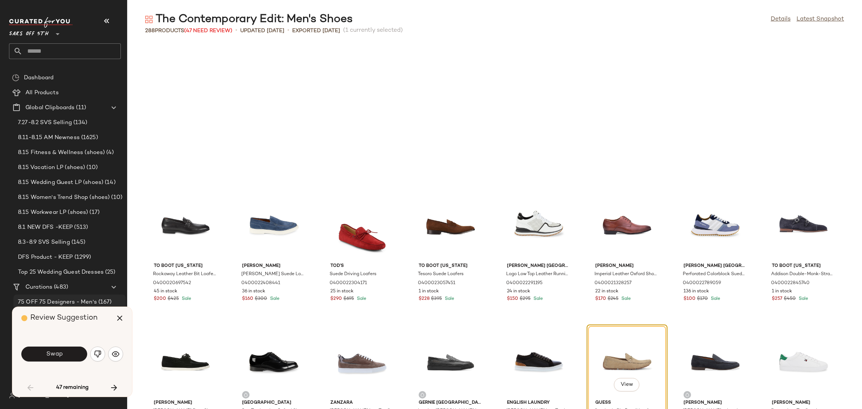
scroll to position [143, 0]
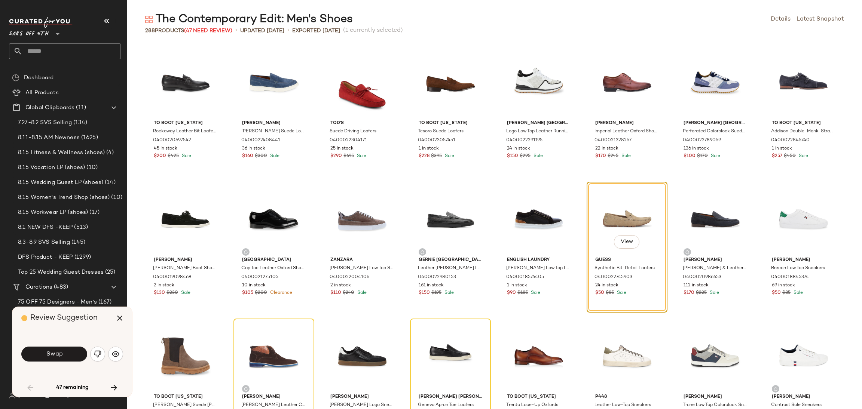
click at [60, 372] on div "Swap" at bounding box center [72, 354] width 102 height 40
click at [61, 363] on div "Swap" at bounding box center [72, 354] width 102 height 18
click at [68, 353] on button "Swap" at bounding box center [54, 354] width 66 height 15
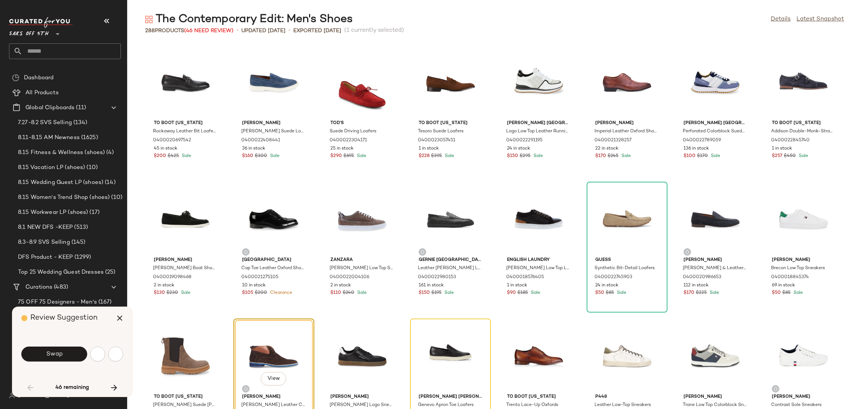
scroll to position [274, 0]
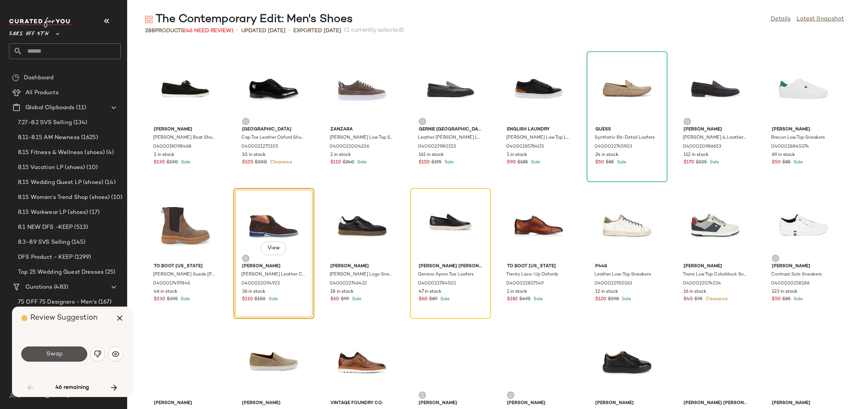
click at [68, 353] on button "Swap" at bounding box center [54, 354] width 66 height 15
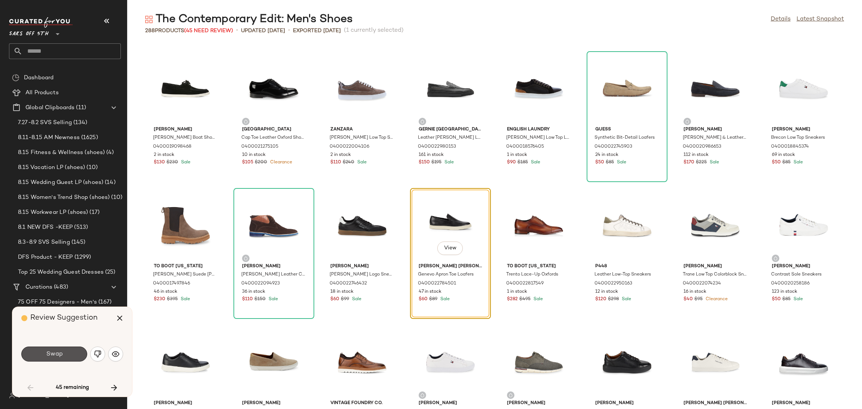
click at [68, 353] on button "Swap" at bounding box center [54, 354] width 66 height 15
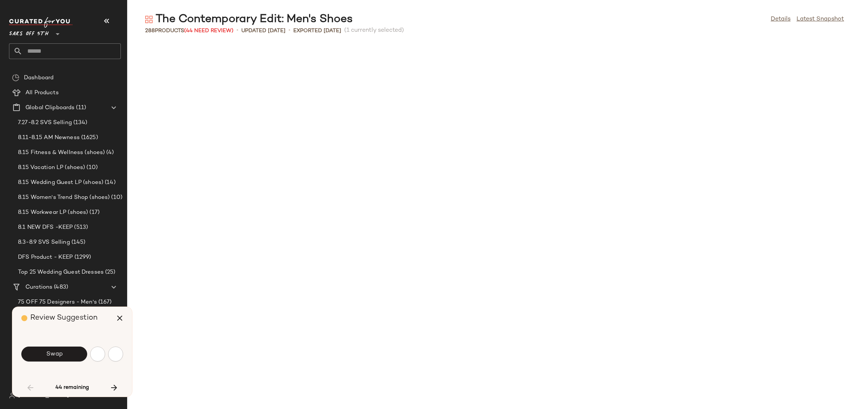
scroll to position [684, 0]
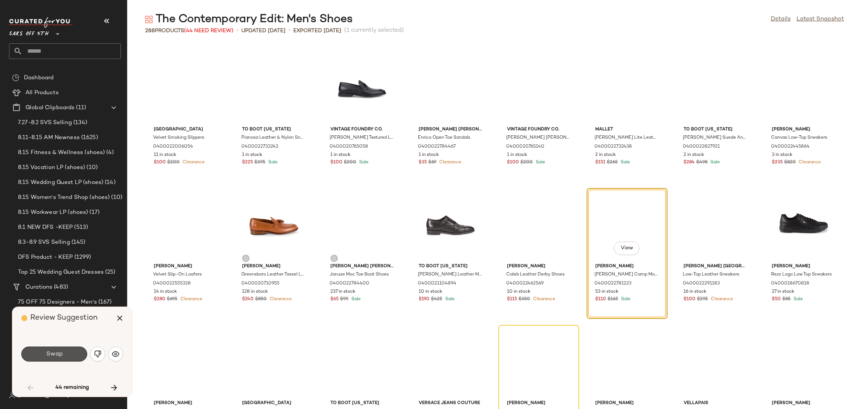
click at [68, 353] on button "Swap" at bounding box center [54, 354] width 66 height 15
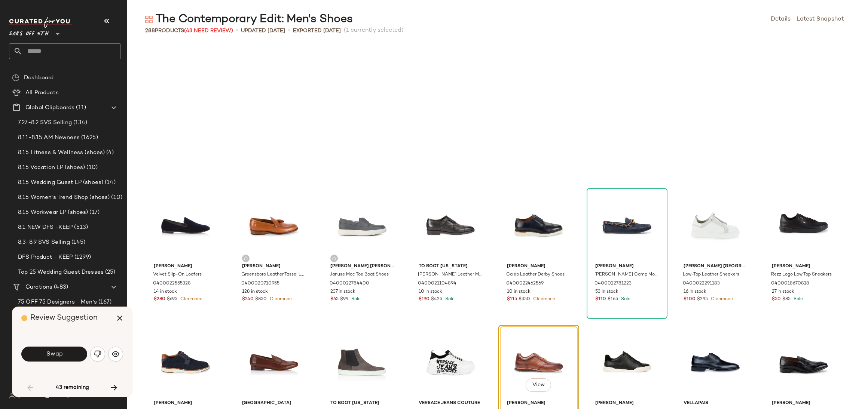
scroll to position [822, 0]
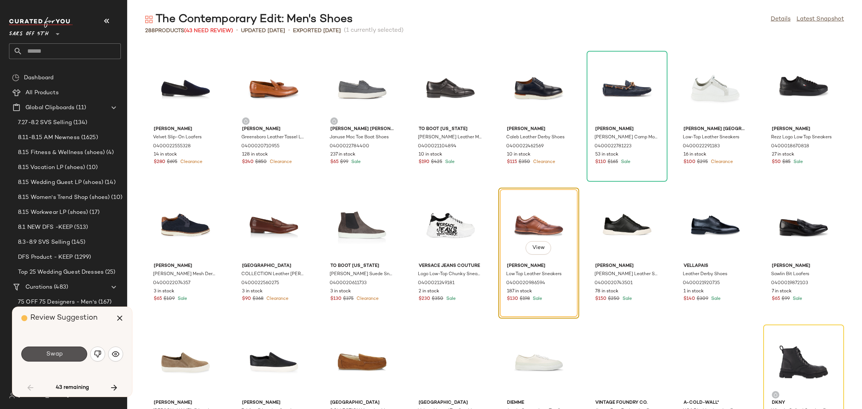
click at [68, 353] on button "Swap" at bounding box center [54, 354] width 66 height 15
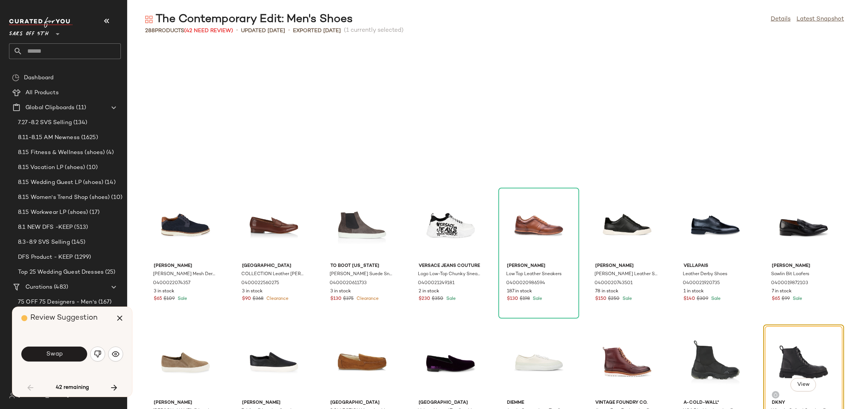
scroll to position [958, 0]
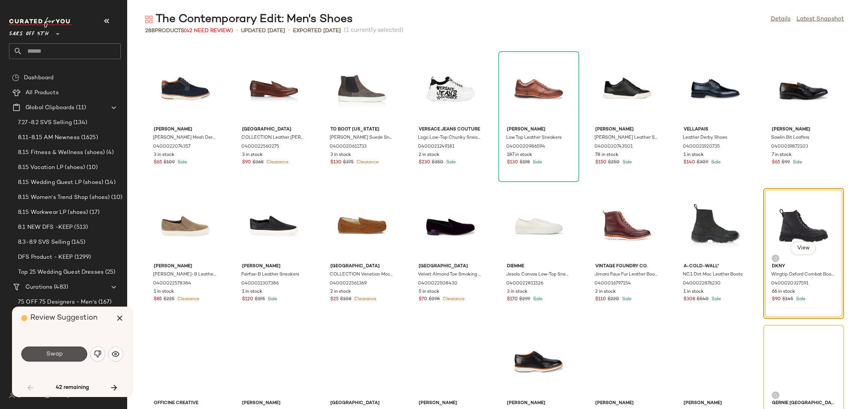
click at [68, 353] on button "Swap" at bounding box center [54, 354] width 66 height 15
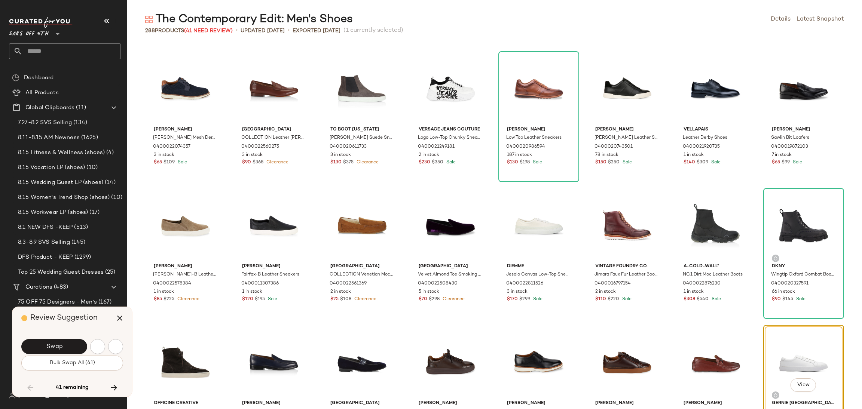
scroll to position [1095, 0]
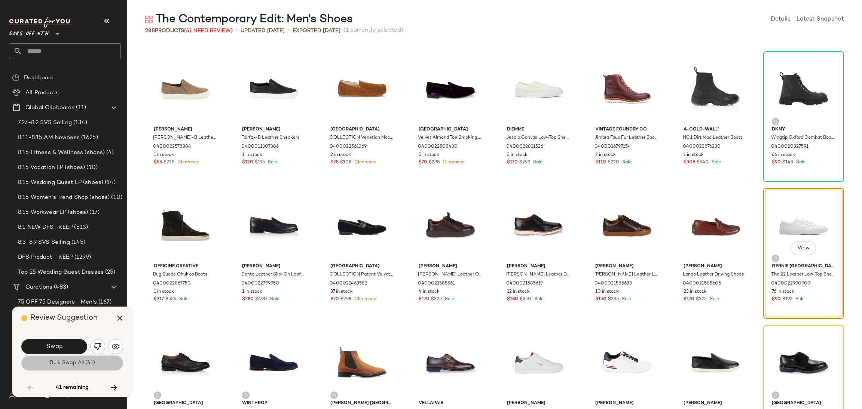
click at [68, 365] on span "Bulk Swap All (41)" at bounding box center [72, 363] width 46 height 6
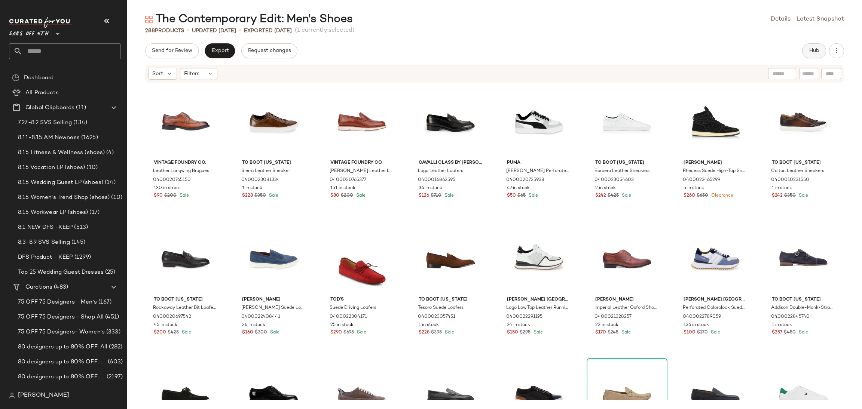
click at [814, 50] on span "Hub" at bounding box center [814, 51] width 10 height 6
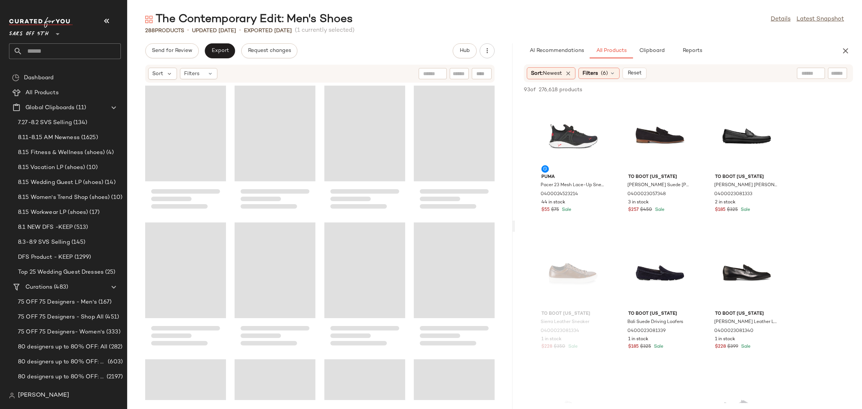
drag, startPoint x: 493, startPoint y: 226, endPoint x: 514, endPoint y: 226, distance: 20.6
click at [514, 226] on div "The Contemporary Edit: Men's Shoes Details Latest Snapshot 288 Products • updat…" at bounding box center [494, 210] width 735 height 397
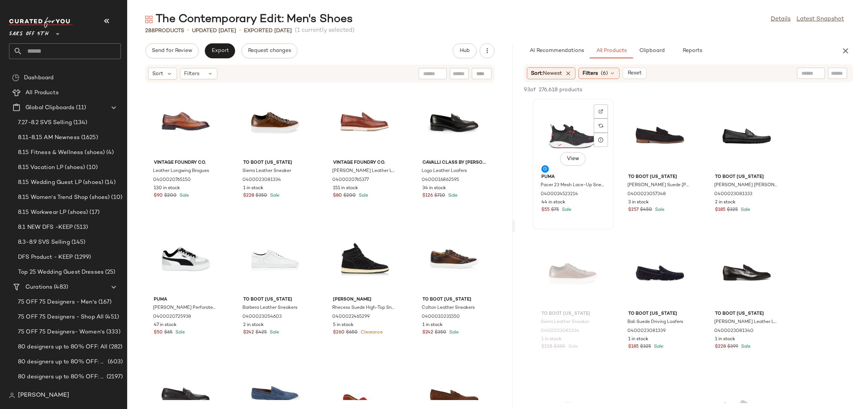
click at [566, 131] on div "View" at bounding box center [574, 136] width 76 height 70
click at [747, 91] on span "Add to Top" at bounding box center [746, 89] width 30 height 5
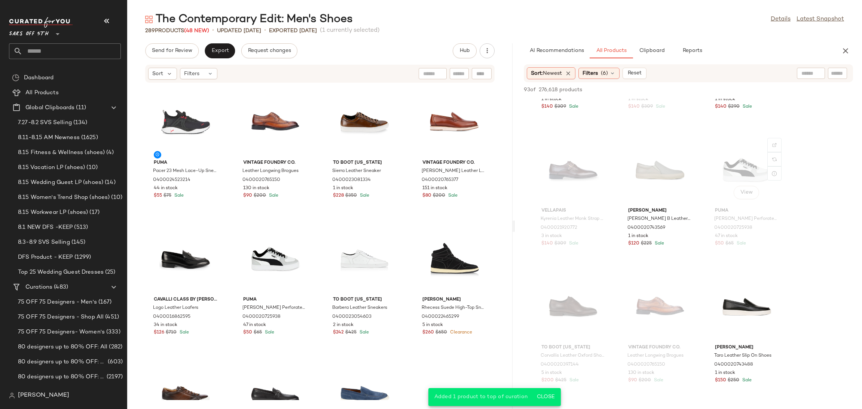
scroll to position [1883, 0]
click at [611, 72] on icon at bounding box center [613, 73] width 6 height 6
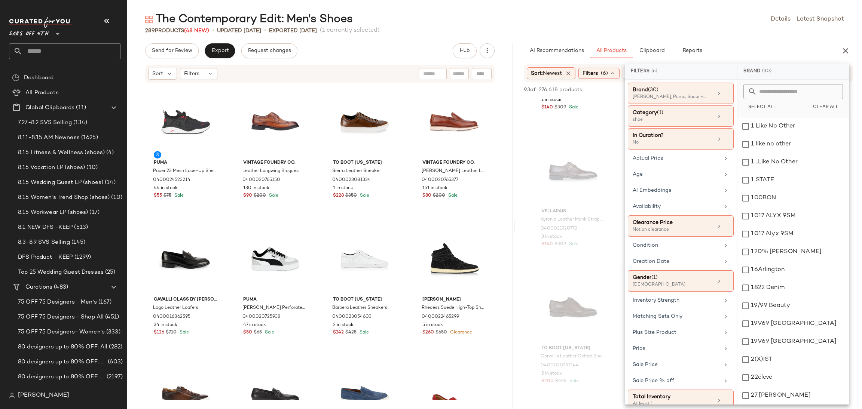
scroll to position [13, 0]
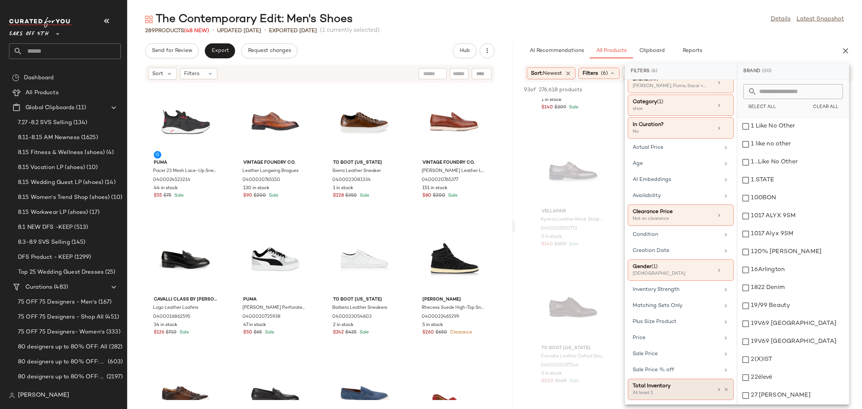
click at [659, 388] on div "Total Inventory" at bounding box center [673, 386] width 80 height 8
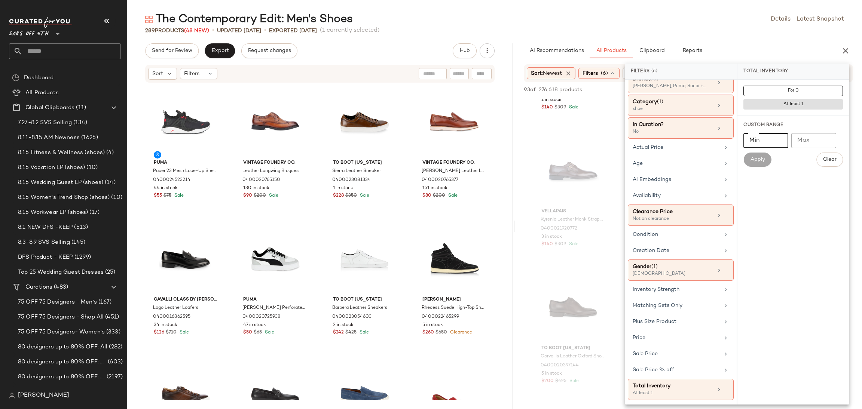
click at [762, 146] on input "Min" at bounding box center [766, 140] width 45 height 15
type input "*"
click at [759, 158] on span "Apply" at bounding box center [757, 160] width 15 height 6
click at [698, 20] on div "The Contemporary Edit: Men's Shoes Details Latest Snapshot" at bounding box center [494, 19] width 735 height 15
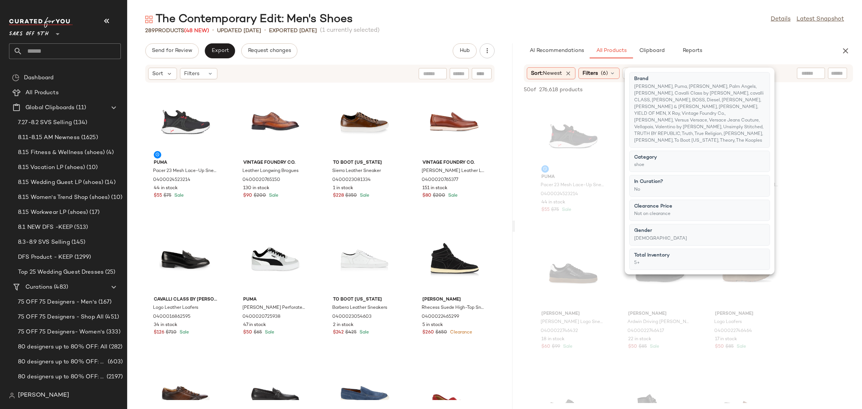
click at [698, 20] on div "The Contemporary Edit: Men's Shoes Details Latest Snapshot" at bounding box center [494, 19] width 735 height 15
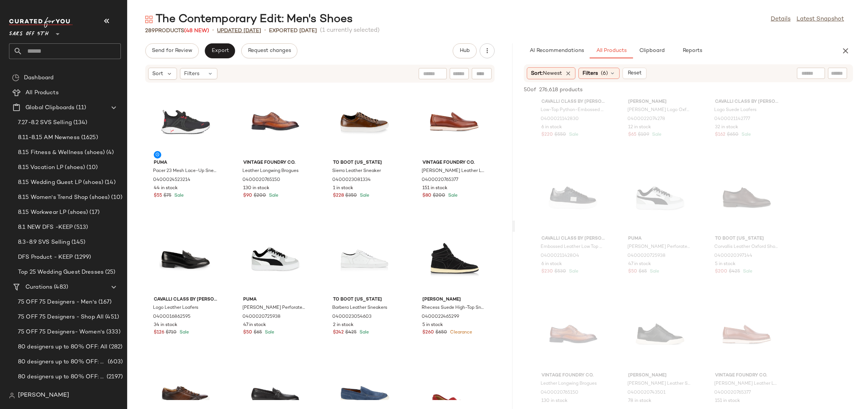
scroll to position [734, 0]
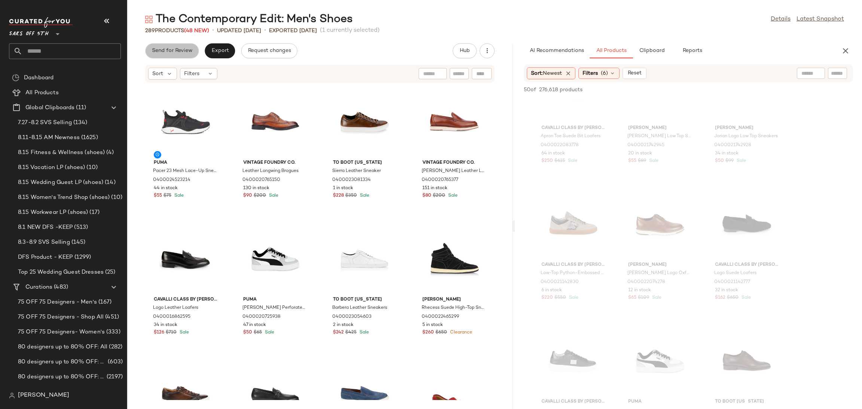
click at [173, 56] on button "Send for Review" at bounding box center [172, 50] width 54 height 15
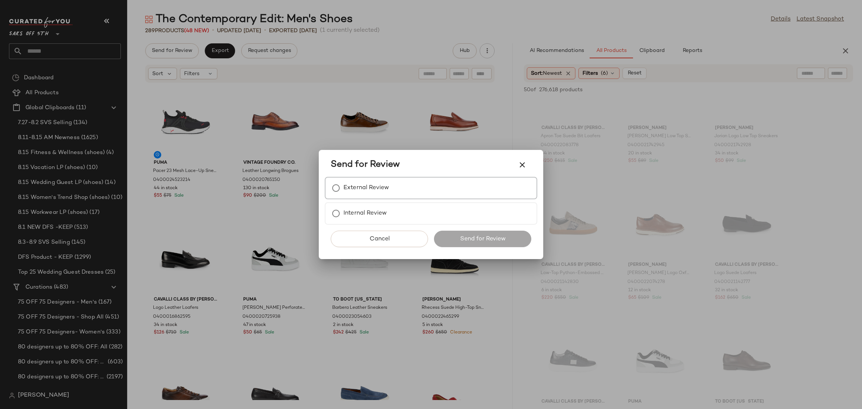
click at [396, 196] on div "External Review" at bounding box center [431, 188] width 213 height 22
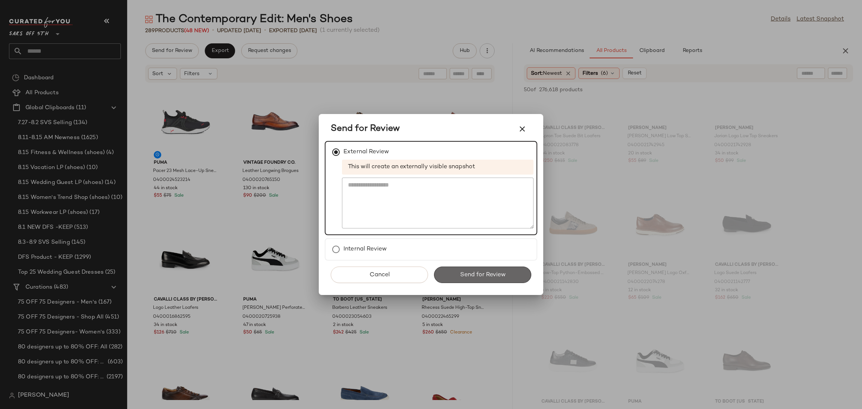
click at [463, 276] on span "Send for Review" at bounding box center [483, 275] width 46 height 7
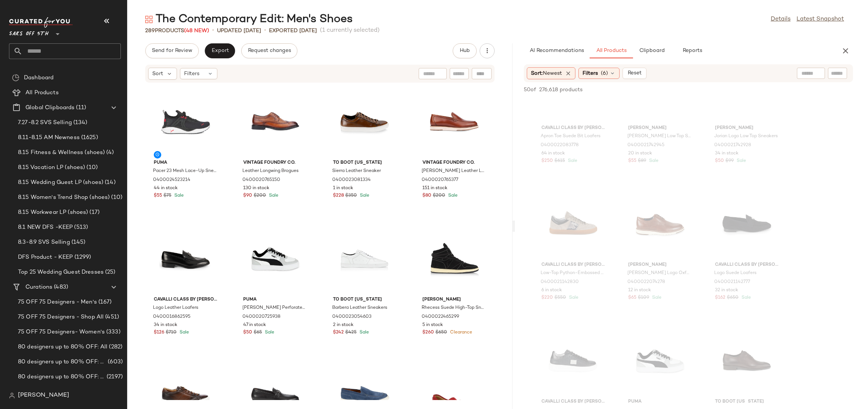
scroll to position [1008, 0]
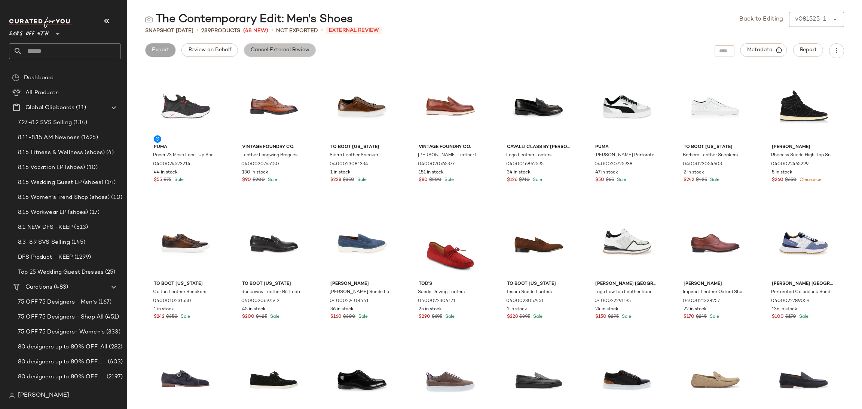
click at [259, 50] on span "Cancel External Review" at bounding box center [279, 50] width 59 height 6
click at [769, 15] on link "Back to Editing" at bounding box center [761, 19] width 44 height 9
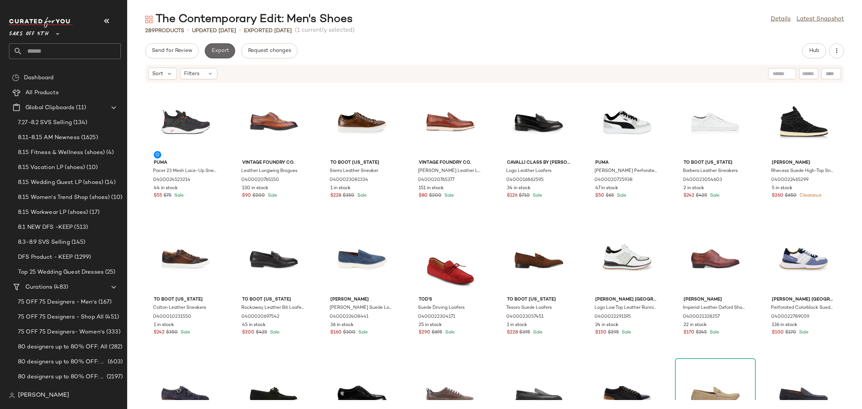
click at [224, 49] on span "Export" at bounding box center [220, 51] width 18 height 6
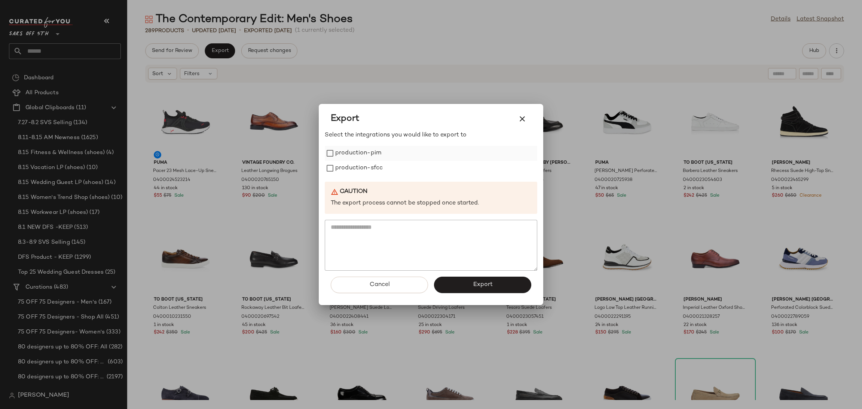
click at [350, 149] on label "production-pim" at bounding box center [358, 153] width 46 height 15
click at [356, 173] on label "production-sfcc" at bounding box center [359, 168] width 48 height 15
click at [476, 281] on span "Export" at bounding box center [483, 284] width 20 height 7
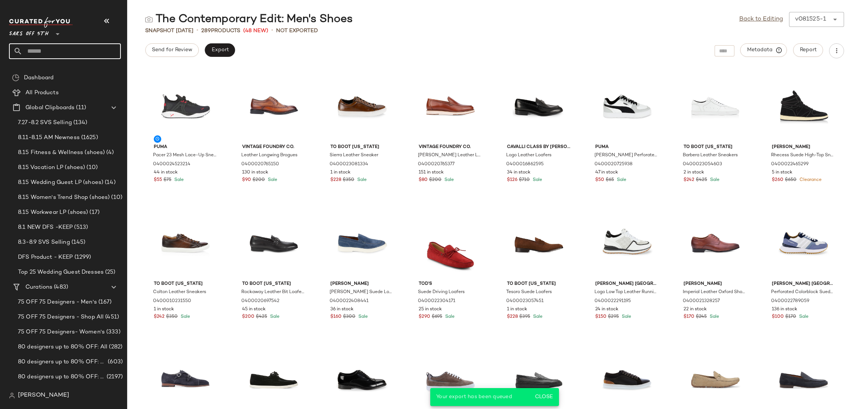
click at [55, 51] on input "text" at bounding box center [71, 51] width 98 height 16
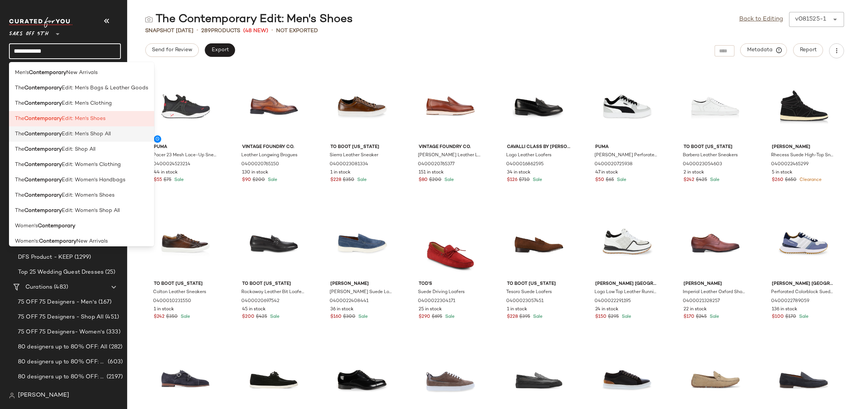
type input "**********"
click at [105, 134] on span "Edit: Men's Shop All" at bounding box center [86, 134] width 49 height 8
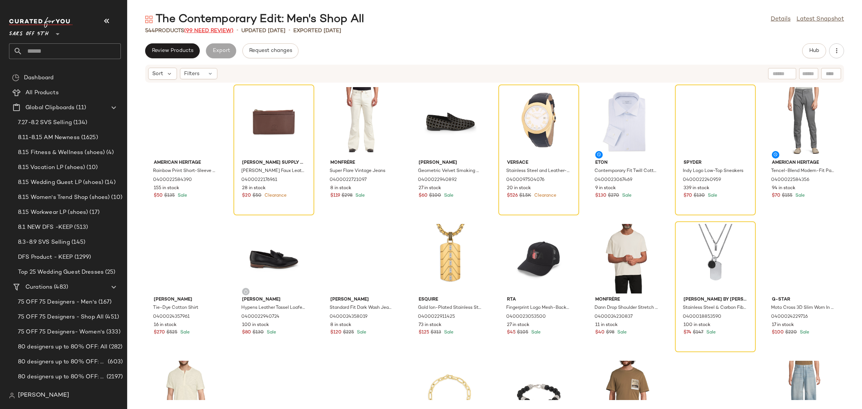
click at [226, 32] on span "(99 Need Review)" at bounding box center [208, 31] width 49 height 6
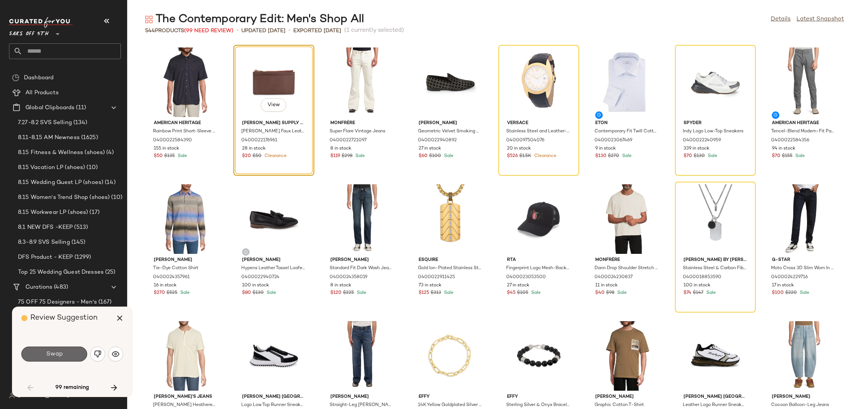
click at [71, 355] on button "Swap" at bounding box center [54, 354] width 66 height 15
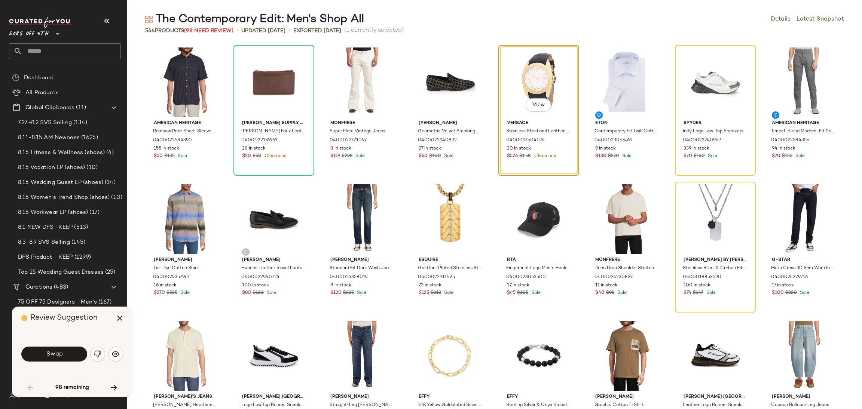
click at [71, 355] on button "Swap" at bounding box center [54, 354] width 66 height 15
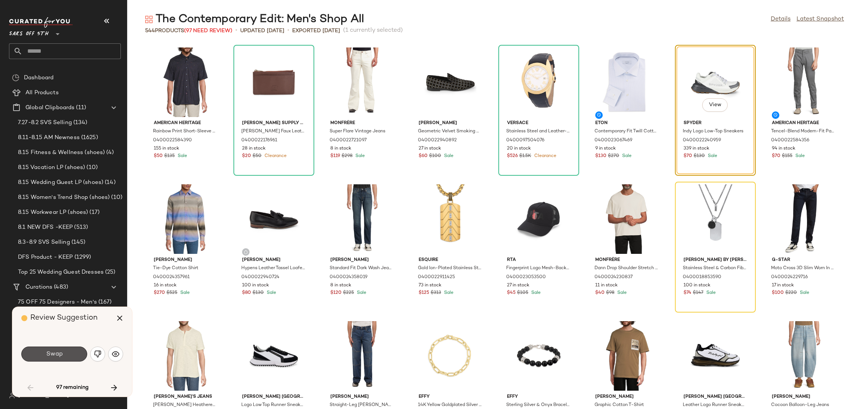
click at [71, 355] on button "Swap" at bounding box center [54, 354] width 66 height 15
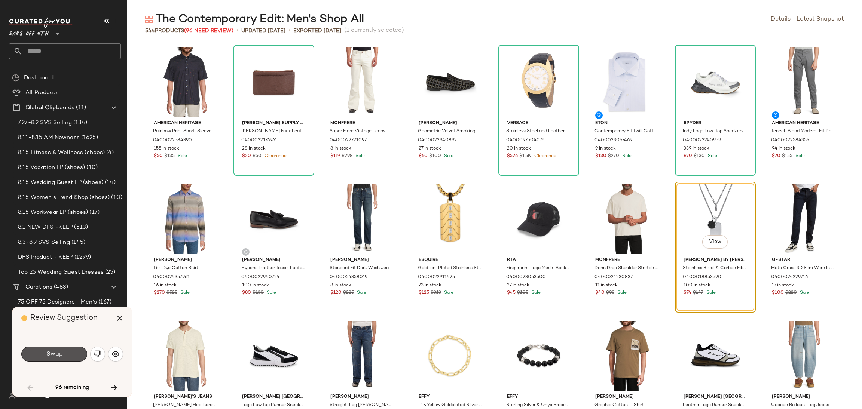
click at [71, 355] on button "Swap" at bounding box center [54, 354] width 66 height 15
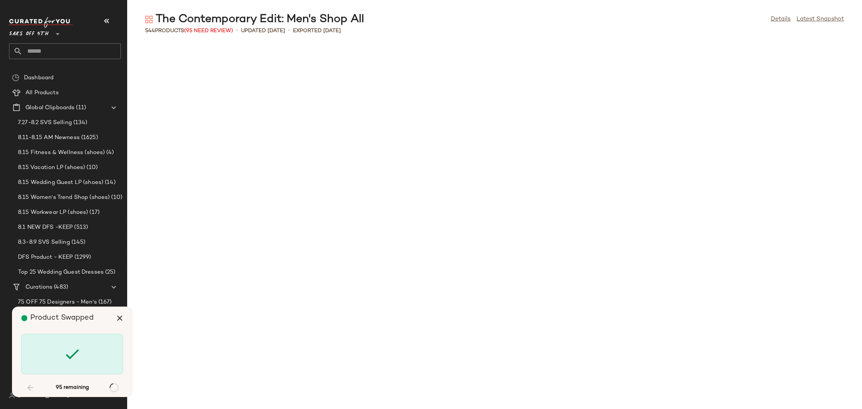
scroll to position [822, 0]
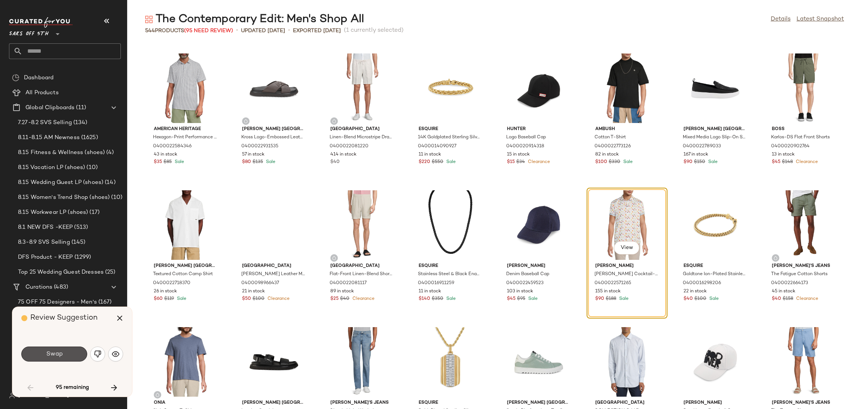
click at [71, 355] on button "Swap" at bounding box center [54, 354] width 66 height 15
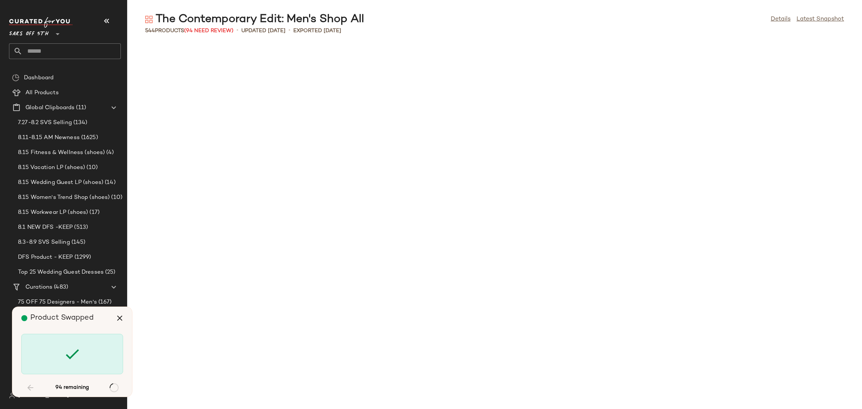
scroll to position [1369, 0]
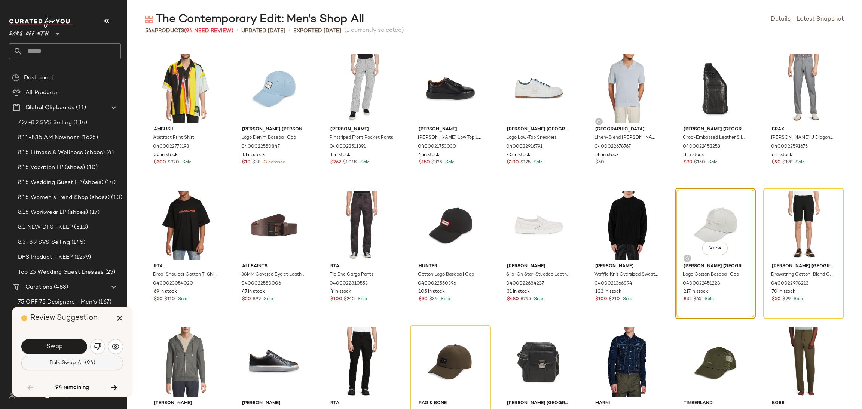
click at [70, 367] on button "Bulk Swap All (94)" at bounding box center [72, 363] width 102 height 15
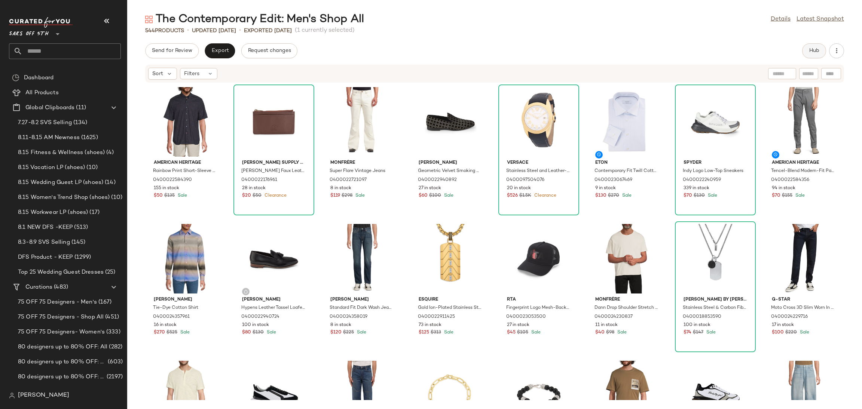
click at [809, 48] on span "Hub" at bounding box center [814, 51] width 10 height 6
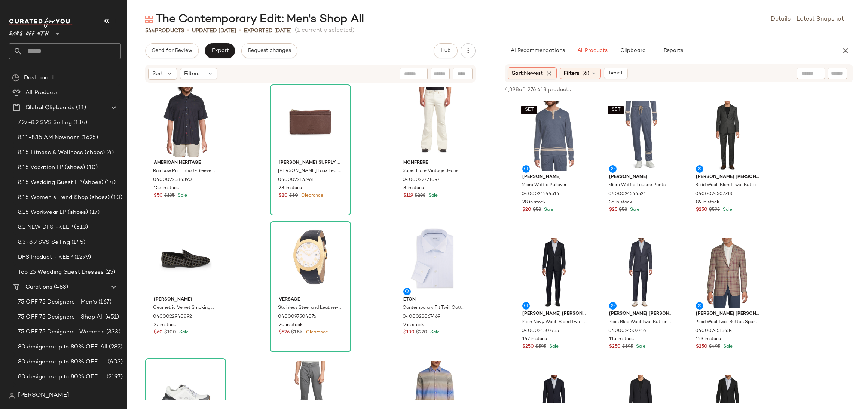
drag, startPoint x: 496, startPoint y: 228, endPoint x: 497, endPoint y: 223, distance: 4.3
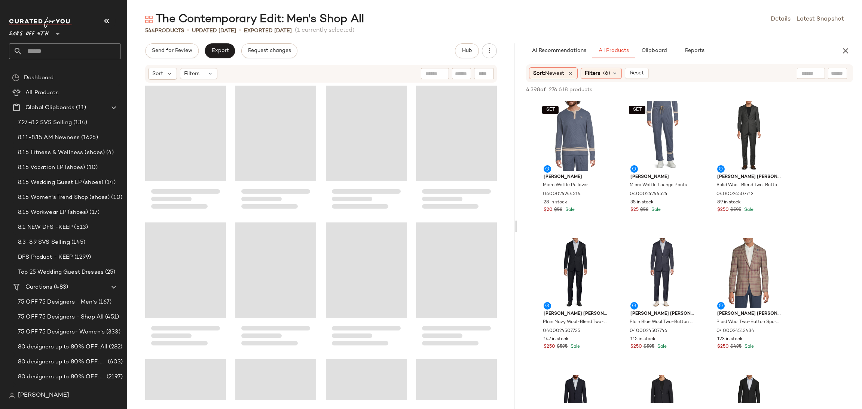
drag, startPoint x: 495, startPoint y: 227, endPoint x: 518, endPoint y: 225, distance: 22.9
click at [518, 225] on div "The Contemporary Edit: Men's Shop All Details Latest Snapshot 544 Products • up…" at bounding box center [494, 210] width 735 height 397
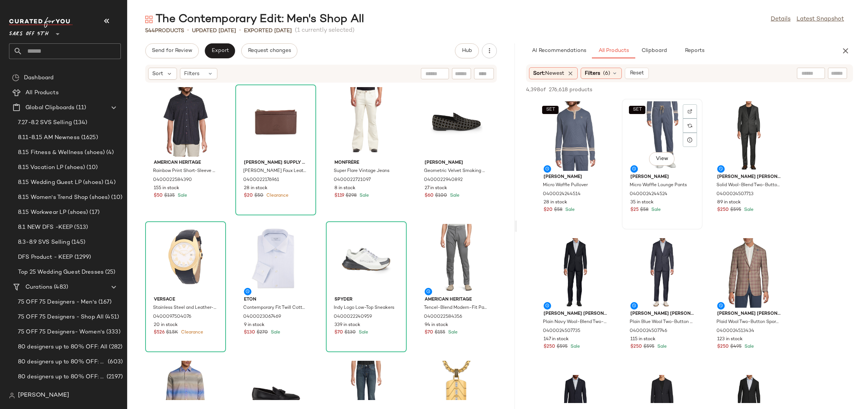
click at [654, 134] on div "SET View" at bounding box center [663, 136] width 76 height 70
drag, startPoint x: 744, startPoint y: 84, endPoint x: 743, endPoint y: 90, distance: 5.7
click at [743, 90] on div "4,398 of 276,618 products • 1 selected Add to Top Add to Bottom Deselect All" at bounding box center [689, 90] width 345 height 16
click at [743, 90] on span "Add to Top" at bounding box center [746, 89] width 30 height 5
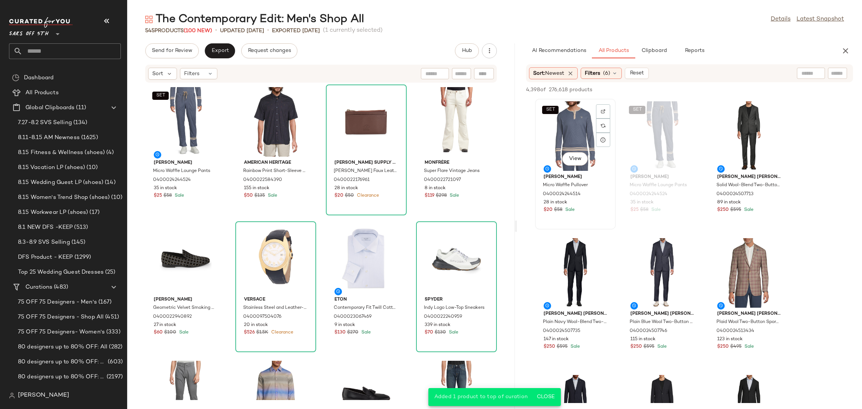
click at [567, 131] on div "SET View" at bounding box center [576, 136] width 76 height 70
click at [758, 90] on span "Add to Top" at bounding box center [746, 89] width 30 height 5
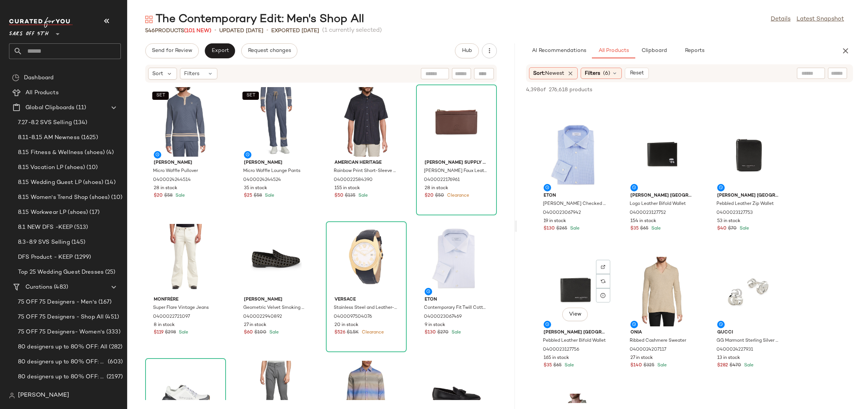
scroll to position [4922, 0]
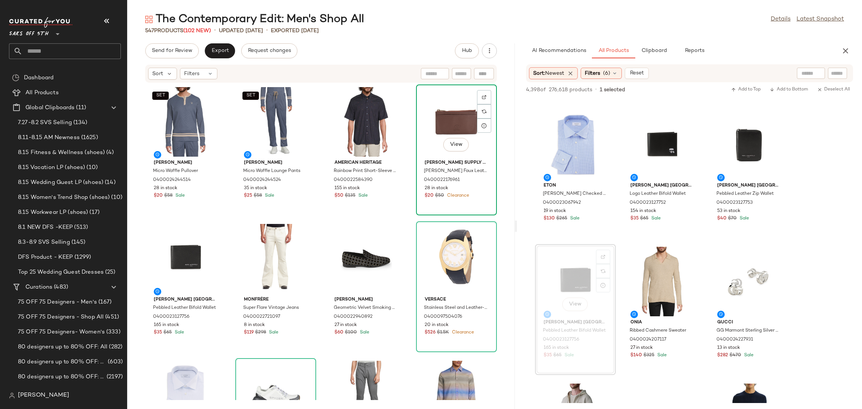
click at [458, 112] on div "View" at bounding box center [457, 122] width 76 height 70
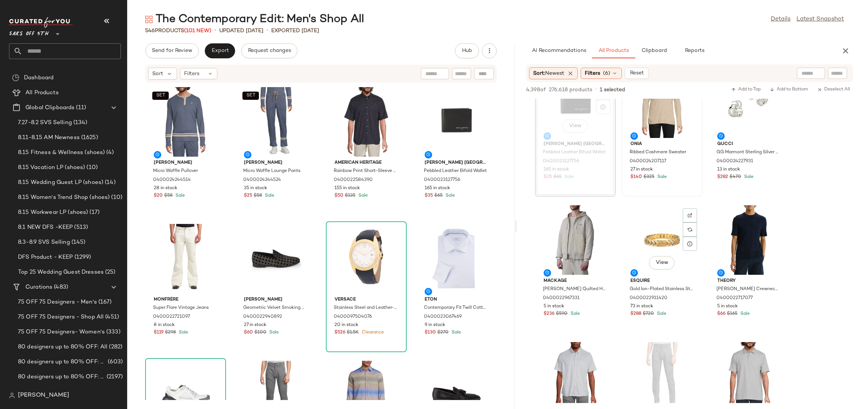
scroll to position [5101, 0]
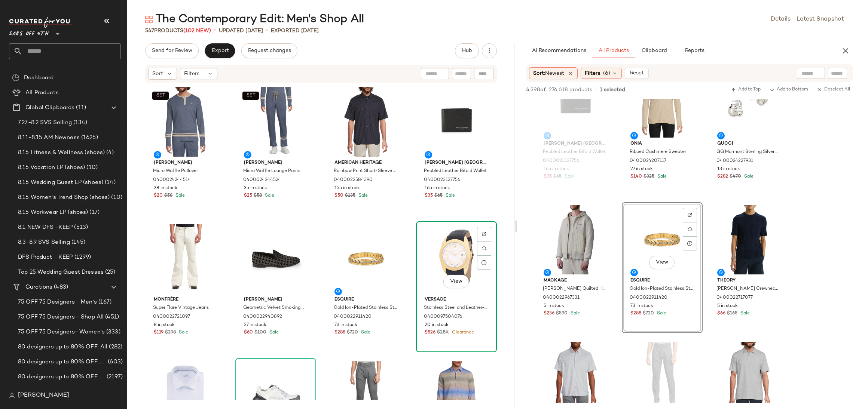
click at [456, 253] on div "View" at bounding box center [457, 259] width 76 height 70
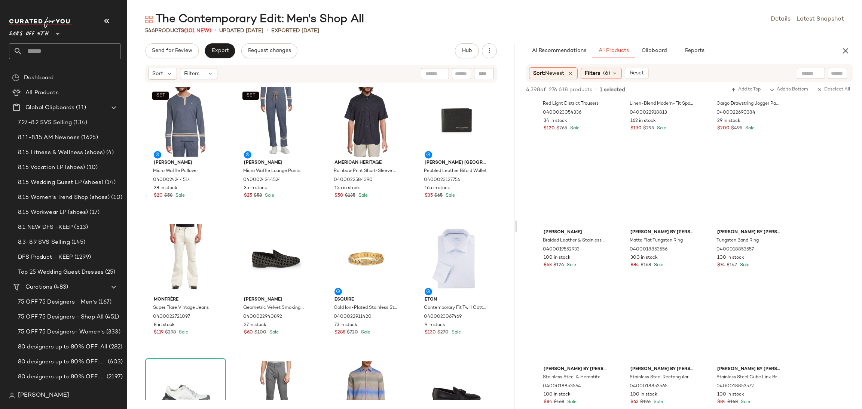
scroll to position [21658, 0]
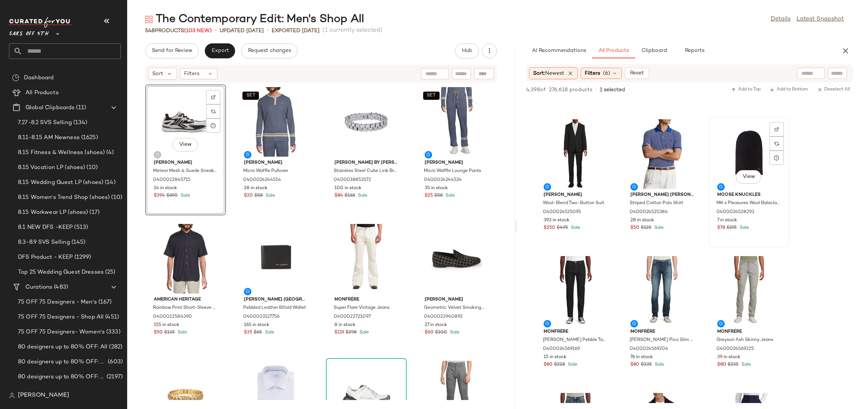
scroll to position [422, 0]
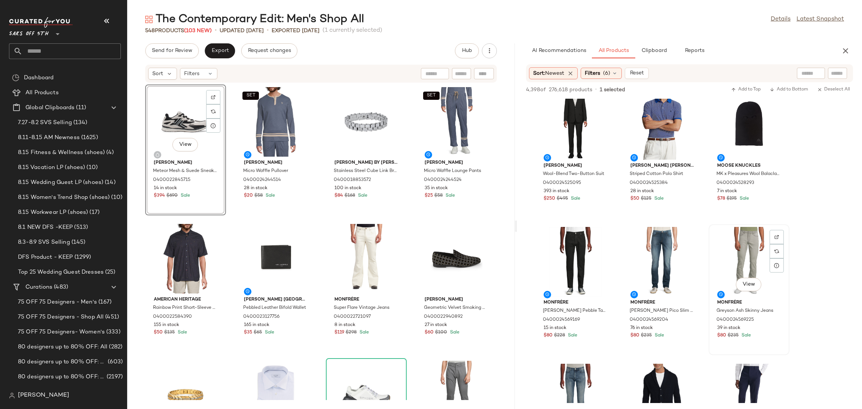
click at [748, 242] on div "View" at bounding box center [749, 262] width 76 height 70
click at [737, 88] on span "Add to Top" at bounding box center [746, 89] width 30 height 5
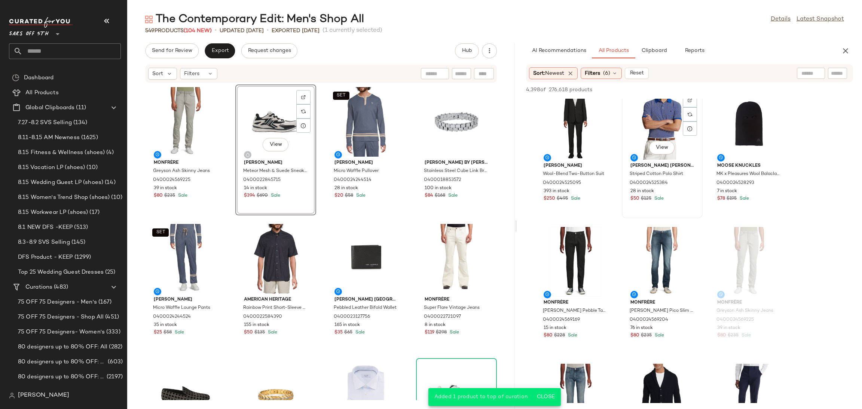
click at [668, 115] on div "View" at bounding box center [663, 125] width 76 height 70
click at [745, 89] on span "Add to Top" at bounding box center [746, 89] width 30 height 5
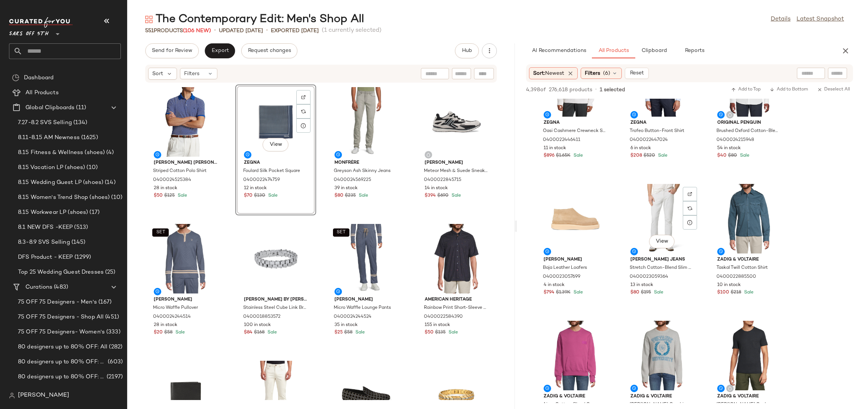
scroll to position [2500, 0]
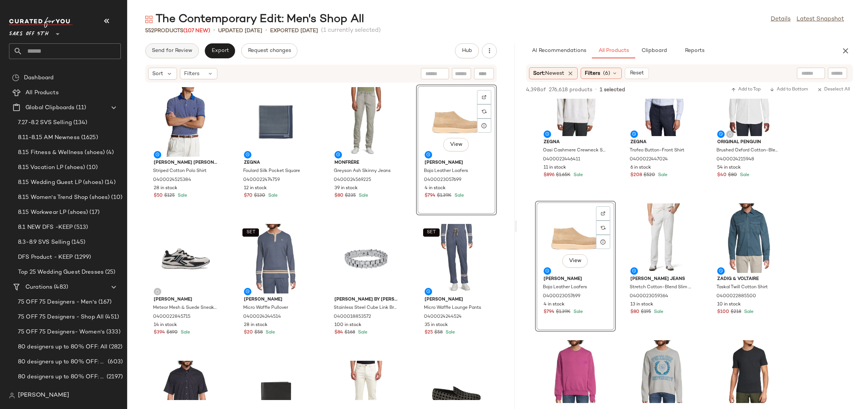
click at [171, 51] on span "Send for Review" at bounding box center [172, 51] width 41 height 6
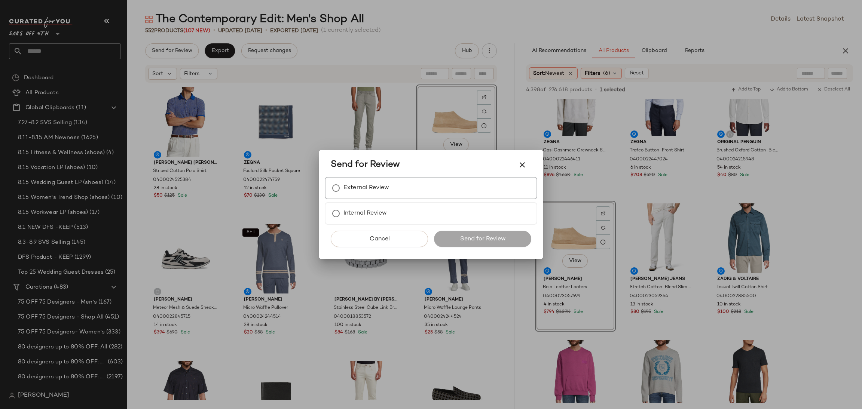
click at [387, 194] on label "External Review" at bounding box center [367, 188] width 46 height 15
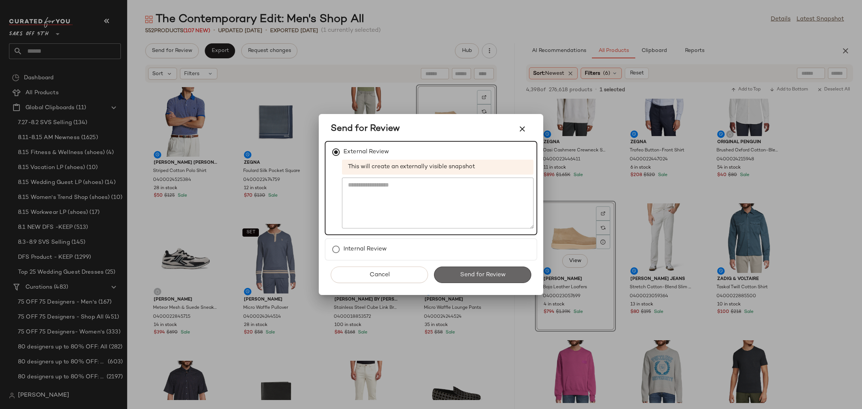
click at [458, 270] on button "Send for Review" at bounding box center [482, 275] width 97 height 16
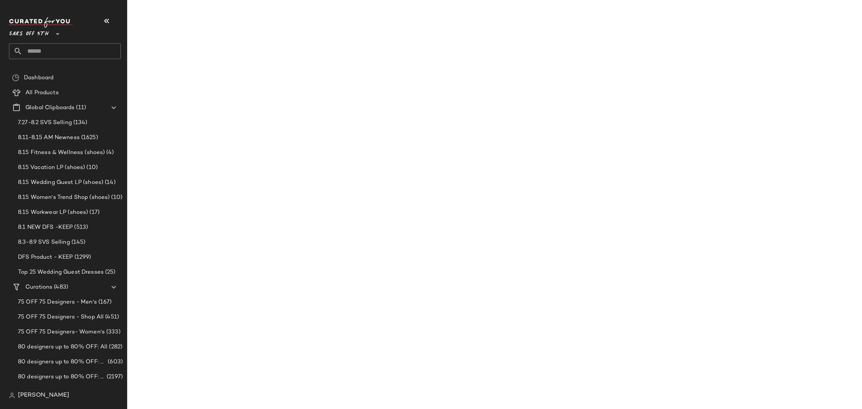
scroll to position [3733, 0]
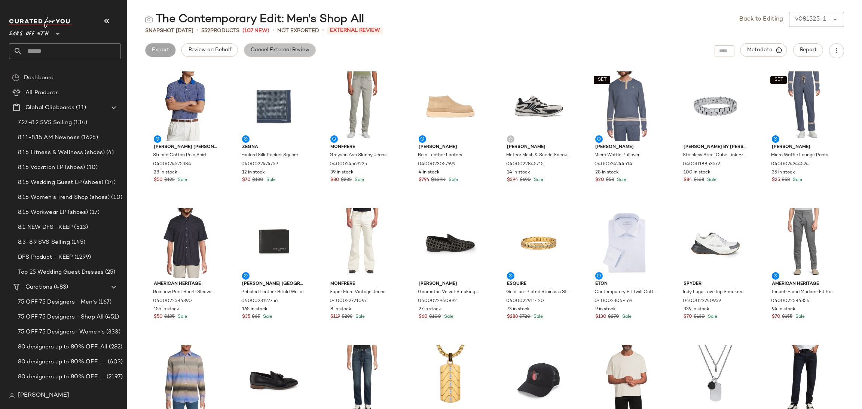
click at [290, 50] on span "Cancel External Review" at bounding box center [279, 50] width 59 height 6
click at [768, 15] on link "Back to Editing" at bounding box center [761, 19] width 44 height 9
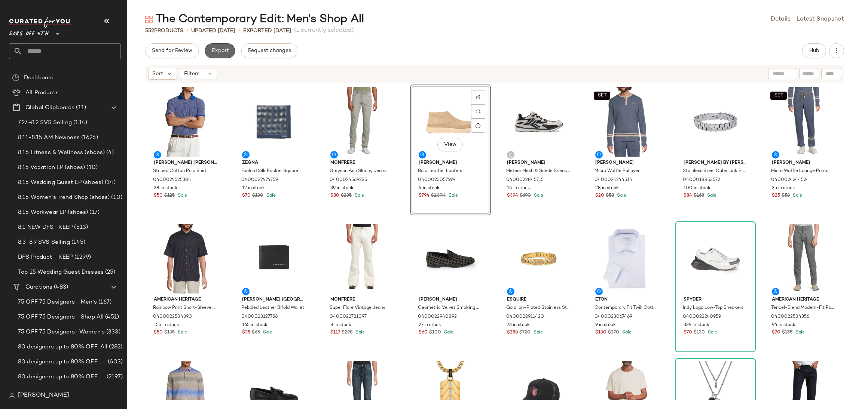
click at [224, 52] on span "Export" at bounding box center [220, 51] width 18 height 6
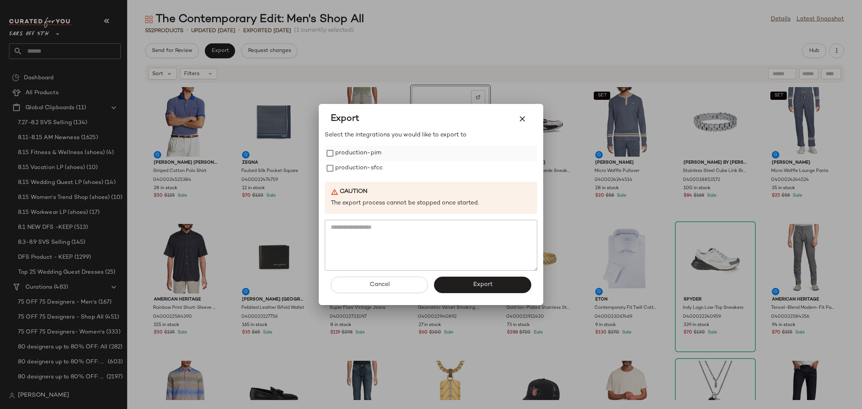
click at [336, 157] on label "production-pim" at bounding box center [358, 153] width 46 height 15
click at [341, 166] on label "production-sfcc" at bounding box center [359, 168] width 48 height 15
click at [500, 278] on button "Export" at bounding box center [482, 285] width 97 height 16
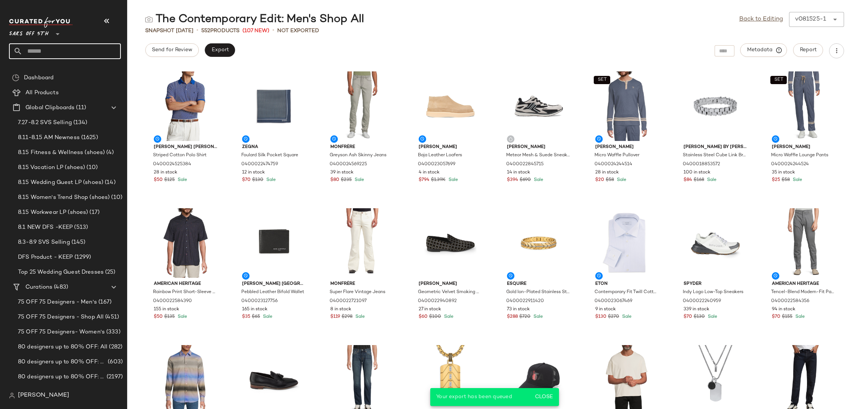
click at [87, 54] on input "text" at bounding box center [71, 51] width 98 height 16
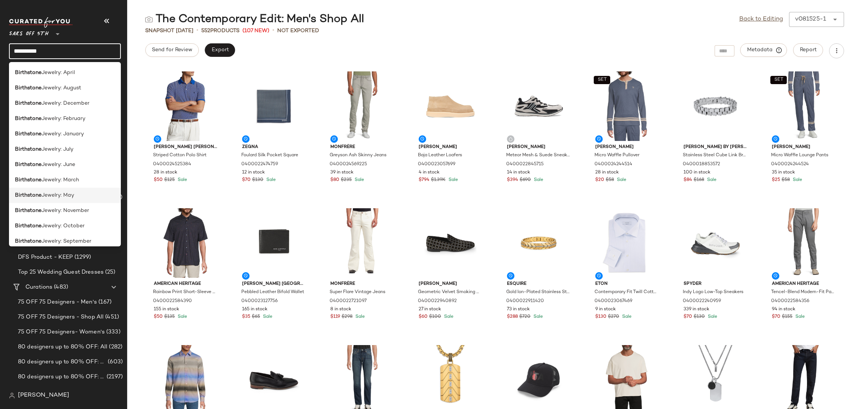
scroll to position [21, 0]
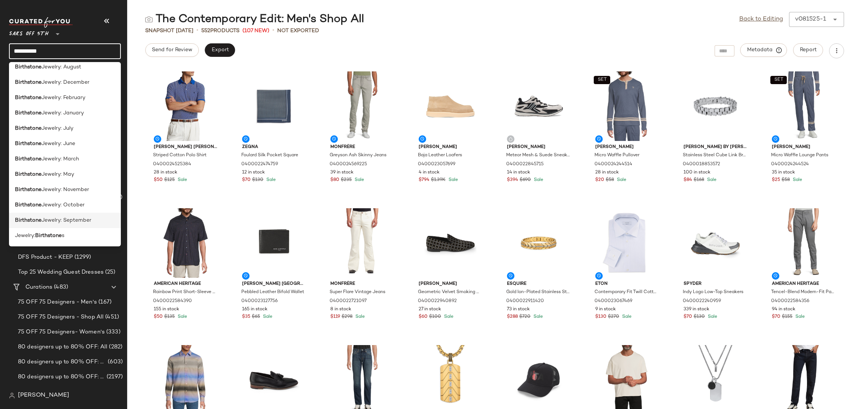
type input "**********"
click at [71, 223] on span "Jewelry: September" at bounding box center [67, 221] width 50 height 8
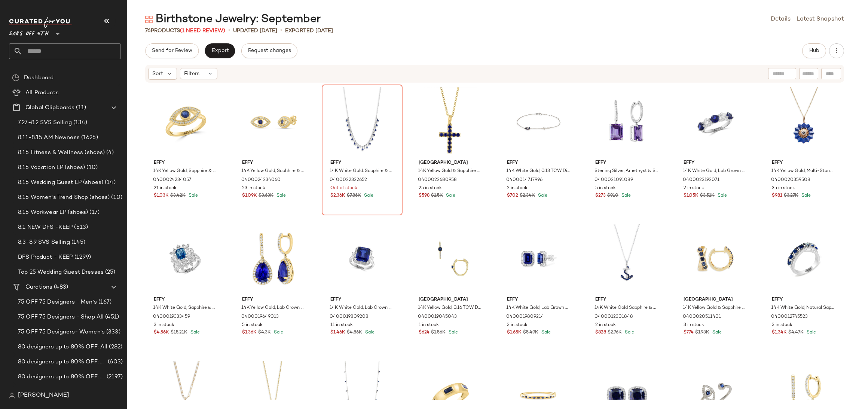
click at [202, 79] on div "Filters" at bounding box center [198, 73] width 37 height 11
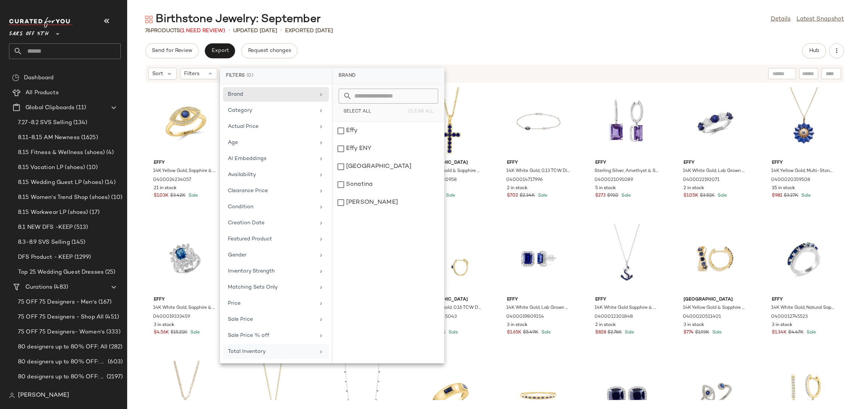
click at [309, 352] on div "Total Inventory" at bounding box center [271, 352] width 87 height 8
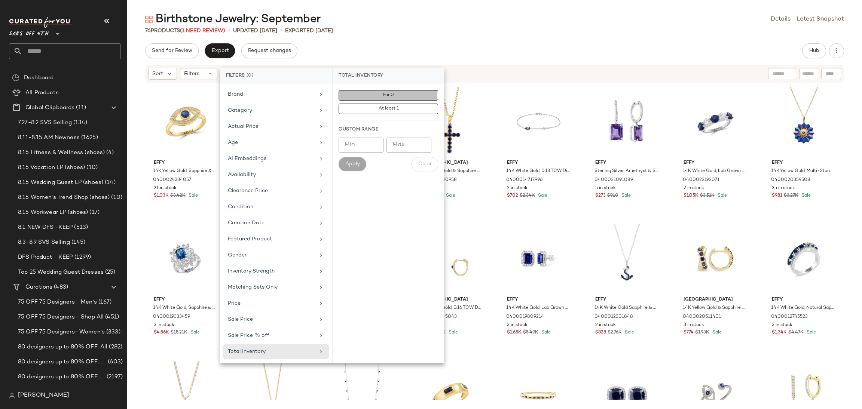
click at [408, 104] on button "For 0" at bounding box center [389, 109] width 100 height 10
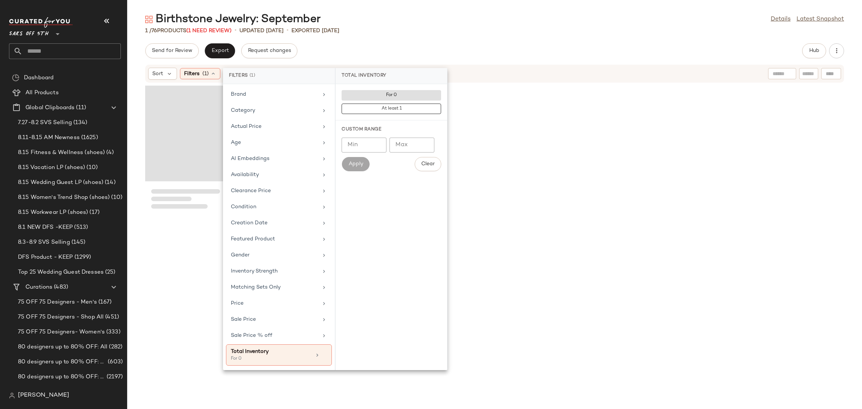
click at [425, 38] on div "Birthstone Jewelry: September Details Latest Snapshot 1 / 76 Products (1 Need R…" at bounding box center [494, 210] width 735 height 397
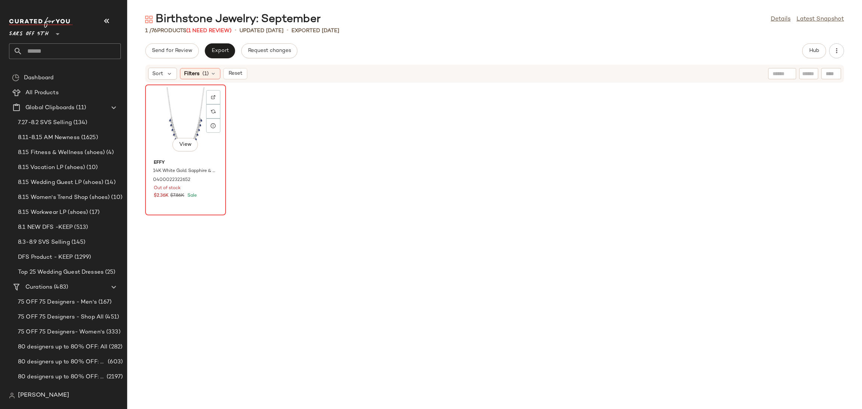
click at [170, 97] on div "View" at bounding box center [186, 122] width 76 height 70
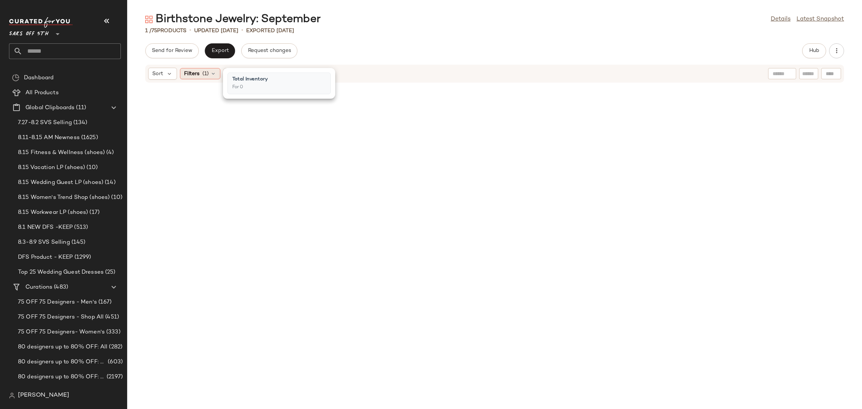
click at [198, 73] on span "Filters" at bounding box center [191, 74] width 15 height 8
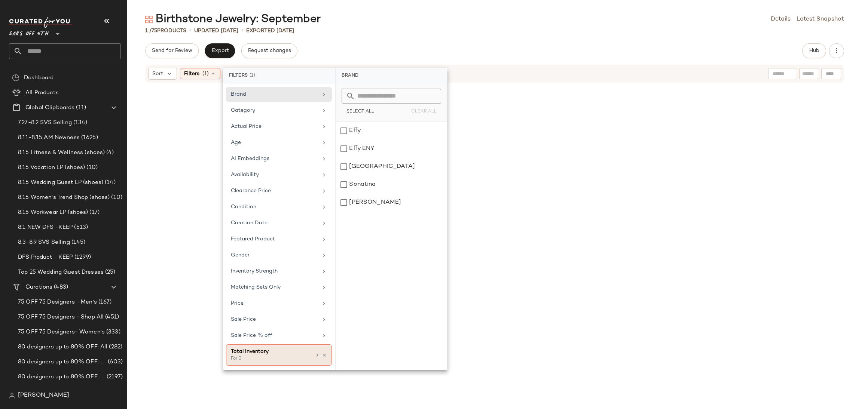
click at [329, 360] on div "Total Inventory For 0" at bounding box center [279, 355] width 106 height 21
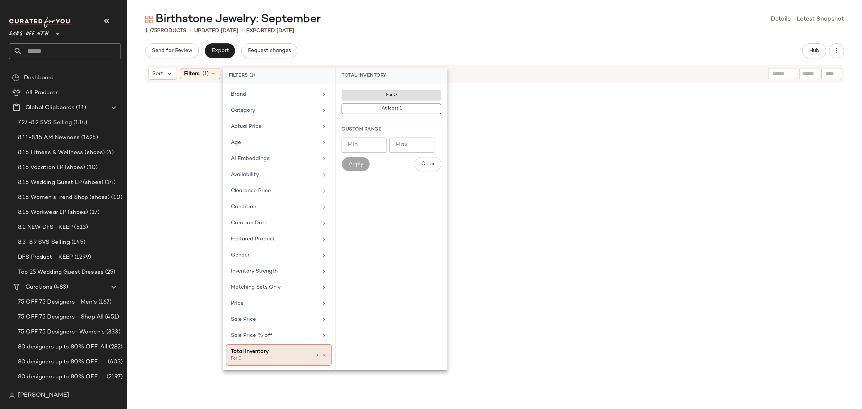
click at [326, 358] on icon at bounding box center [324, 355] width 5 height 5
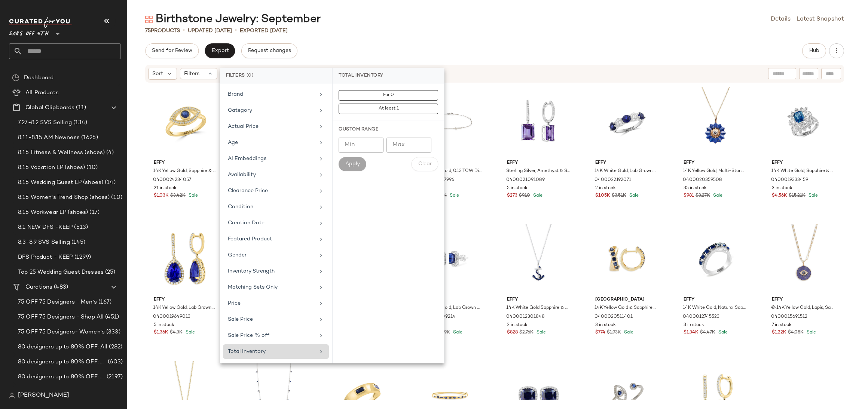
click at [686, 45] on div "Send for Review Export Request changes Hub" at bounding box center [494, 50] width 699 height 15
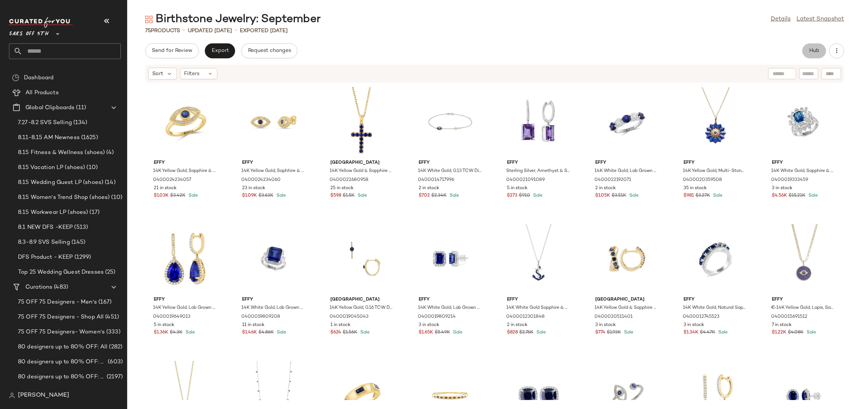
click at [817, 48] on span "Hub" at bounding box center [814, 51] width 10 height 6
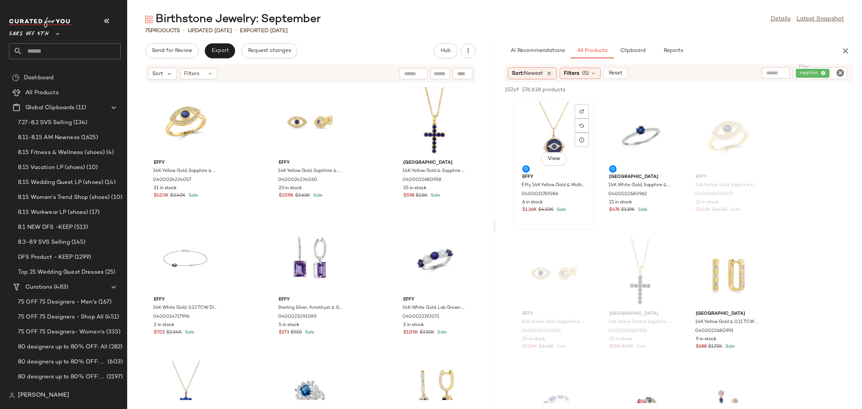
click at [553, 140] on div "View" at bounding box center [554, 136] width 76 height 70
click at [744, 88] on span "Add to Top" at bounding box center [746, 89] width 30 height 5
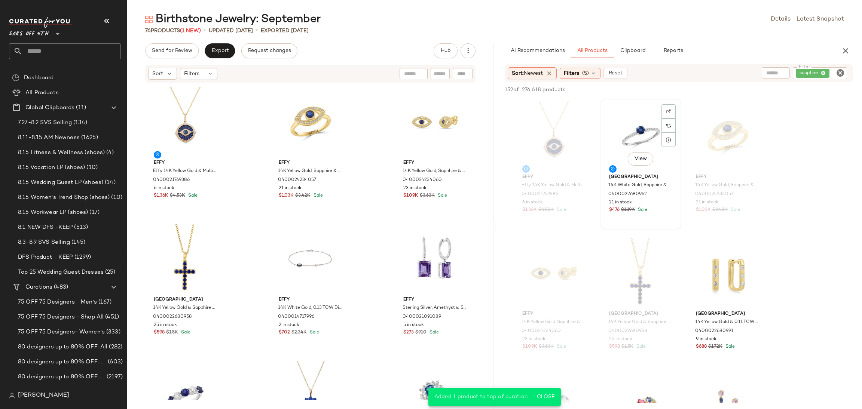
click at [619, 132] on div "View" at bounding box center [641, 136] width 76 height 70
click at [738, 89] on span "Add to Top" at bounding box center [746, 89] width 30 height 5
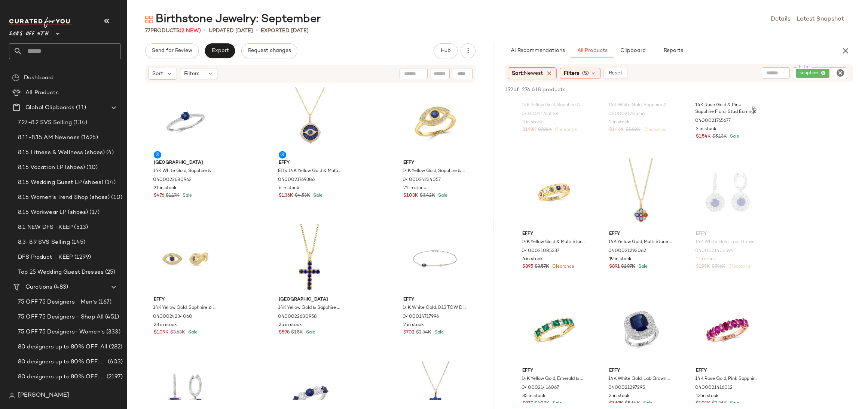
scroll to position [1739, 0]
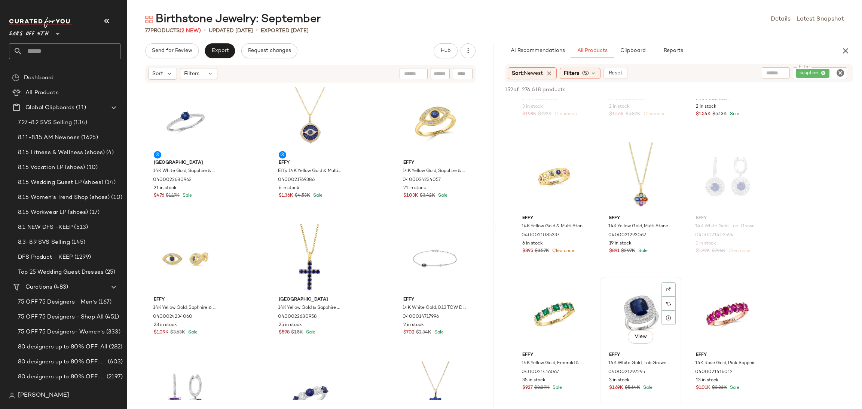
click at [638, 293] on div "View" at bounding box center [641, 315] width 76 height 70
click at [738, 88] on span "Add to Top" at bounding box center [746, 89] width 30 height 5
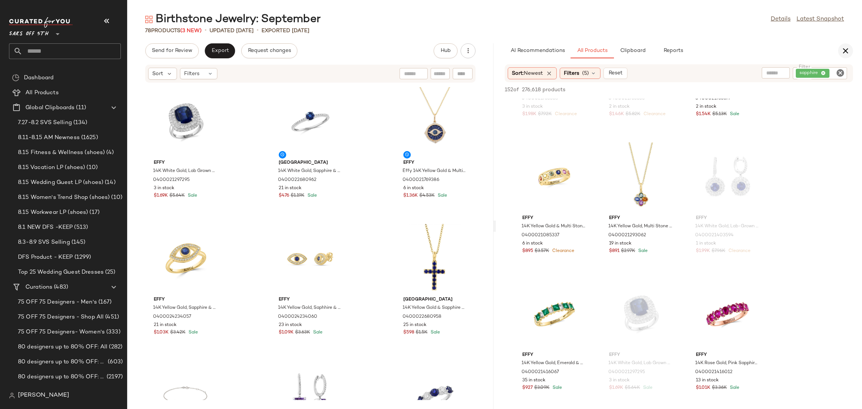
click at [845, 51] on icon "button" at bounding box center [845, 50] width 9 height 9
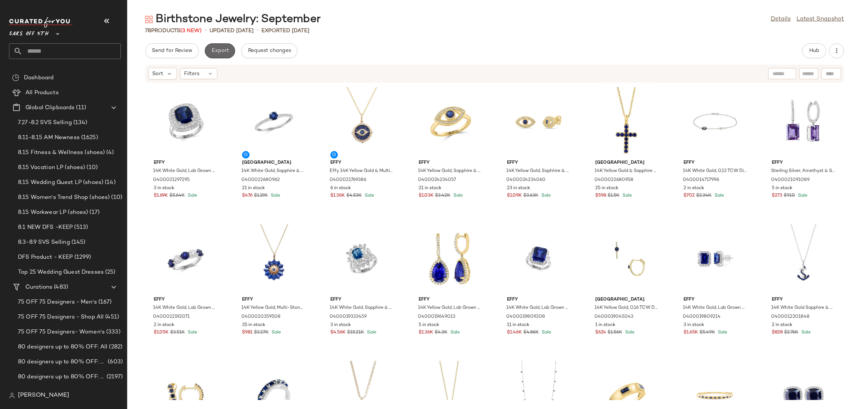
click at [219, 51] on span "Export" at bounding box center [220, 51] width 18 height 6
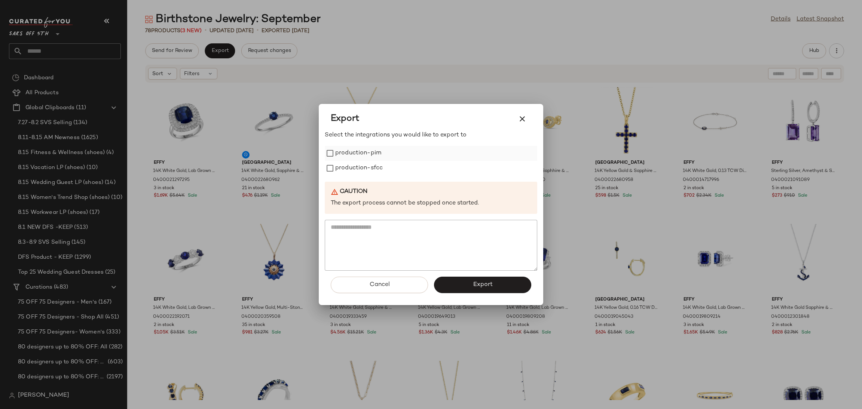
click at [366, 157] on label "production-pim" at bounding box center [358, 153] width 46 height 15
click at [367, 170] on label "production-sfcc" at bounding box center [359, 168] width 48 height 15
click at [482, 289] on button "Export" at bounding box center [482, 285] width 97 height 16
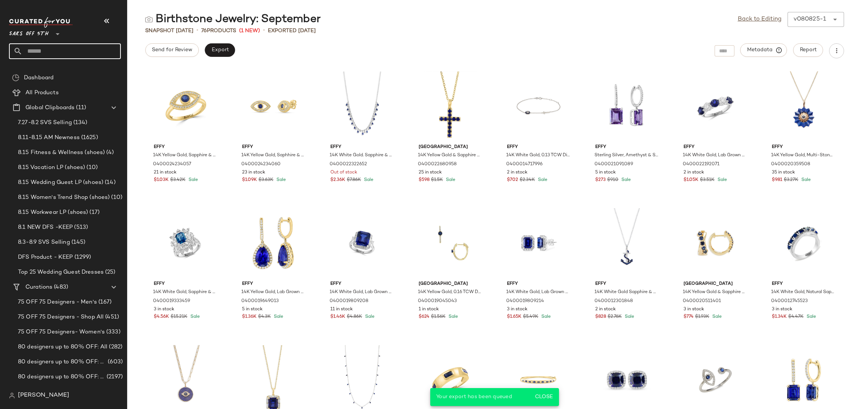
click at [42, 48] on input "text" at bounding box center [71, 51] width 98 height 16
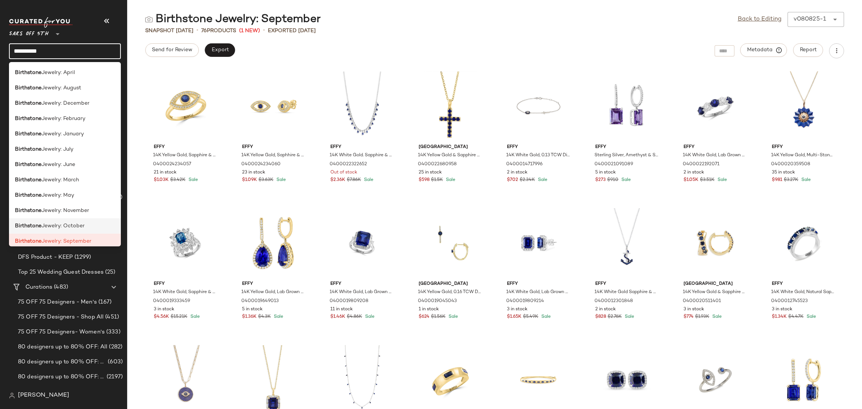
type input "**********"
click at [70, 227] on span "Jewelry: October" at bounding box center [63, 226] width 43 height 8
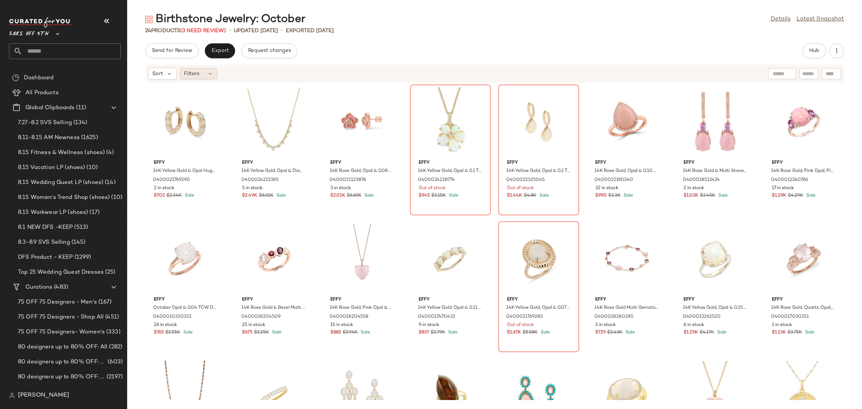
click at [208, 70] on div "Filters" at bounding box center [198, 73] width 37 height 11
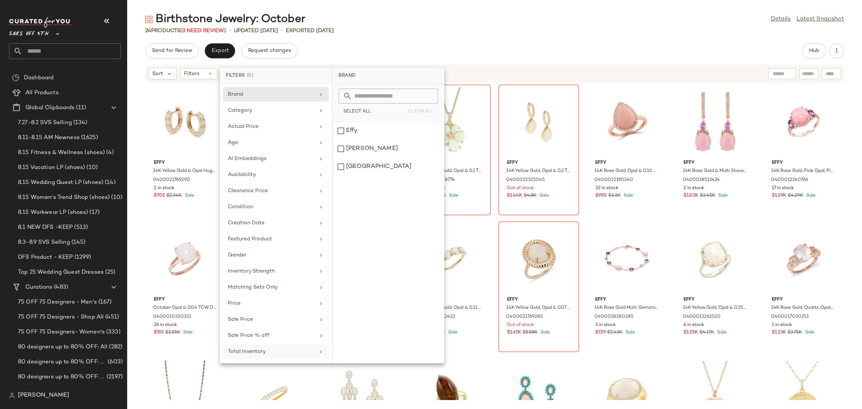
click at [262, 354] on div "Total Inventory" at bounding box center [271, 352] width 87 height 8
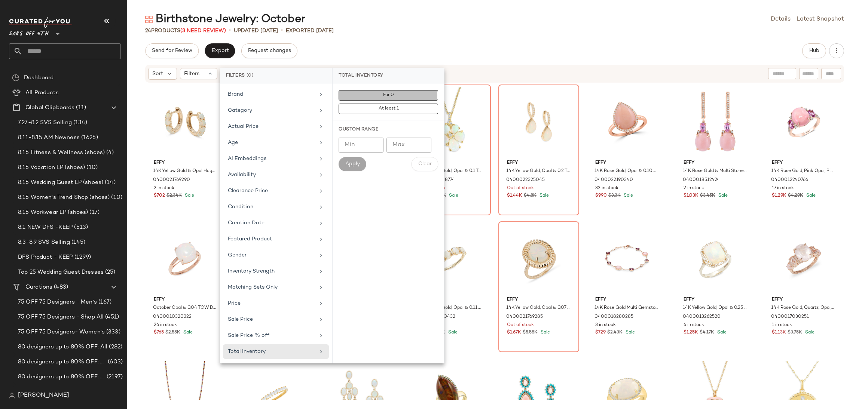
click at [384, 96] on span "For 0" at bounding box center [388, 95] width 11 height 5
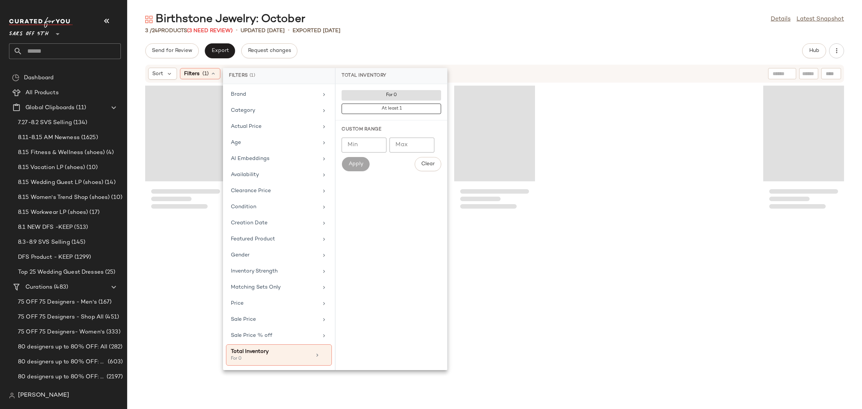
click at [425, 31] on div "3 / 24 Products (3 Need Review) • updated Aug 8th • Exported Aug 8th" at bounding box center [494, 30] width 735 height 7
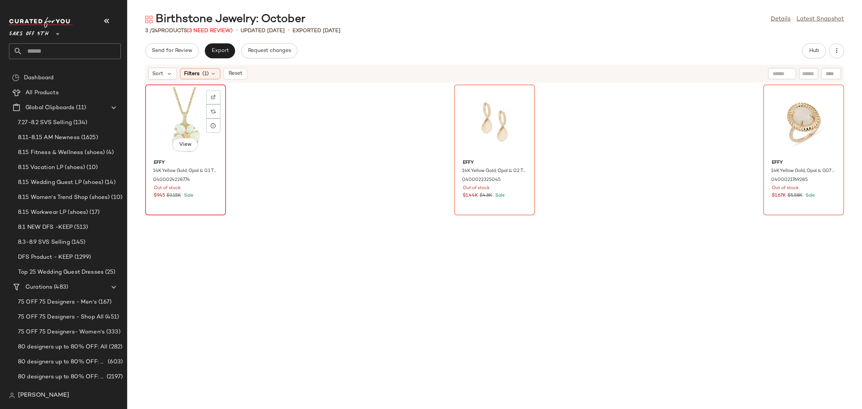
click at [169, 115] on div "View" at bounding box center [186, 122] width 76 height 70
click at [781, 112] on div "View" at bounding box center [804, 122] width 76 height 70
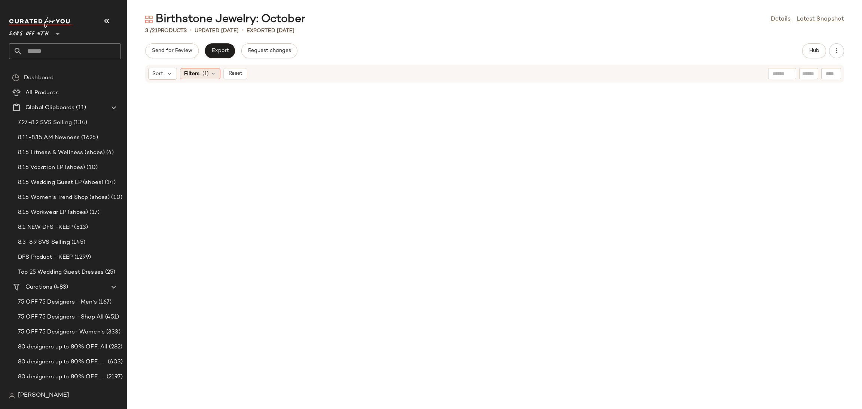
click at [205, 74] on span "(1)" at bounding box center [205, 74] width 6 height 8
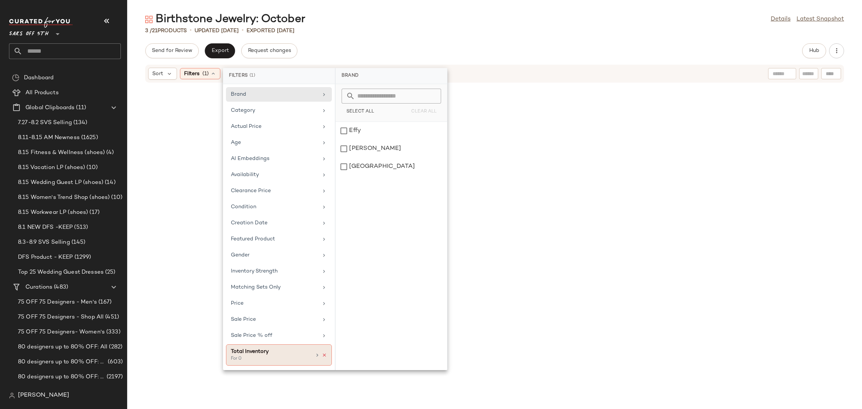
click at [325, 356] on icon at bounding box center [324, 355] width 5 height 5
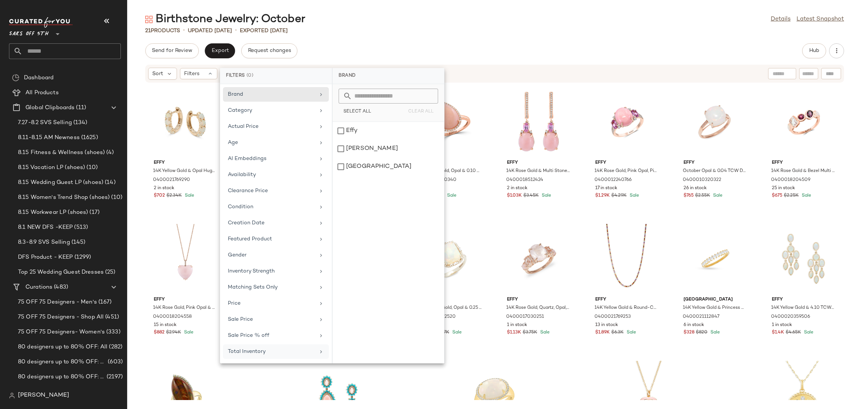
click at [452, 44] on div "Send for Review Export Request changes Hub" at bounding box center [494, 50] width 699 height 15
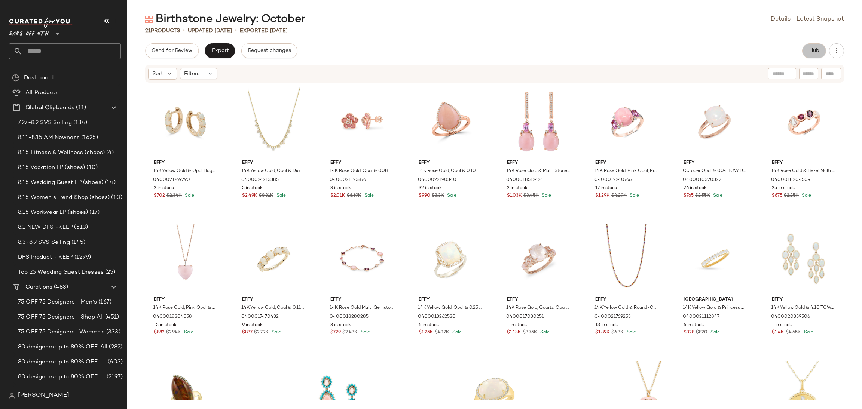
click at [803, 52] on button "Hub" at bounding box center [814, 50] width 24 height 15
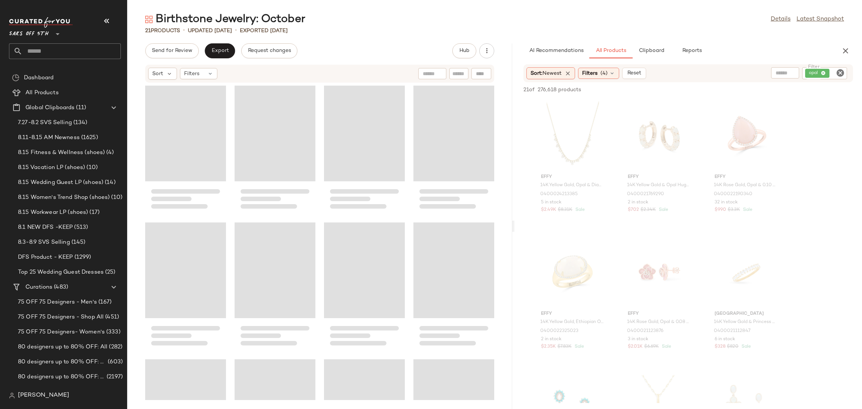
drag, startPoint x: 494, startPoint y: 226, endPoint x: 515, endPoint y: 226, distance: 21.0
click at [515, 226] on div "Birthstone Jewelry: October Details Latest Snapshot 21 Products • updated Aug 1…" at bounding box center [494, 210] width 735 height 397
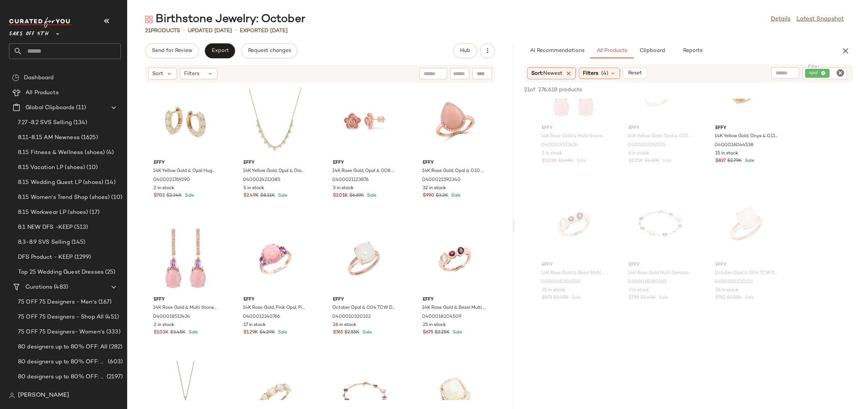
scroll to position [689, 0]
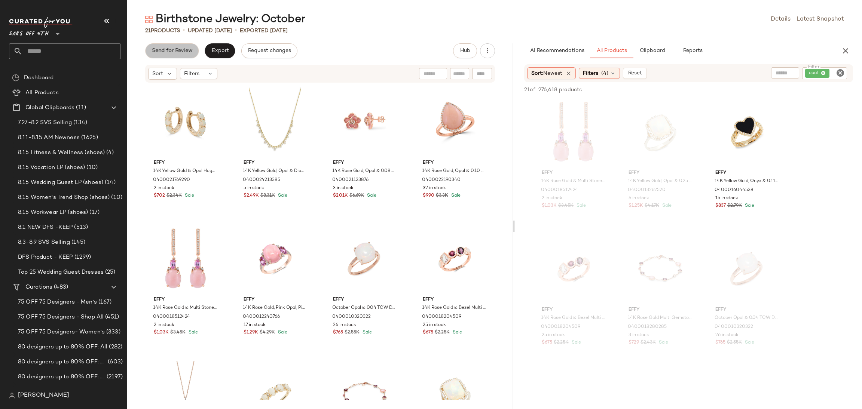
click at [171, 52] on span "Send for Review" at bounding box center [172, 51] width 41 height 6
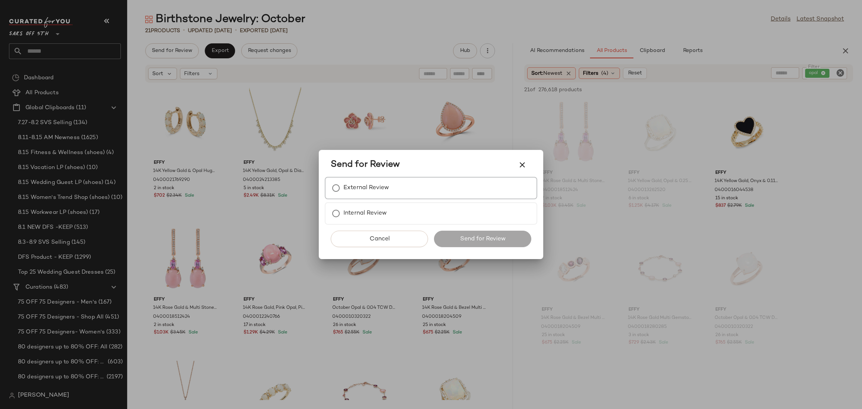
click at [348, 191] on label "External Review" at bounding box center [367, 188] width 46 height 15
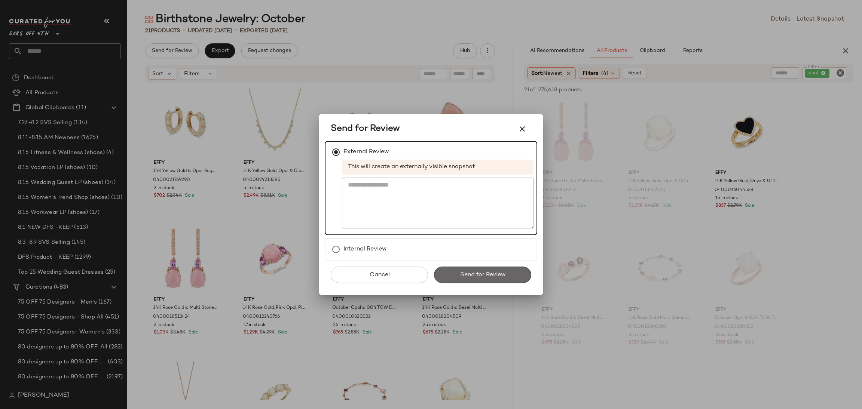
click at [461, 274] on span "Send for Review" at bounding box center [483, 275] width 46 height 7
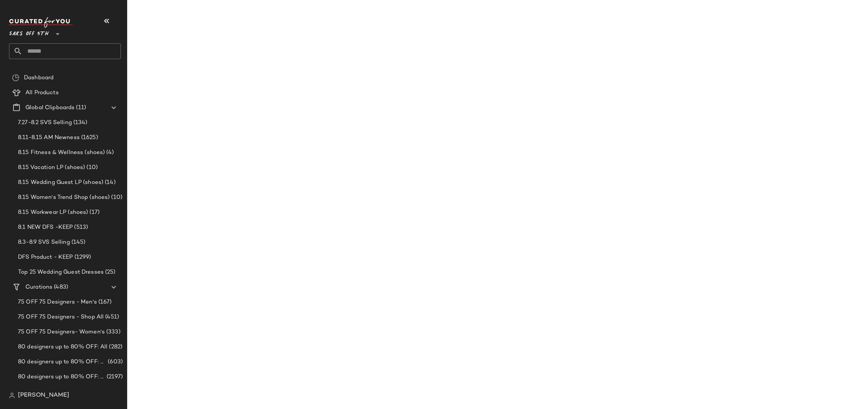
scroll to position [963, 0]
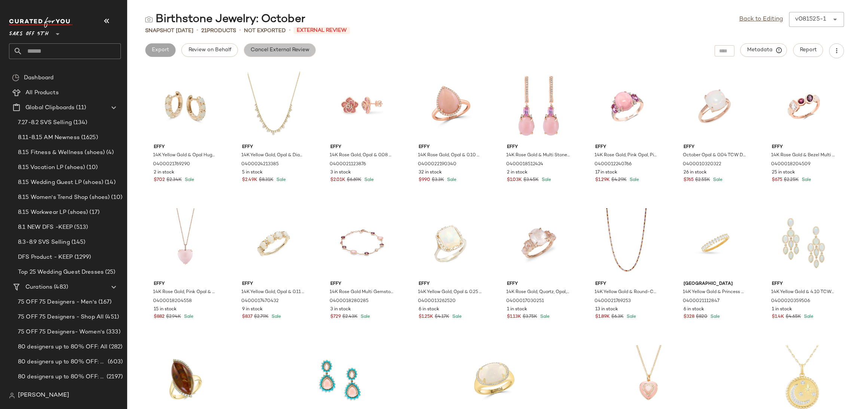
click at [283, 52] on span "Cancel External Review" at bounding box center [279, 50] width 59 height 6
click at [744, 16] on link "Back to Editing" at bounding box center [761, 19] width 44 height 9
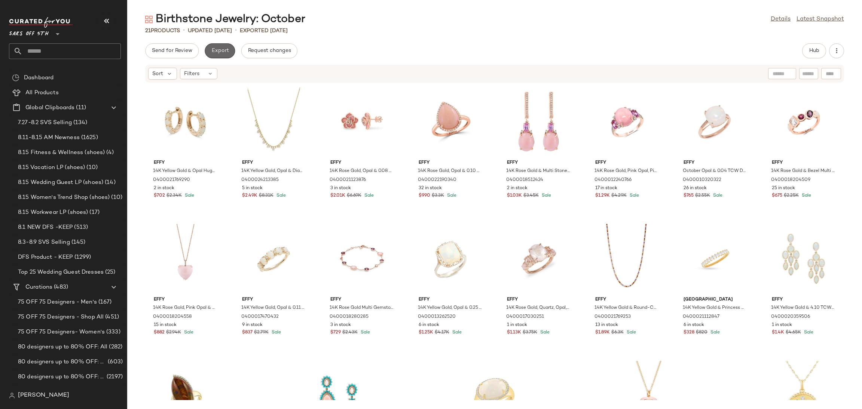
click at [224, 52] on span "Export" at bounding box center [220, 51] width 18 height 6
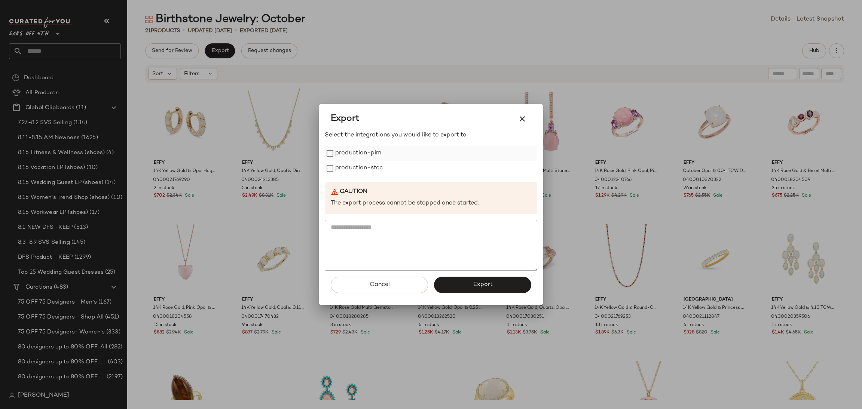
click at [344, 150] on label "production-pim" at bounding box center [358, 153] width 46 height 15
click at [355, 169] on label "production-sfcc" at bounding box center [359, 168] width 48 height 15
click at [450, 291] on button "Export" at bounding box center [482, 285] width 97 height 16
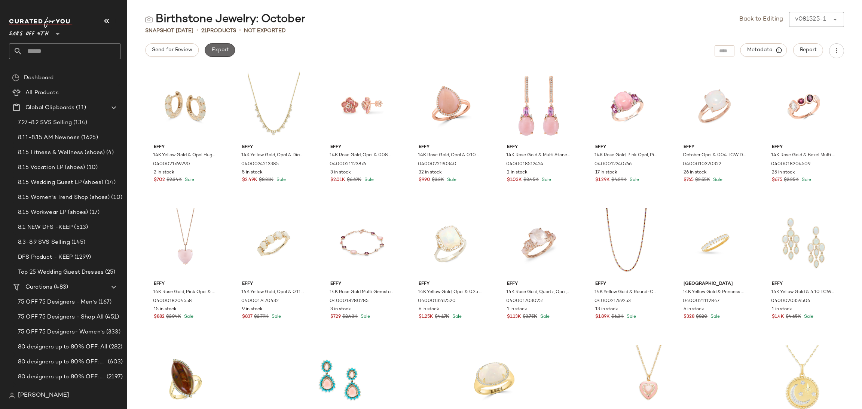
click at [223, 51] on span "Export" at bounding box center [220, 50] width 18 height 6
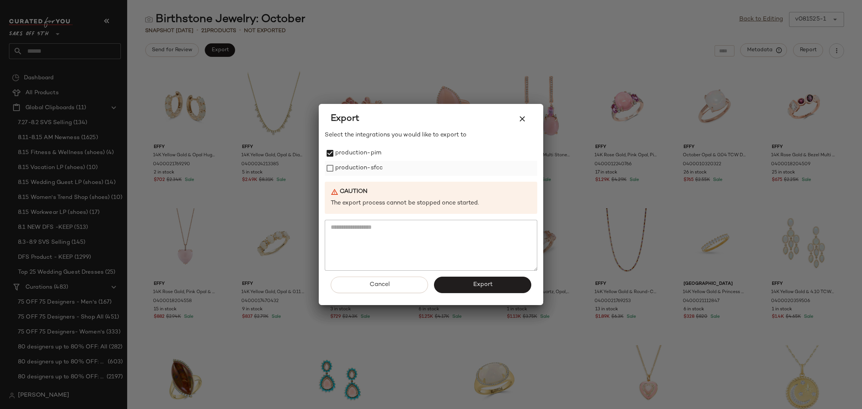
click at [342, 168] on label "production-sfcc" at bounding box center [359, 168] width 48 height 15
click at [478, 292] on button "Export" at bounding box center [482, 285] width 97 height 16
click at [526, 110] on button "button" at bounding box center [522, 119] width 18 height 18
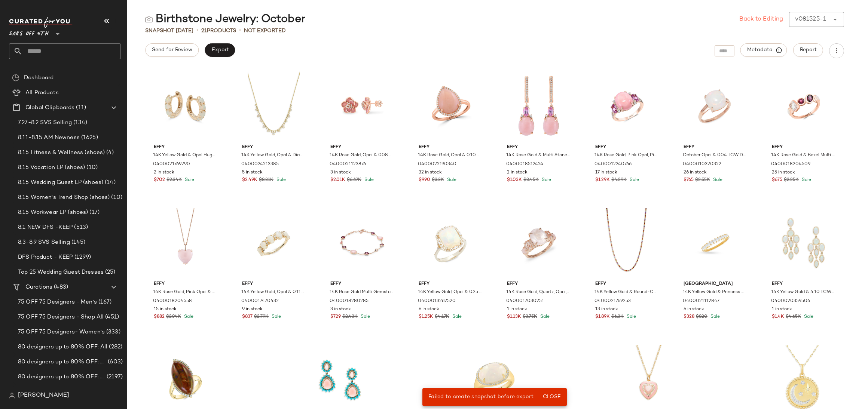
click at [760, 18] on link "Back to Editing" at bounding box center [761, 19] width 44 height 9
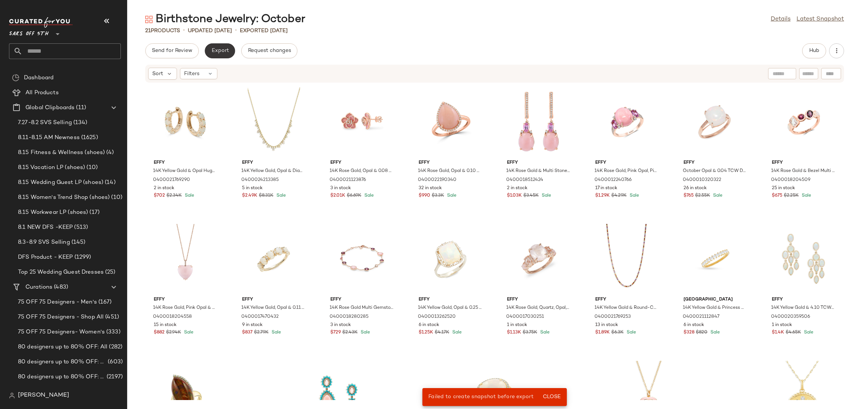
click at [226, 54] on span "Export" at bounding box center [220, 51] width 18 height 6
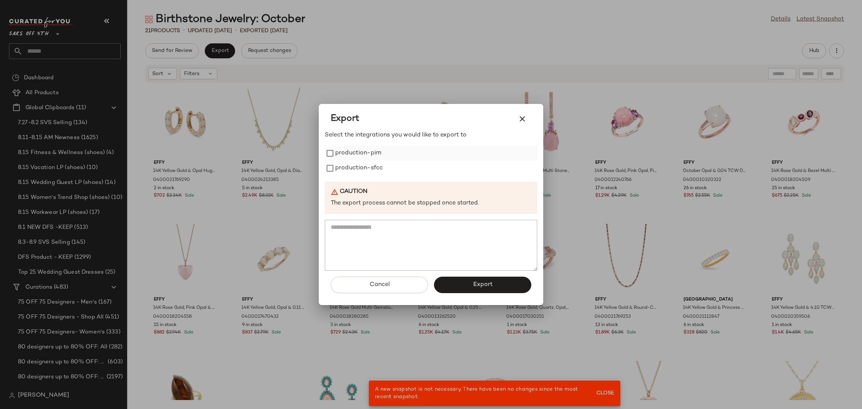
click at [368, 158] on label "production-pim" at bounding box center [358, 153] width 46 height 15
click at [370, 172] on label "production-sfcc" at bounding box center [359, 168] width 48 height 15
click at [470, 280] on button "Export" at bounding box center [482, 285] width 97 height 16
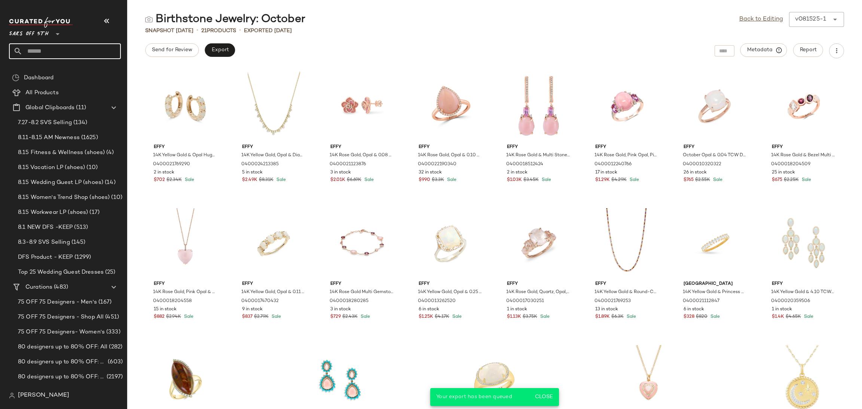
click at [80, 48] on input "text" at bounding box center [71, 51] width 98 height 16
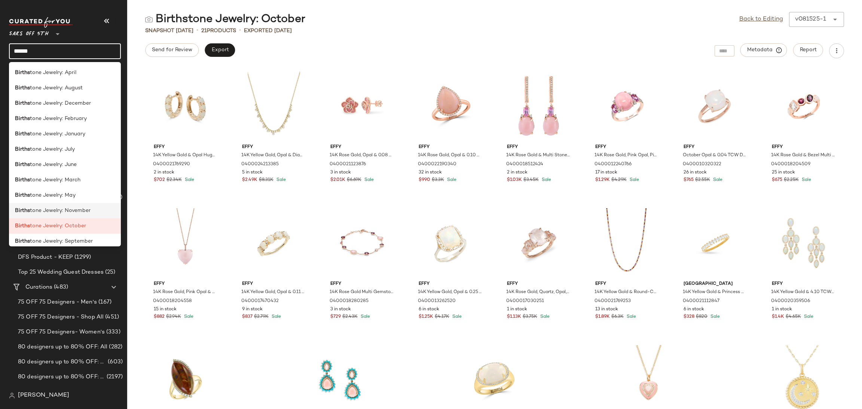
type input "******"
click at [76, 214] on span "tone Jewelry: November" at bounding box center [60, 211] width 61 height 8
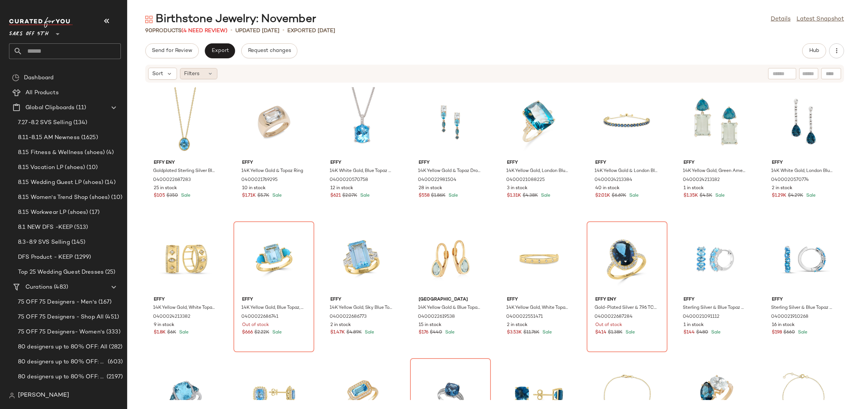
click at [192, 73] on span "Filters" at bounding box center [191, 74] width 15 height 8
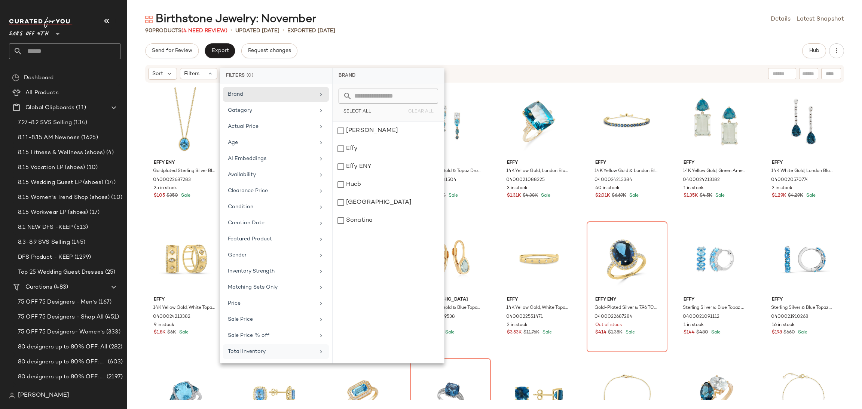
click at [299, 355] on div "Total Inventory" at bounding box center [271, 352] width 87 height 8
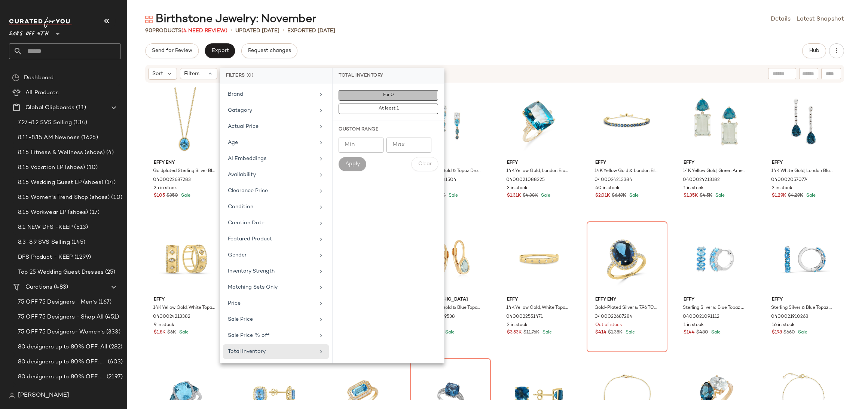
click at [416, 104] on button "For 0" at bounding box center [389, 109] width 100 height 10
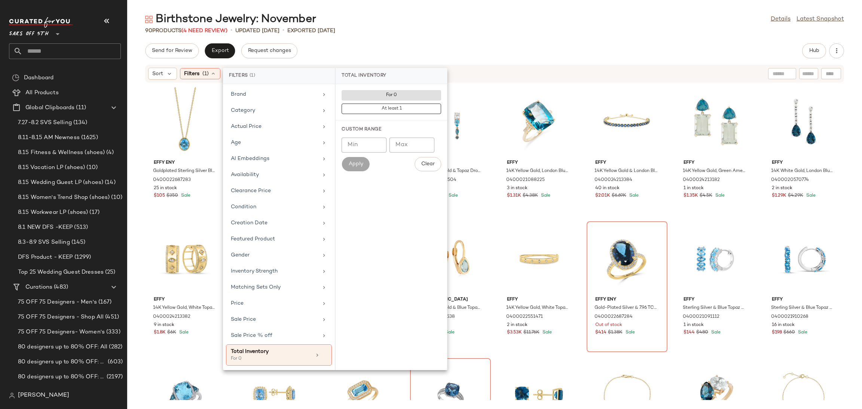
click at [464, 53] on div "Send for Review Export Request changes Hub" at bounding box center [494, 50] width 699 height 15
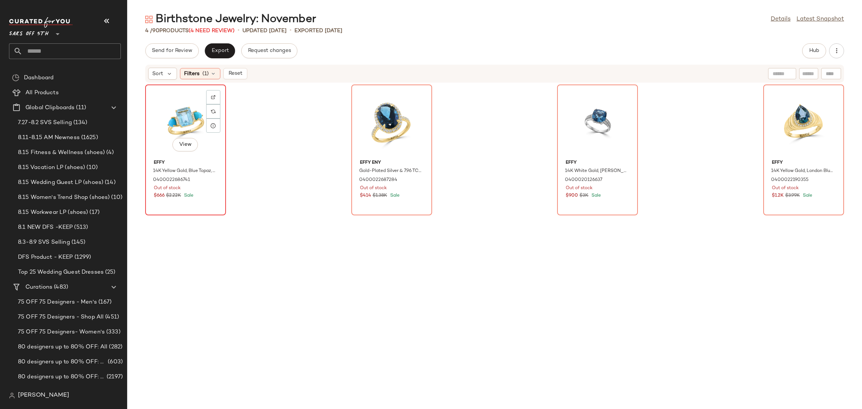
click at [187, 101] on div "View" at bounding box center [186, 122] width 76 height 70
click at [798, 106] on div "View" at bounding box center [804, 122] width 76 height 70
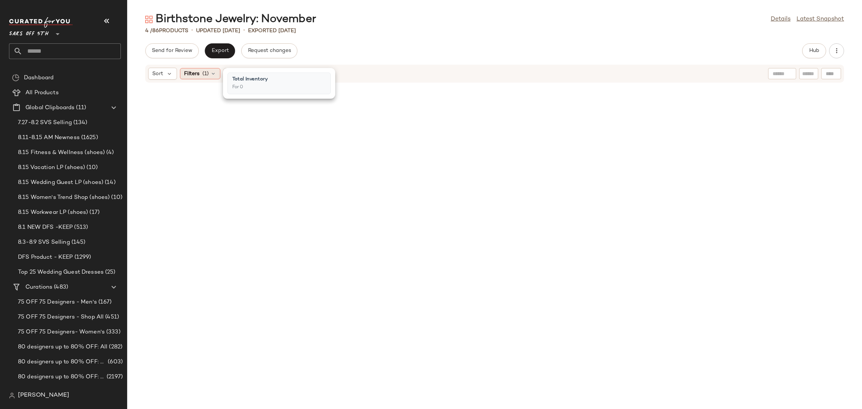
click at [208, 69] on div "Filters (1)" at bounding box center [200, 73] width 40 height 11
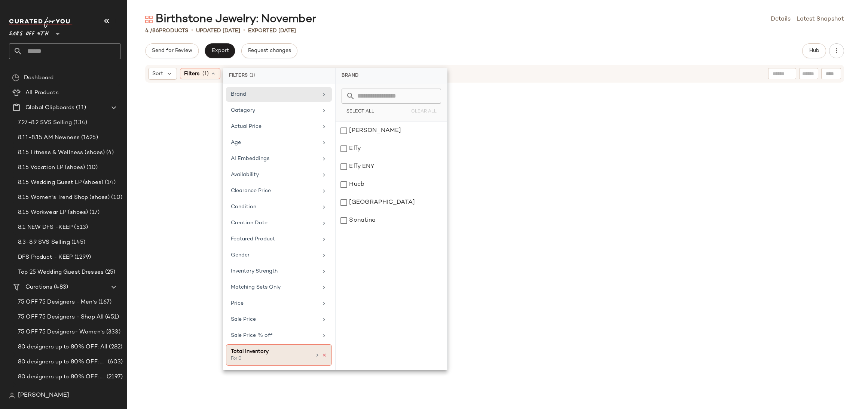
click at [322, 358] on icon at bounding box center [324, 355] width 5 height 5
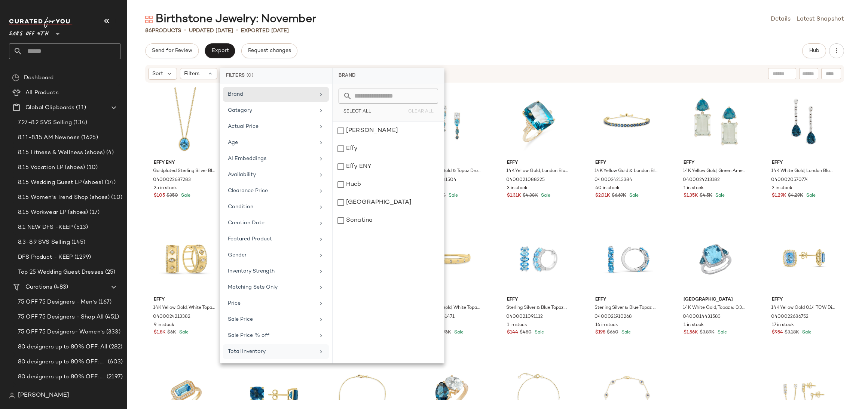
click at [679, 39] on div "Birthstone Jewelry: November Details Latest Snapshot 86 Products • updated [DAT…" at bounding box center [494, 210] width 735 height 397
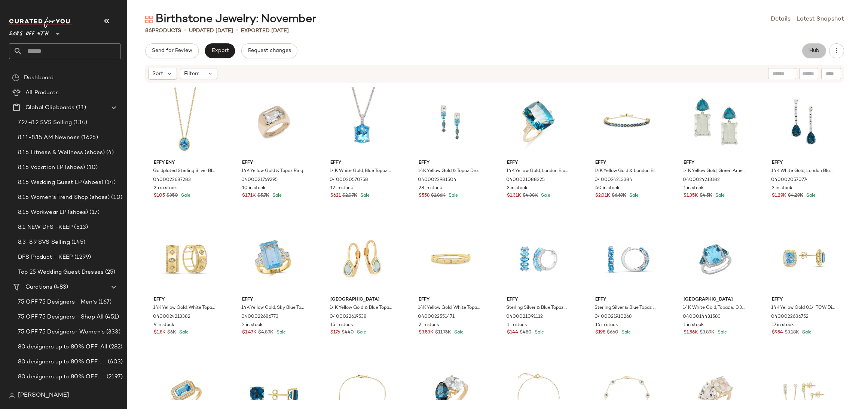
click at [808, 52] on button "Hub" at bounding box center [814, 50] width 24 height 15
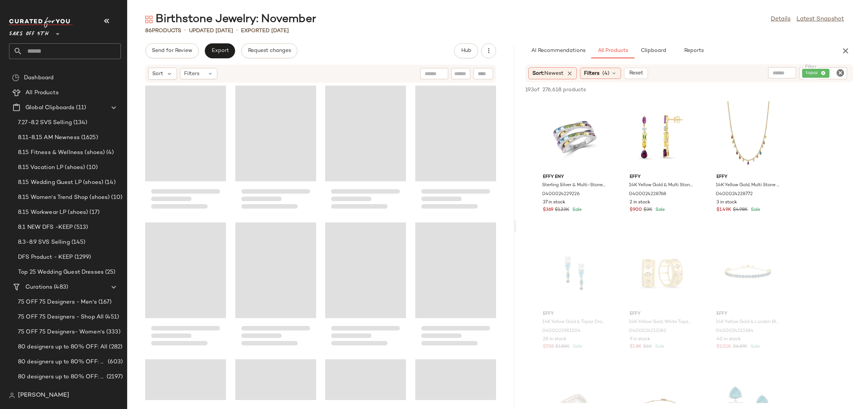
drag, startPoint x: 495, startPoint y: 229, endPoint x: 521, endPoint y: 230, distance: 25.8
click at [521, 230] on div "Birthstone Jewelry: November Details Latest Snapshot 86 Products • updated [DAT…" at bounding box center [494, 210] width 735 height 397
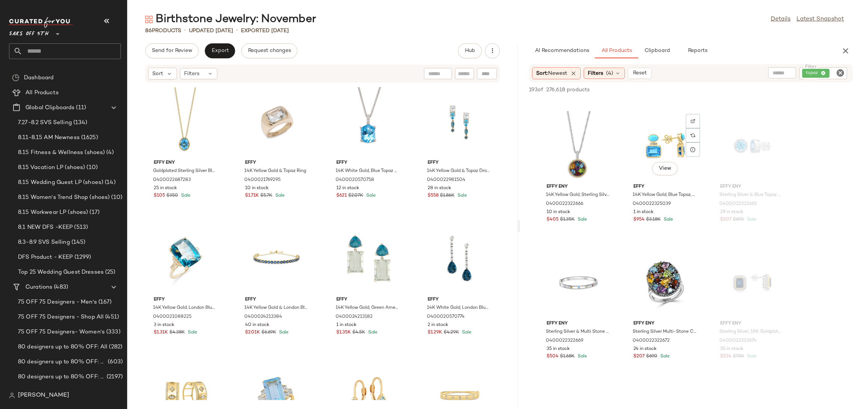
scroll to position [1226, 0]
click at [648, 127] on div "View" at bounding box center [666, 144] width 76 height 70
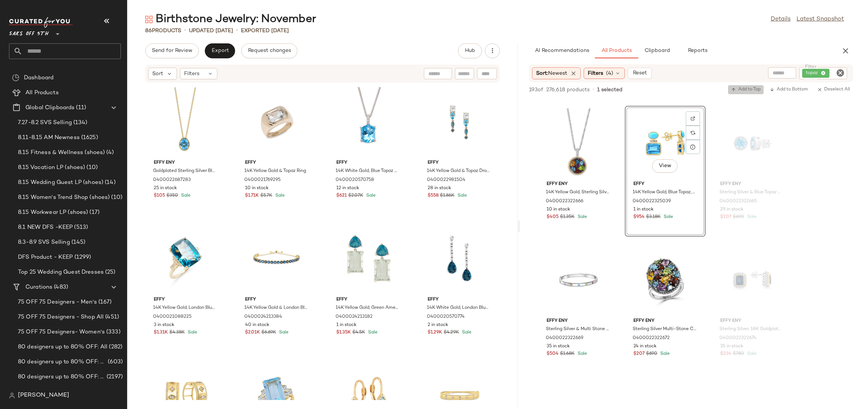
click at [733, 89] on icon "button" at bounding box center [733, 89] width 5 height 5
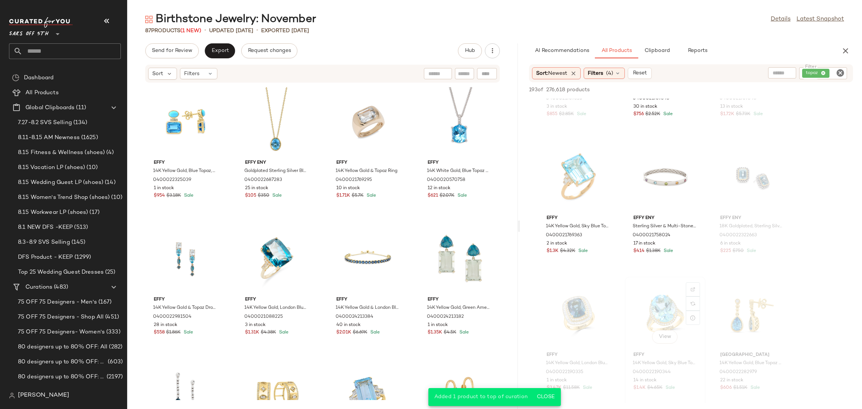
scroll to position [2013, 0]
click at [577, 168] on div "View" at bounding box center [579, 178] width 76 height 70
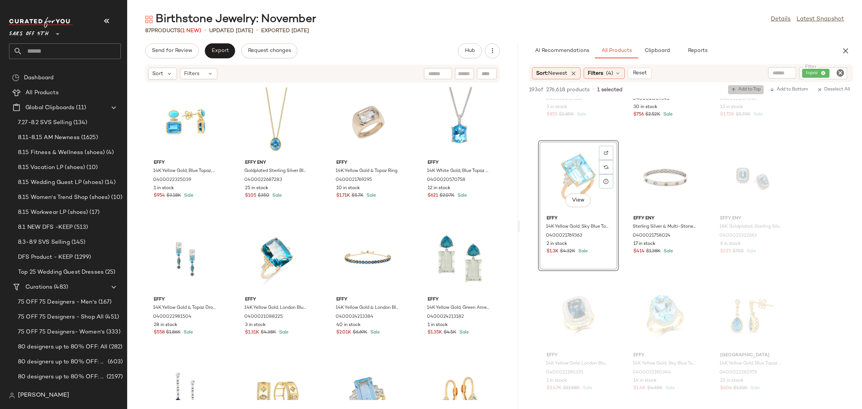
click at [738, 91] on span "Add to Top" at bounding box center [746, 89] width 30 height 5
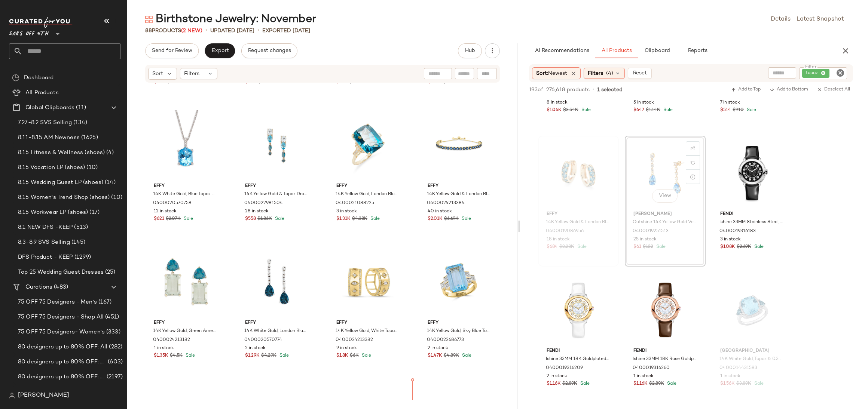
scroll to position [149, 0]
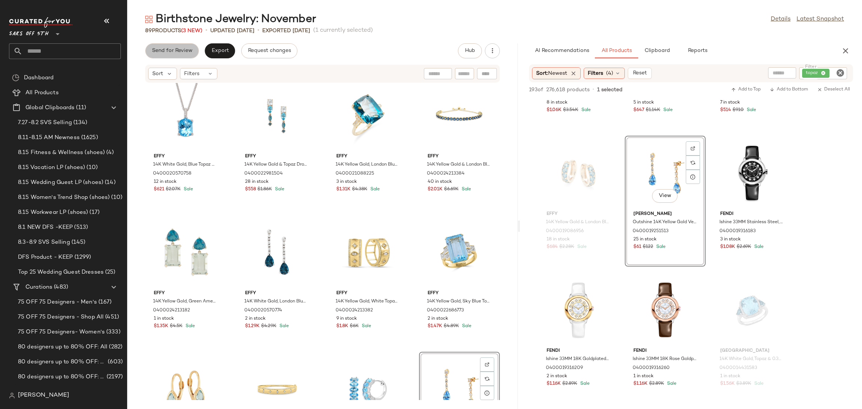
click at [183, 55] on button "Send for Review" at bounding box center [172, 50] width 54 height 15
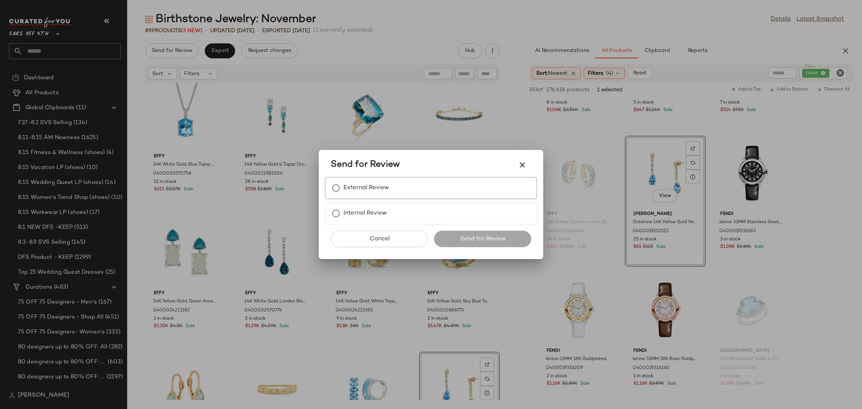
click at [368, 187] on label "External Review" at bounding box center [367, 188] width 46 height 15
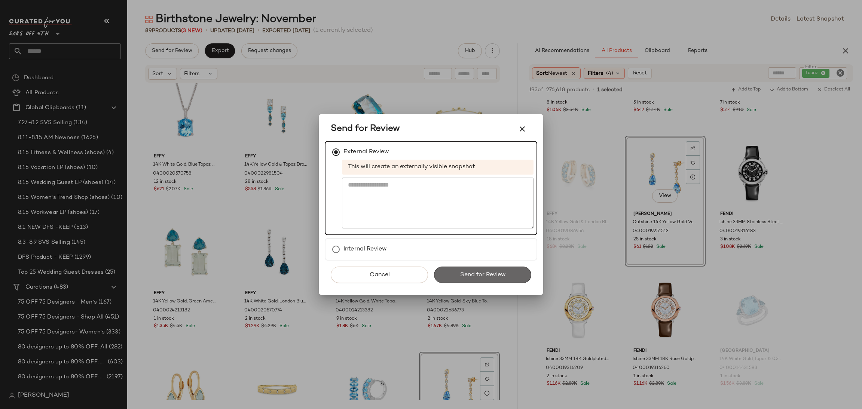
click at [470, 276] on span "Send for Review" at bounding box center [483, 275] width 46 height 7
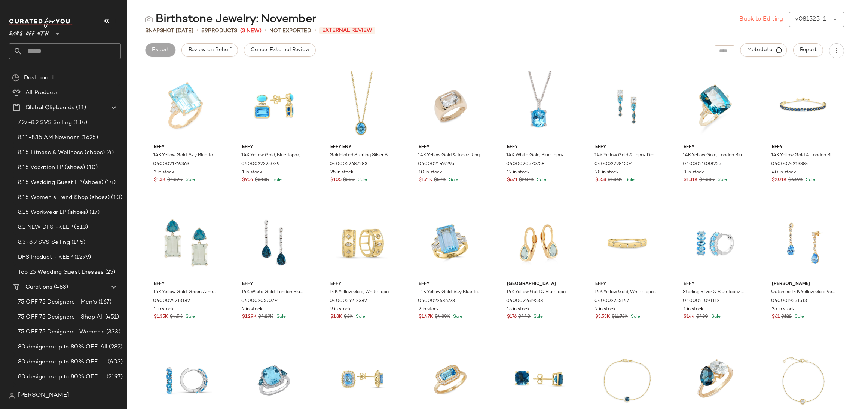
click at [756, 21] on link "Back to Editing" at bounding box center [761, 19] width 44 height 9
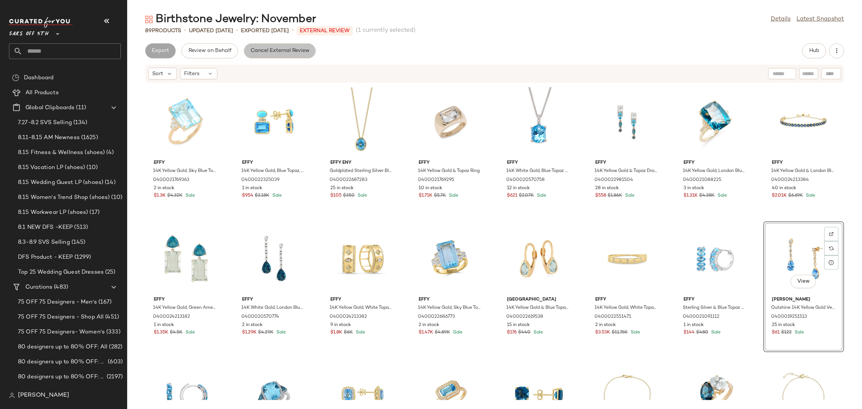
click at [281, 50] on span "Cancel External Review" at bounding box center [279, 51] width 59 height 6
click at [220, 49] on span "Export" at bounding box center [220, 51] width 18 height 6
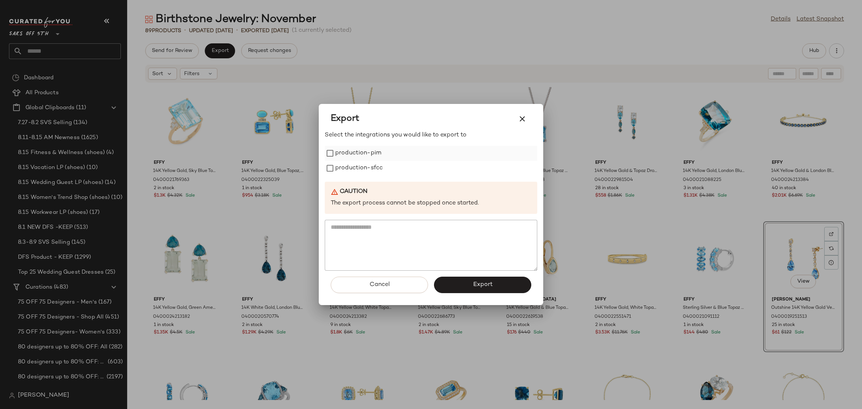
click at [378, 156] on label "production-pim" at bounding box center [358, 153] width 46 height 15
click at [377, 170] on label "production-sfcc" at bounding box center [359, 168] width 48 height 15
click at [488, 287] on span "Export" at bounding box center [483, 284] width 20 height 7
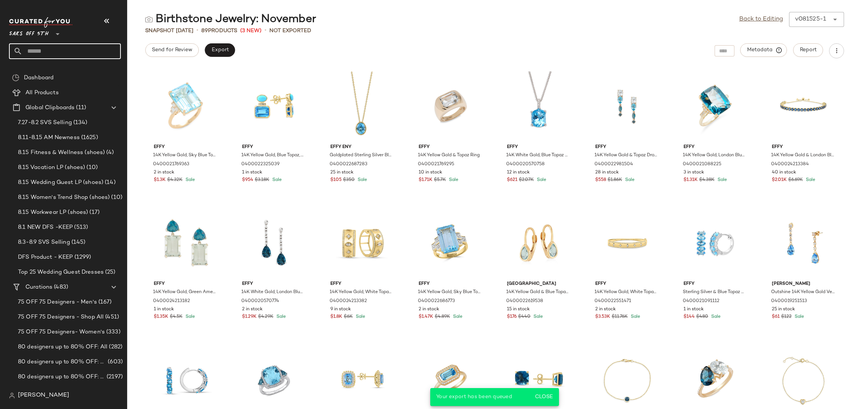
click at [64, 47] on input "text" at bounding box center [71, 51] width 98 height 16
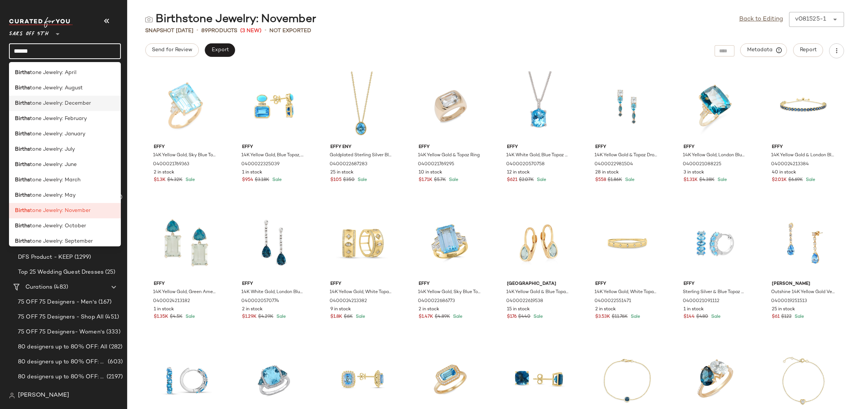
type input "******"
click at [88, 106] on span "tone Jewelry: December" at bounding box center [60, 104] width 61 height 8
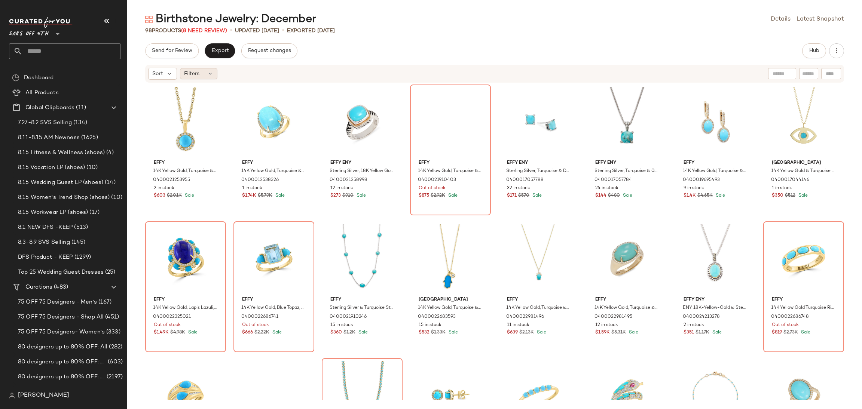
click at [200, 75] on div "Filters" at bounding box center [198, 73] width 37 height 11
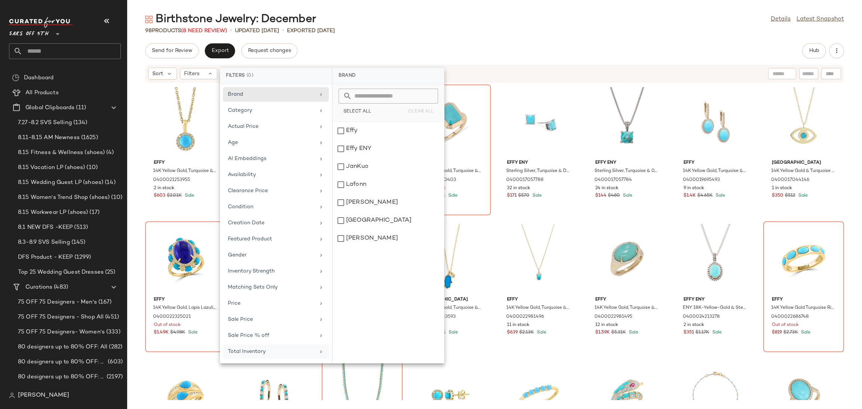
click at [278, 356] on div "Total Inventory" at bounding box center [271, 352] width 87 height 8
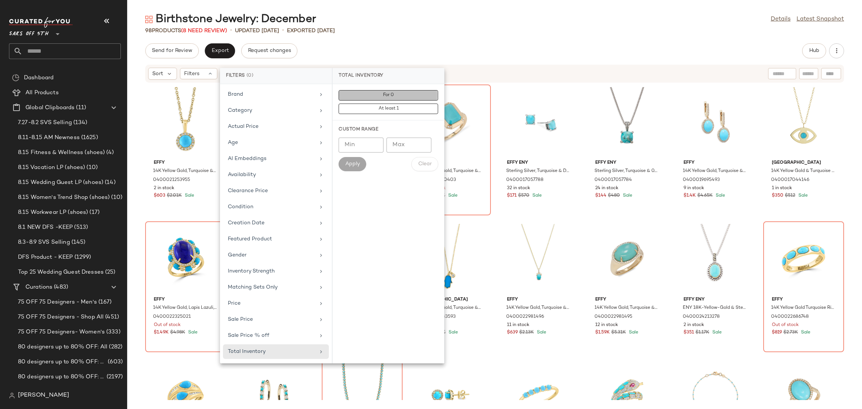
click at [390, 97] on span "For 0" at bounding box center [388, 95] width 11 height 5
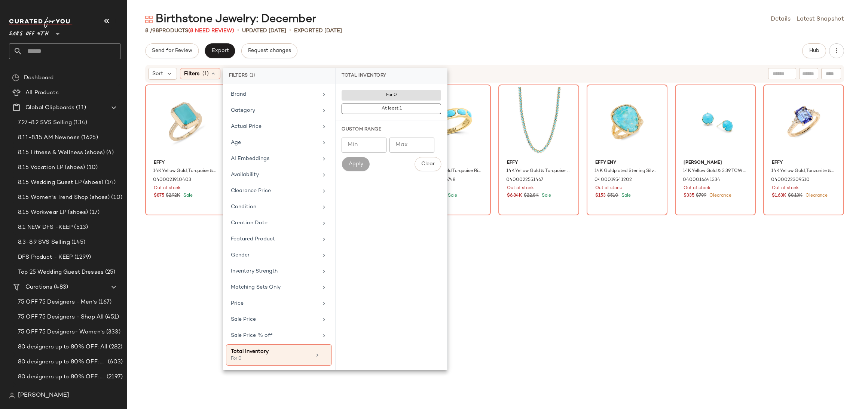
click at [420, 23] on div "Birthstone Jewelry: December Details Latest Snapshot" at bounding box center [494, 19] width 735 height 15
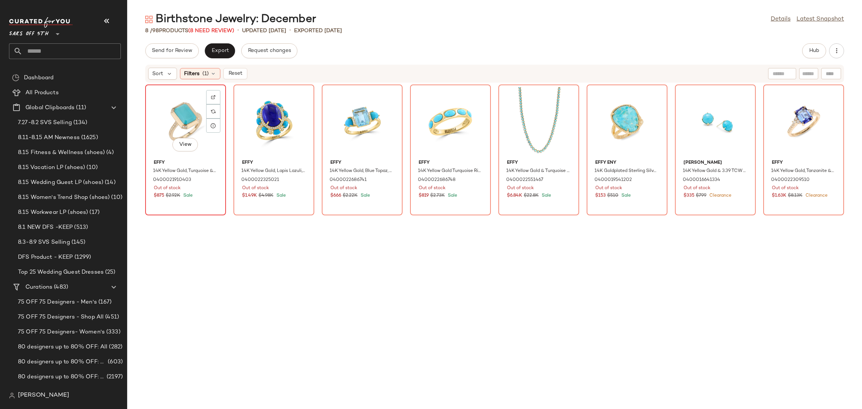
click at [175, 110] on div "View" at bounding box center [186, 122] width 76 height 70
click at [783, 92] on div "View" at bounding box center [804, 122] width 76 height 70
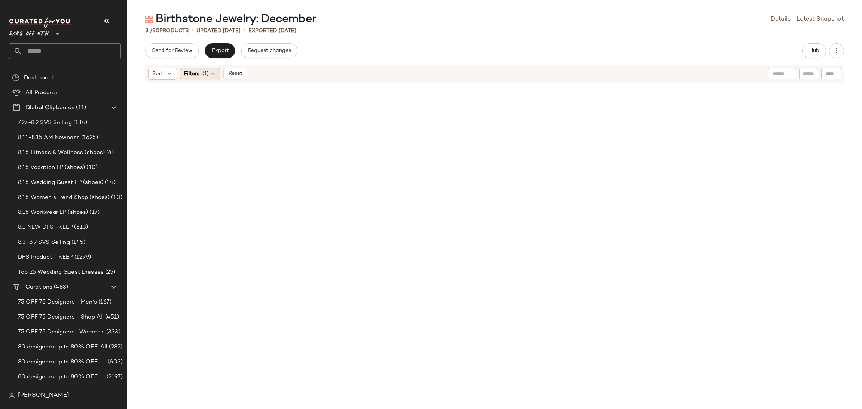
click at [204, 77] on span "(1)" at bounding box center [205, 74] width 6 height 8
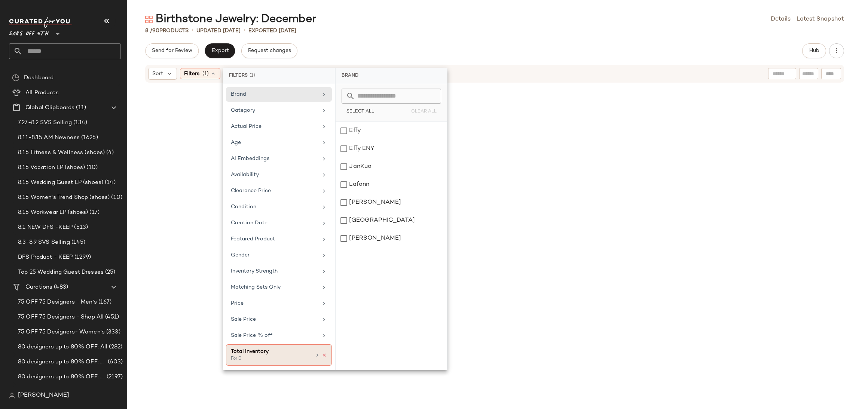
click at [325, 357] on icon at bounding box center [324, 355] width 5 height 5
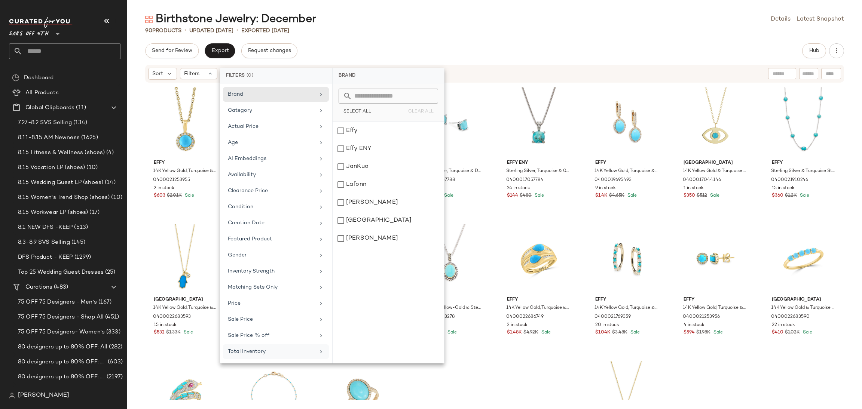
click at [513, 25] on div "Birthstone Jewelry: December Details Latest Snapshot" at bounding box center [494, 19] width 735 height 15
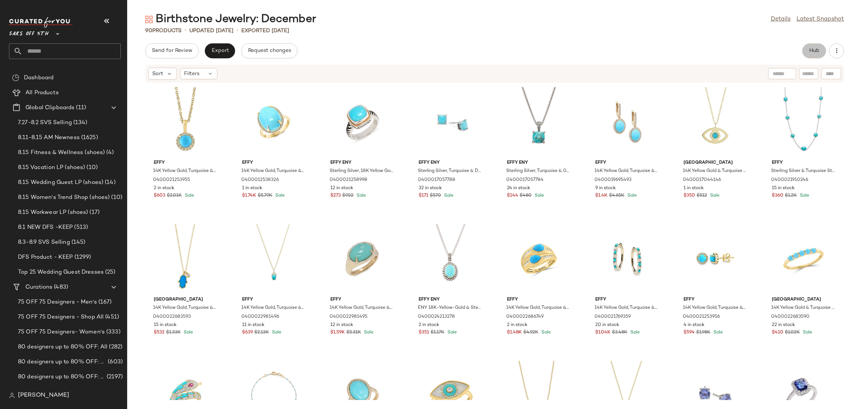
click at [812, 48] on span "Hub" at bounding box center [814, 51] width 10 height 6
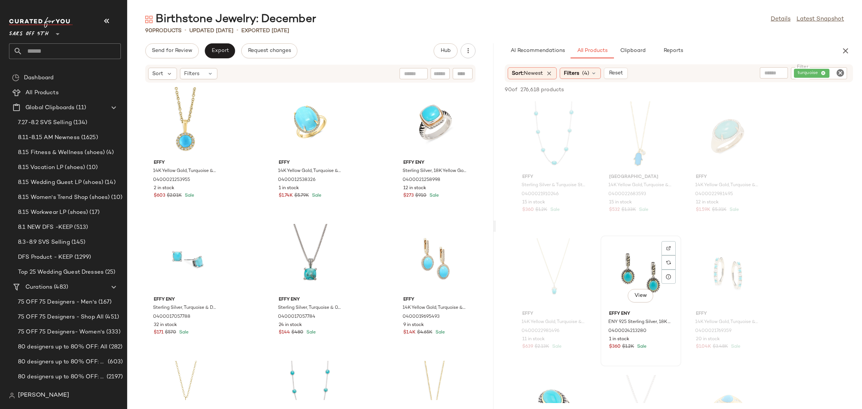
click at [632, 268] on div "View" at bounding box center [641, 273] width 76 height 70
click at [738, 93] on button "Add to Top" at bounding box center [746, 89] width 36 height 9
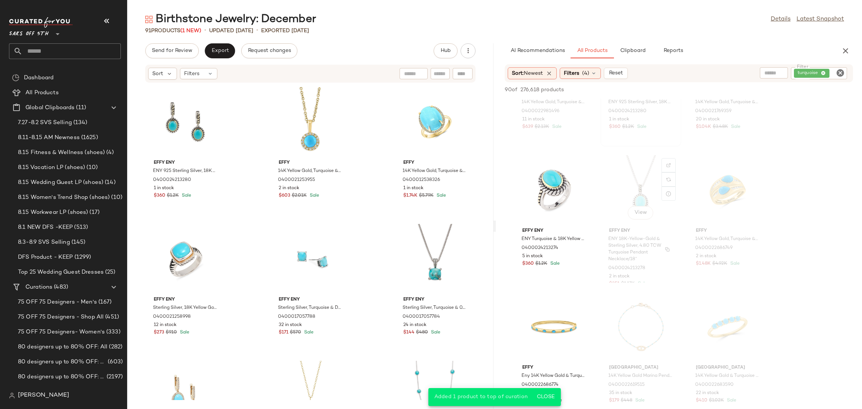
scroll to position [222, 0]
click at [549, 178] on div "View" at bounding box center [554, 188] width 76 height 70
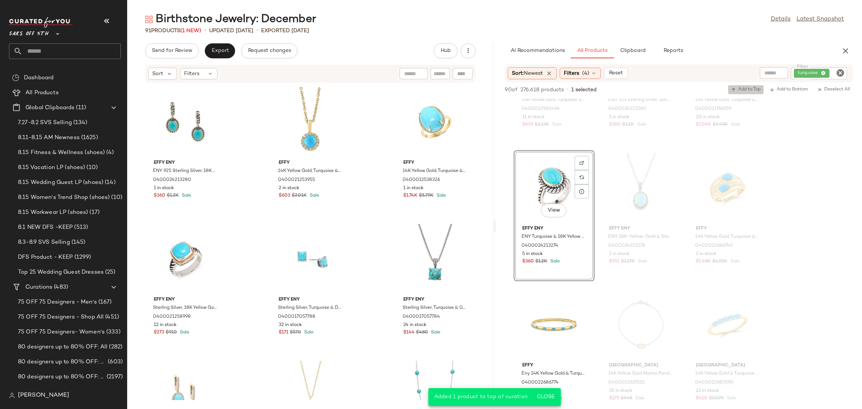
click at [746, 92] on span "Add to Top" at bounding box center [746, 89] width 30 height 5
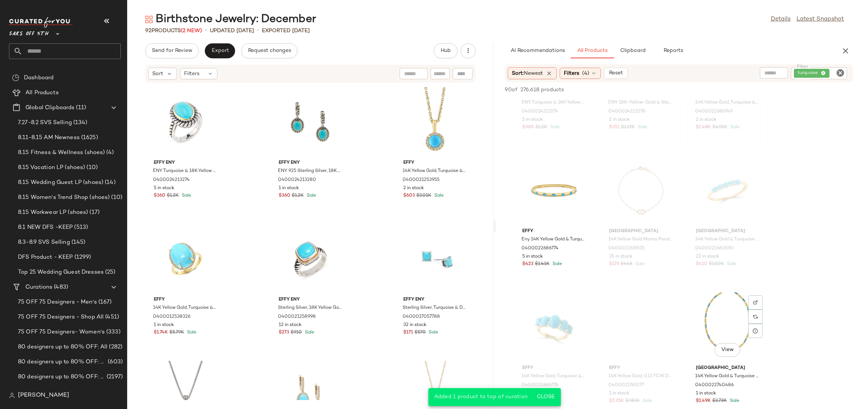
scroll to position [348, 0]
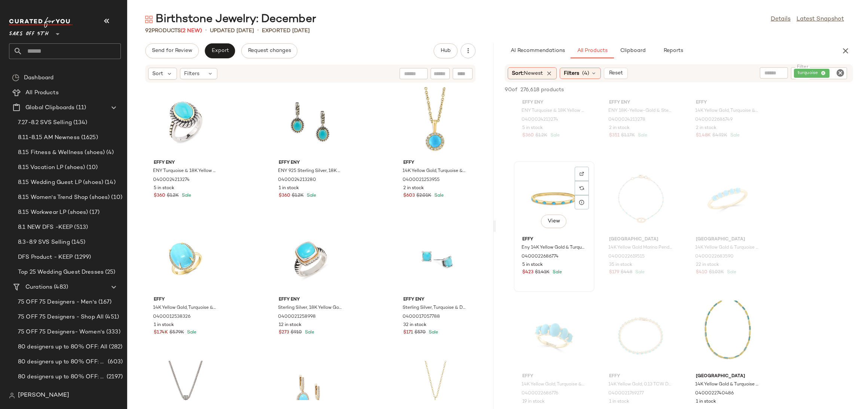
click at [553, 187] on div "View" at bounding box center [554, 199] width 76 height 70
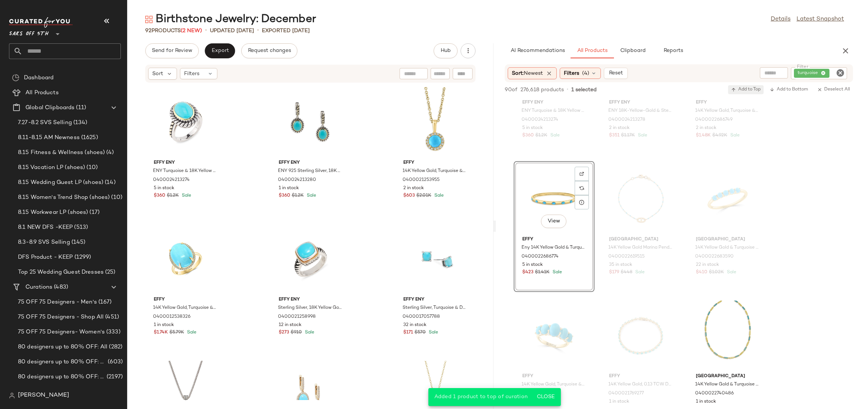
click at [747, 86] on button "Add to Top" at bounding box center [746, 89] width 36 height 9
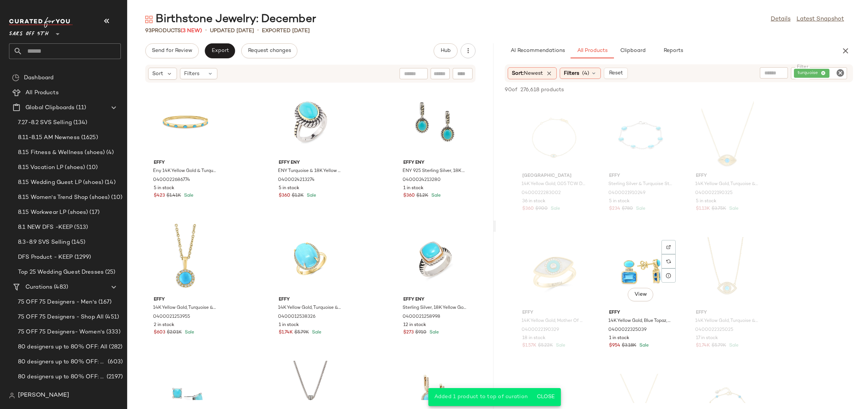
scroll to position [960, 0]
click at [639, 263] on div "View" at bounding box center [641, 272] width 76 height 70
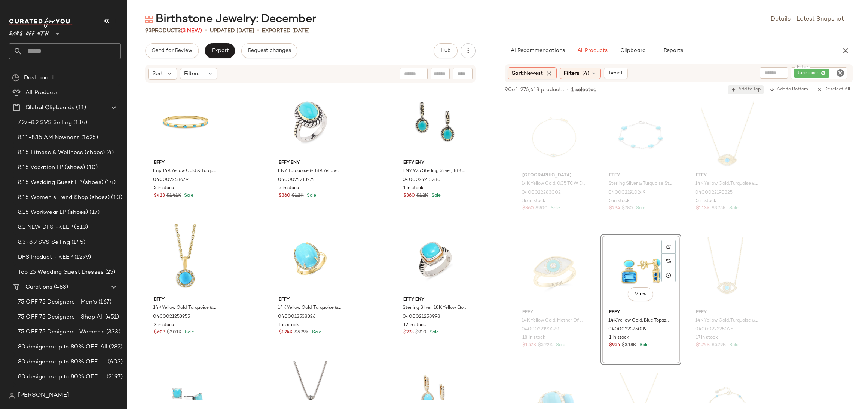
click at [742, 89] on span "Add to Top" at bounding box center [746, 89] width 30 height 5
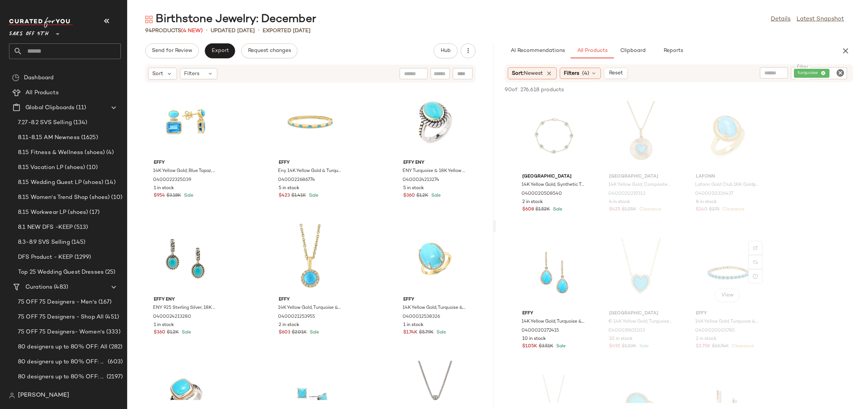
scroll to position [2158, 0]
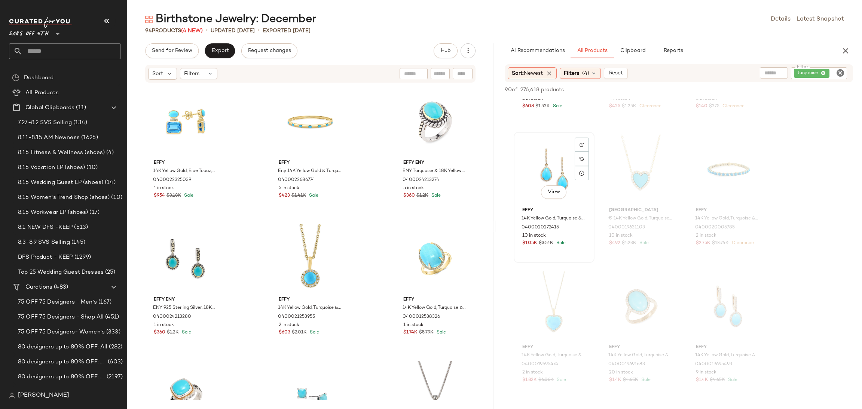
click at [545, 160] on div "View" at bounding box center [554, 170] width 76 height 70
click at [752, 89] on span "Add to Top" at bounding box center [746, 89] width 30 height 5
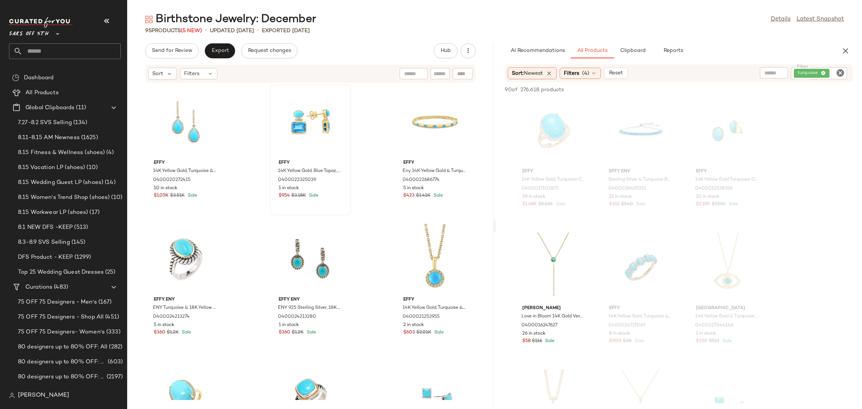
scroll to position [3656, 0]
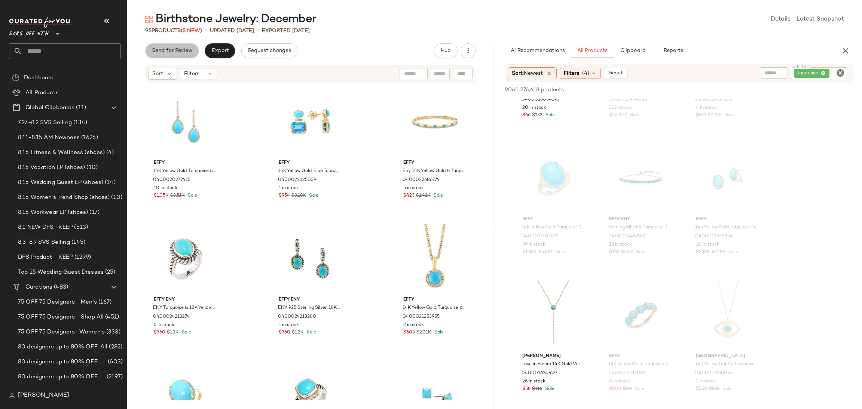
click at [182, 49] on span "Send for Review" at bounding box center [172, 51] width 41 height 6
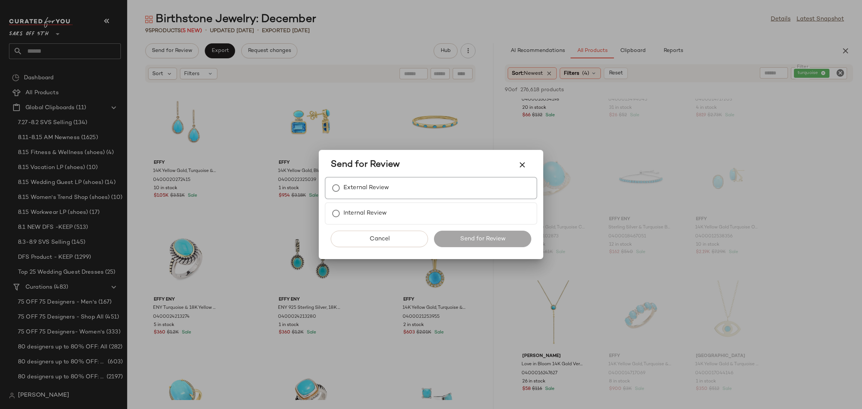
click at [350, 184] on label "External Review" at bounding box center [367, 188] width 46 height 15
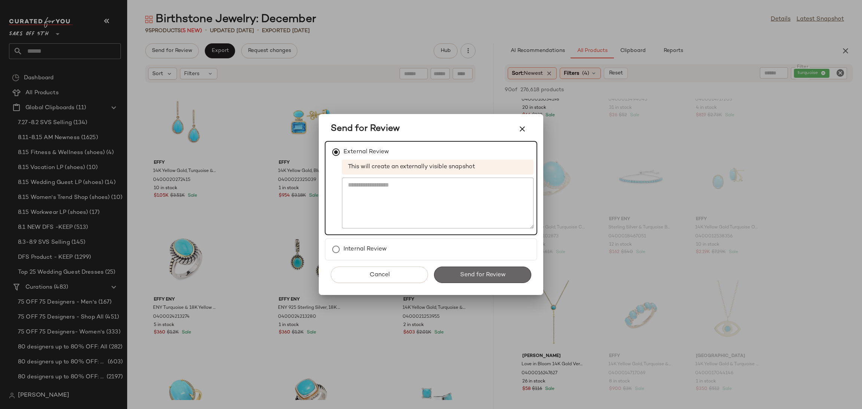
click at [467, 277] on span "Send for Review" at bounding box center [483, 275] width 46 height 7
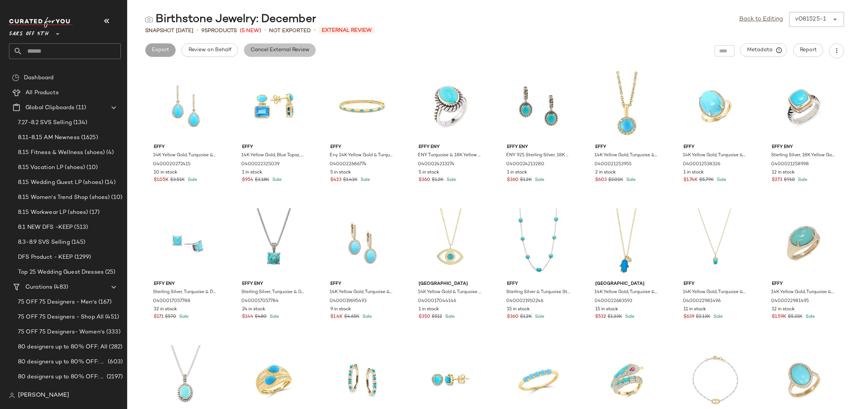
click at [285, 54] on button "Cancel External Review" at bounding box center [280, 49] width 72 height 13
click at [766, 18] on link "Back to Editing" at bounding box center [761, 19] width 44 height 9
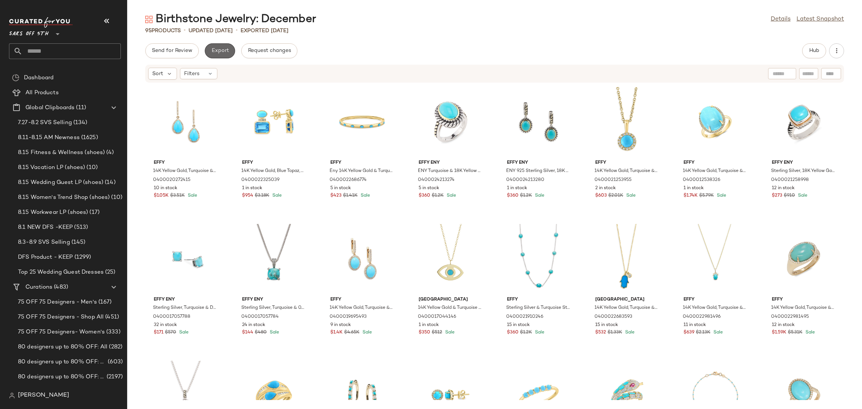
click at [218, 51] on span "Export" at bounding box center [220, 51] width 18 height 6
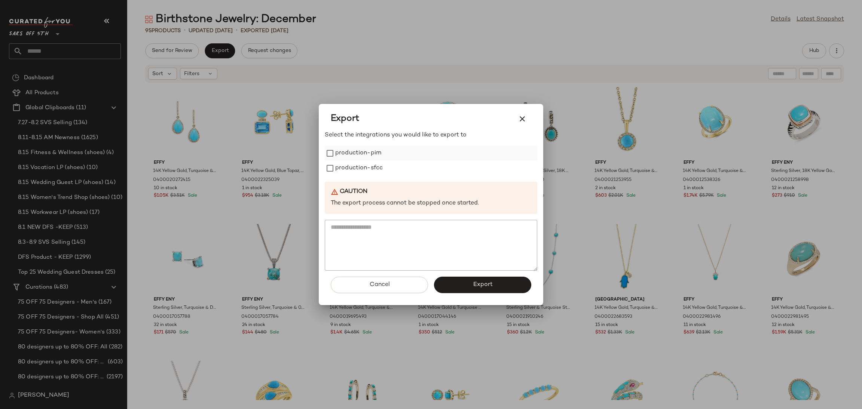
click at [344, 155] on label "production-pim" at bounding box center [358, 153] width 46 height 15
click at [356, 171] on label "production-sfcc" at bounding box center [359, 168] width 48 height 15
click at [486, 289] on button "Export" at bounding box center [482, 285] width 97 height 16
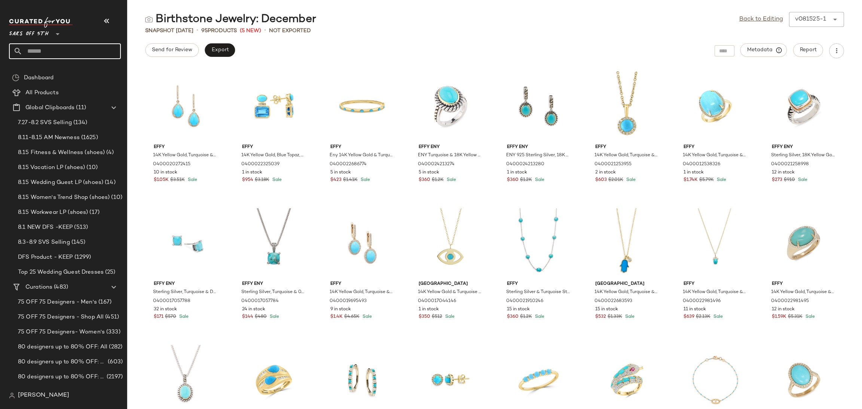
click at [64, 55] on input "text" at bounding box center [71, 51] width 98 height 16
